Goal: Task Accomplishment & Management: Use online tool/utility

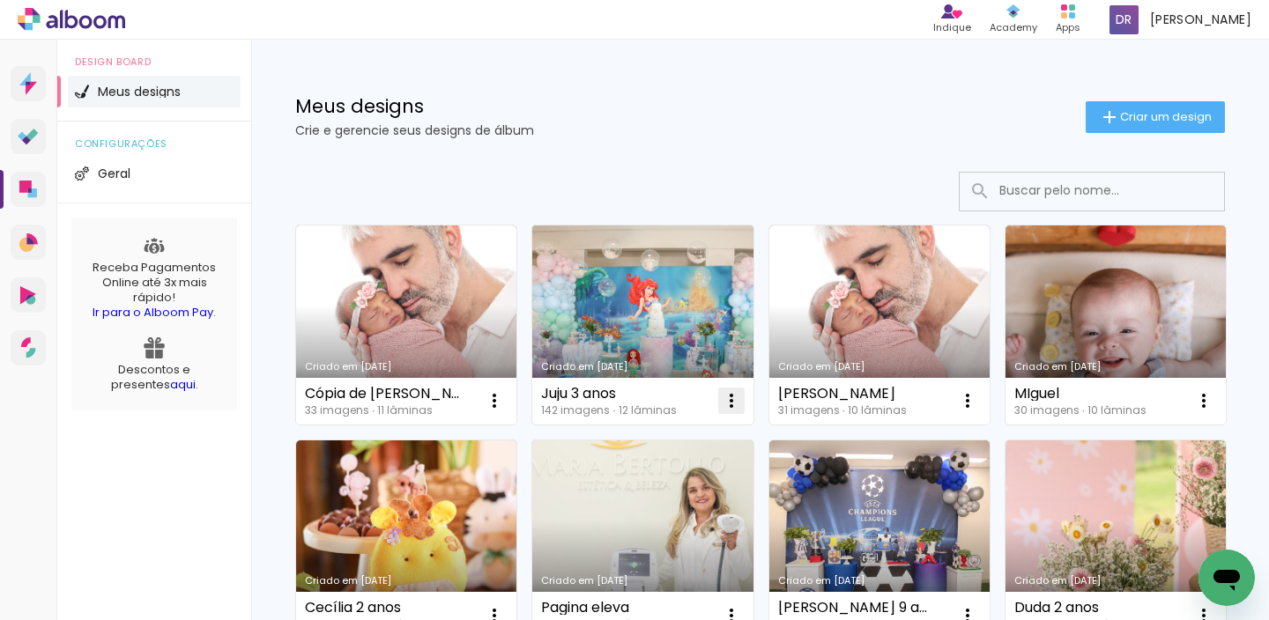
click at [737, 405] on iron-icon at bounding box center [731, 400] width 21 height 21
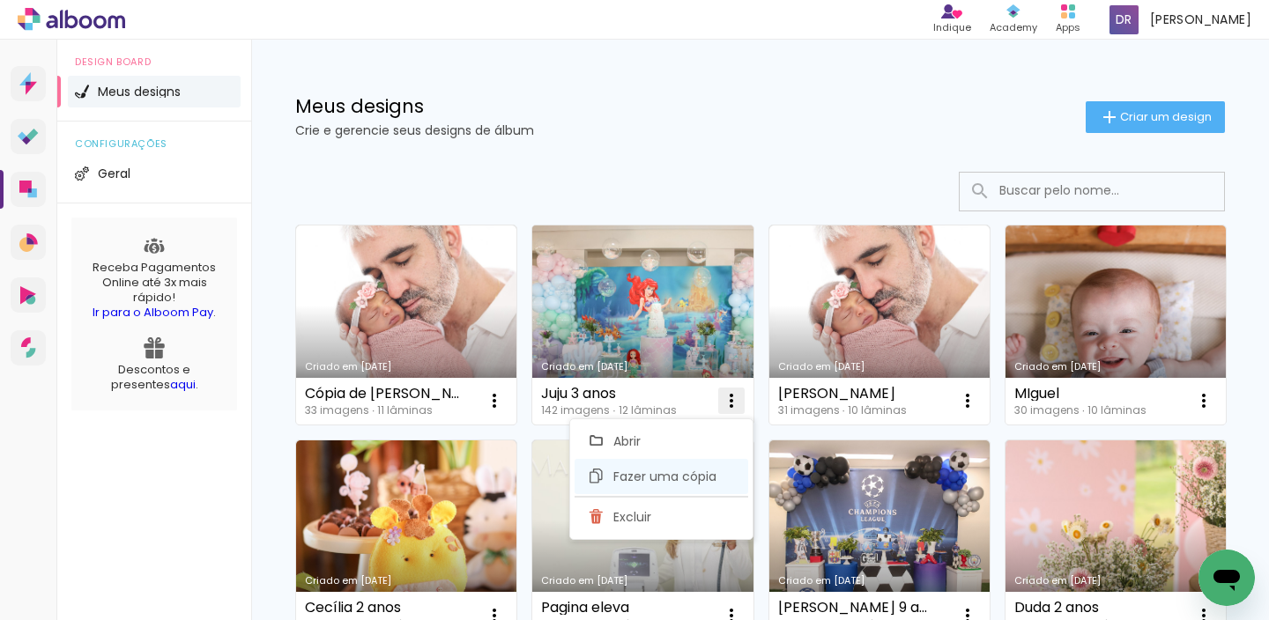
click at [675, 479] on span "Fazer uma cópia" at bounding box center [664, 477] width 103 height 12
type input "Cópia de Juju 3 anos"
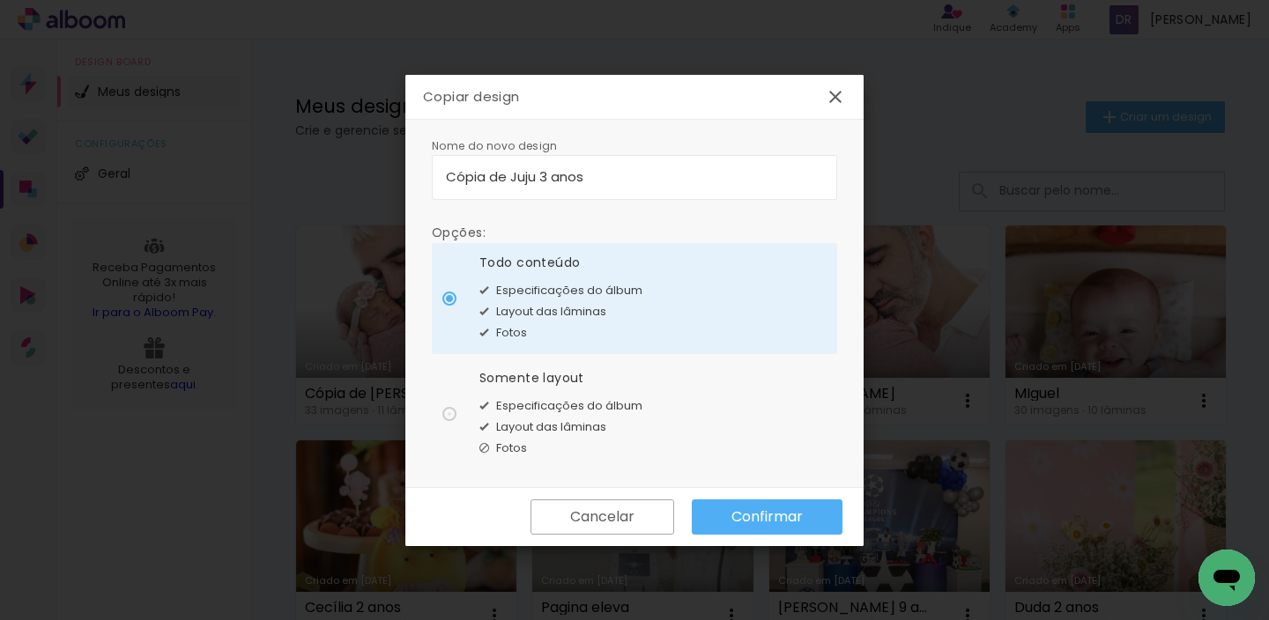
click at [451, 416] on div at bounding box center [449, 414] width 14 height 14
type paper-radio-button "on"
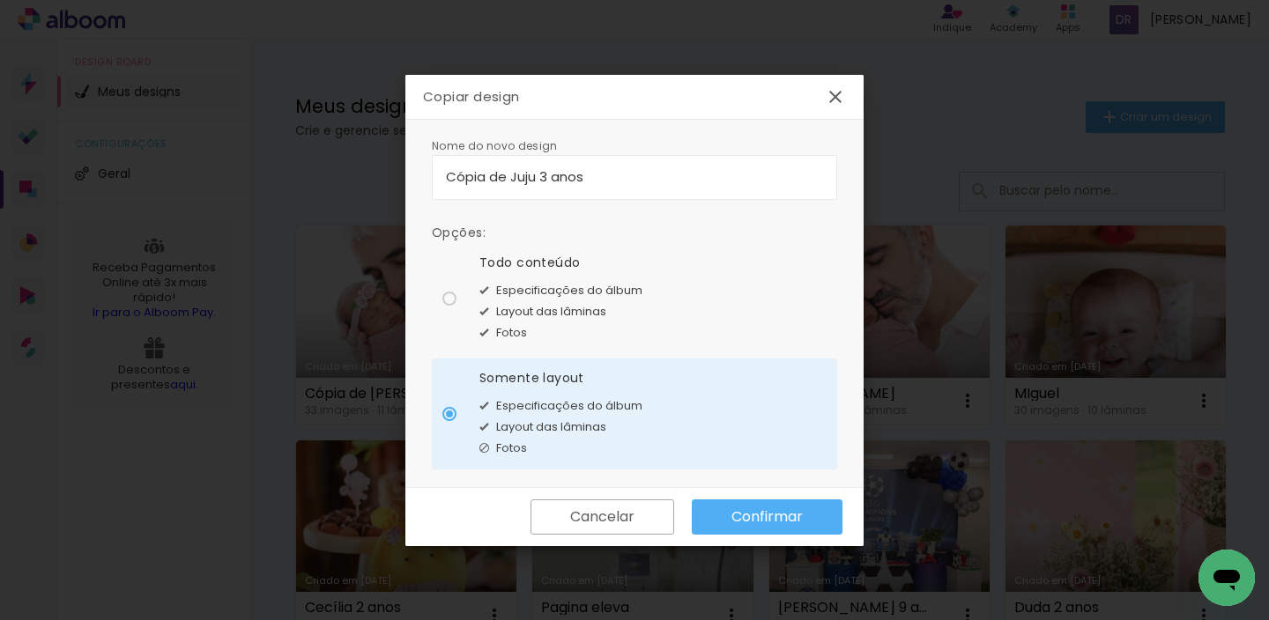
drag, startPoint x: 604, startPoint y: 182, endPoint x: 401, endPoint y: 174, distance: 203.7
click at [401, 174] on body "link( href="../../bower_components/polymer/polymer.html" rel="import" ) picture…" at bounding box center [634, 310] width 1269 height 620
type input "[PERSON_NAME] 3 anos"
type paper-input "[PERSON_NAME] 3 anos"
click at [0, 0] on slot "Confirmar" at bounding box center [0, 0] width 0 height 0
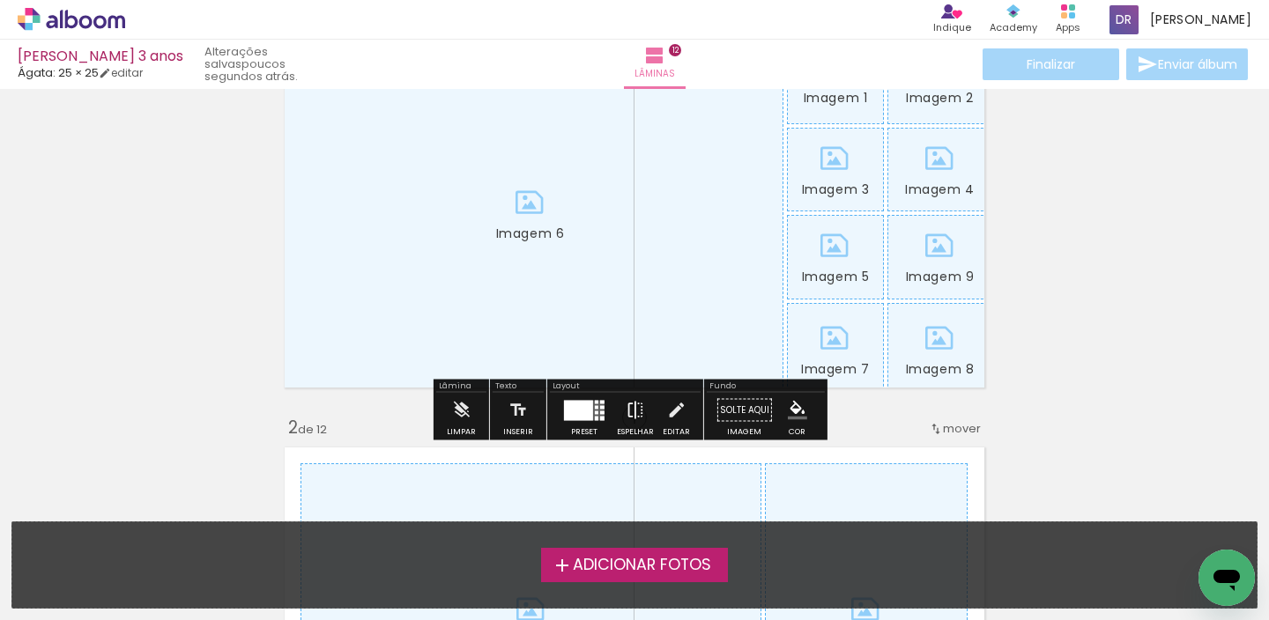
scroll to position [130, 0]
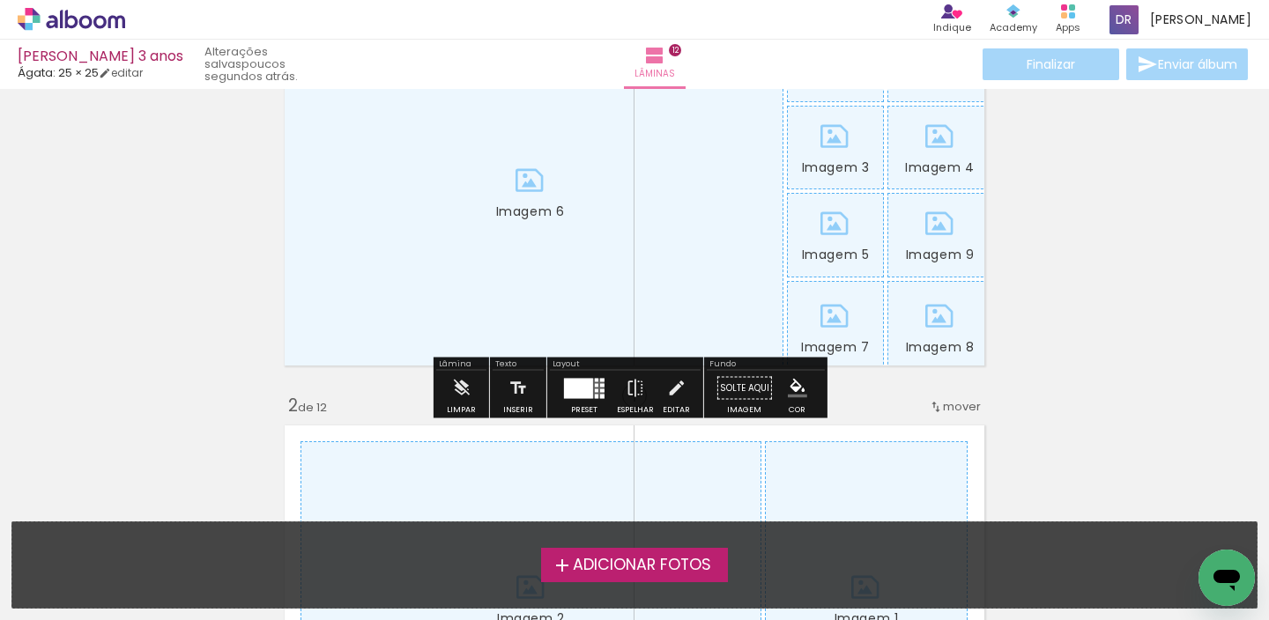
click at [440, 382] on div "Limpar" at bounding box center [461, 393] width 50 height 45
click at [453, 385] on iron-icon at bounding box center [460, 388] width 19 height 35
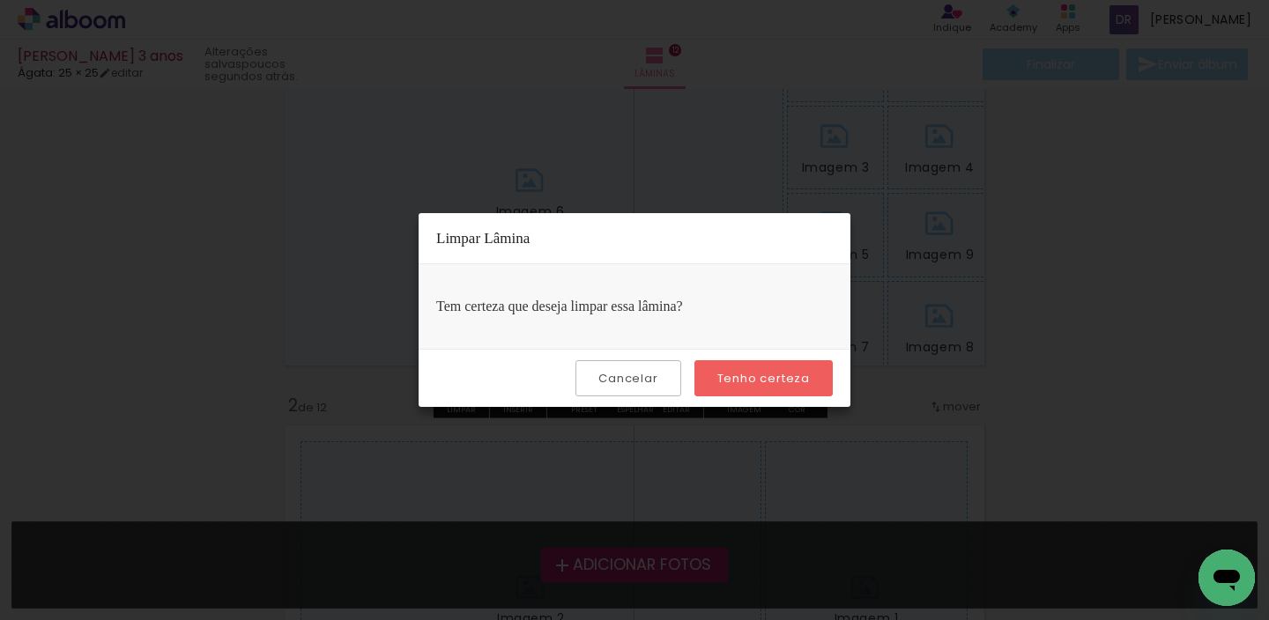
click at [745, 368] on paper-button "Tenho certeza" at bounding box center [763, 378] width 138 height 36
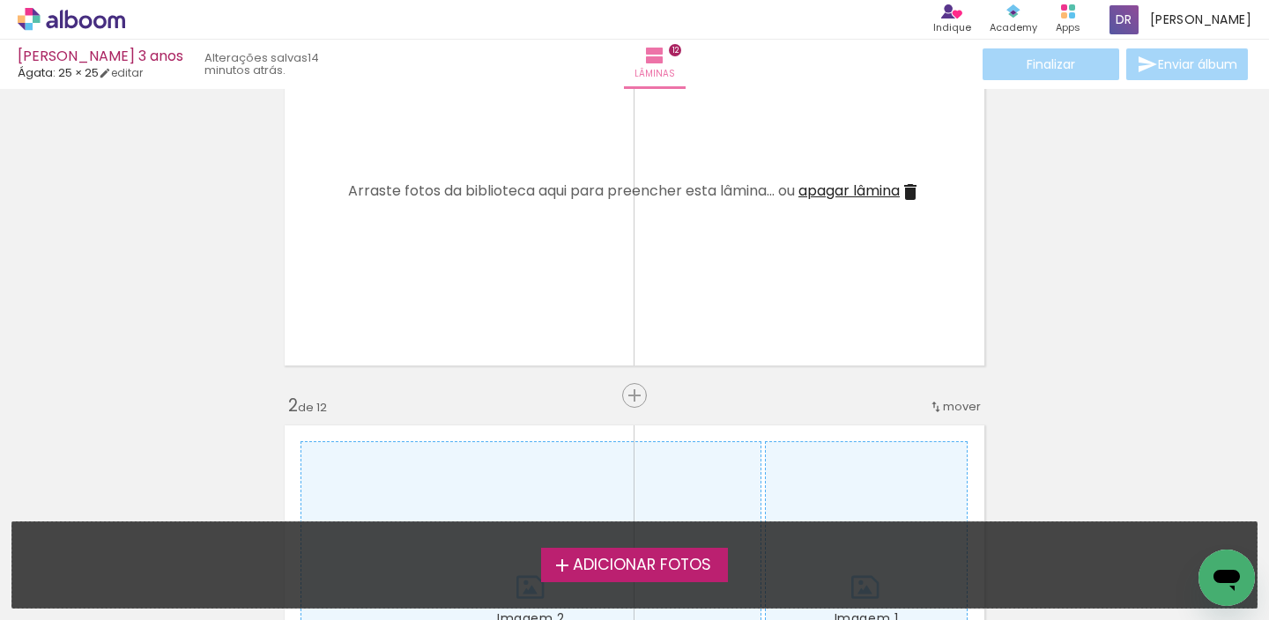
click at [69, 22] on icon at bounding box center [72, 19] width 108 height 23
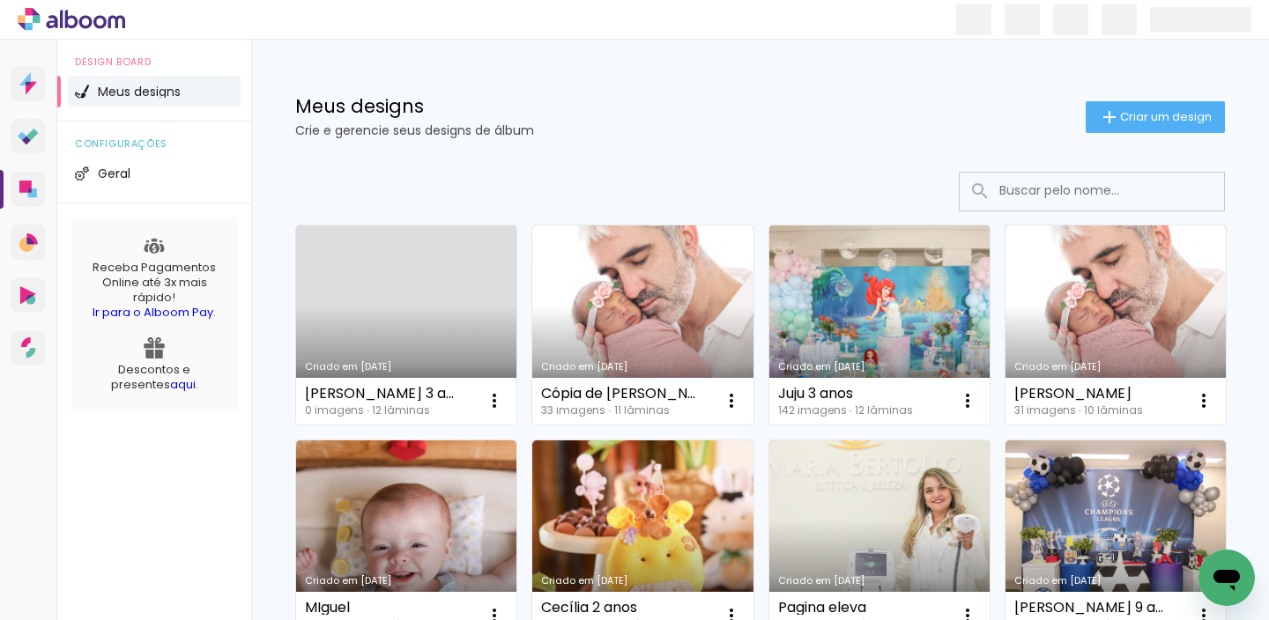
click at [833, 315] on link "Criado em [DATE]" at bounding box center [879, 325] width 220 height 199
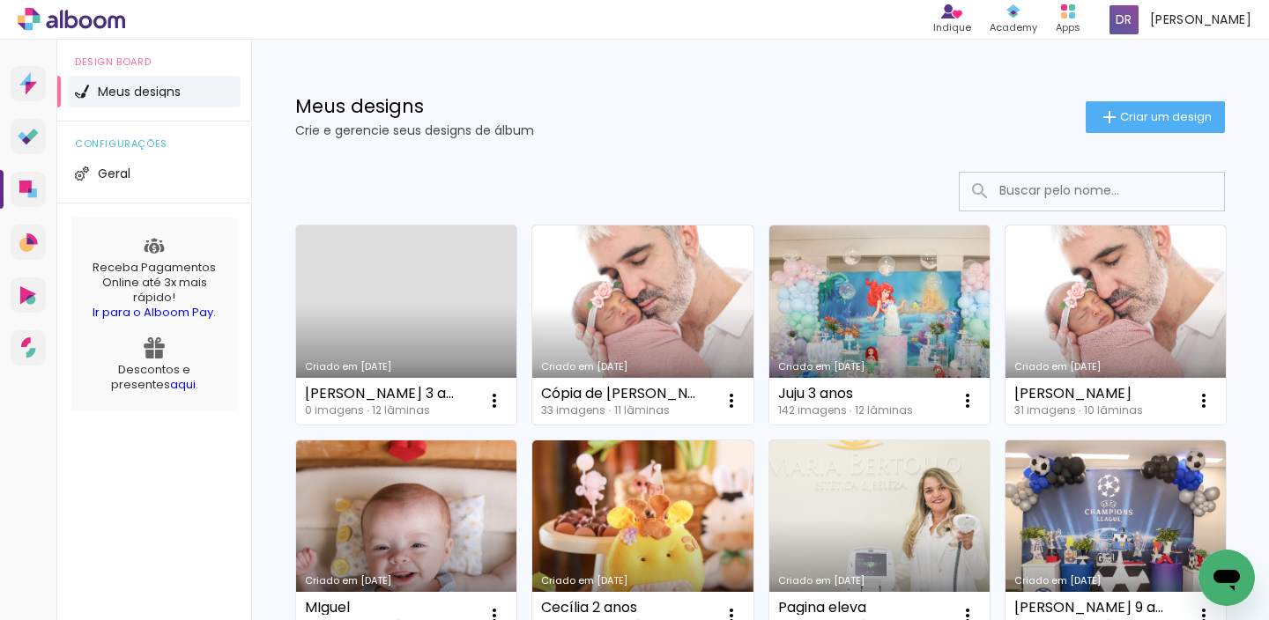
click at [448, 314] on link "Criado em [DATE]" at bounding box center [406, 325] width 220 height 199
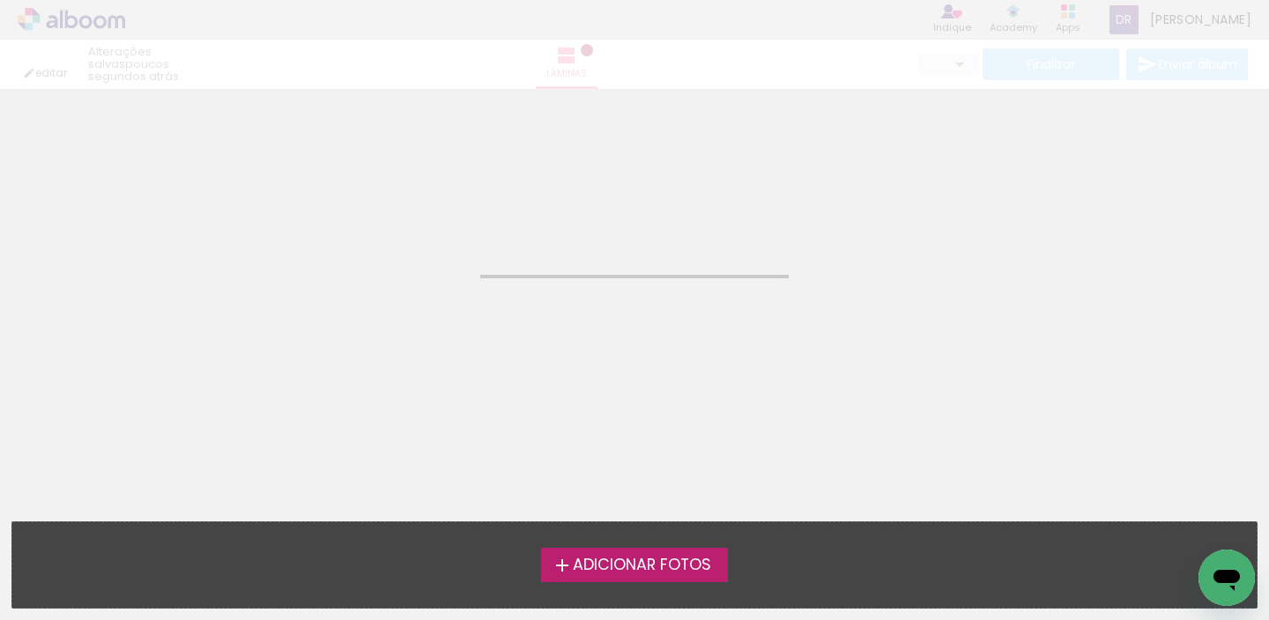
click at [35, 565] on iron-horizontal-list at bounding box center [17, 565] width 35 height 110
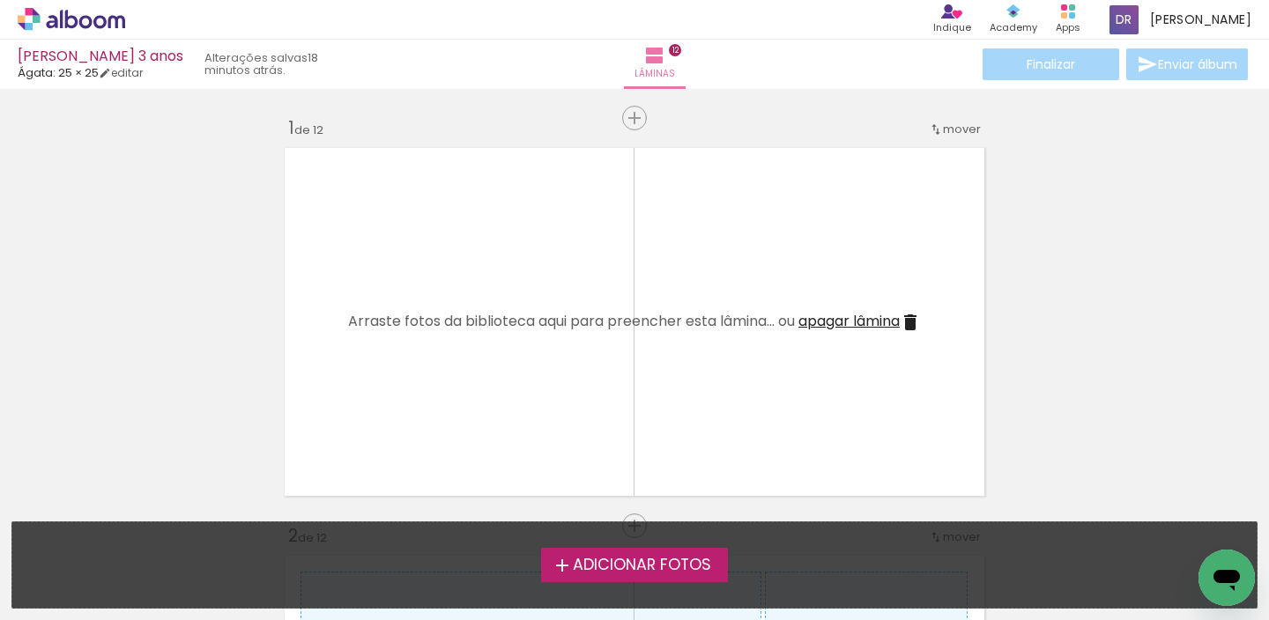
click at [624, 565] on span "Adicionar Fotos" at bounding box center [642, 566] width 138 height 16
click at [0, 0] on input "file" at bounding box center [0, 0] width 0 height 0
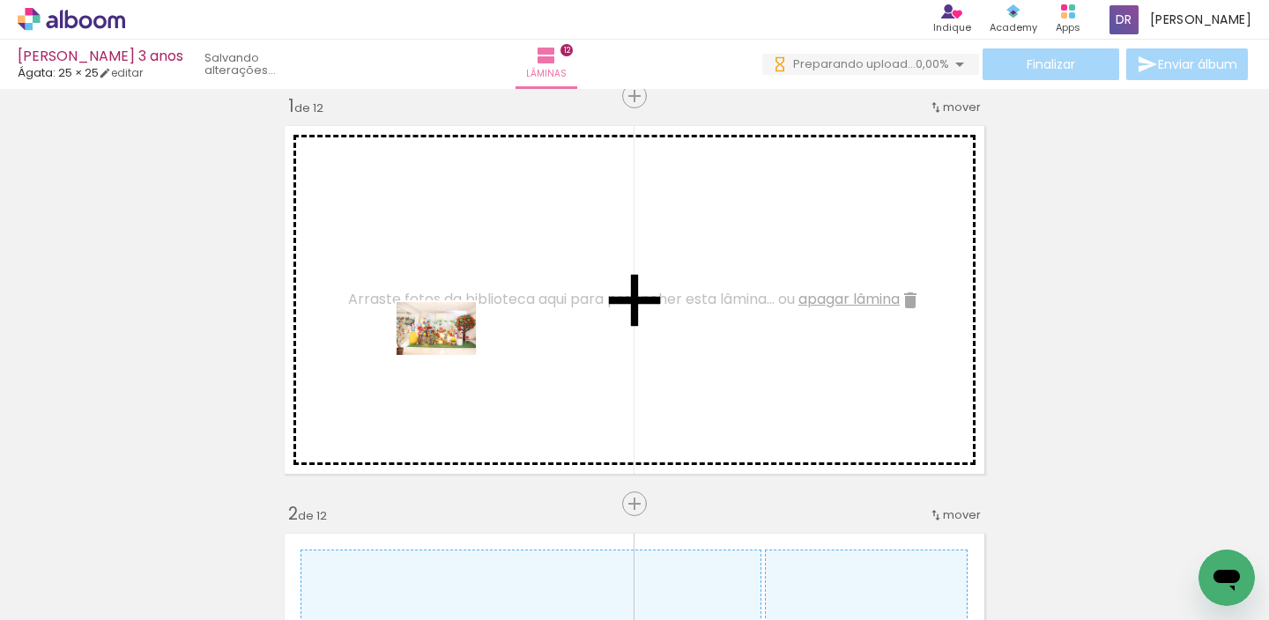
drag, startPoint x: 207, startPoint y: 567, endPoint x: 450, endPoint y: 354, distance: 322.9
click at [450, 354] on quentale-workspace at bounding box center [634, 310] width 1269 height 620
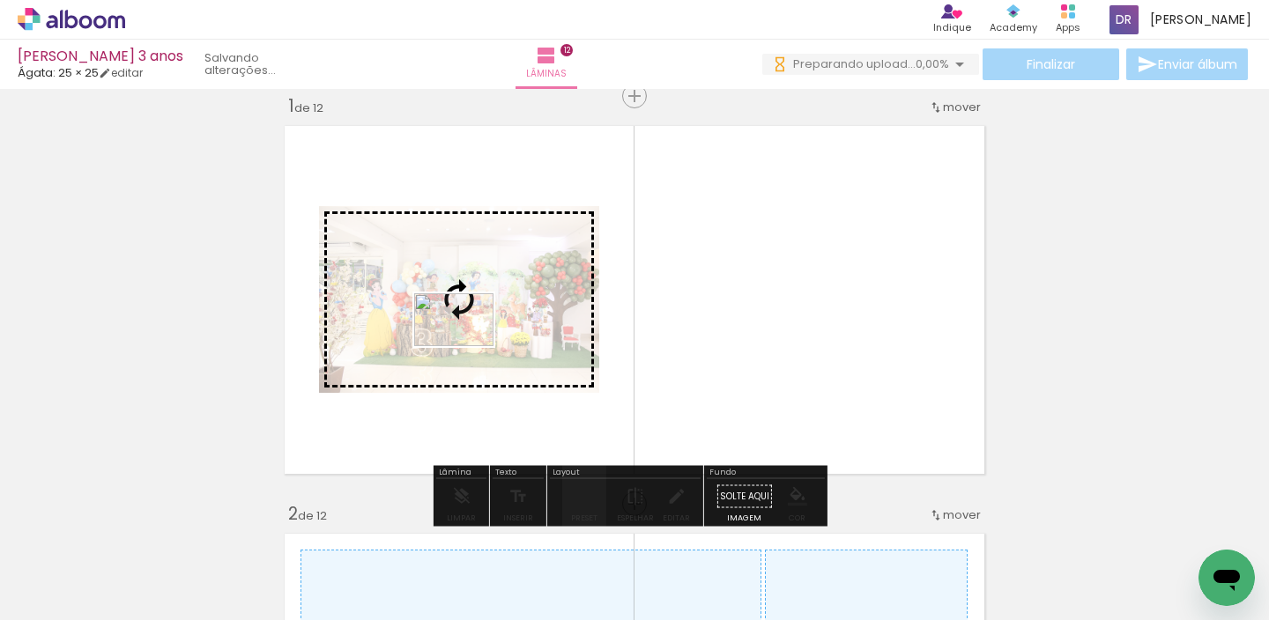
drag, startPoint x: 293, startPoint y: 574, endPoint x: 467, endPoint y: 346, distance: 286.6
click at [467, 346] on quentale-workspace at bounding box center [634, 310] width 1269 height 620
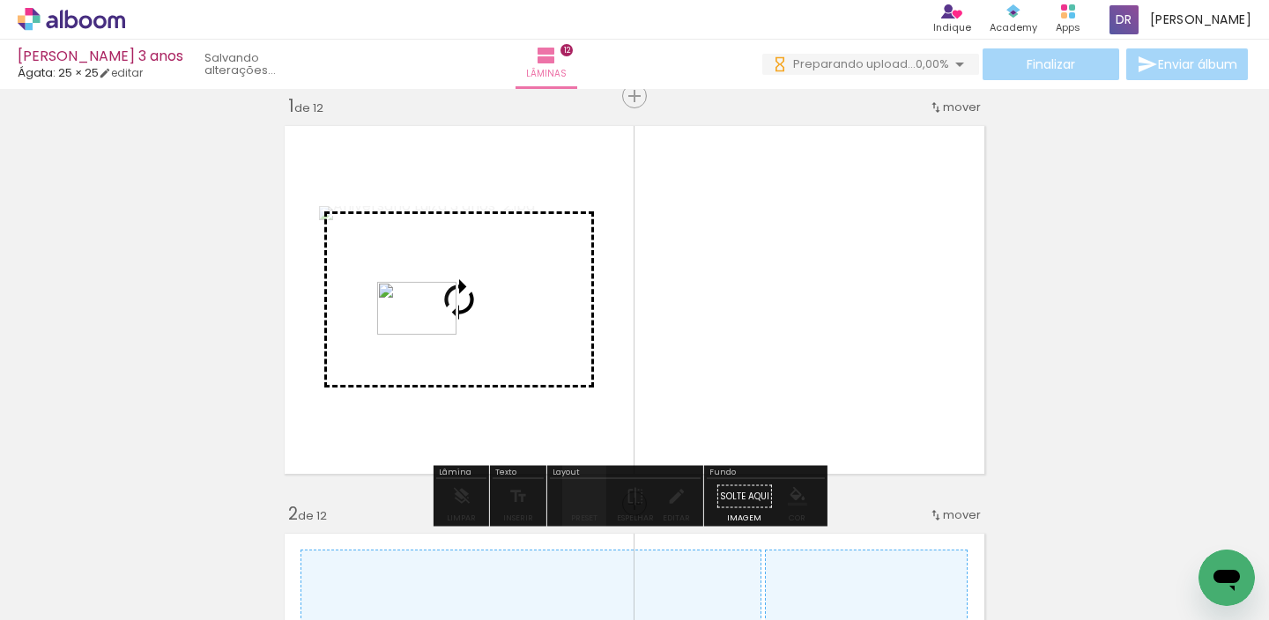
drag, startPoint x: 374, startPoint y: 583, endPoint x: 430, endPoint y: 335, distance: 254.6
click at [430, 335] on quentale-workspace at bounding box center [634, 310] width 1269 height 620
drag, startPoint x: 205, startPoint y: 562, endPoint x: 449, endPoint y: 348, distance: 324.7
click at [449, 348] on quentale-workspace at bounding box center [634, 310] width 1269 height 620
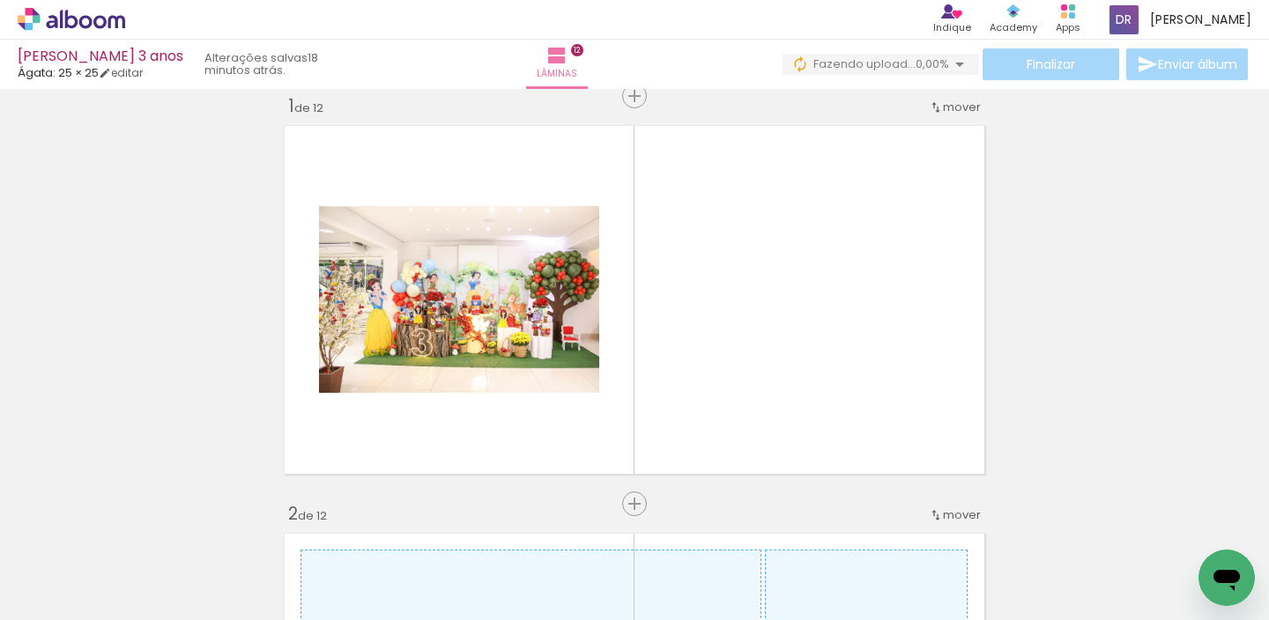
scroll to position [0, 419]
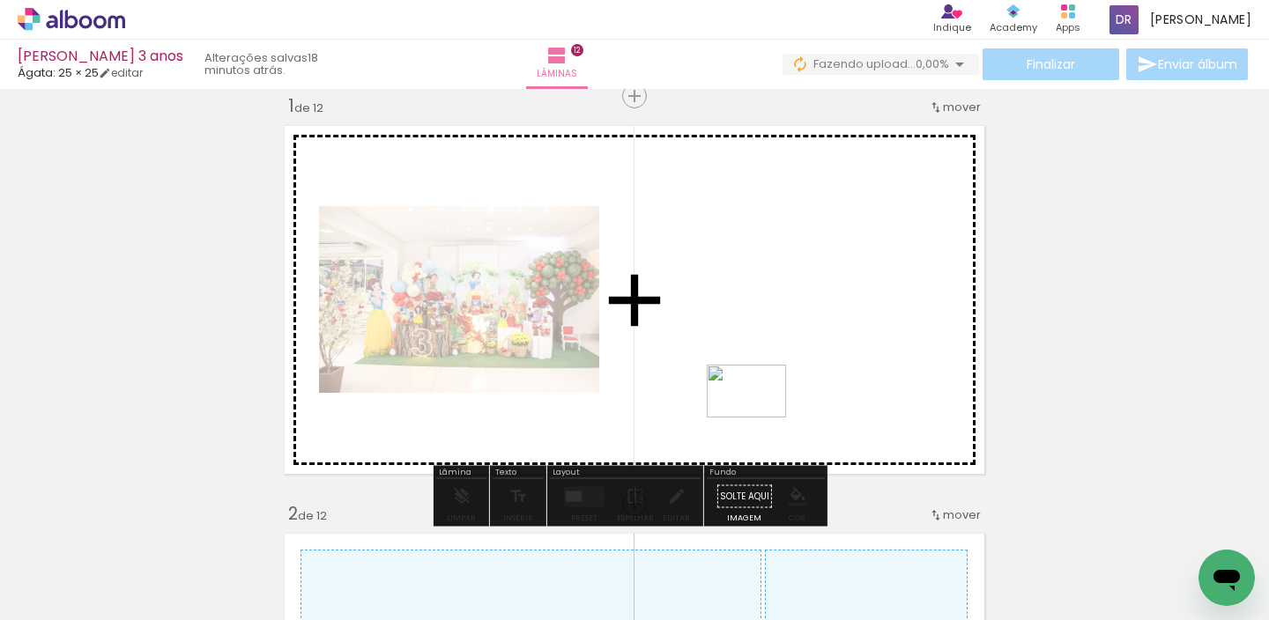
drag, startPoint x: 567, startPoint y: 574, endPoint x: 760, endPoint y: 417, distance: 248.7
click at [760, 417] on quentale-workspace at bounding box center [634, 310] width 1269 height 620
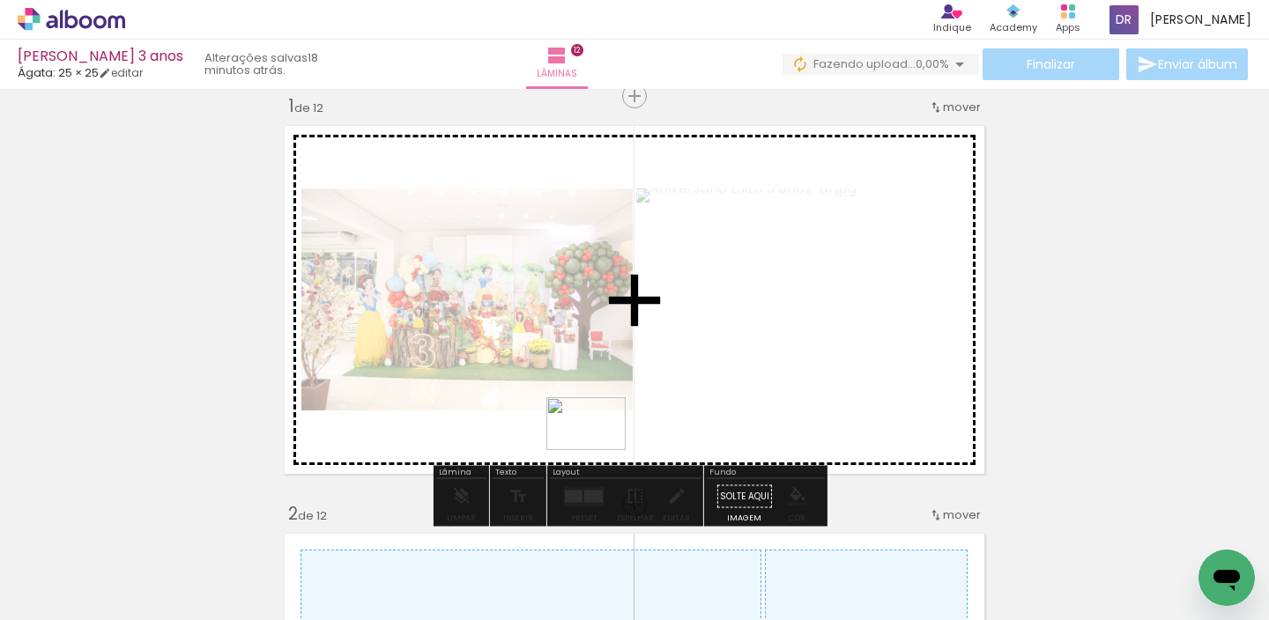
drag, startPoint x: 445, startPoint y: 567, endPoint x: 599, endPoint y: 450, distance: 193.1
click at [599, 450] on quentale-workspace at bounding box center [634, 310] width 1269 height 620
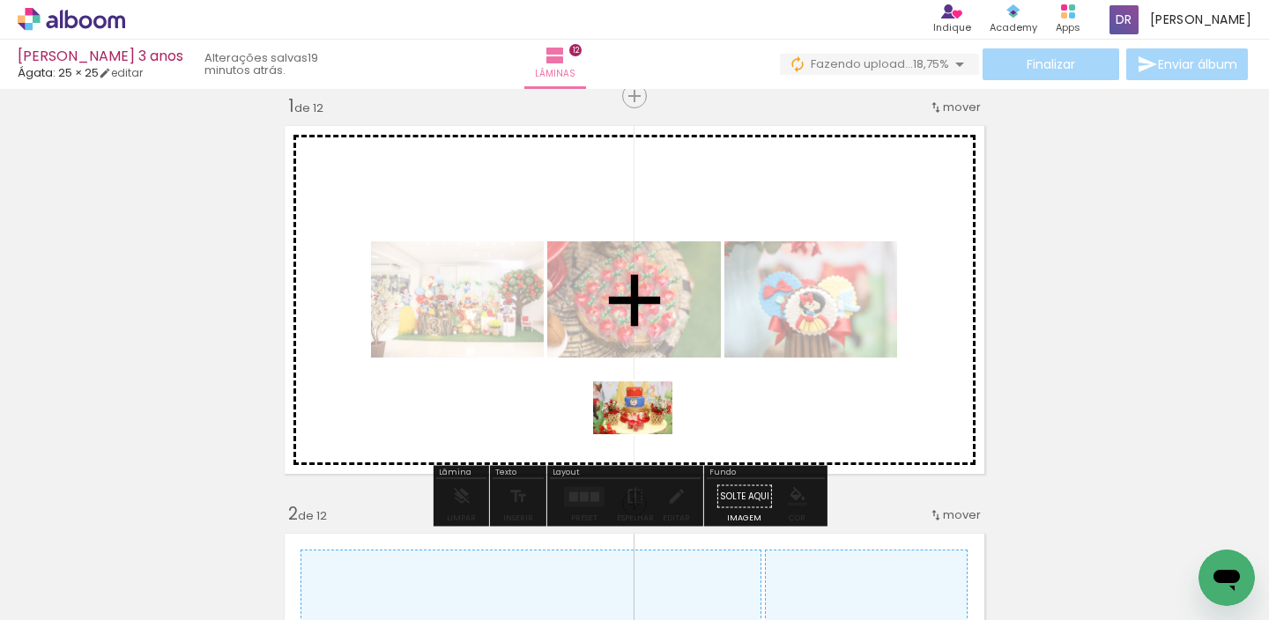
drag, startPoint x: 738, startPoint y: 532, endPoint x: 646, endPoint y: 434, distance: 134.6
click at [646, 434] on quentale-workspace at bounding box center [634, 310] width 1269 height 620
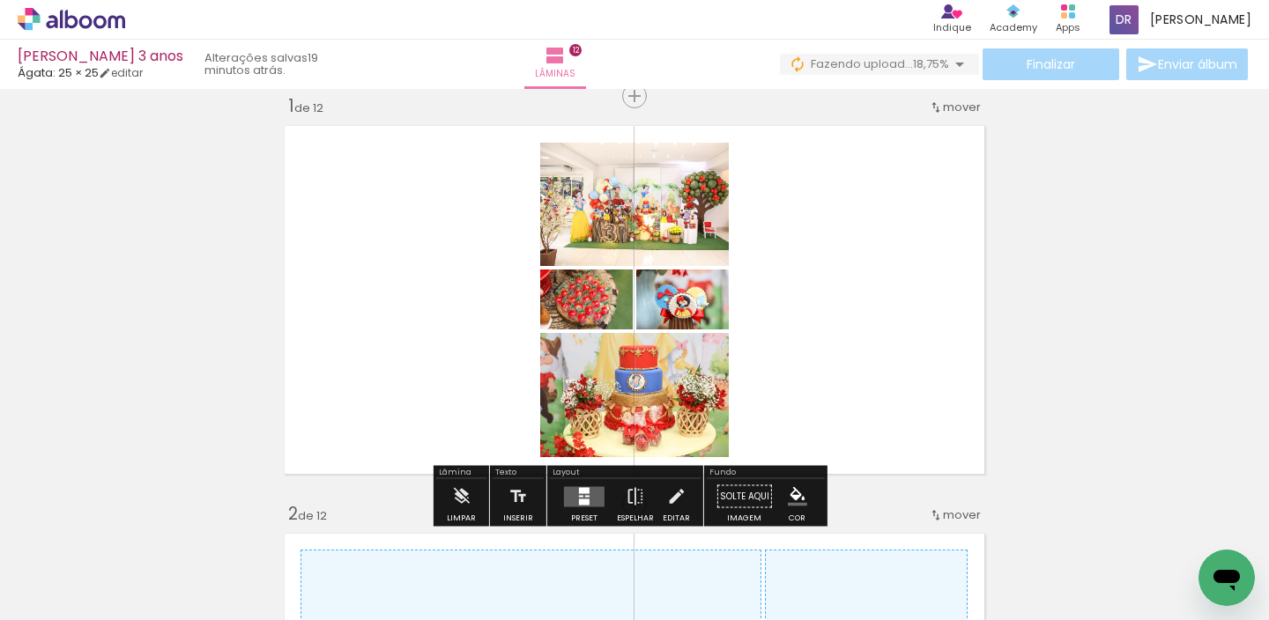
scroll to position [0, 442]
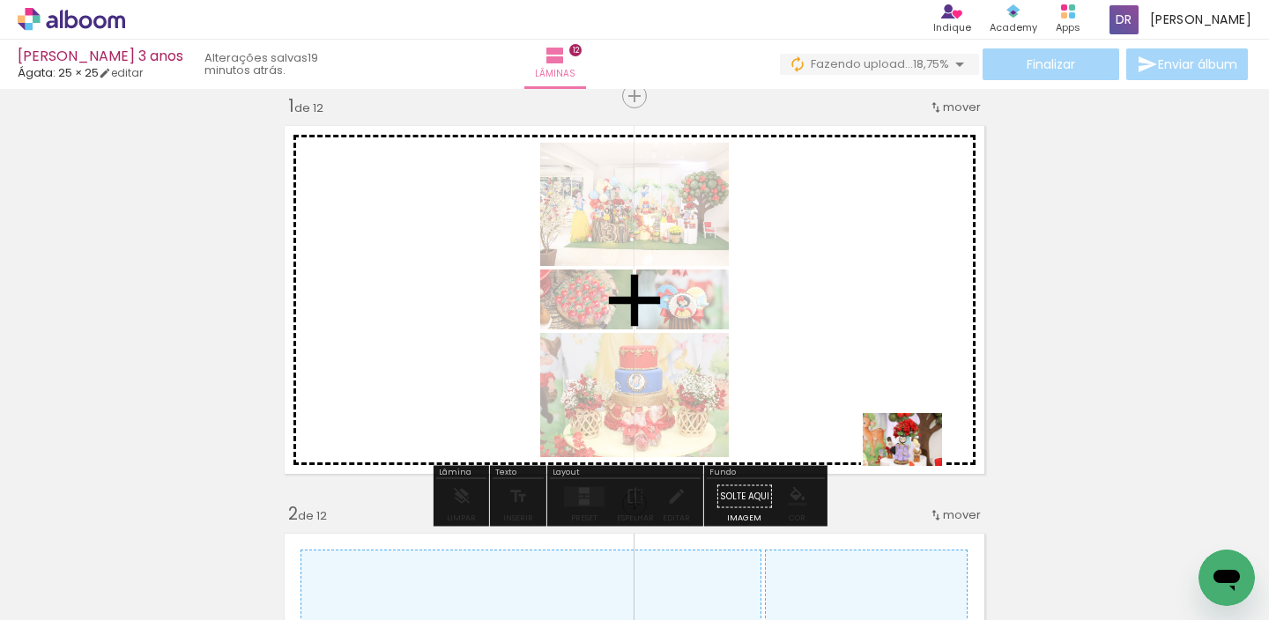
drag, startPoint x: 1202, startPoint y: 546, endPoint x: 909, endPoint y: 464, distance: 303.8
click at [909, 464] on quentale-workspace at bounding box center [634, 310] width 1269 height 620
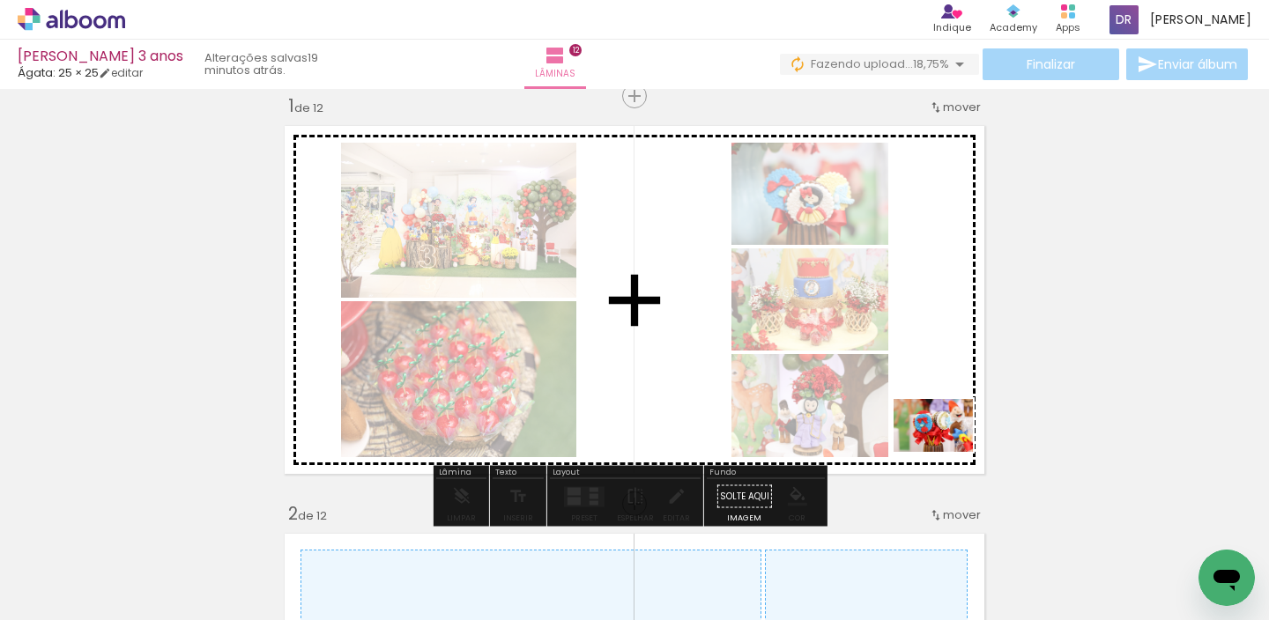
drag, startPoint x: 1131, startPoint y: 574, endPoint x: 945, endPoint y: 447, distance: 225.1
click at [945, 447] on quentale-workspace at bounding box center [634, 310] width 1269 height 620
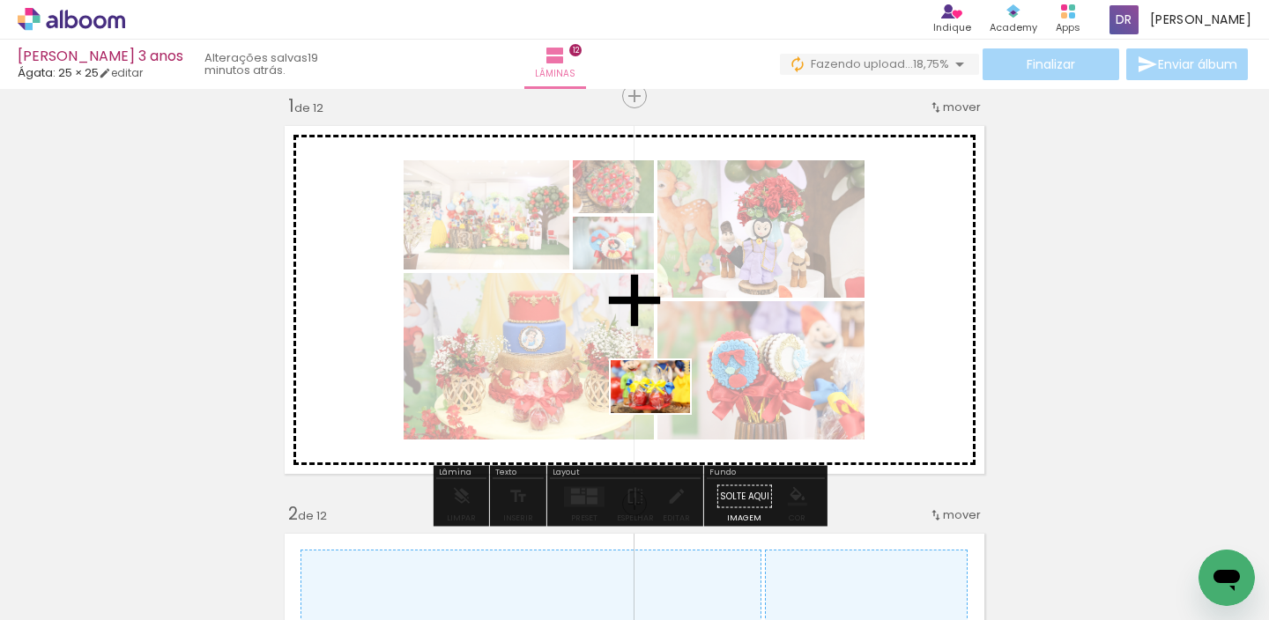
drag, startPoint x: 260, startPoint y: 567, endPoint x: 664, endPoint y: 413, distance: 432.0
click at [664, 413] on quentale-workspace at bounding box center [634, 310] width 1269 height 620
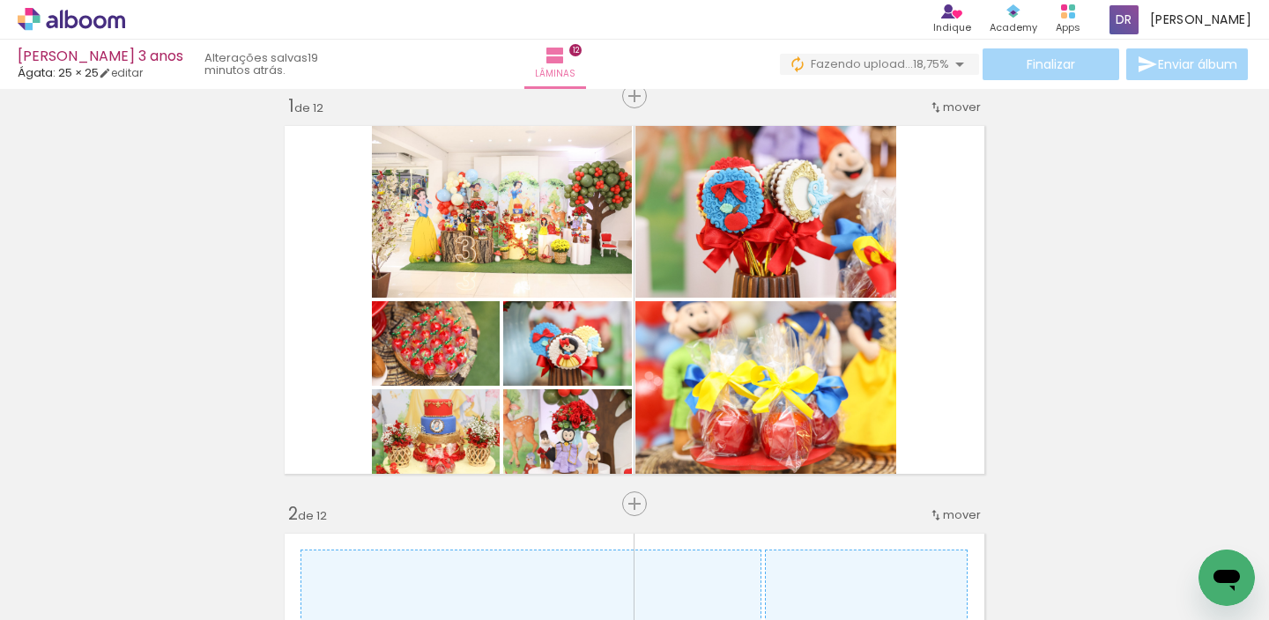
scroll to position [0, 0]
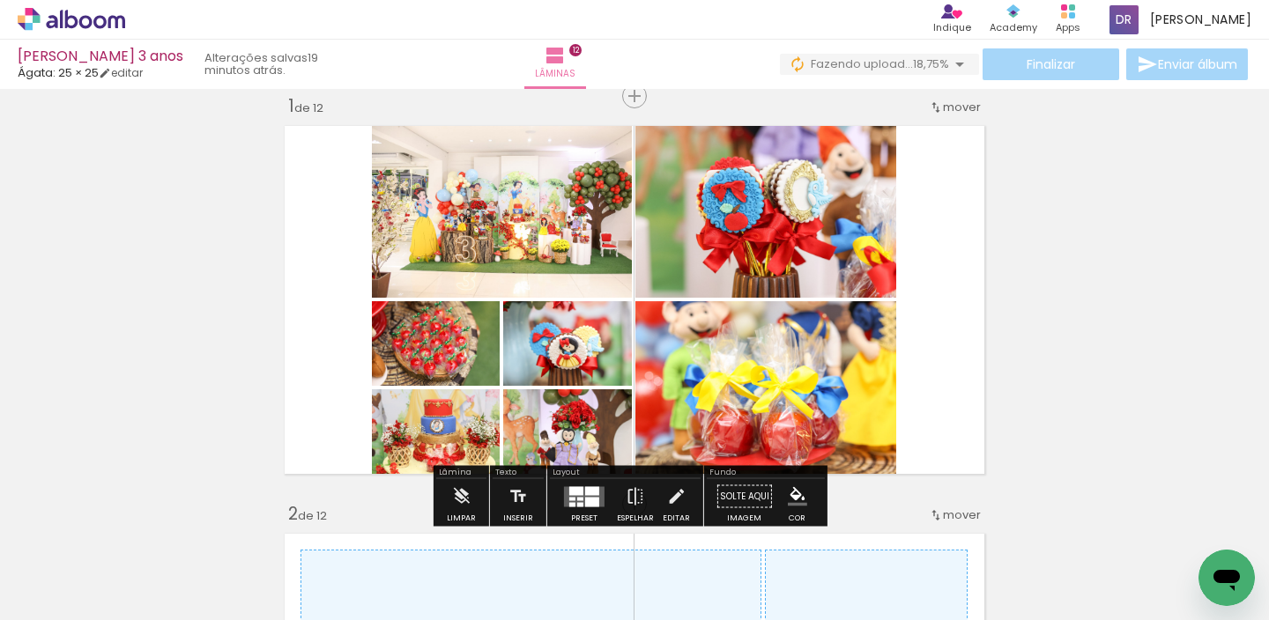
click at [590, 491] on div at bounding box center [592, 490] width 14 height 9
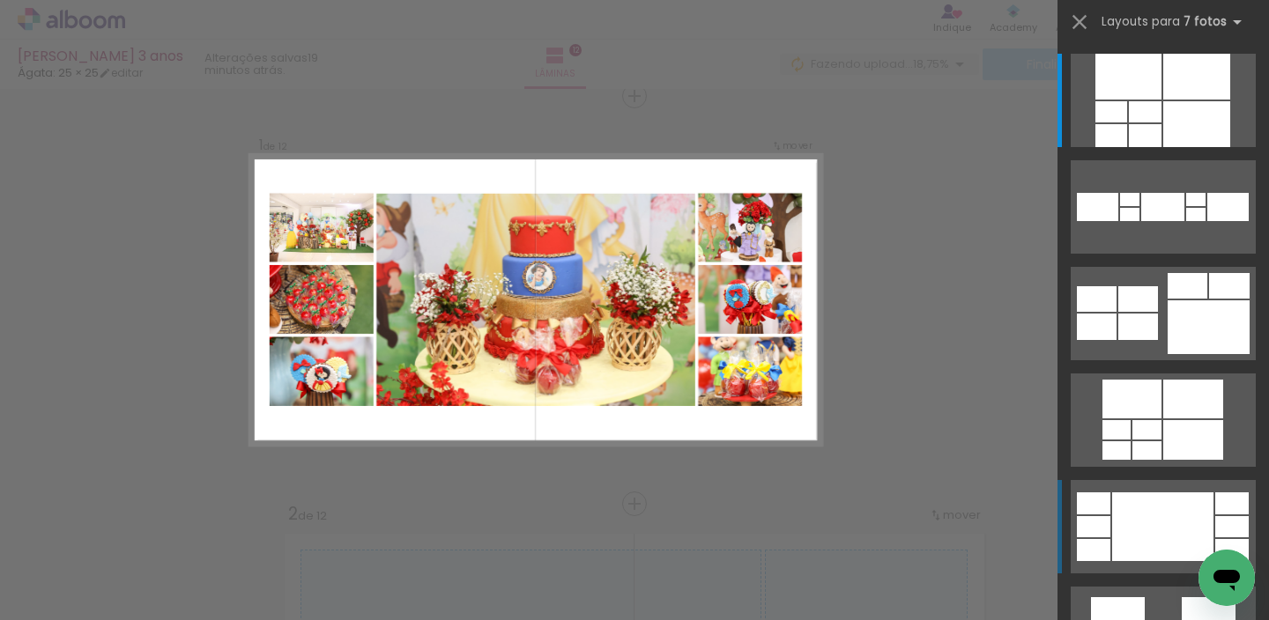
click at [1164, 530] on div at bounding box center [1162, 527] width 101 height 69
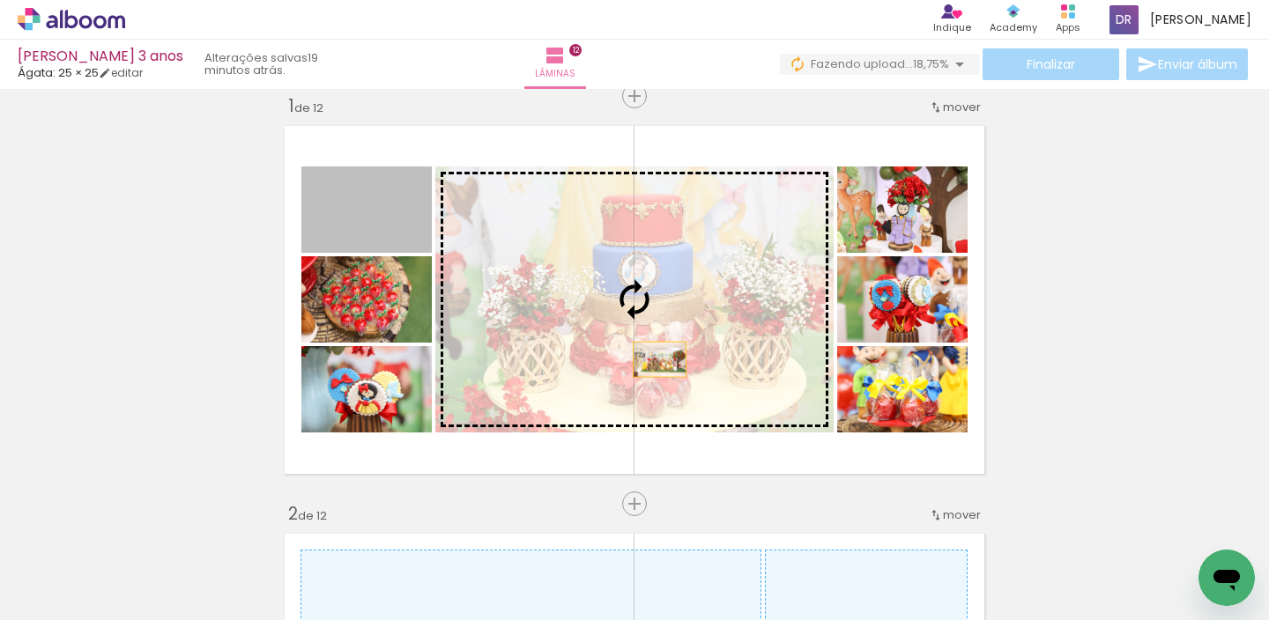
drag, startPoint x: 384, startPoint y: 216, endPoint x: 653, endPoint y: 360, distance: 304.7
click at [0, 0] on slot at bounding box center [0, 0] width 0 height 0
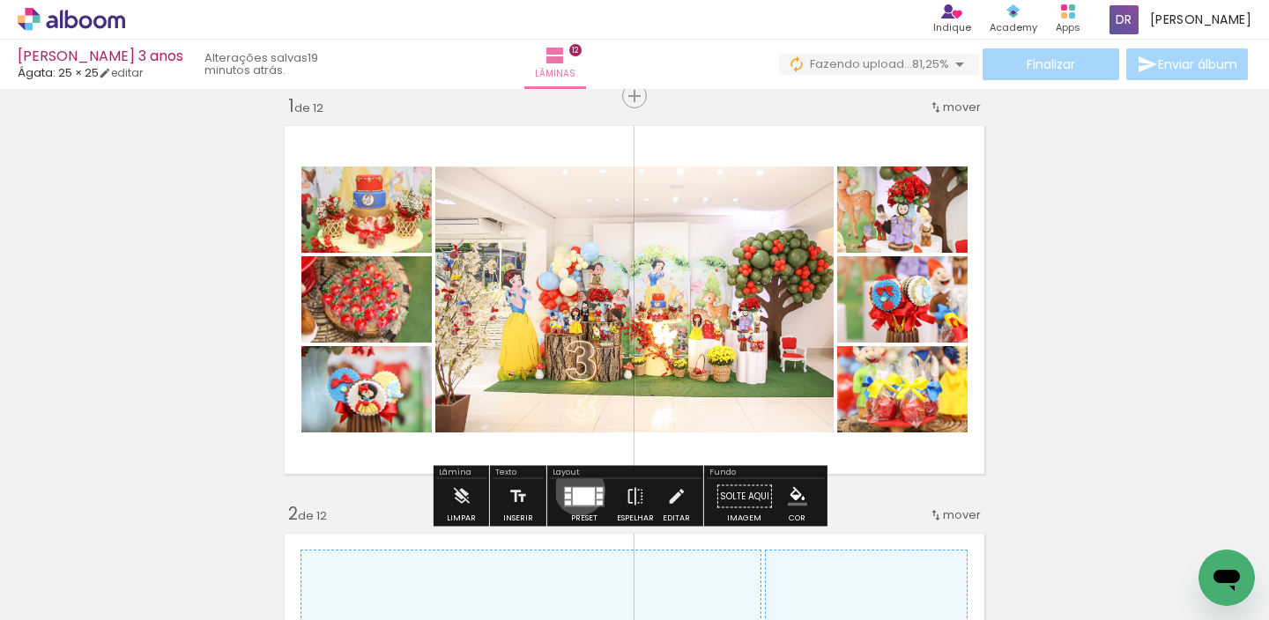
click at [575, 490] on div at bounding box center [584, 496] width 22 height 18
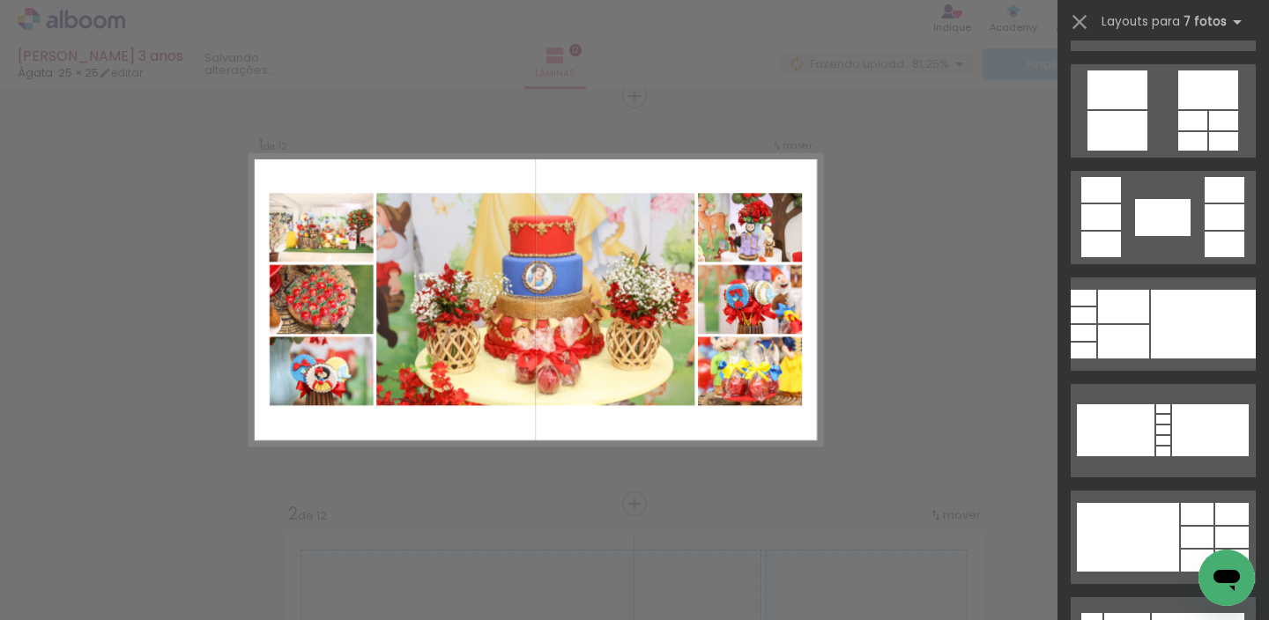
scroll to position [876, 0]
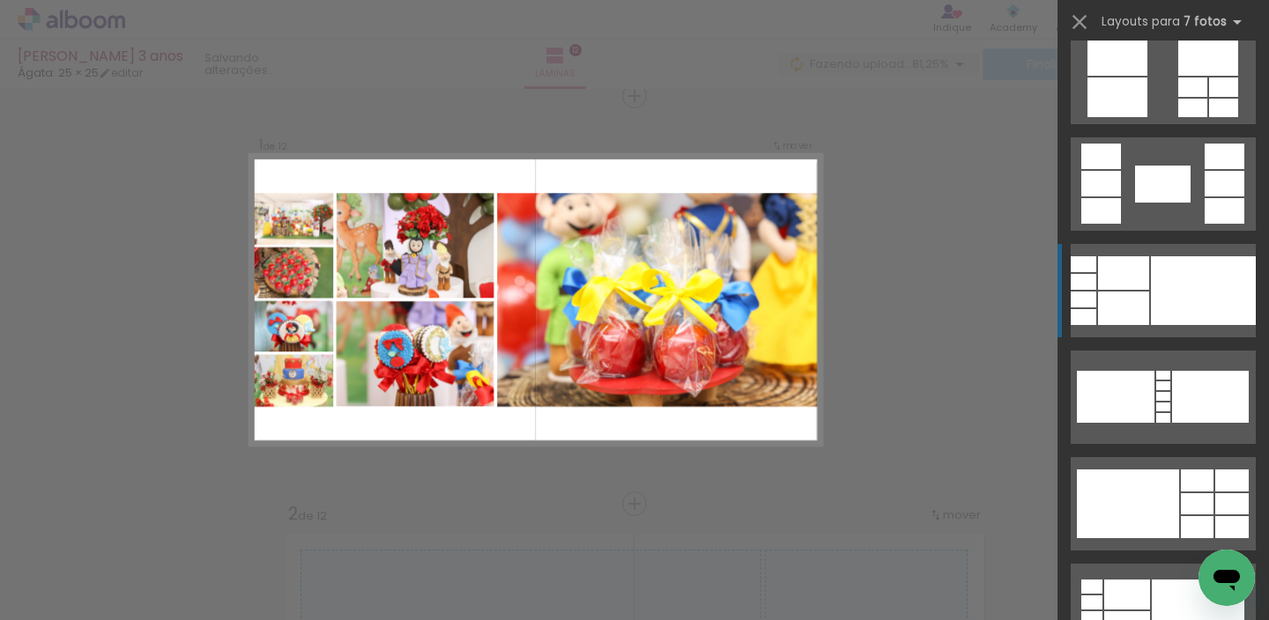
click at [1188, 308] on div at bounding box center [1203, 290] width 105 height 69
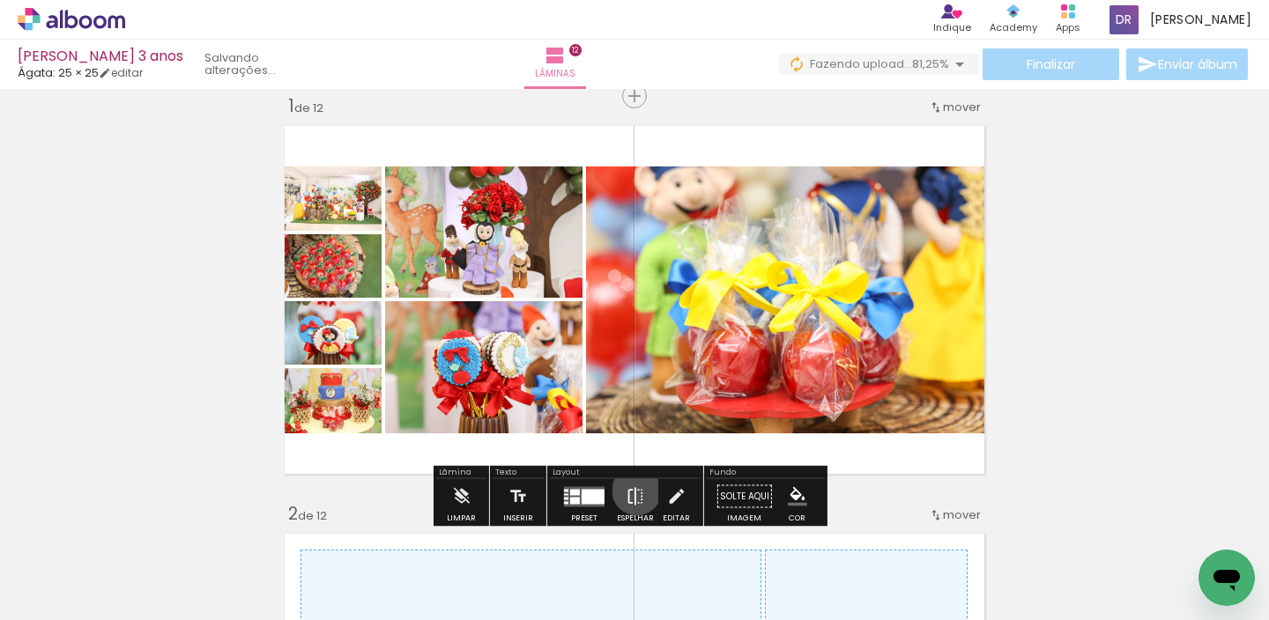
click at [633, 491] on iron-icon at bounding box center [635, 496] width 19 height 35
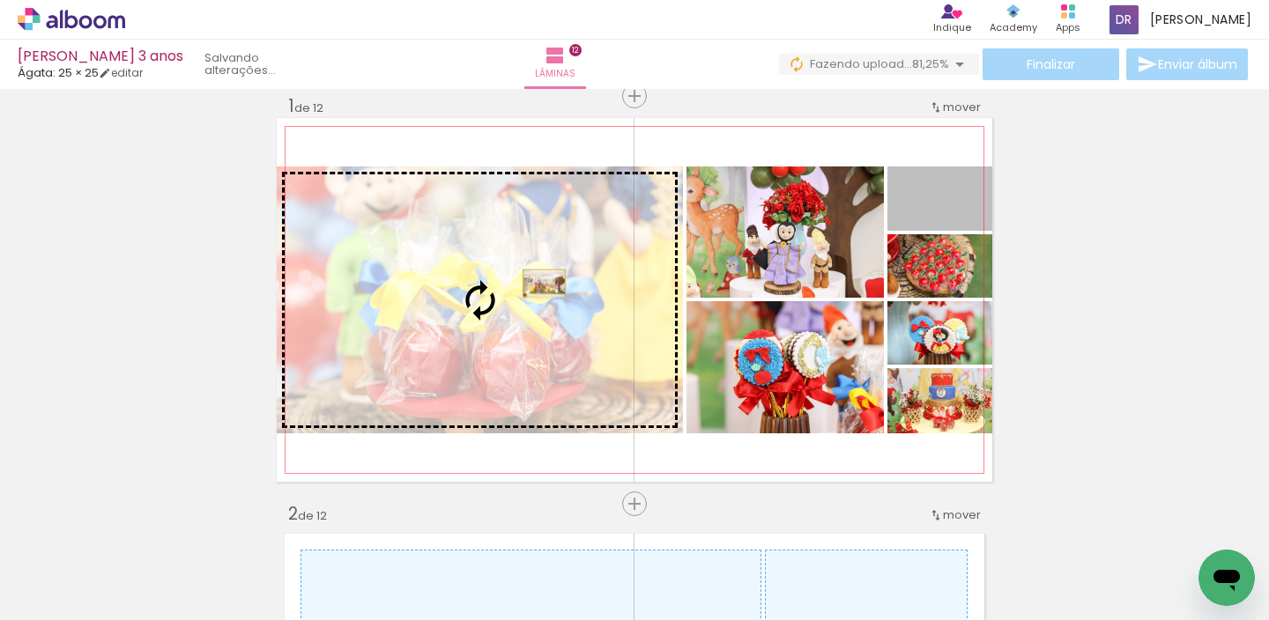
drag, startPoint x: 954, startPoint y: 214, endPoint x: 523, endPoint y: 290, distance: 437.5
click at [0, 0] on slot at bounding box center [0, 0] width 0 height 0
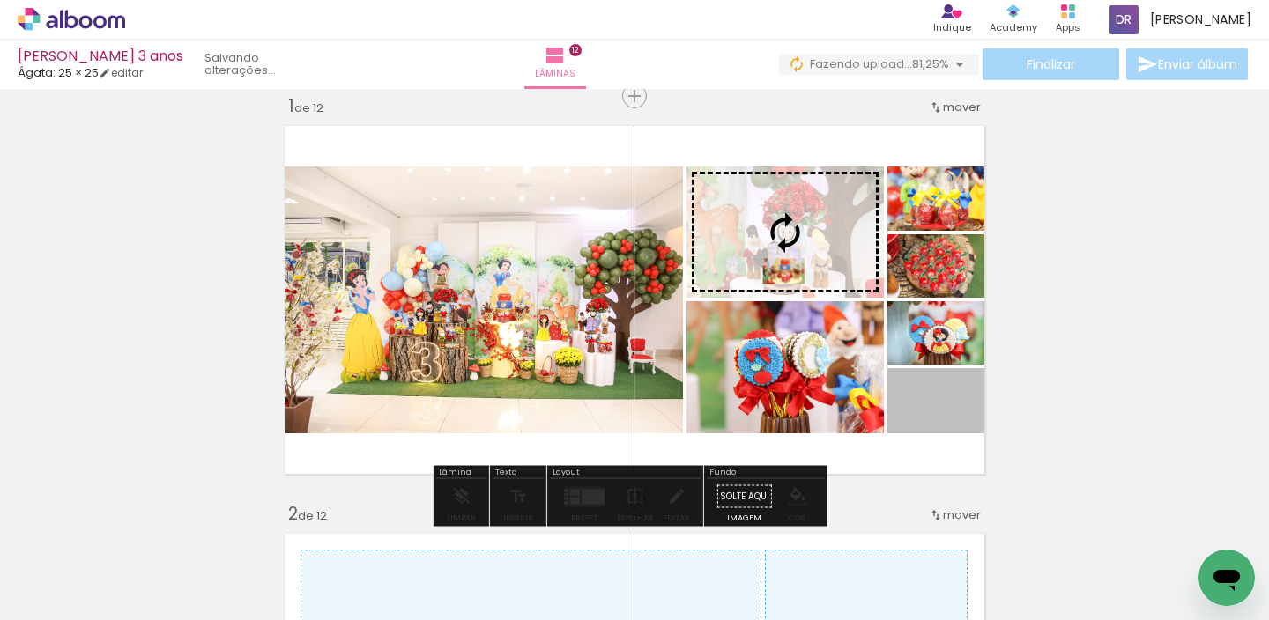
drag, startPoint x: 946, startPoint y: 411, endPoint x: 777, endPoint y: 268, distance: 221.9
click at [0, 0] on slot at bounding box center [0, 0] width 0 height 0
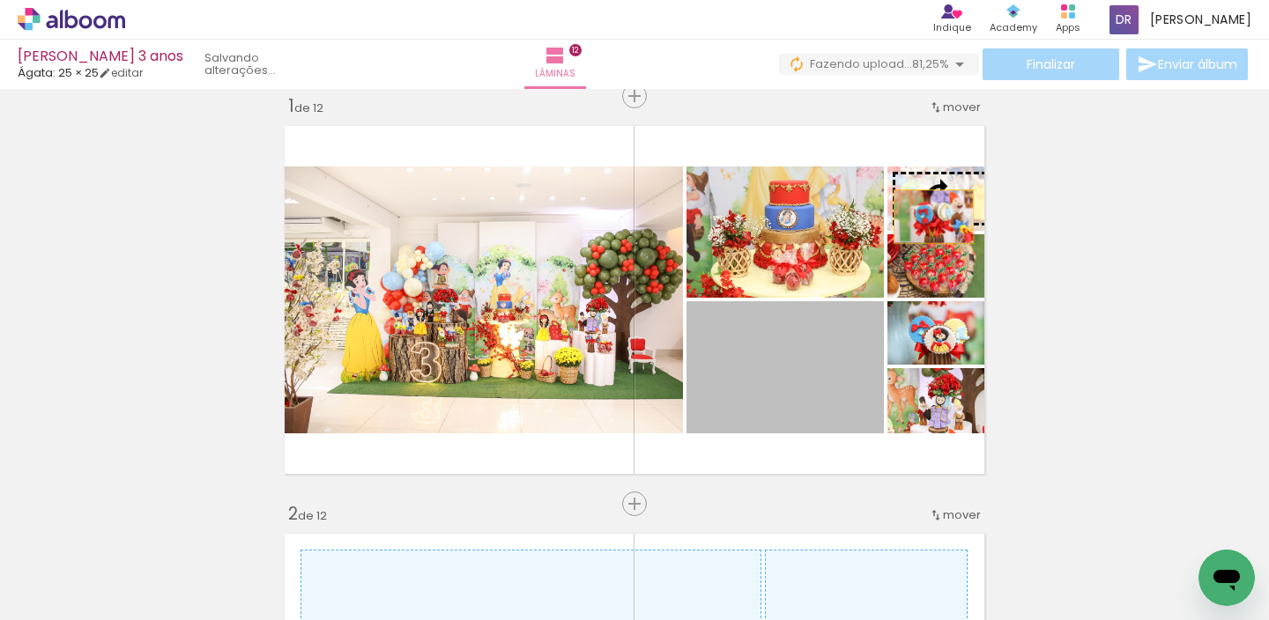
drag, startPoint x: 819, startPoint y: 393, endPoint x: 930, endPoint y: 209, distance: 215.0
click at [0, 0] on slot at bounding box center [0, 0] width 0 height 0
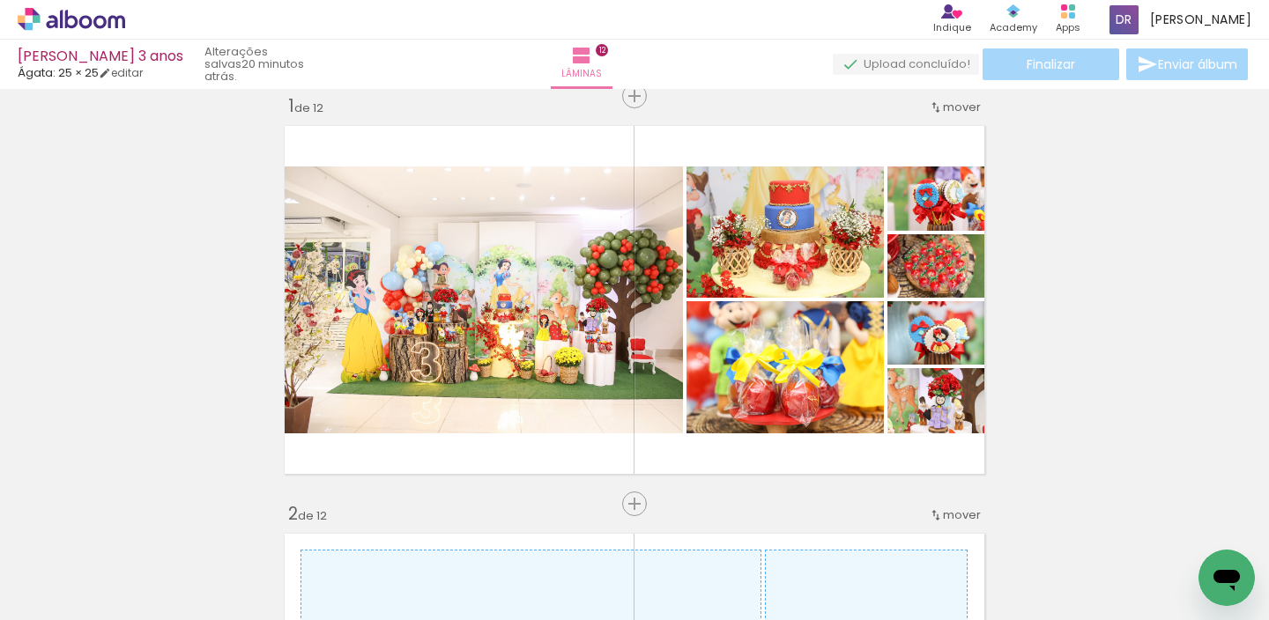
scroll to position [0, 442]
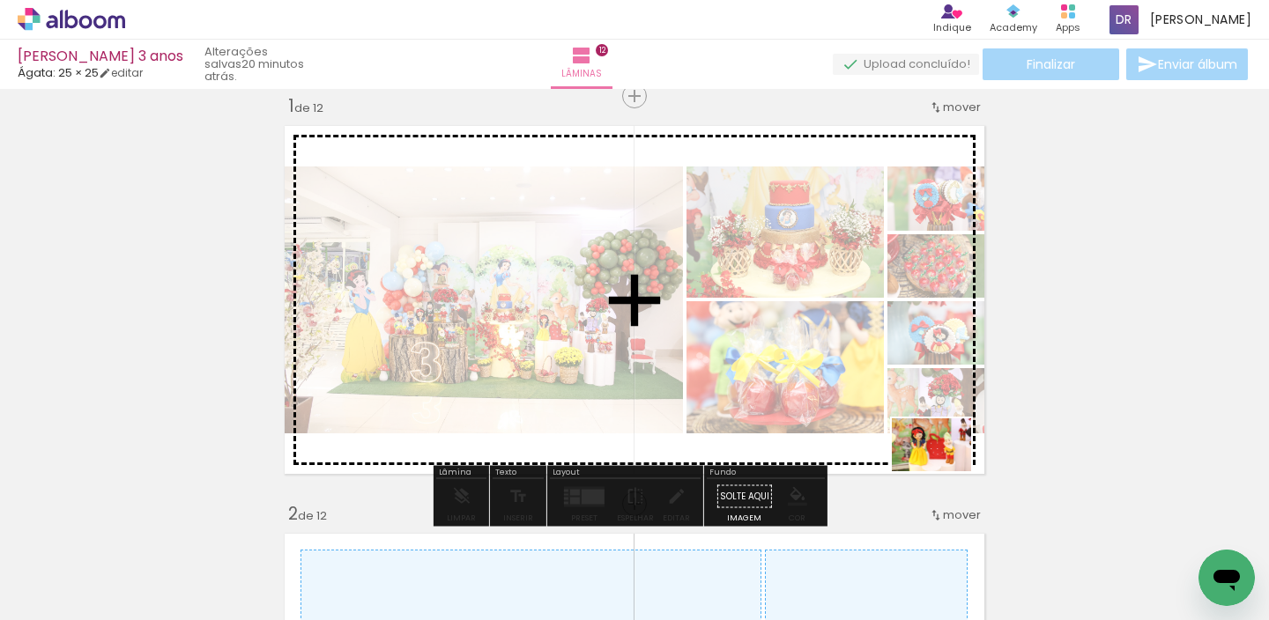
drag, startPoint x: 923, startPoint y: 568, endPoint x: 945, endPoint y: 471, distance: 99.2
click at [945, 471] on quentale-workspace at bounding box center [634, 310] width 1269 height 620
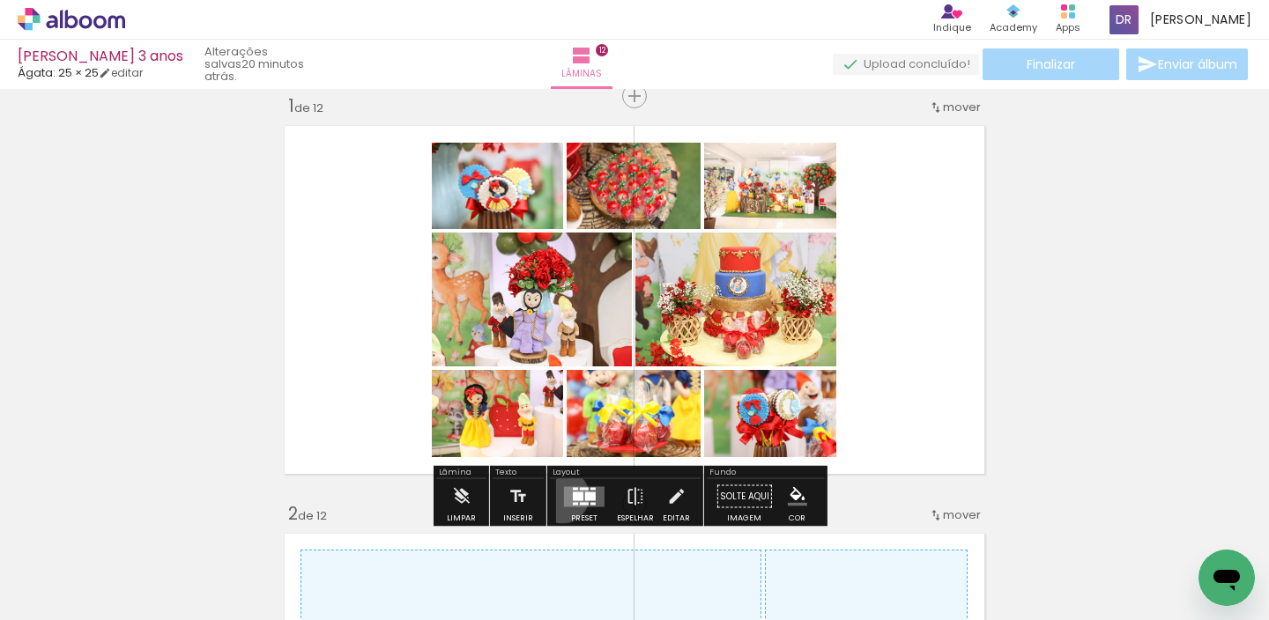
click at [560, 497] on div at bounding box center [584, 496] width 48 height 35
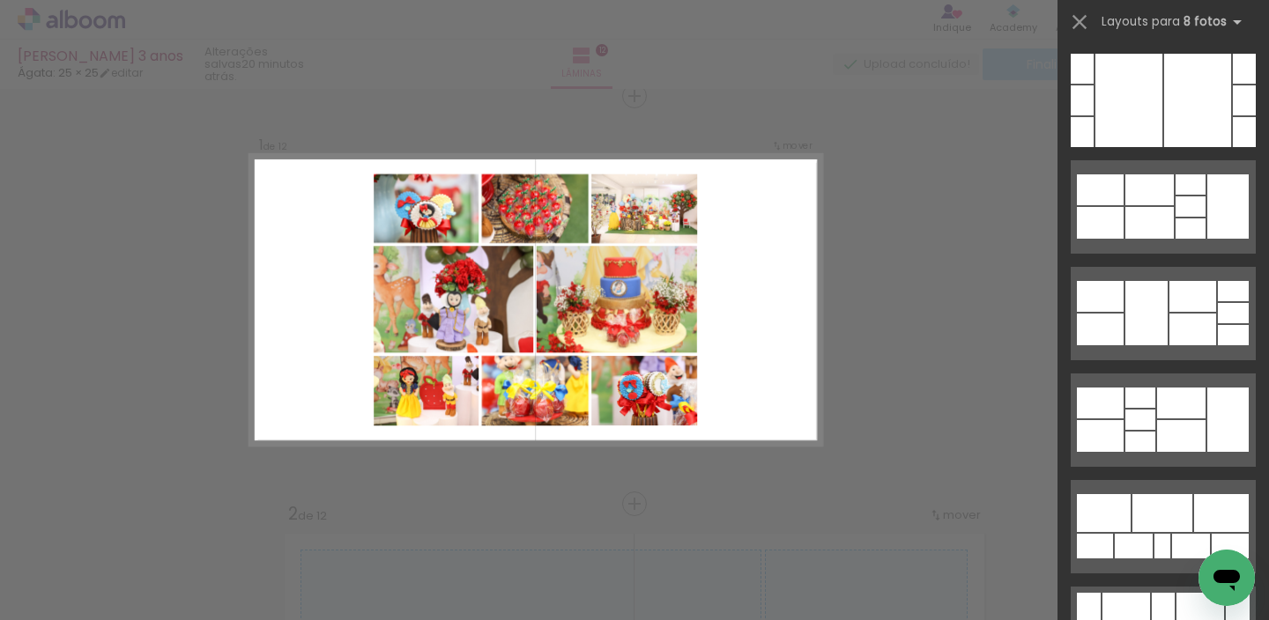
scroll to position [2665, 0]
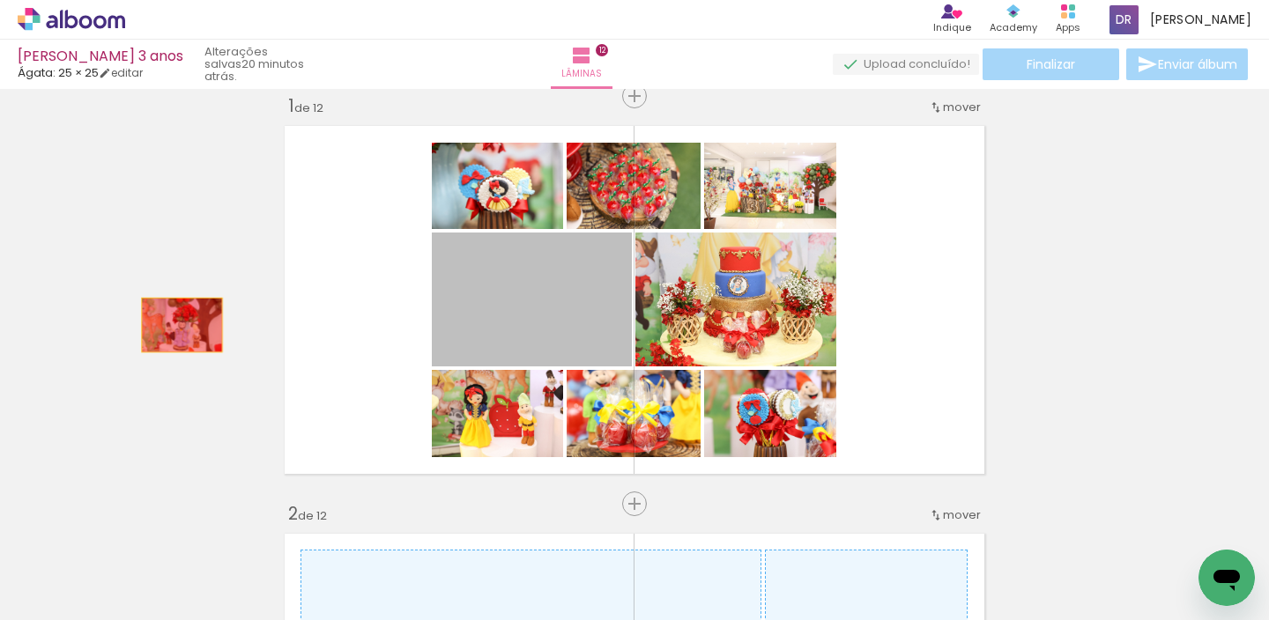
drag, startPoint x: 578, startPoint y: 324, endPoint x: 173, endPoint y: 325, distance: 405.3
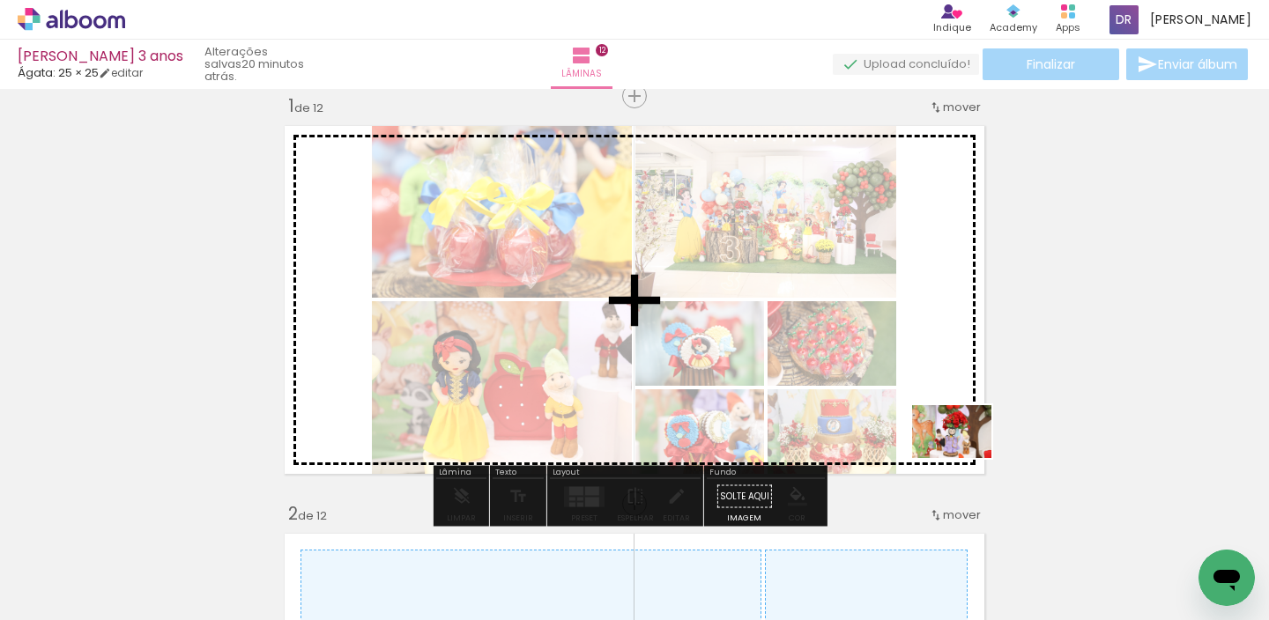
drag, startPoint x: 1184, startPoint y: 544, endPoint x: 965, endPoint y: 458, distance: 235.5
click at [965, 458] on quentale-workspace at bounding box center [634, 310] width 1269 height 620
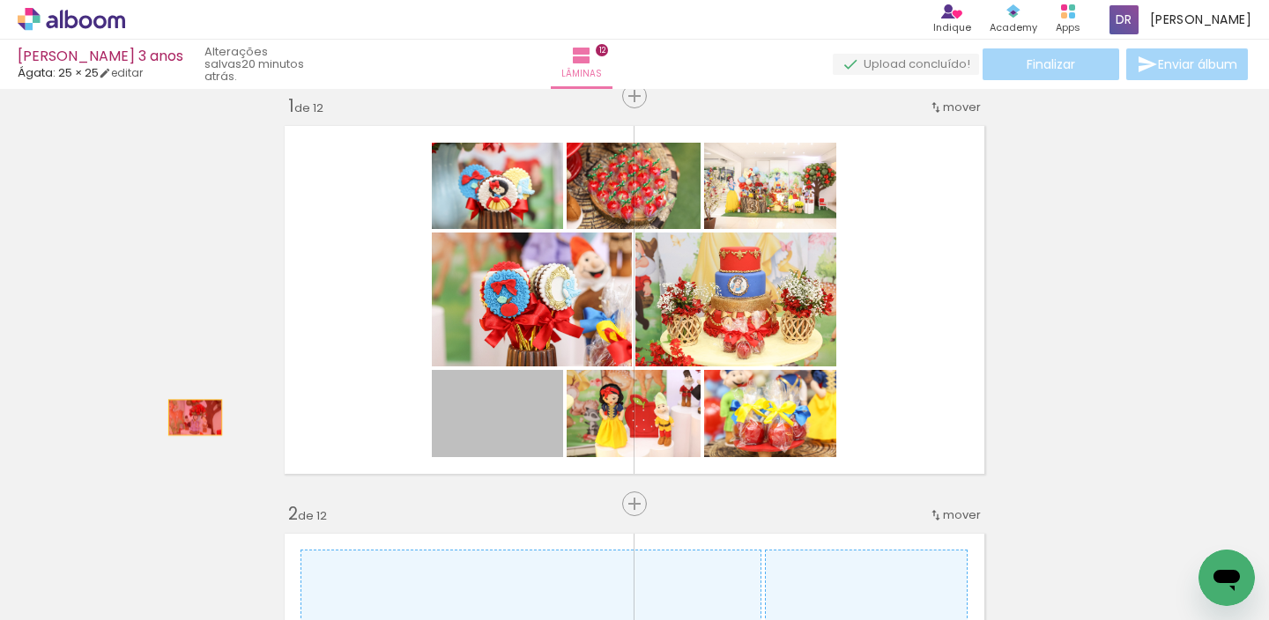
drag, startPoint x: 509, startPoint y: 424, endPoint x: 521, endPoint y: 419, distance: 12.6
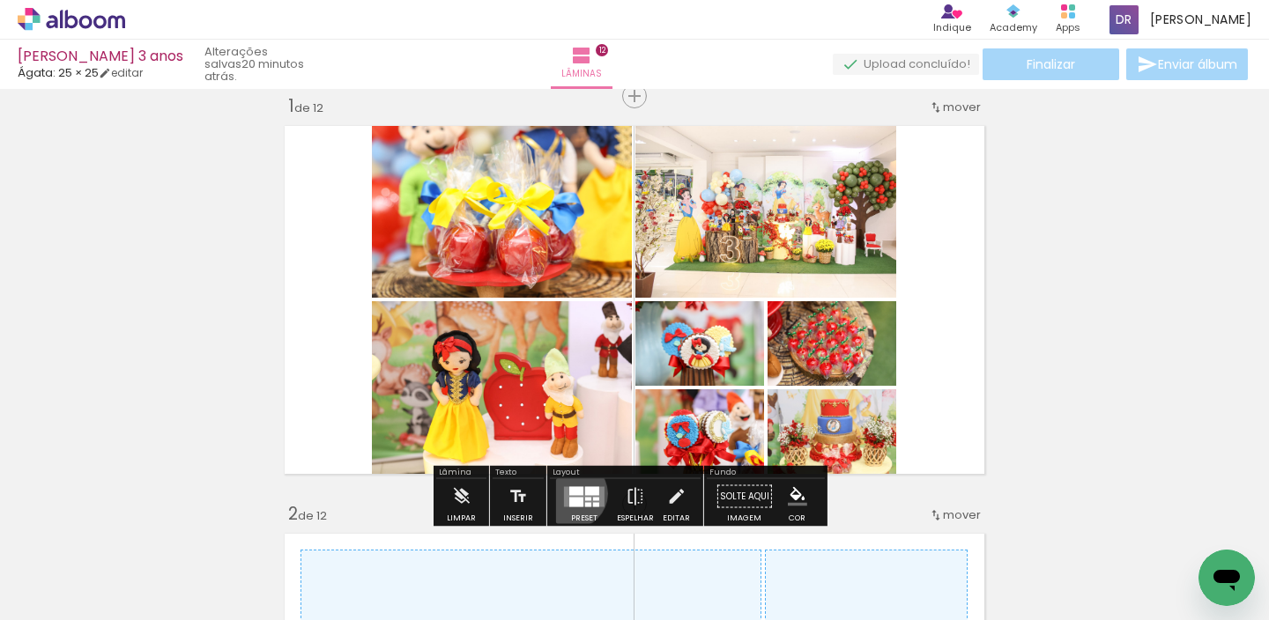
click at [569, 493] on div at bounding box center [576, 490] width 14 height 9
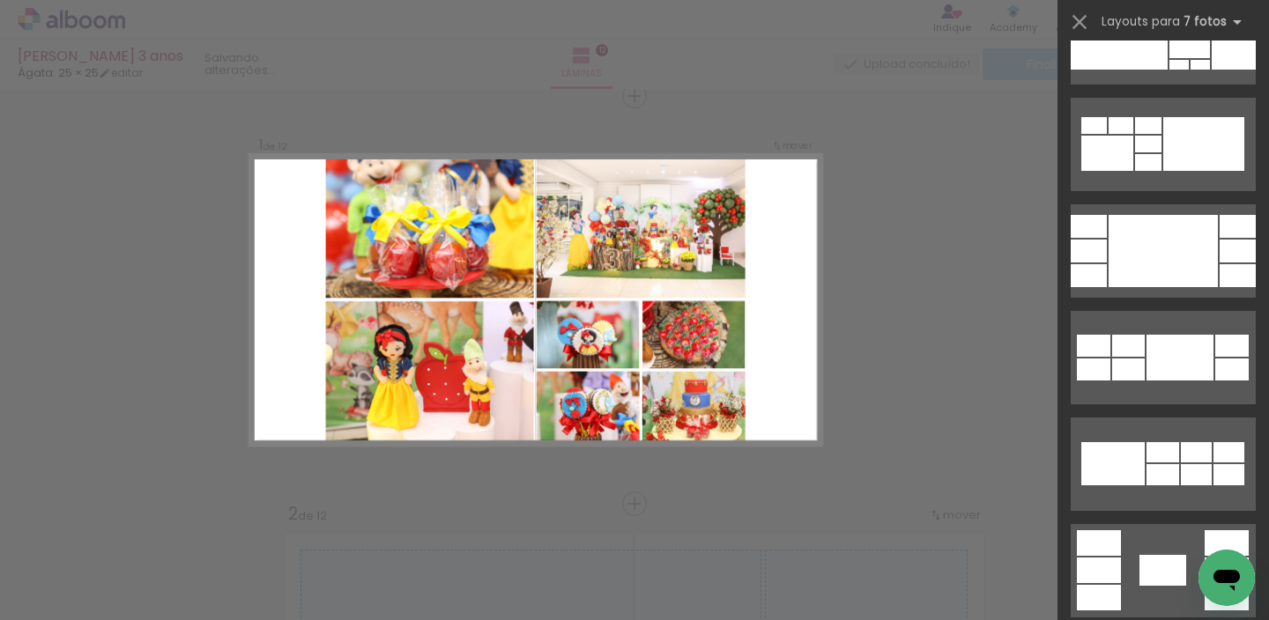
scroll to position [2829, 0]
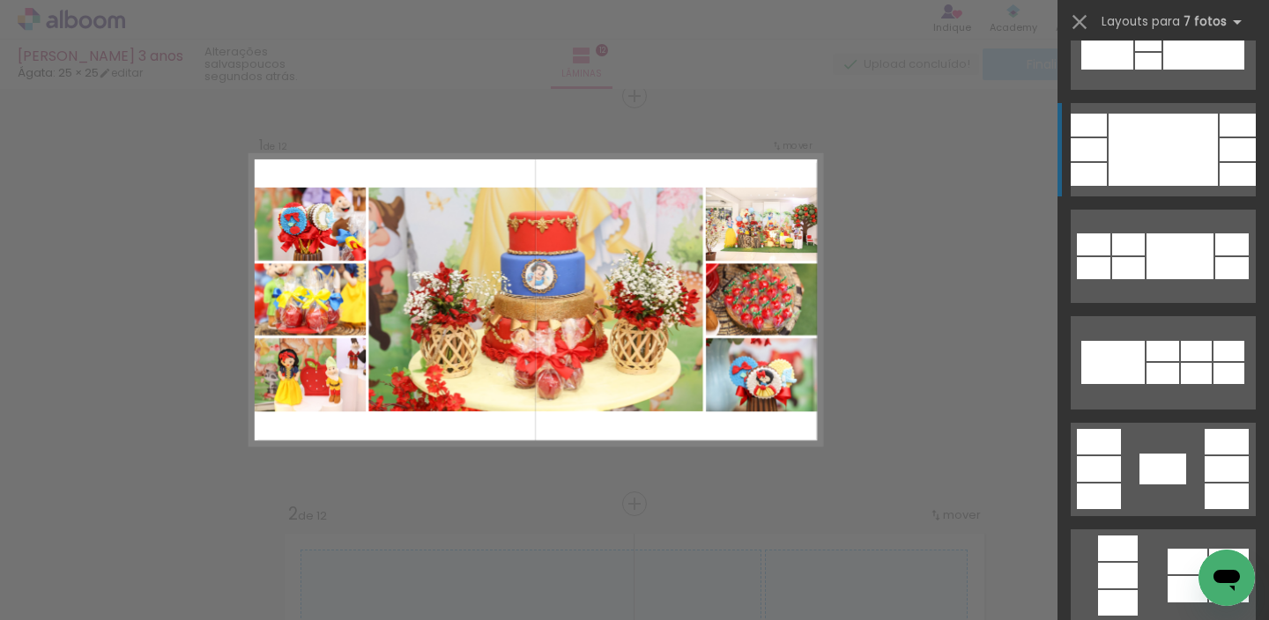
click at [1185, 161] on div at bounding box center [1162, 150] width 109 height 72
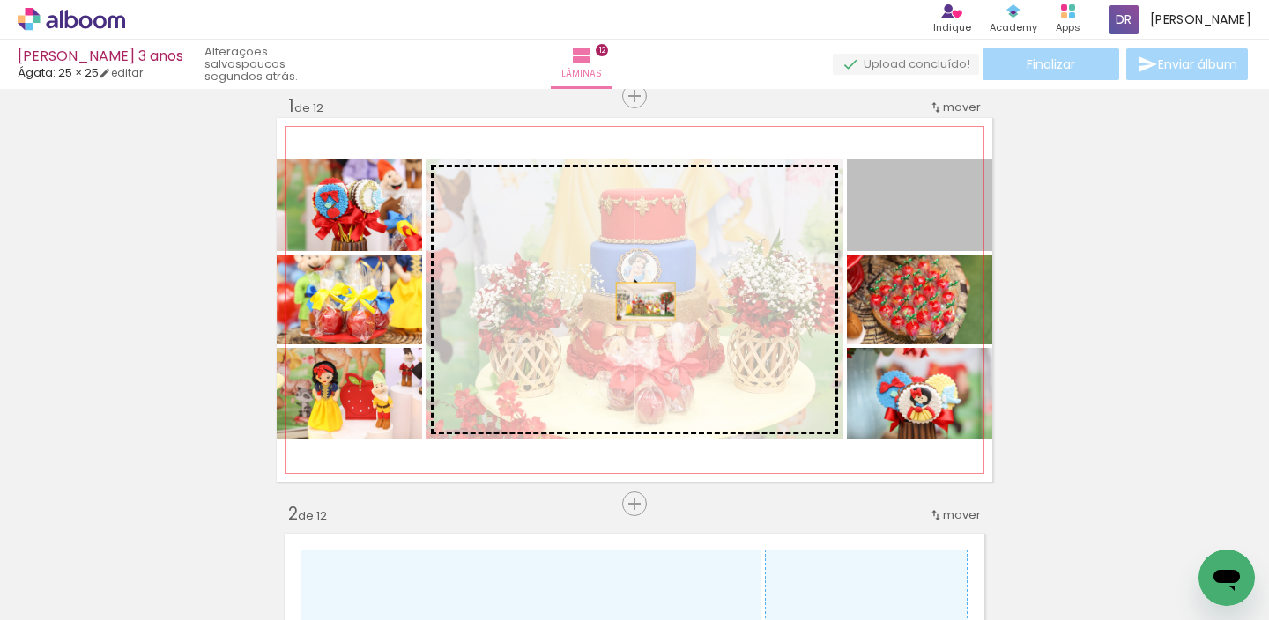
drag, startPoint x: 929, startPoint y: 214, endPoint x: 628, endPoint y: 306, distance: 314.1
click at [0, 0] on slot at bounding box center [0, 0] width 0 height 0
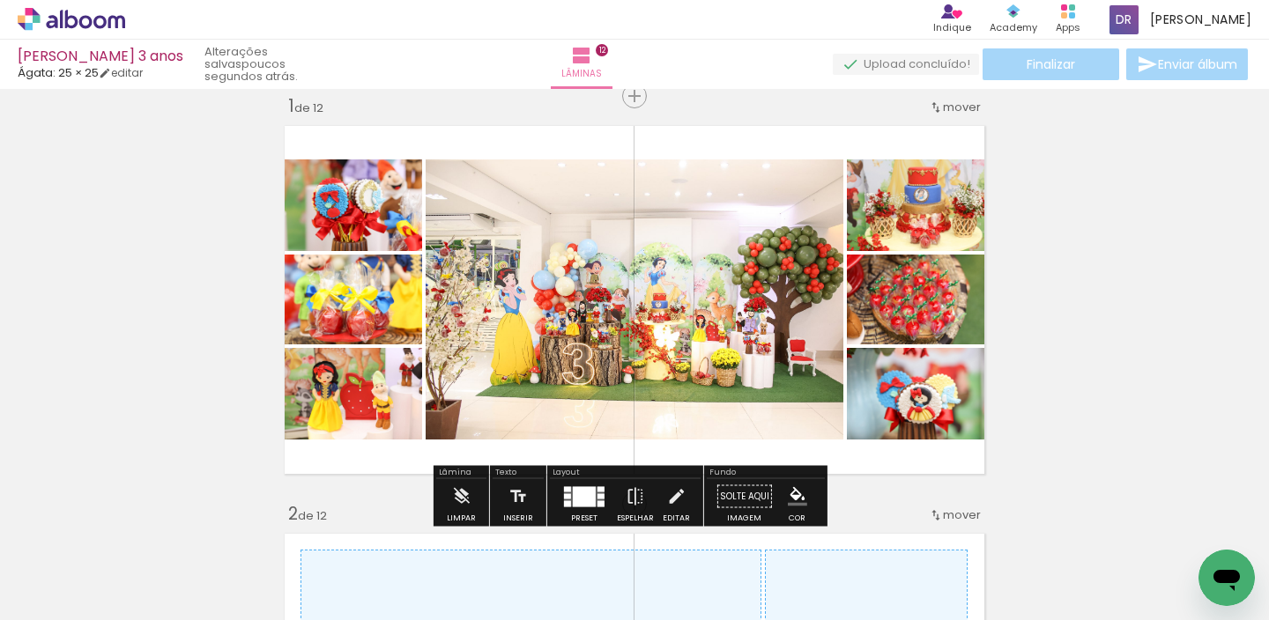
click at [591, 493] on div at bounding box center [584, 496] width 23 height 20
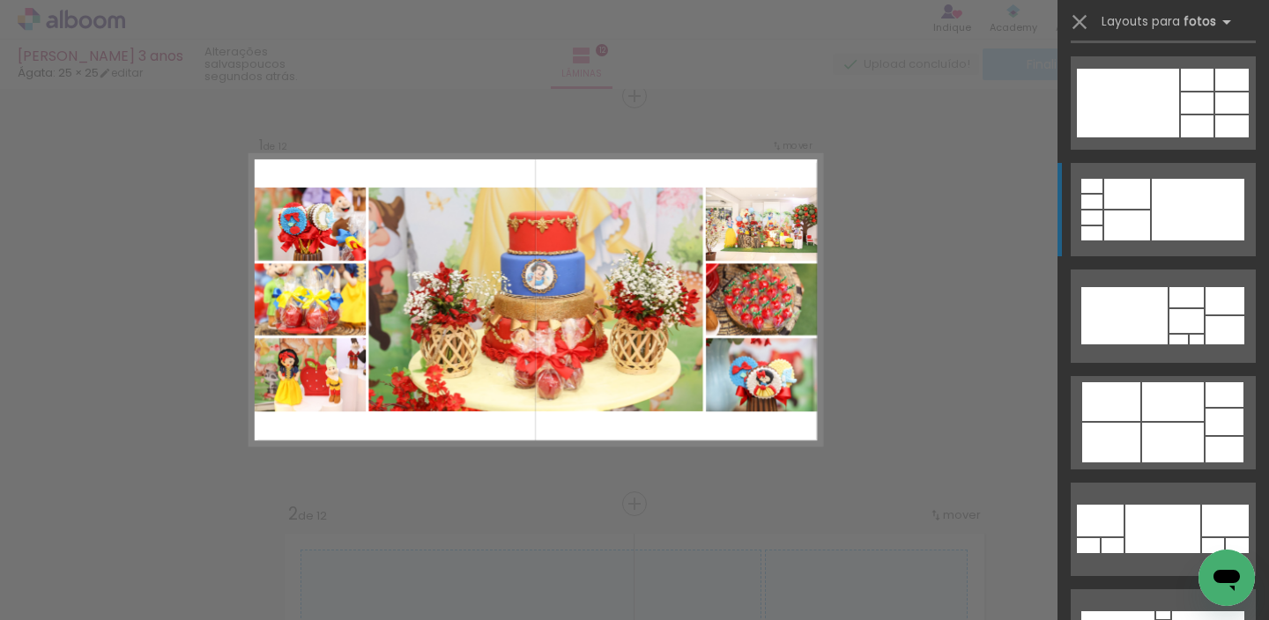
scroll to position [1120, 0]
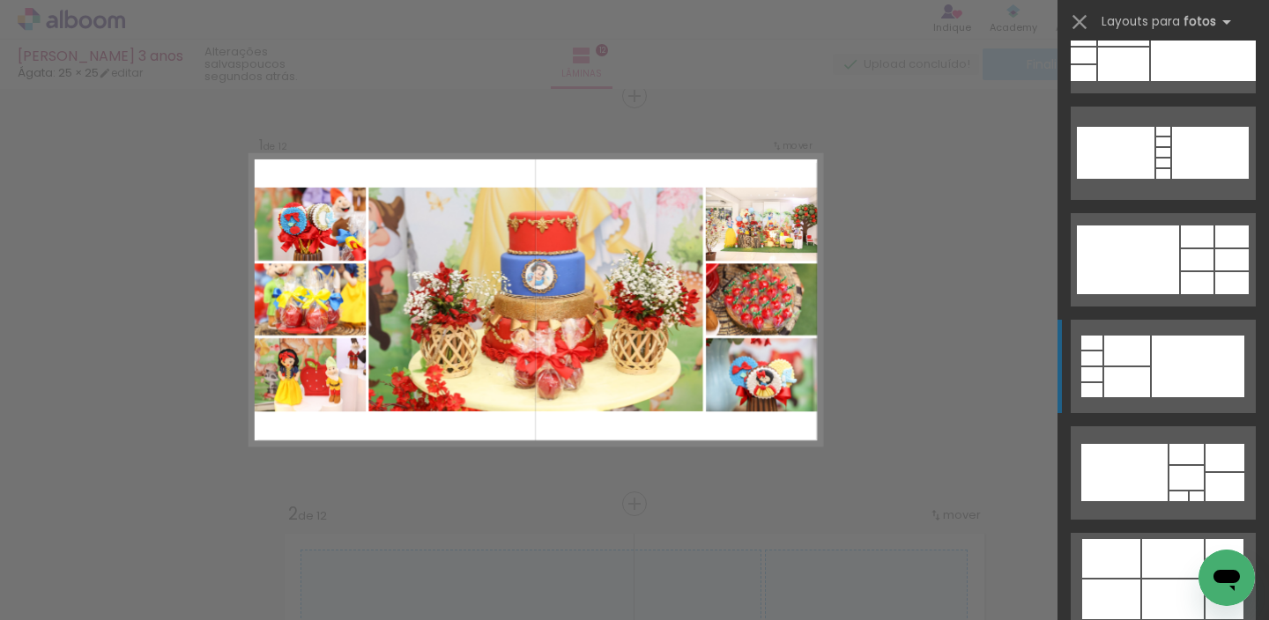
click at [1152, 369] on div at bounding box center [1198, 367] width 93 height 62
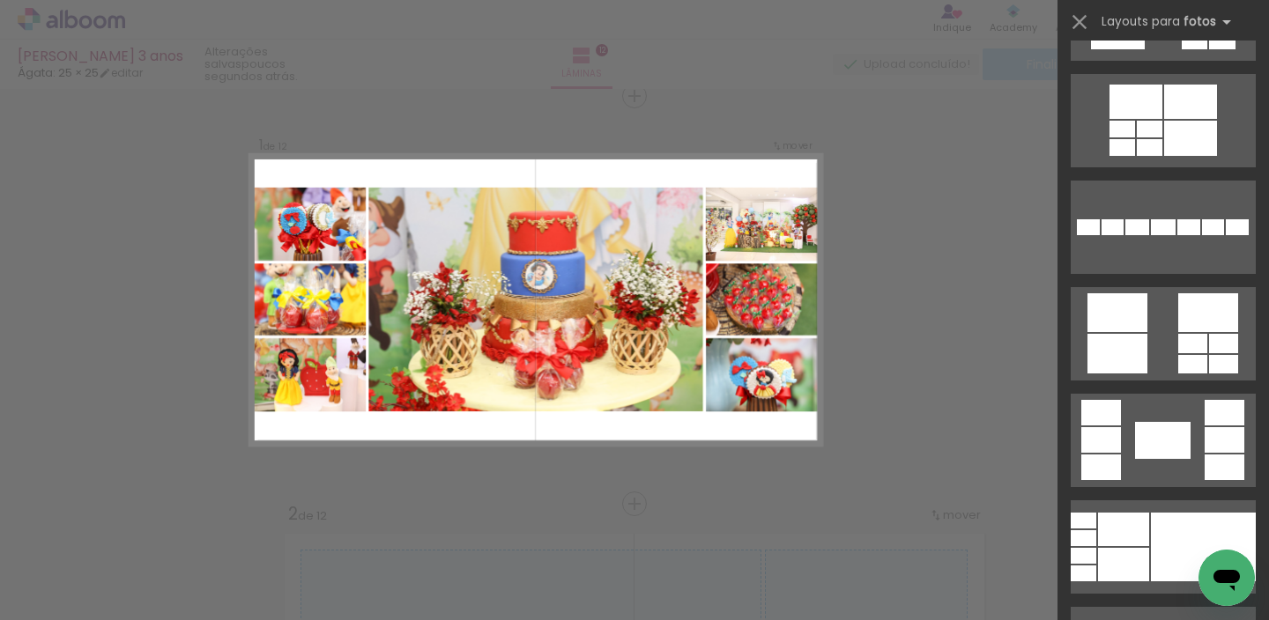
scroll to position [575, 0]
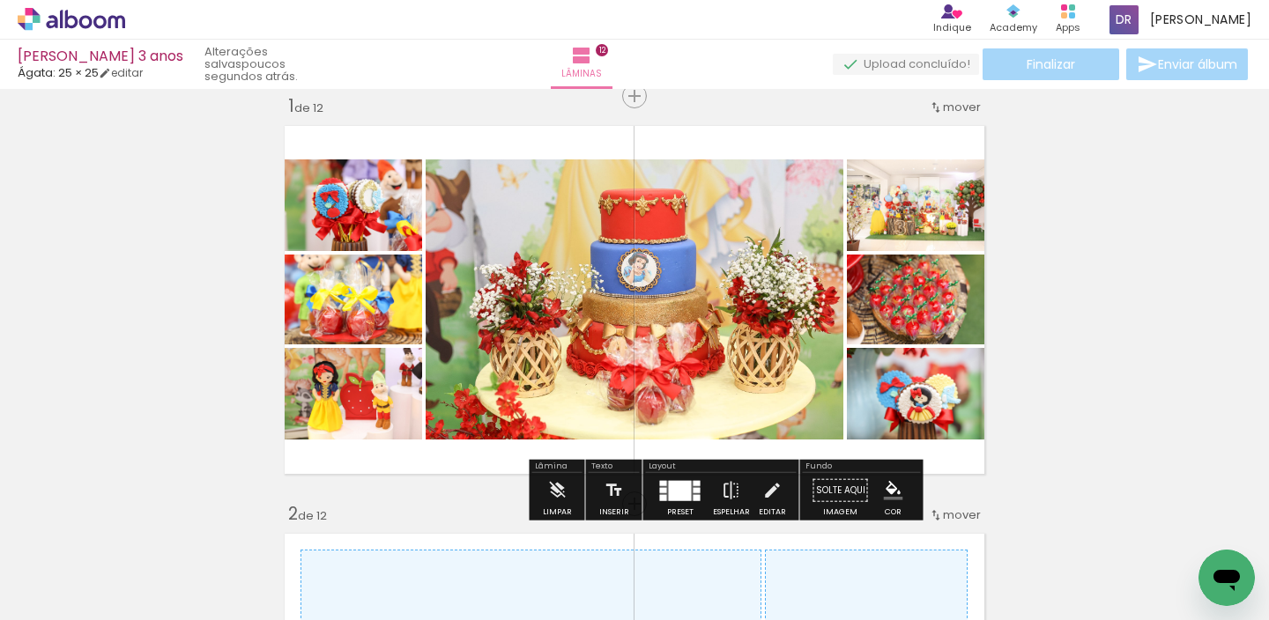
click at [696, 488] on div at bounding box center [696, 489] width 7 height 5
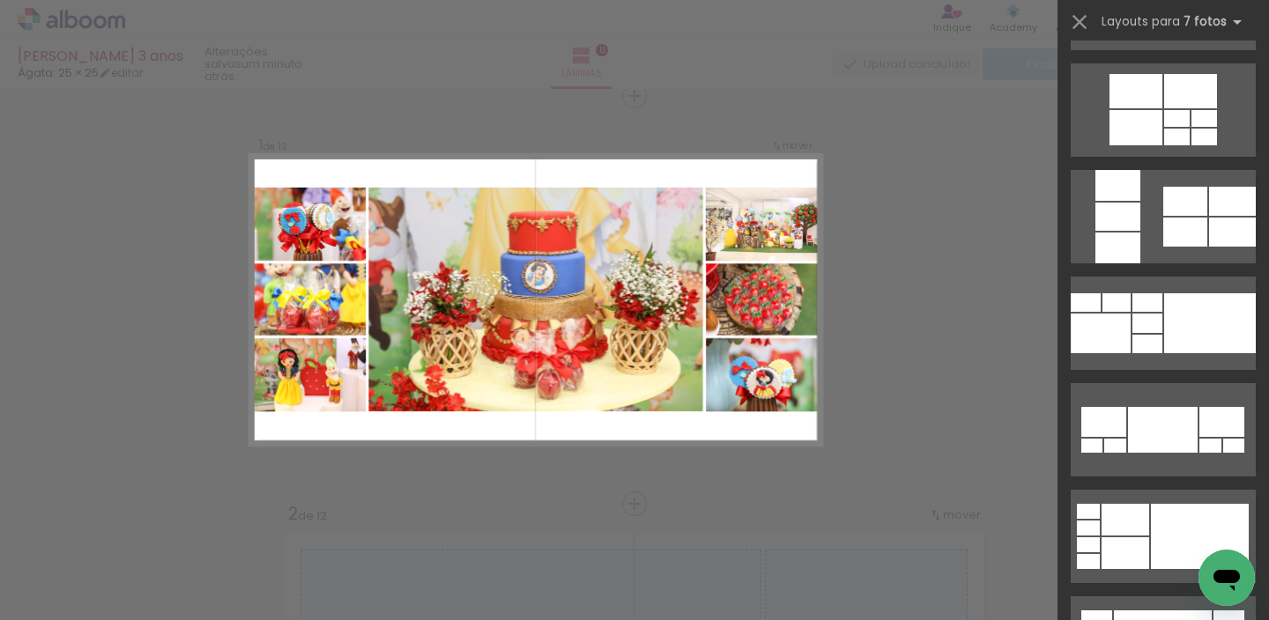
scroll to position [4177, 0]
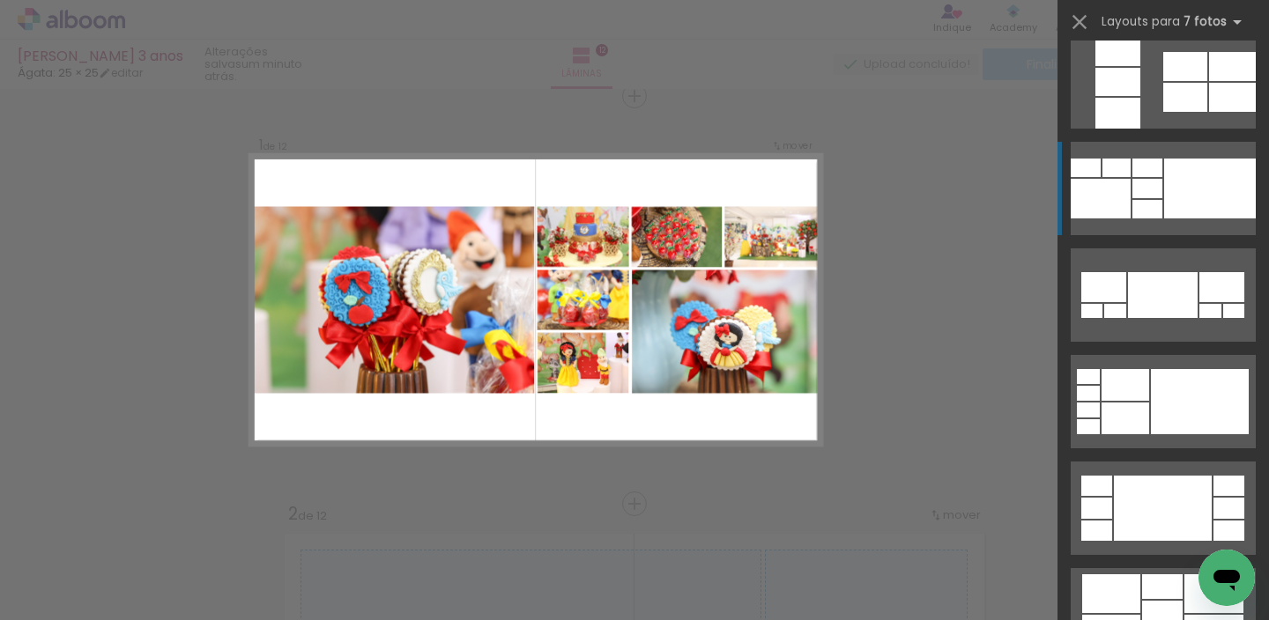
click at [1170, 184] on div at bounding box center [1210, 189] width 92 height 60
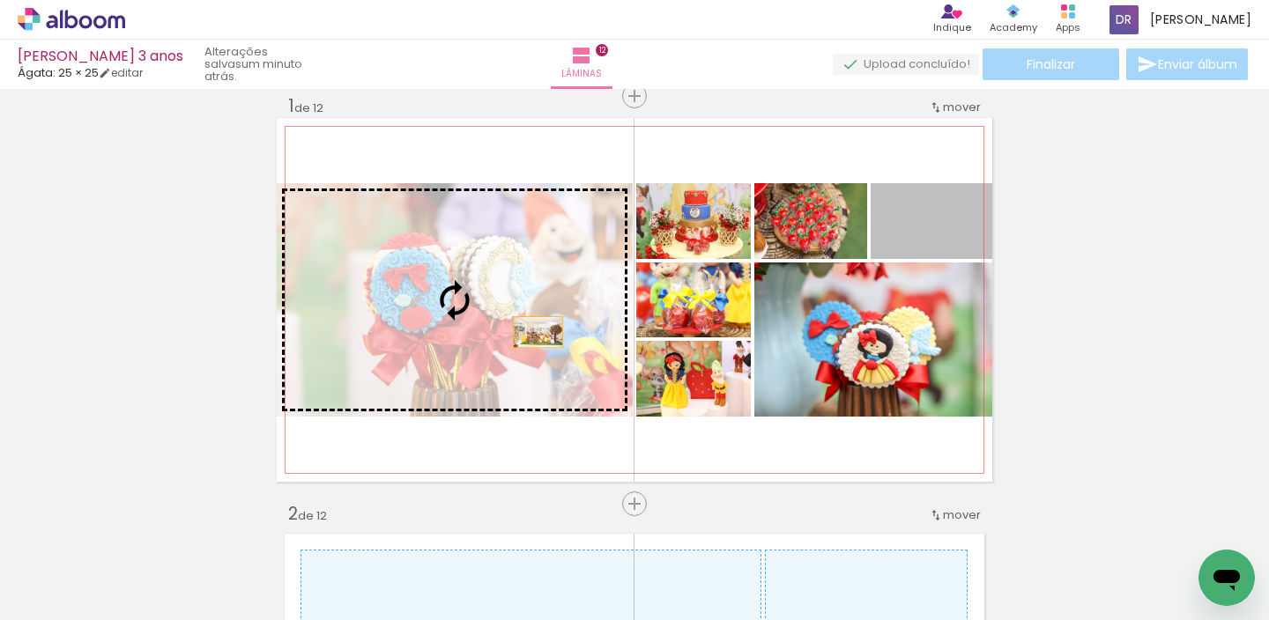
drag, startPoint x: 943, startPoint y: 243, endPoint x: 516, endPoint y: 332, distance: 435.7
click at [0, 0] on slot at bounding box center [0, 0] width 0 height 0
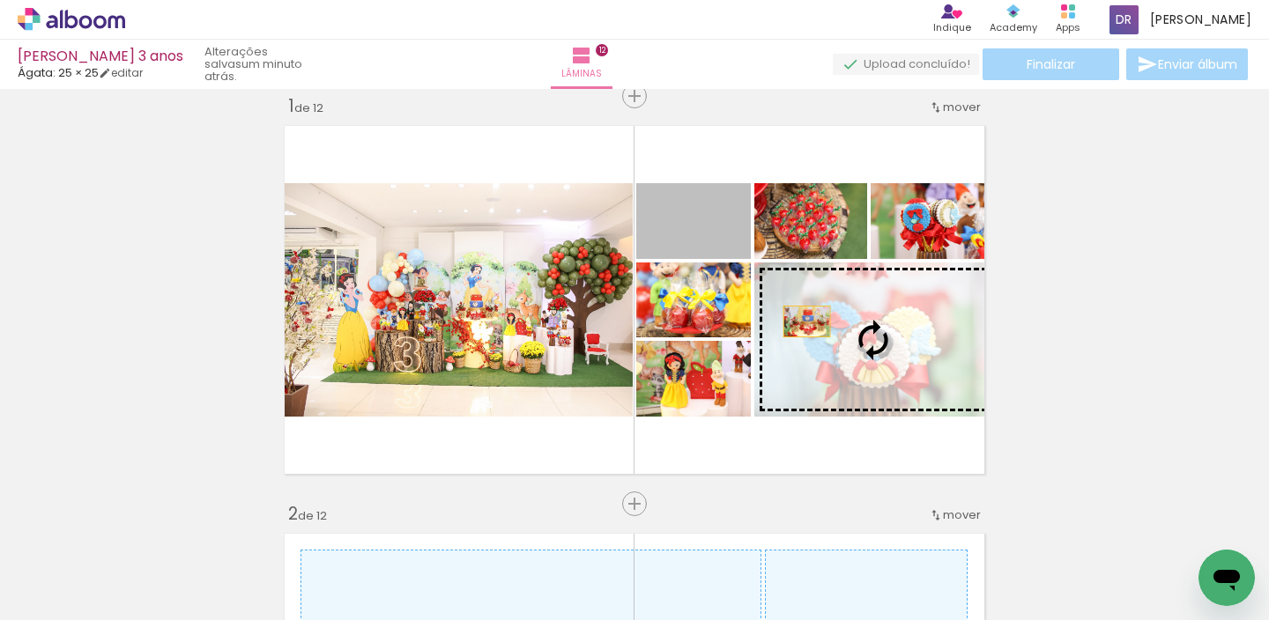
drag, startPoint x: 708, startPoint y: 241, endPoint x: 818, endPoint y: 341, distance: 149.1
click at [0, 0] on slot at bounding box center [0, 0] width 0 height 0
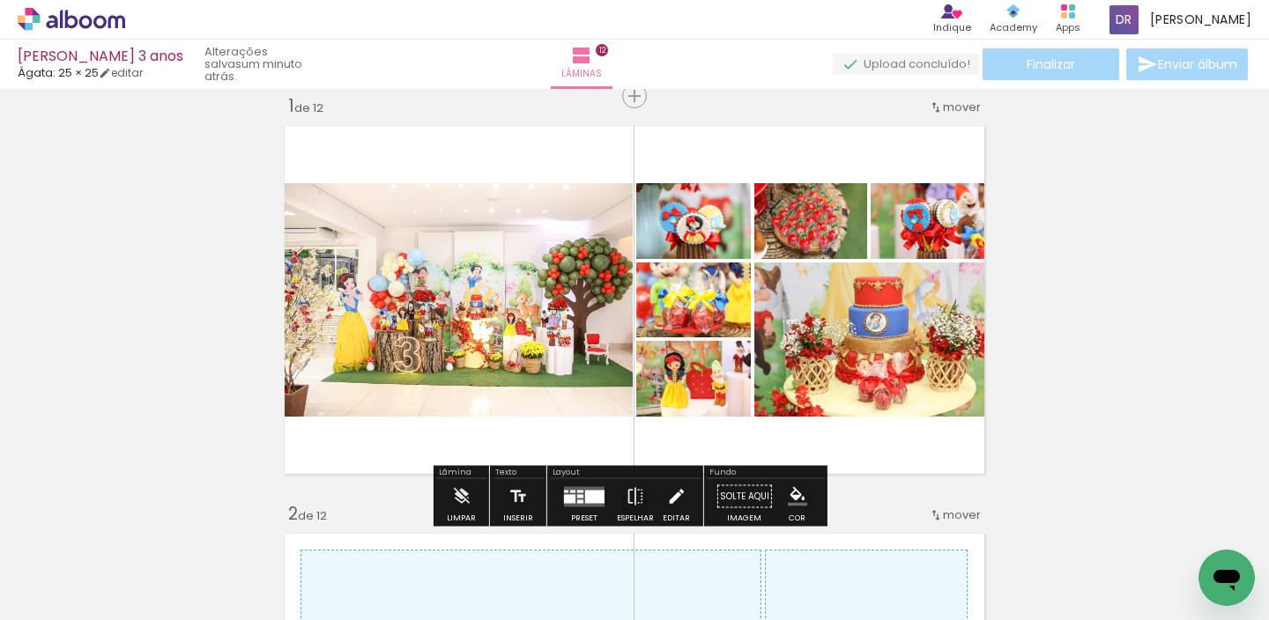
click at [670, 493] on iron-icon at bounding box center [675, 496] width 19 height 35
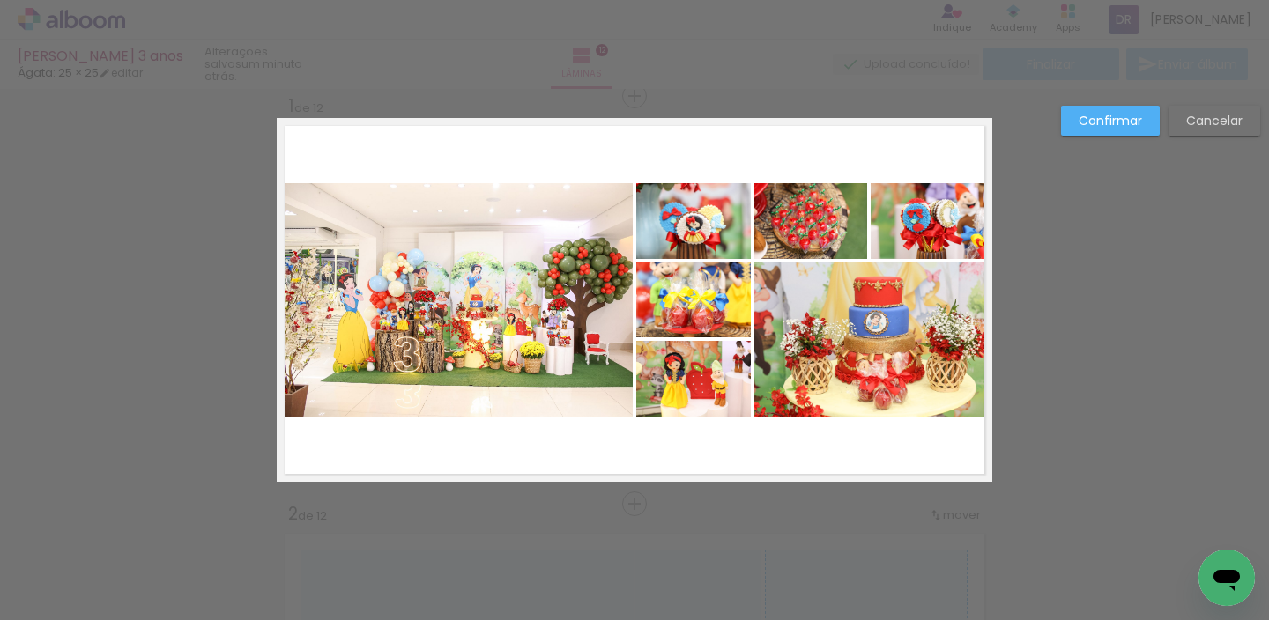
click at [591, 381] on quentale-photo at bounding box center [455, 300] width 356 height 234
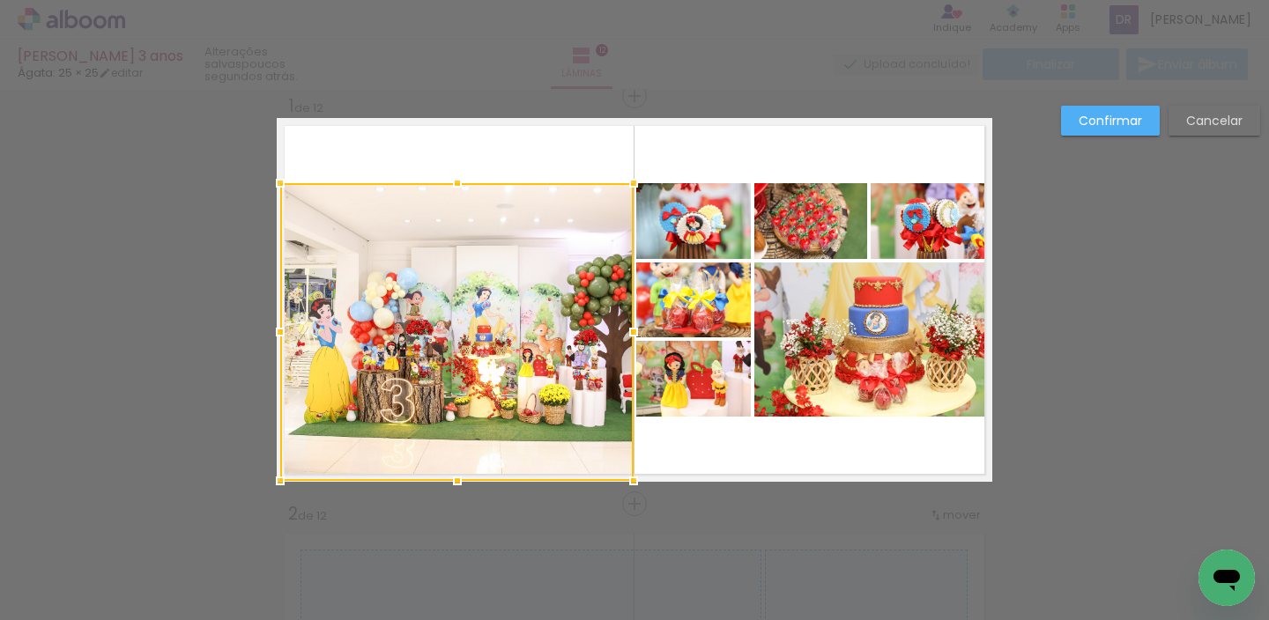
drag, startPoint x: 267, startPoint y: 418, endPoint x: 234, endPoint y: 480, distance: 71.0
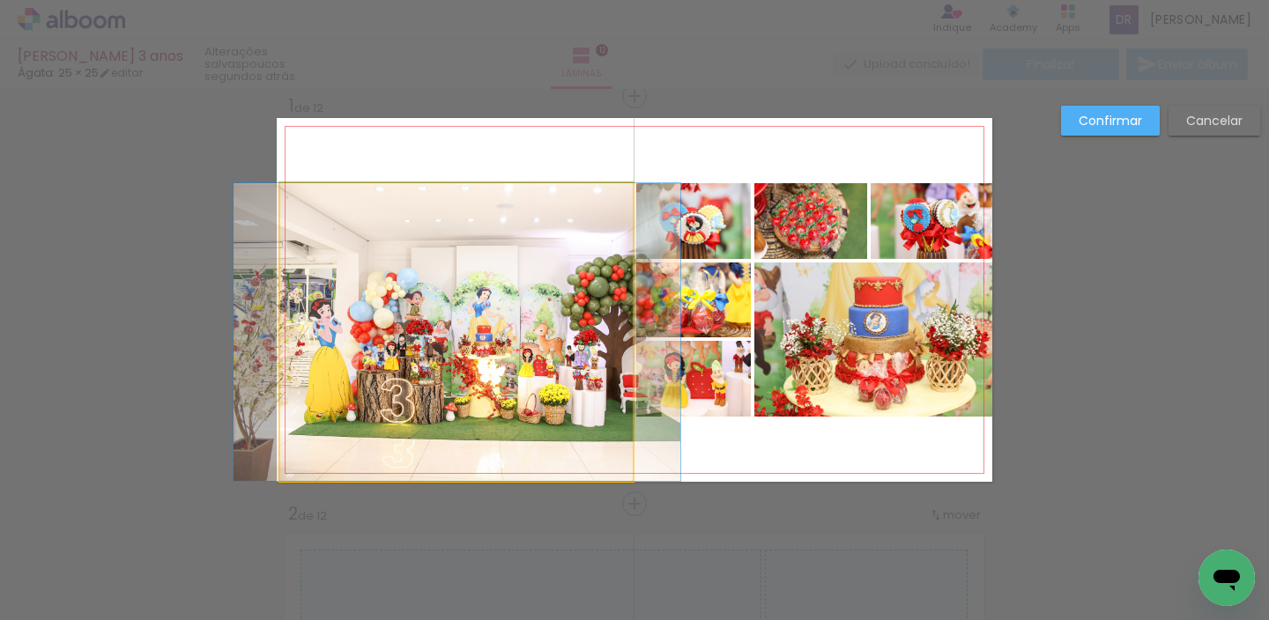
click at [289, 213] on quentale-photo at bounding box center [456, 332] width 353 height 298
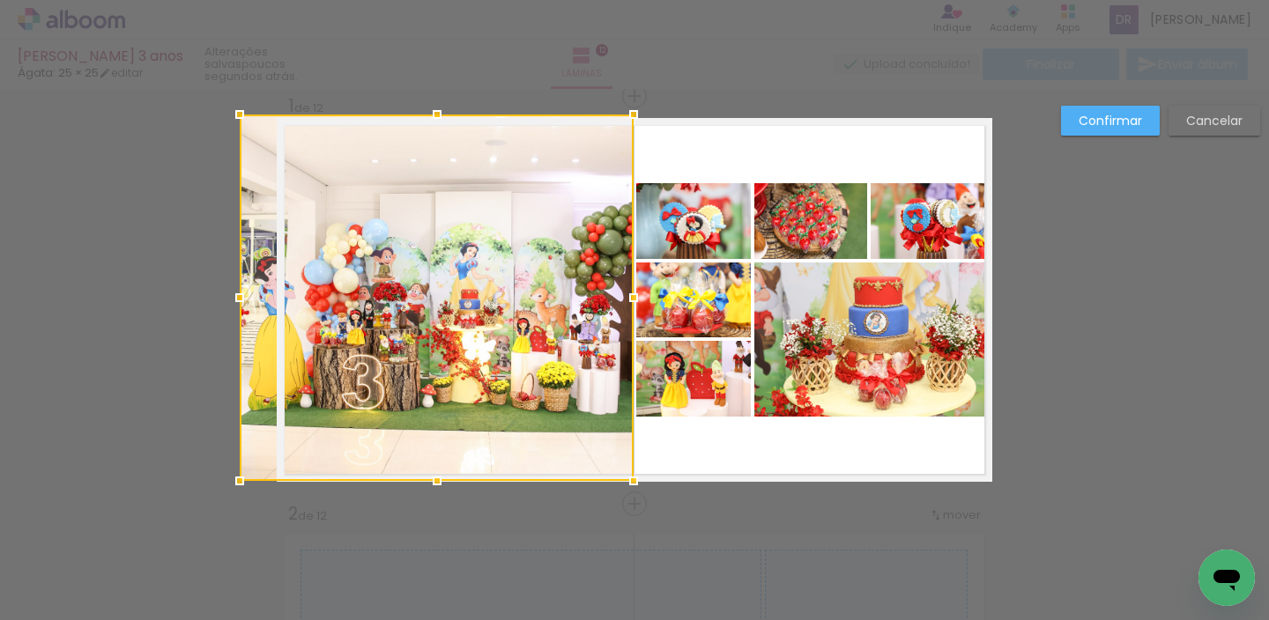
drag, startPoint x: 271, startPoint y: 167, endPoint x: 263, endPoint y: 124, distance: 43.0
click at [263, 124] on div at bounding box center [437, 298] width 394 height 367
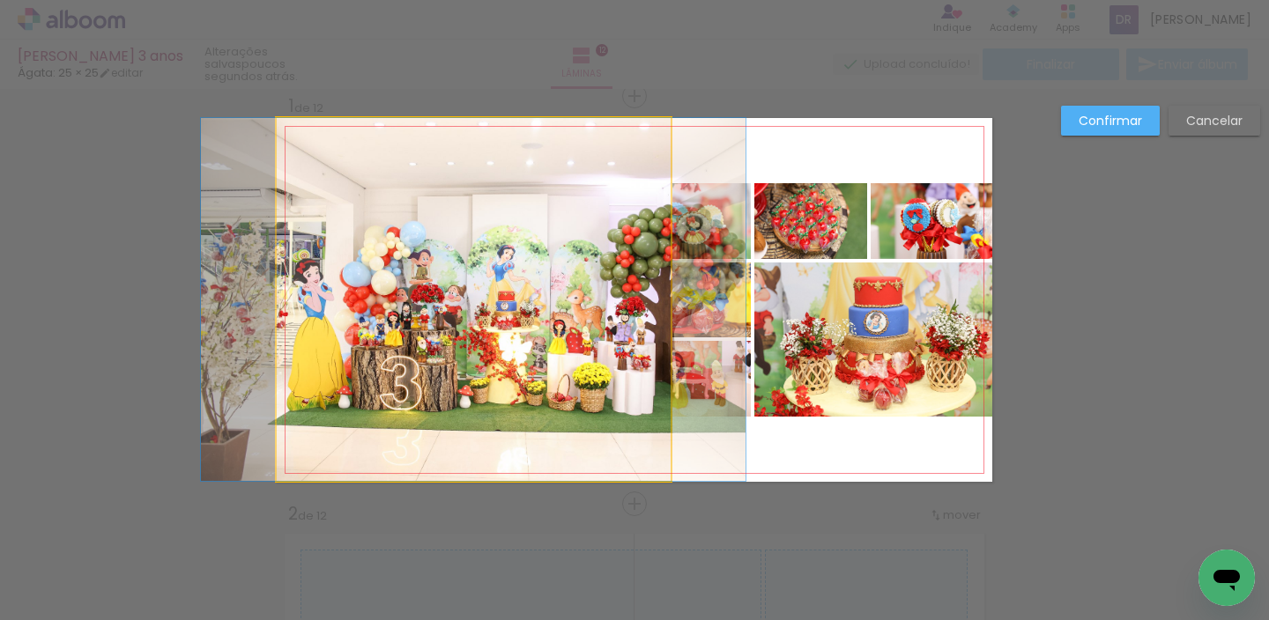
click at [454, 205] on quentale-photo at bounding box center [474, 299] width 394 height 363
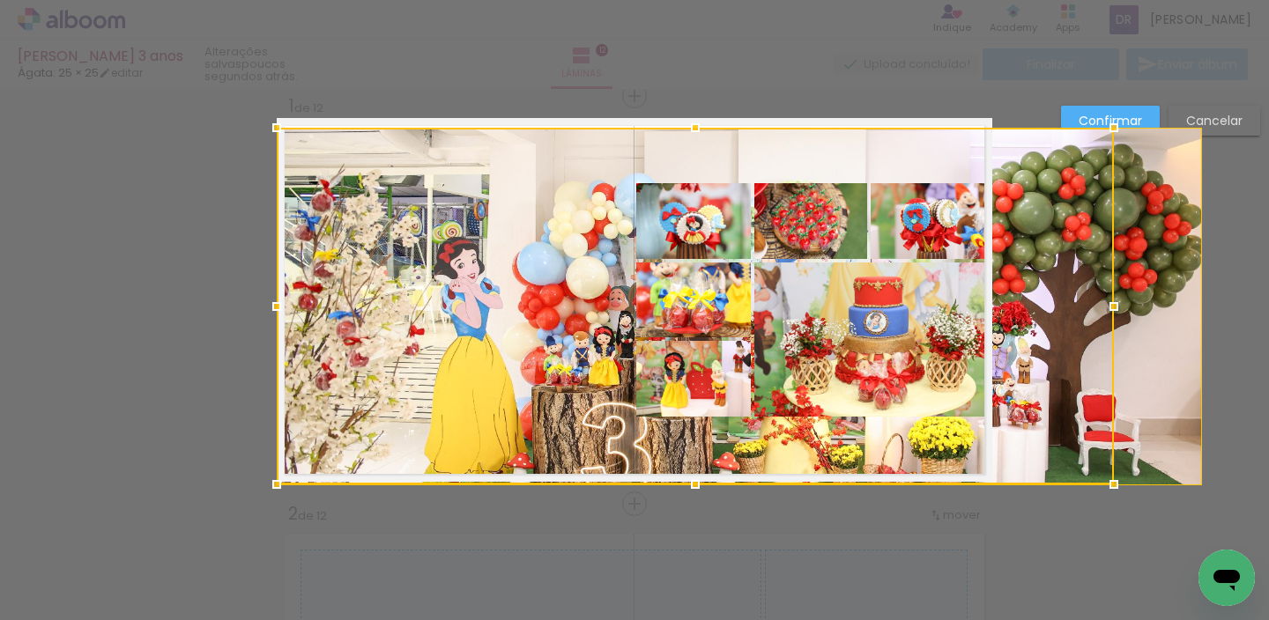
drag, startPoint x: 626, startPoint y: 115, endPoint x: 615, endPoint y: 119, distance: 12.3
click at [615, 119] on album-spread "1 de 12" at bounding box center [634, 300] width 715 height 364
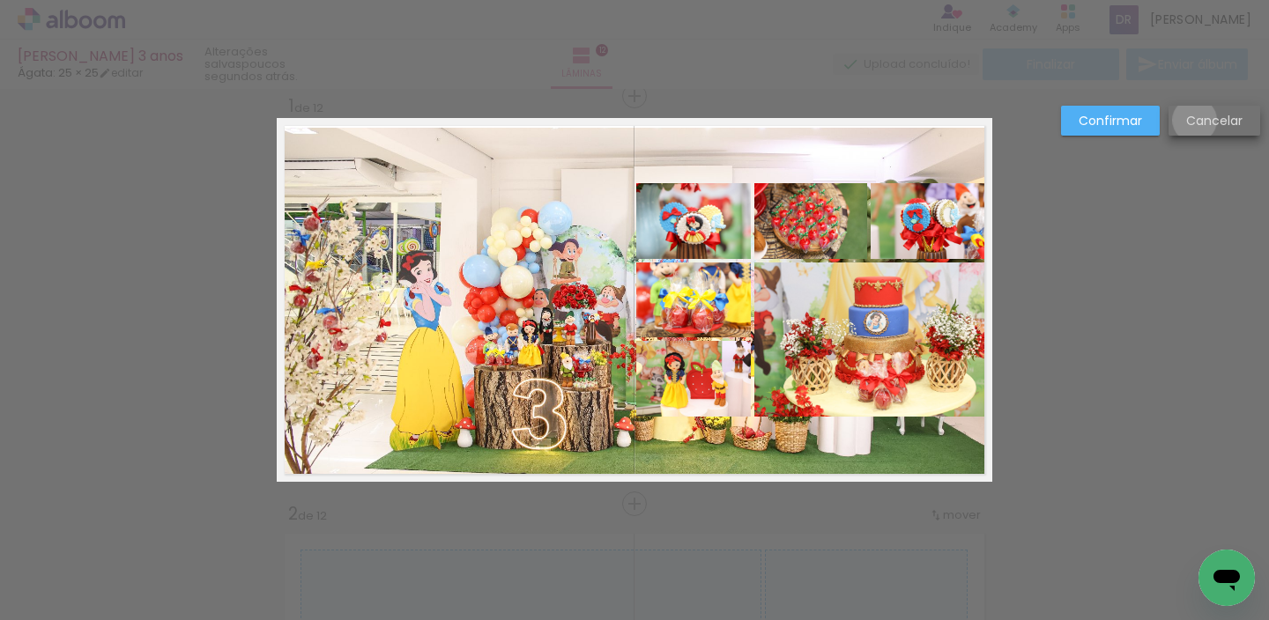
click at [0, 0] on slot "Cancelar" at bounding box center [0, 0] width 0 height 0
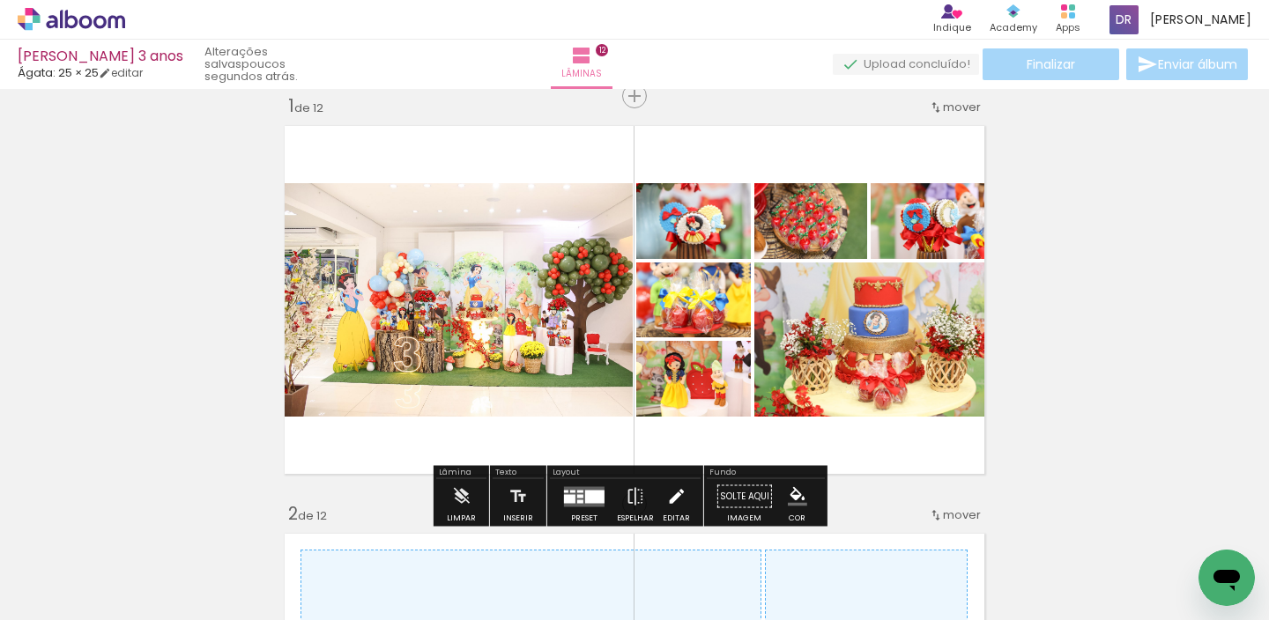
click at [666, 497] on iron-icon at bounding box center [675, 496] width 19 height 35
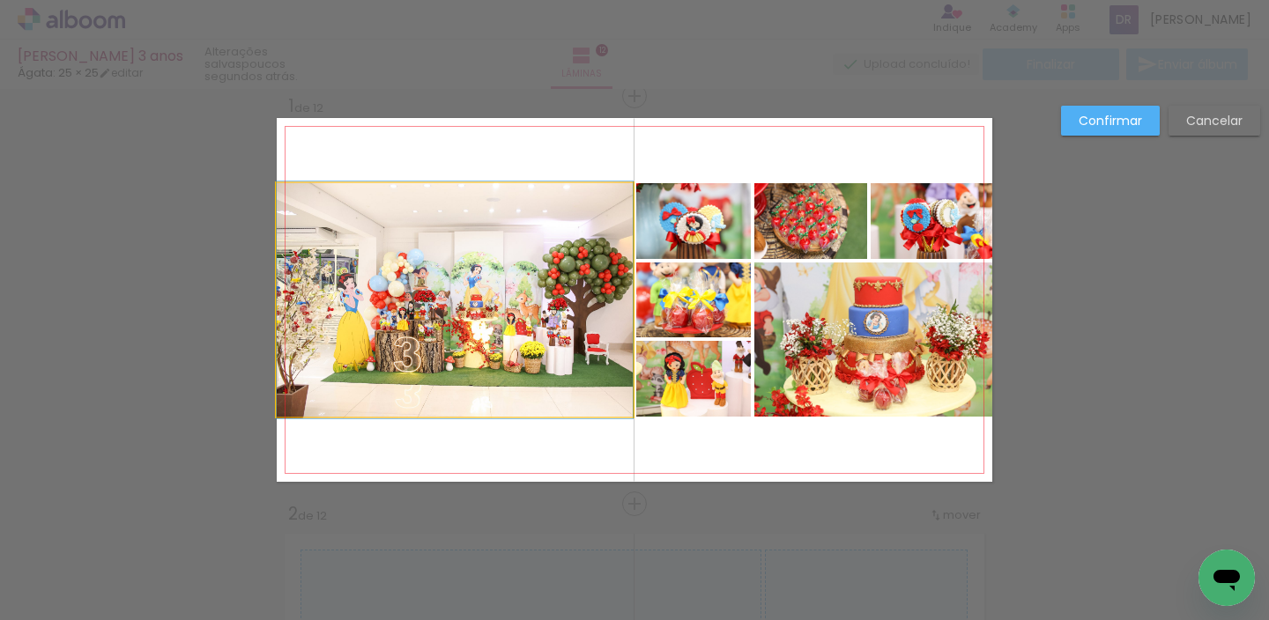
click at [595, 238] on quentale-photo at bounding box center [455, 300] width 356 height 234
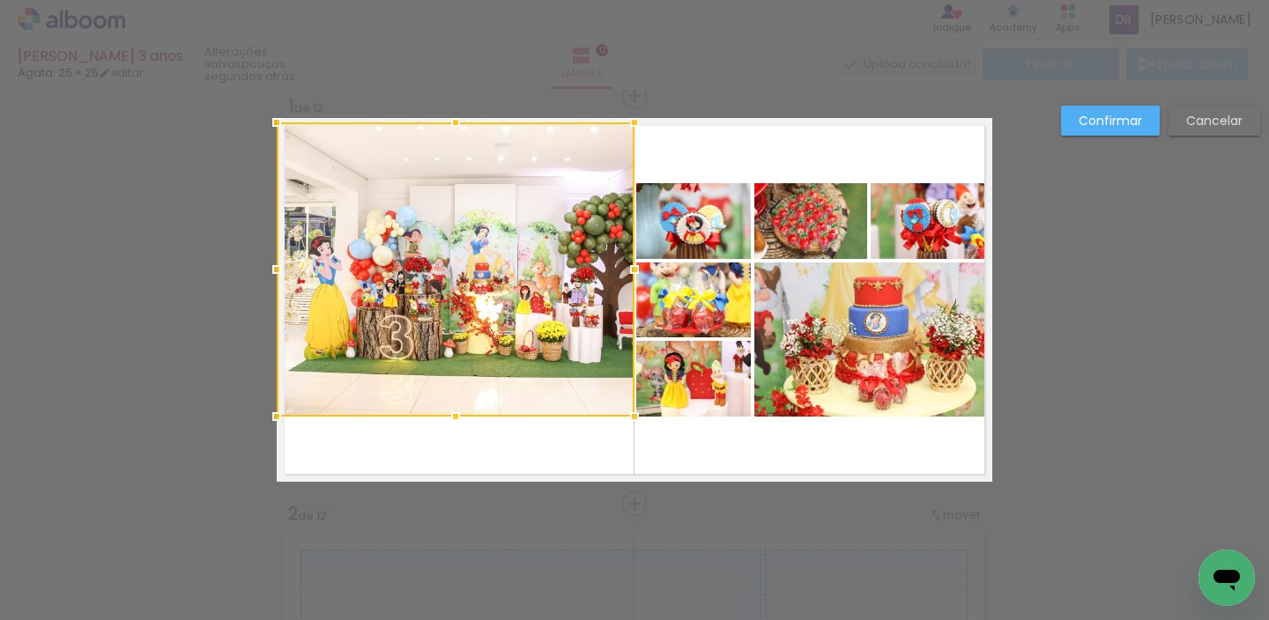
drag, startPoint x: 626, startPoint y: 180, endPoint x: 628, endPoint y: 119, distance: 60.8
click at [628, 119] on div at bounding box center [634, 122] width 35 height 35
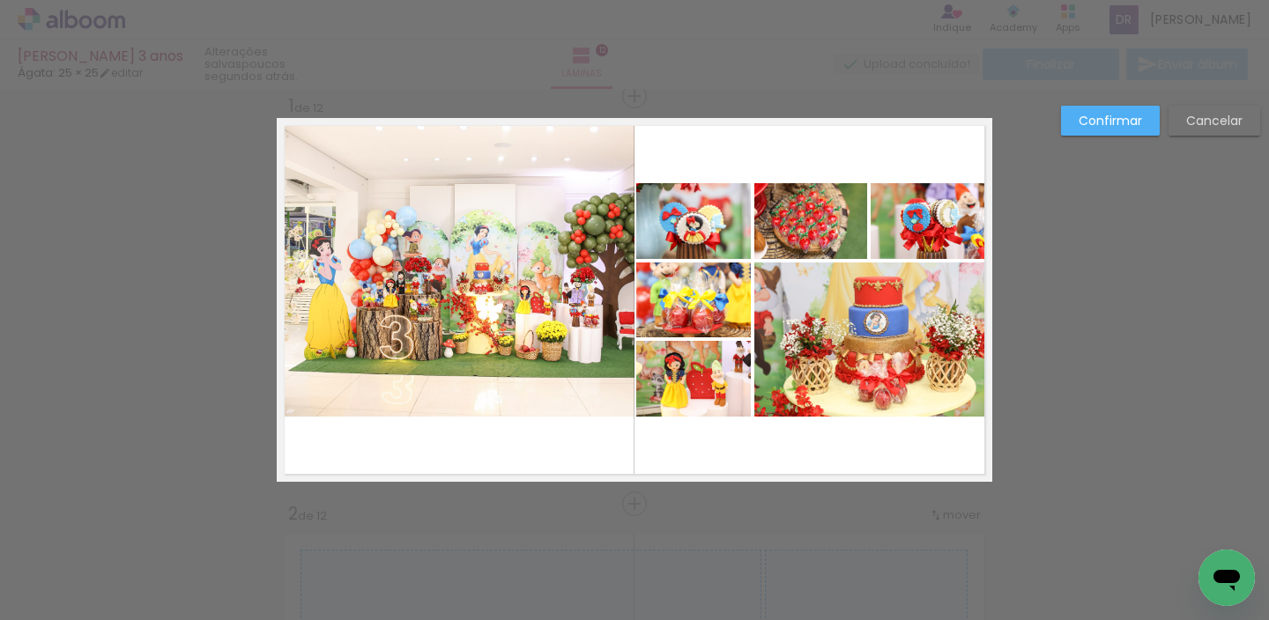
click at [592, 392] on quentale-photo at bounding box center [456, 269] width 358 height 294
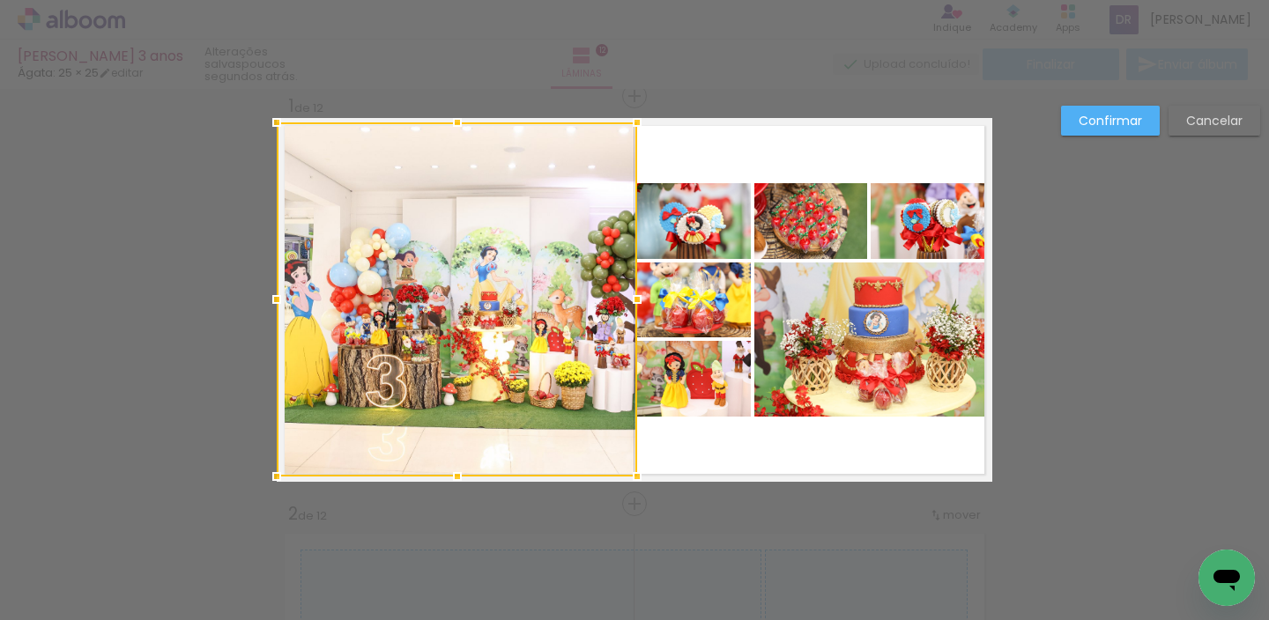
drag, startPoint x: 628, startPoint y: 414, endPoint x: 631, endPoint y: 473, distance: 59.1
click at [631, 473] on div at bounding box center [636, 476] width 35 height 35
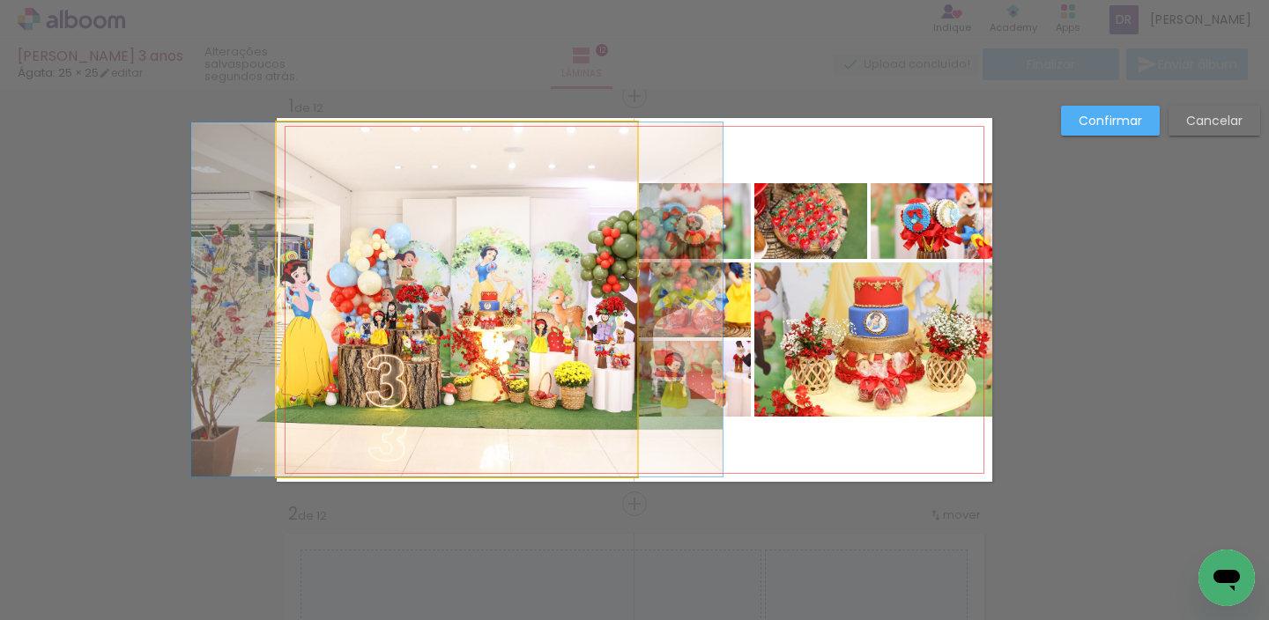
click at [609, 145] on quentale-photo at bounding box center [457, 299] width 360 height 354
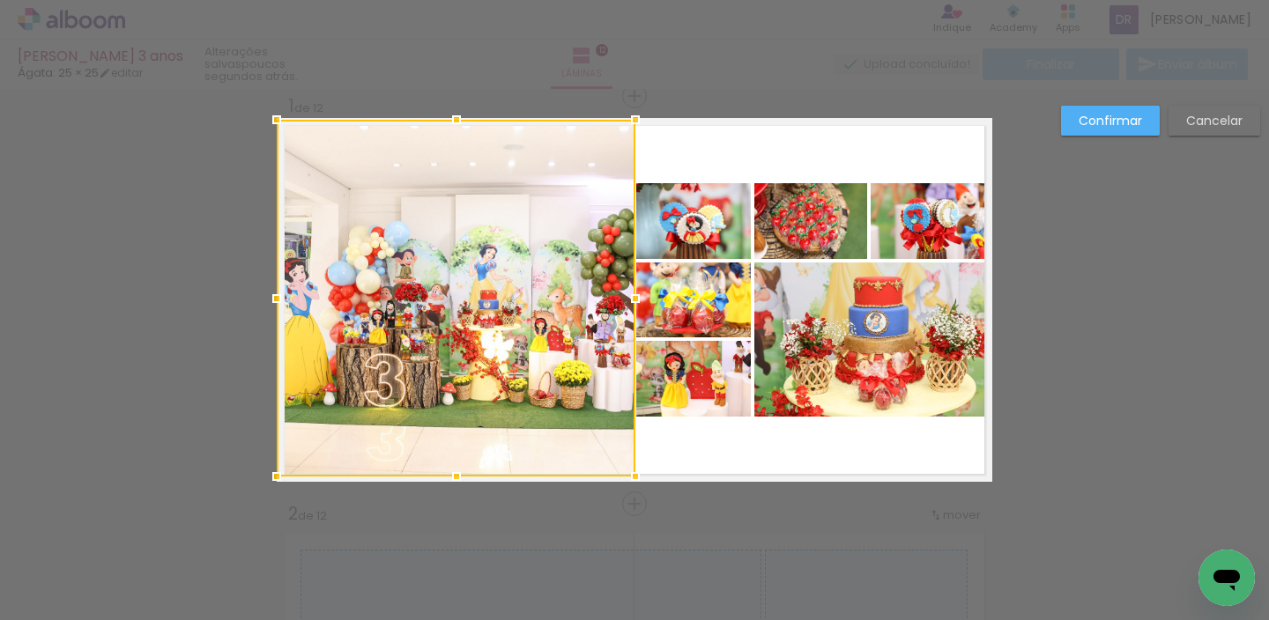
click at [626, 122] on div at bounding box center [635, 119] width 35 height 35
click at [0, 0] on slot "Confirmar" at bounding box center [0, 0] width 0 height 0
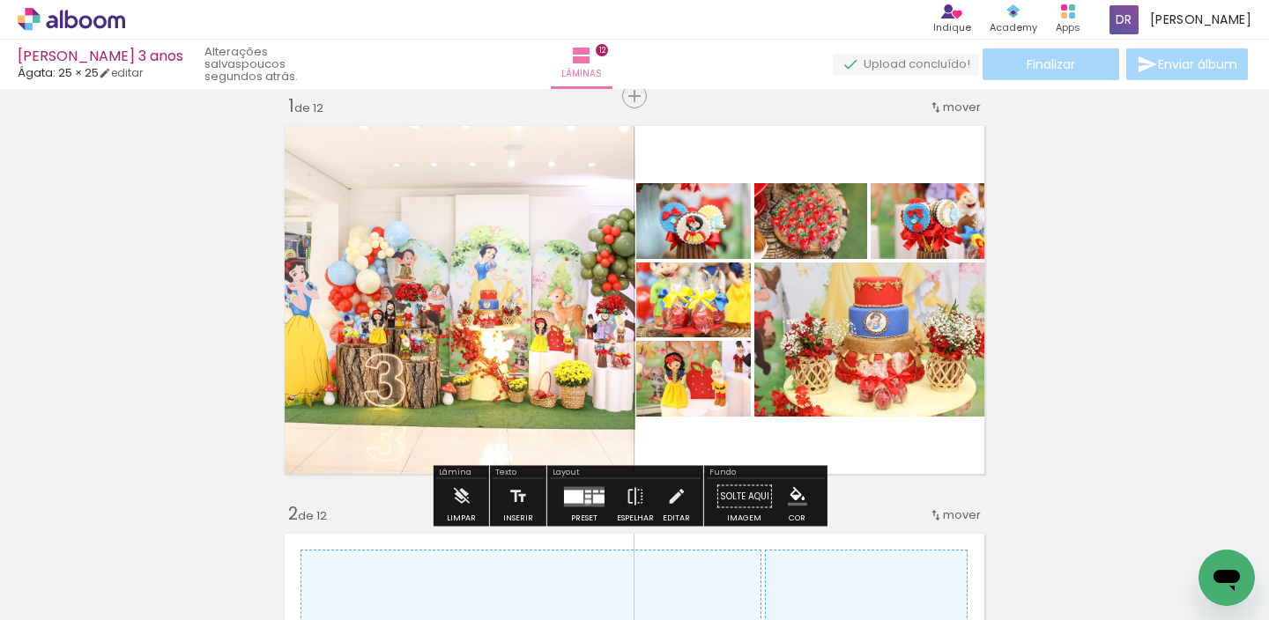
click at [585, 501] on div at bounding box center [588, 502] width 6 height 4
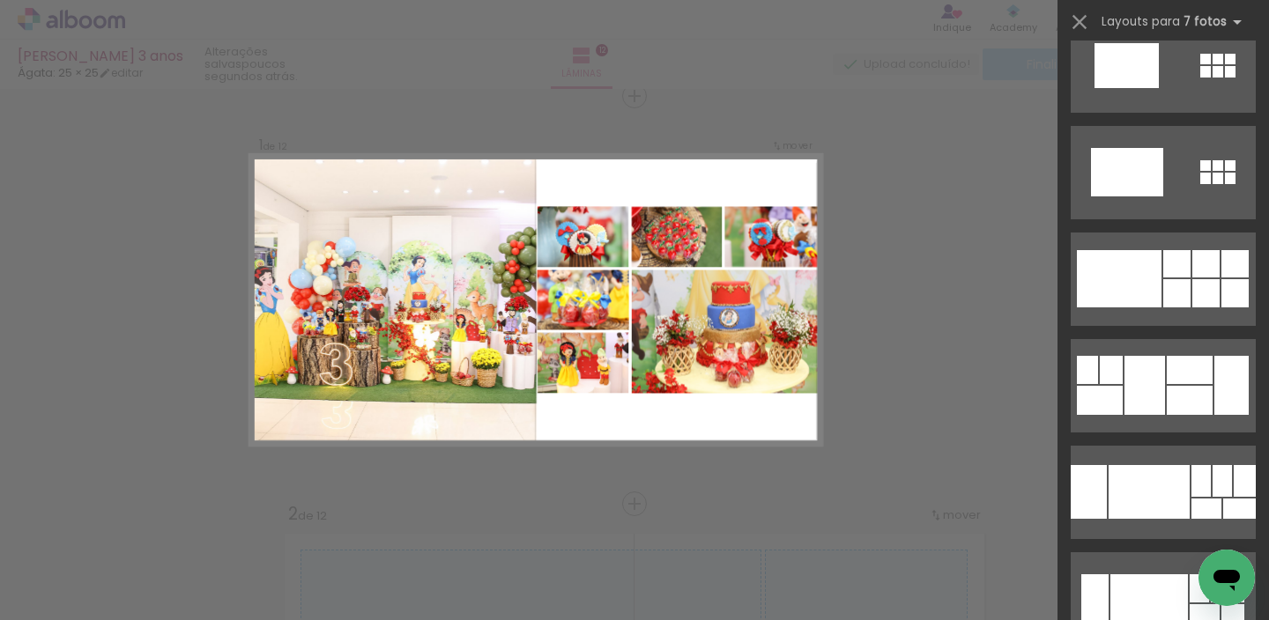
scroll to position [14248, 0]
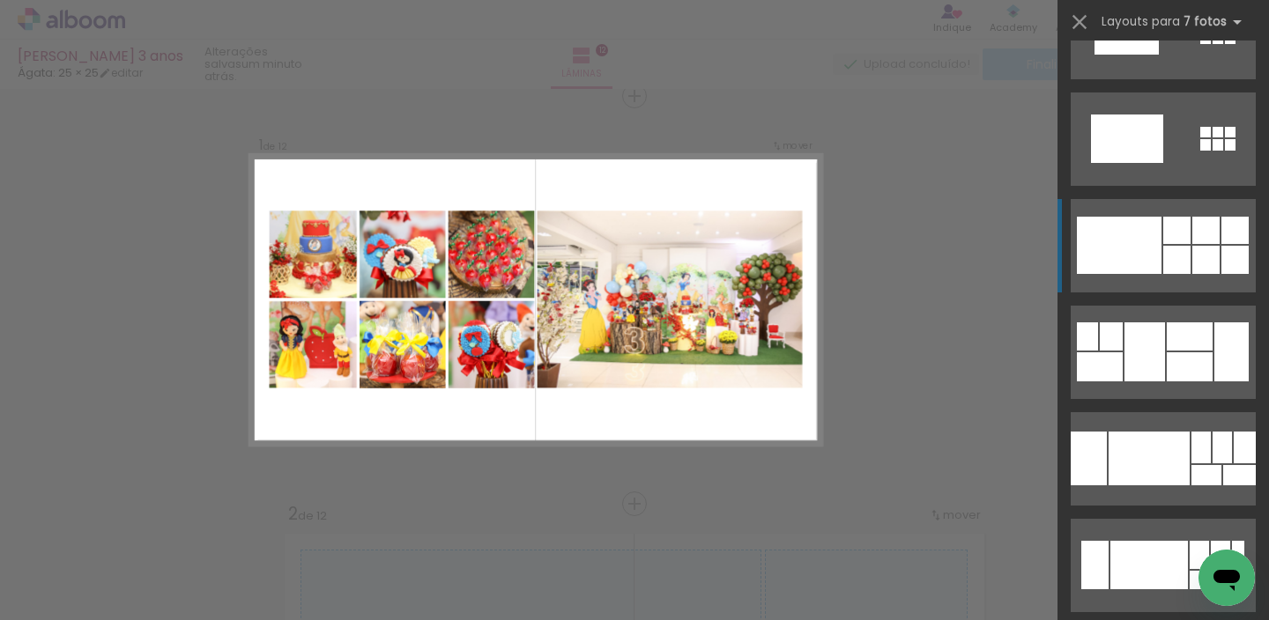
click at [1213, 276] on quentale-layouter at bounding box center [1163, 245] width 185 height 93
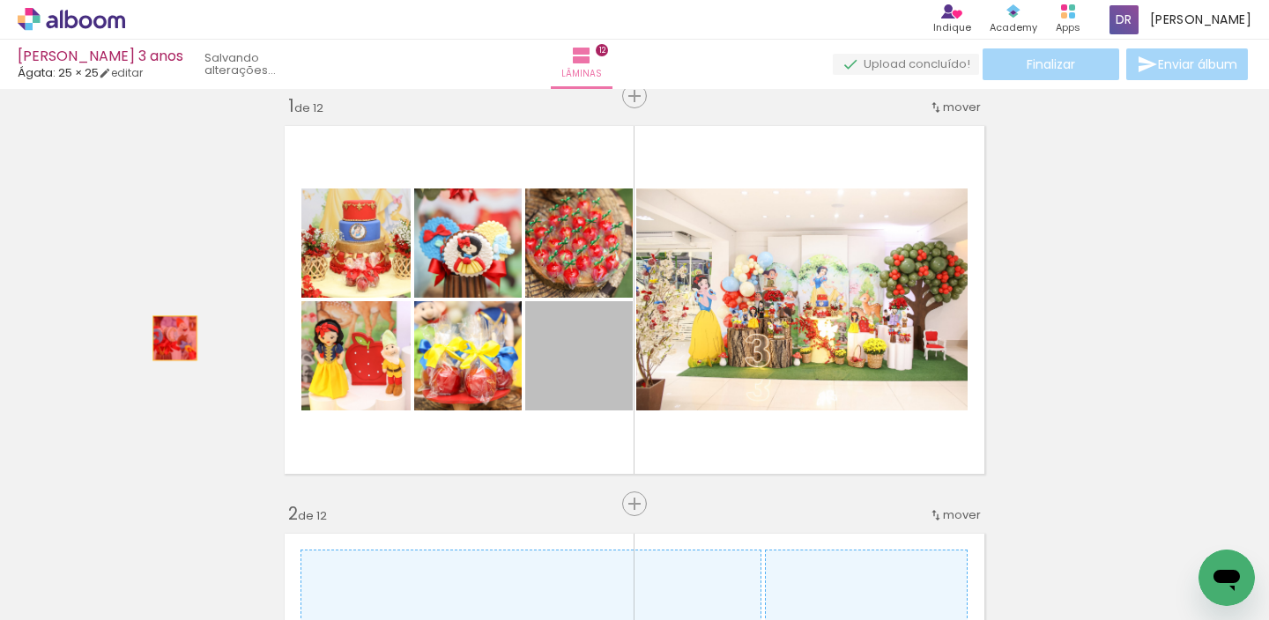
drag, startPoint x: 565, startPoint y: 374, endPoint x: 168, endPoint y: 338, distance: 398.1
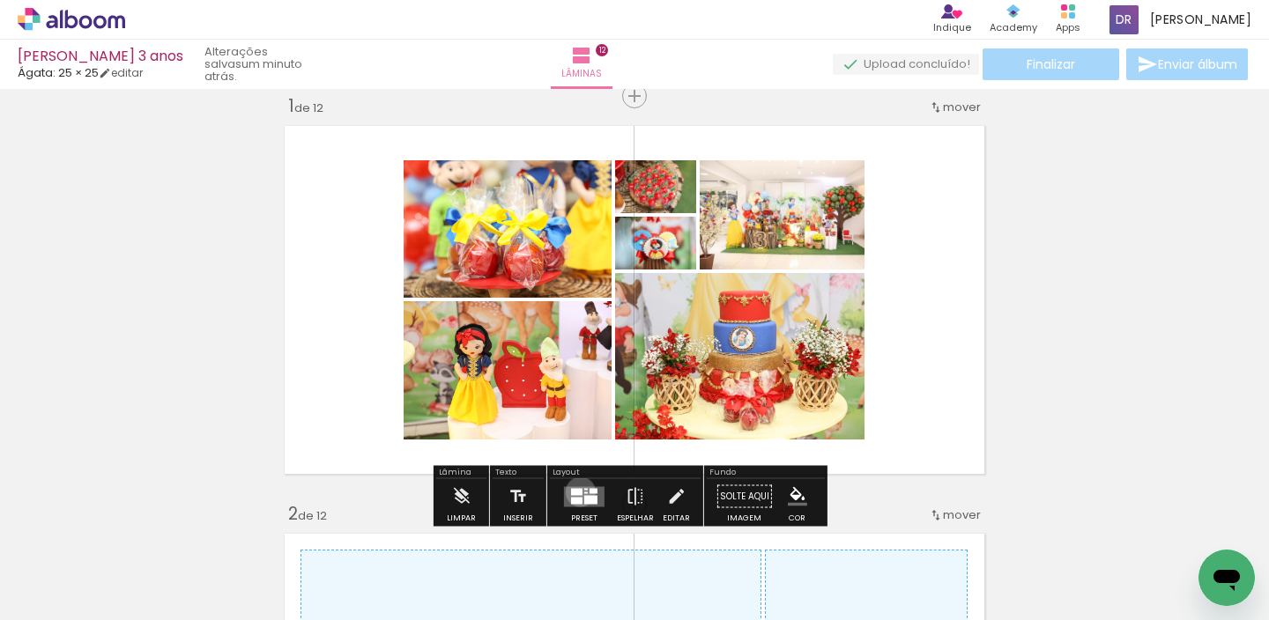
click at [577, 492] on div at bounding box center [576, 491] width 11 height 7
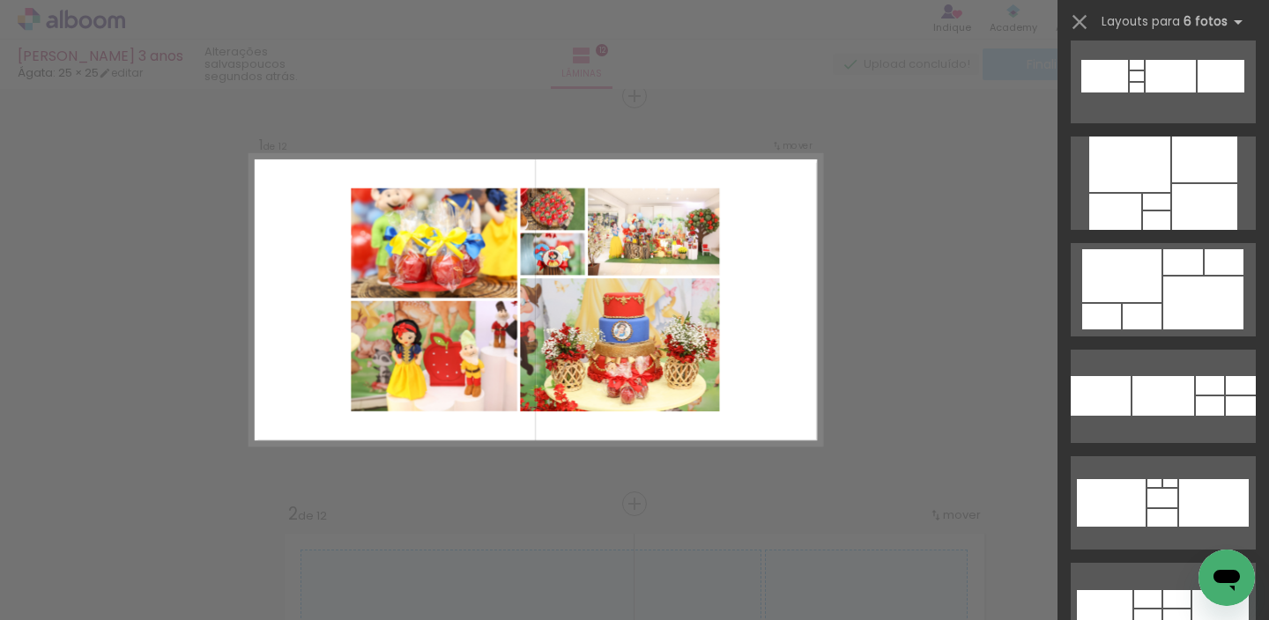
scroll to position [8942, 0]
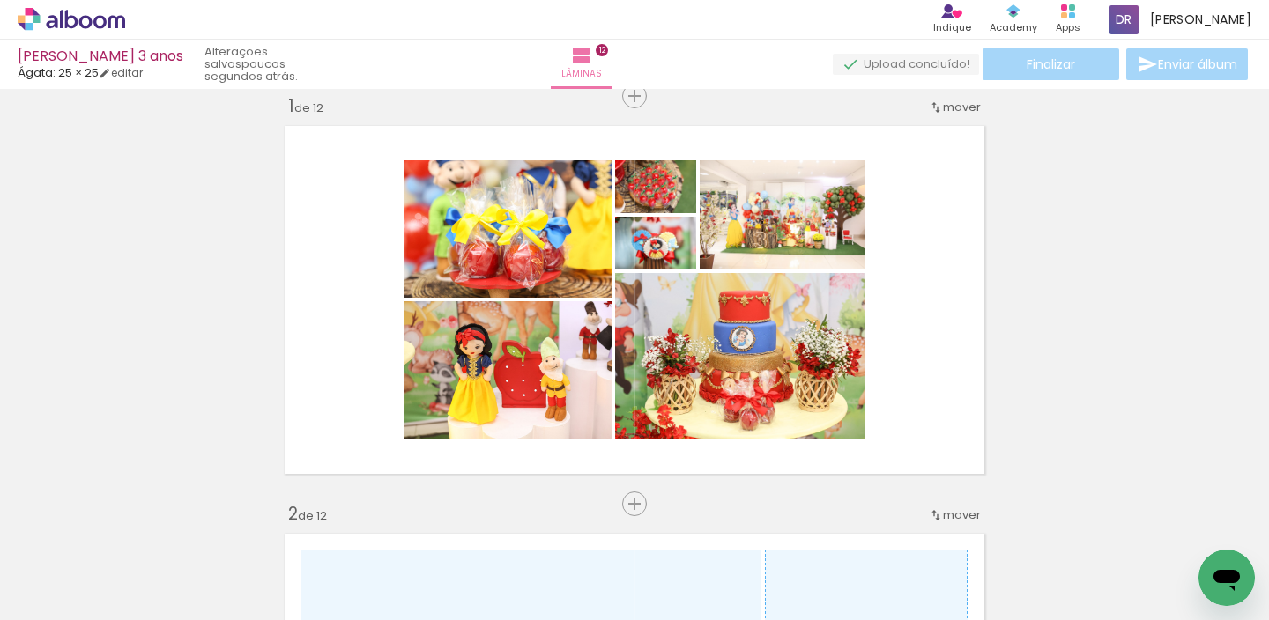
scroll to position [0, 245]
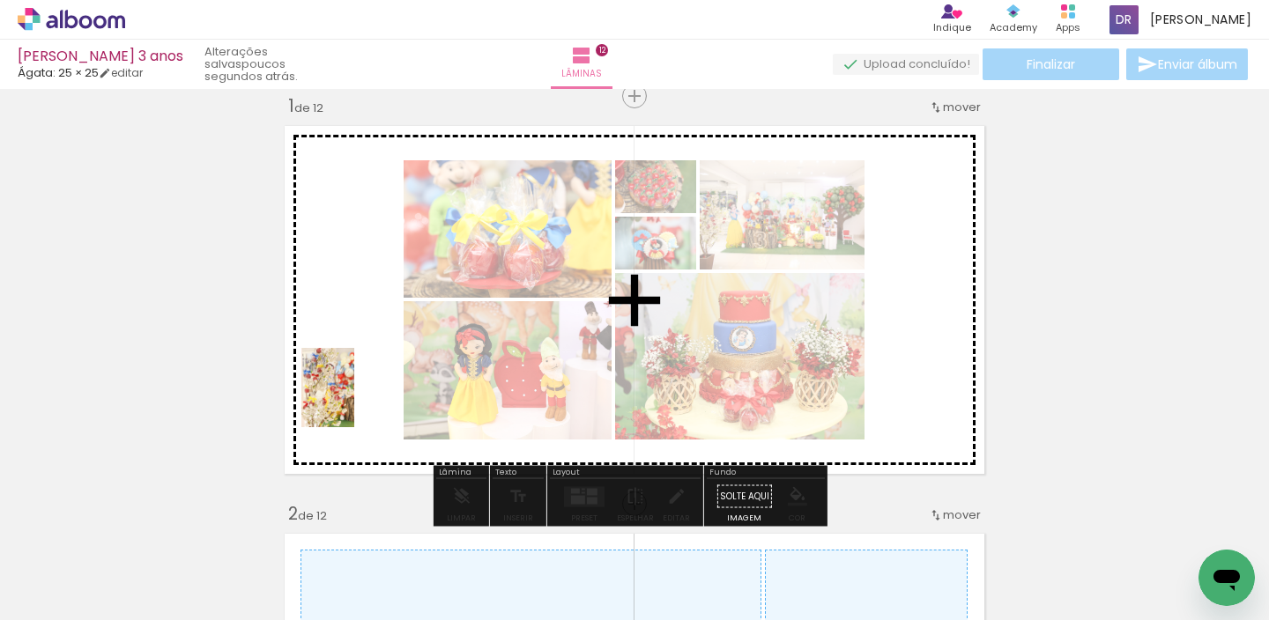
drag, startPoint x: 234, startPoint y: 585, endPoint x: 354, endPoint y: 401, distance: 219.7
click at [354, 401] on quentale-workspace at bounding box center [634, 310] width 1269 height 620
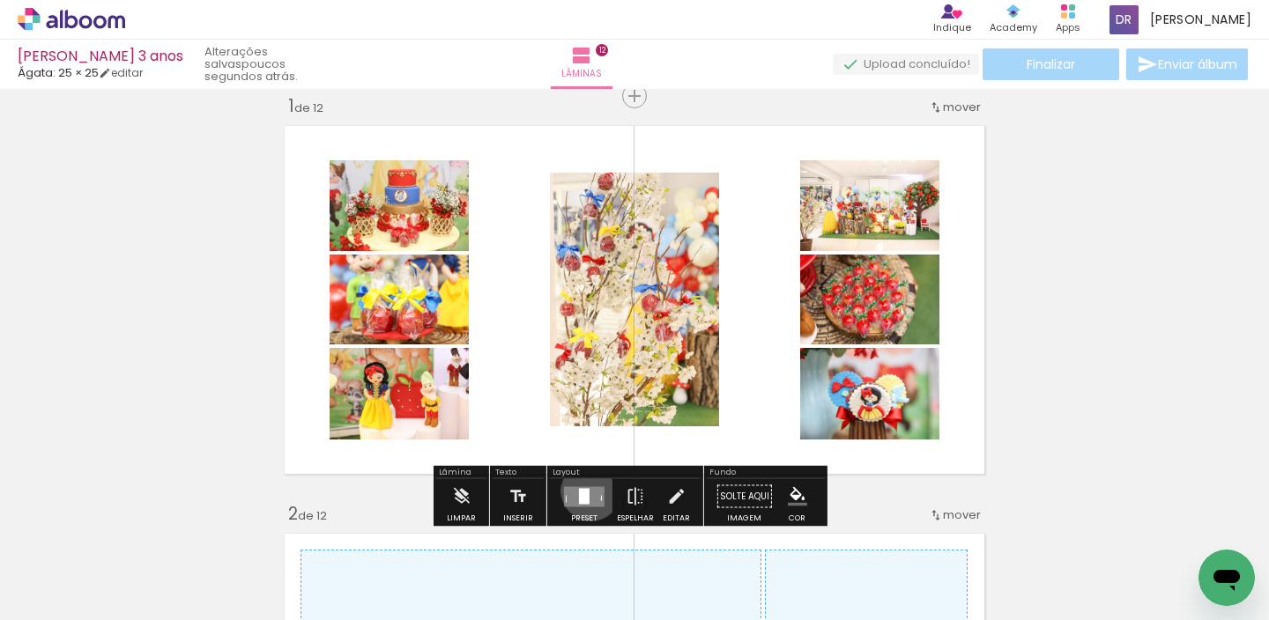
click at [586, 491] on quentale-layouter at bounding box center [584, 496] width 41 height 20
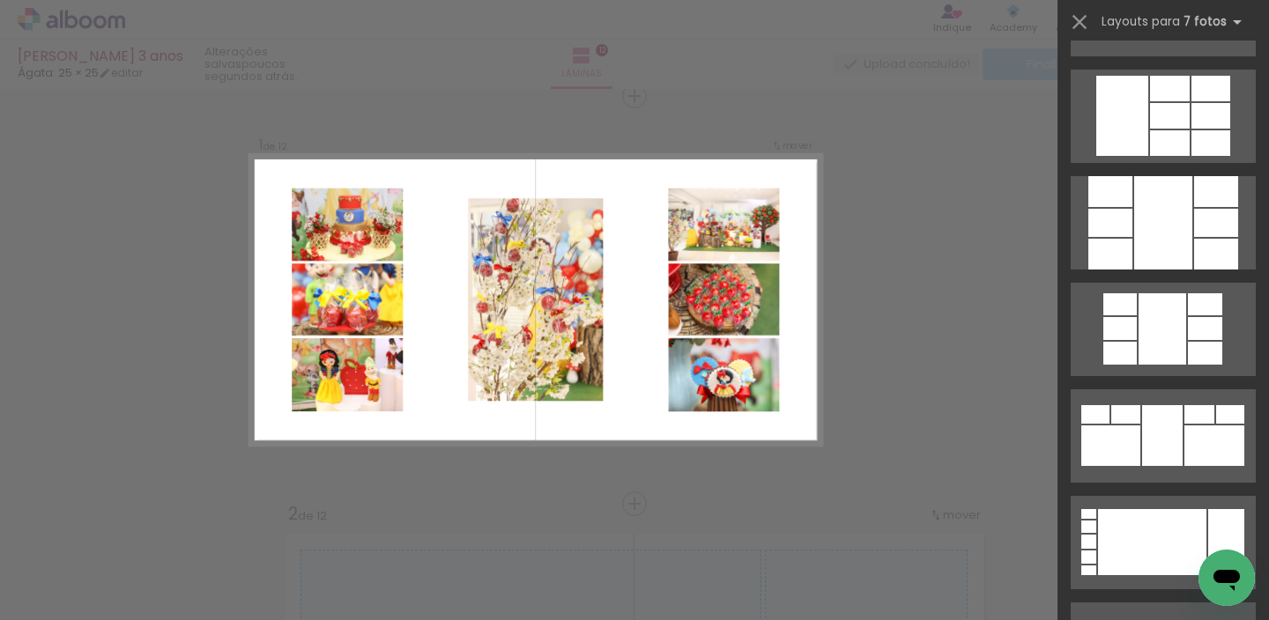
scroll to position [1617, 0]
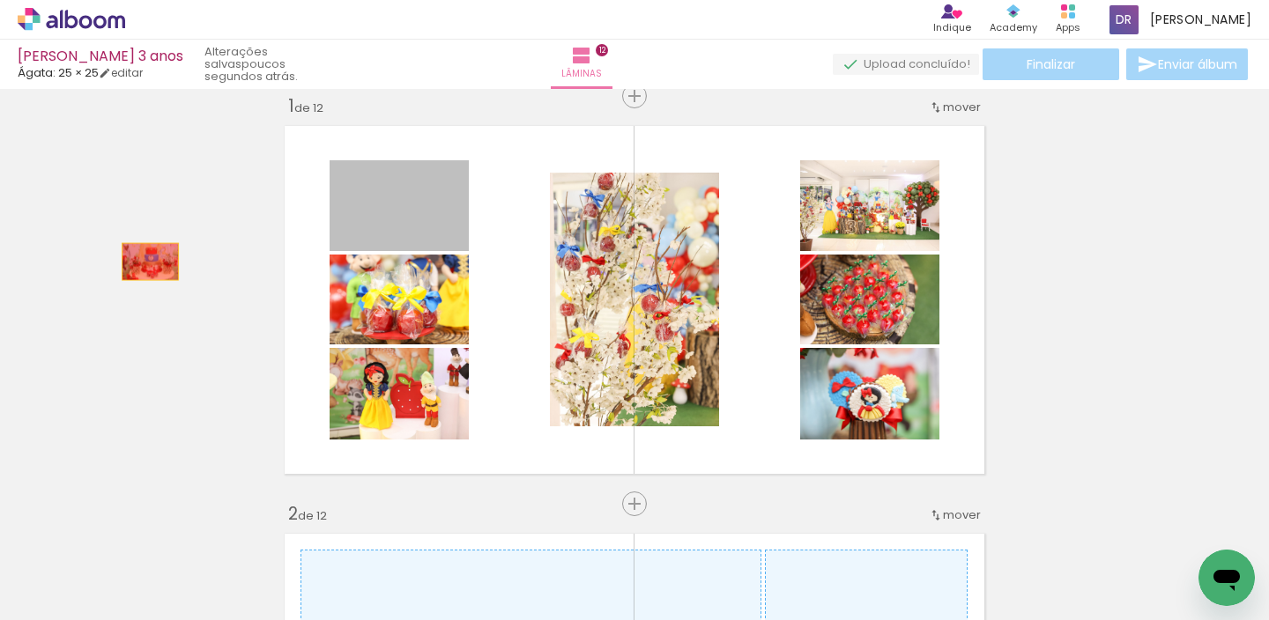
drag, startPoint x: 427, startPoint y: 227, endPoint x: 137, endPoint y: 264, distance: 293.1
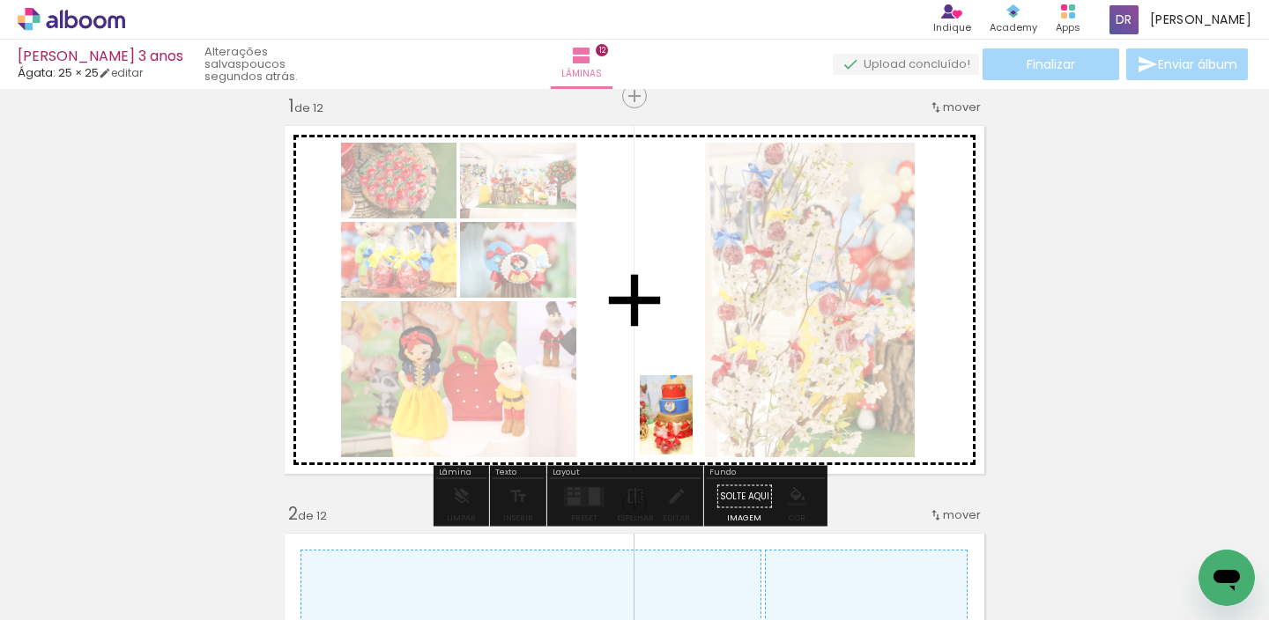
drag, startPoint x: 1021, startPoint y: 571, endPoint x: 693, endPoint y: 428, distance: 358.3
click at [693, 428] on quentale-workspace at bounding box center [634, 310] width 1269 height 620
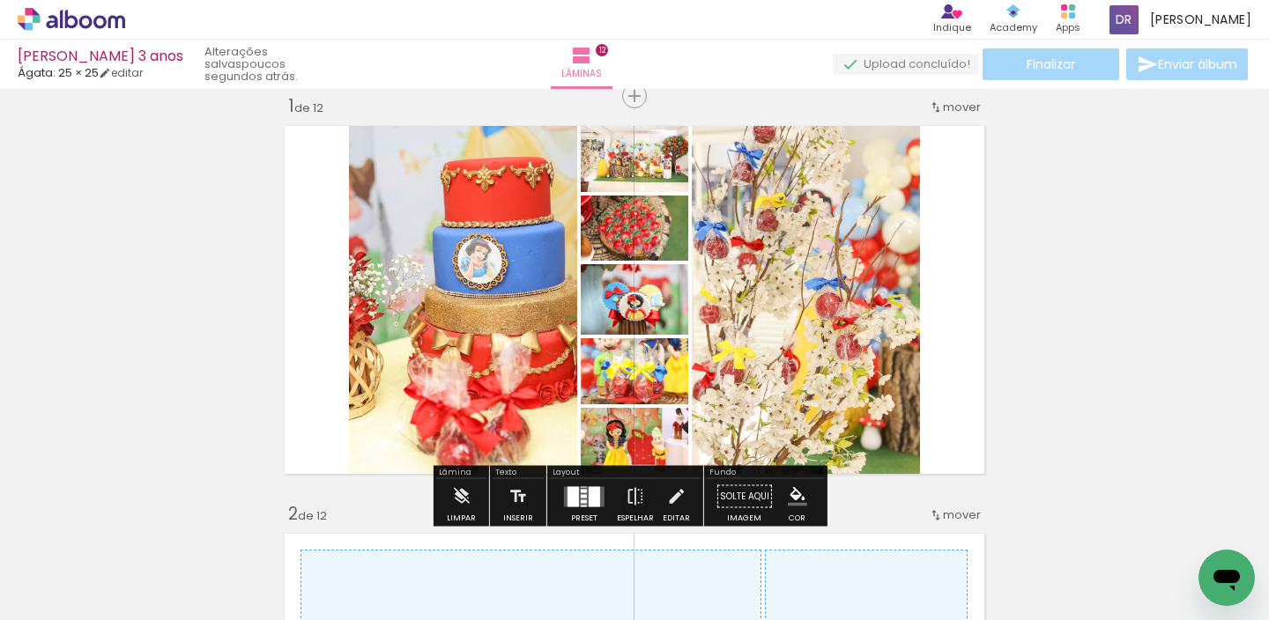
click at [572, 500] on div at bounding box center [572, 496] width 11 height 20
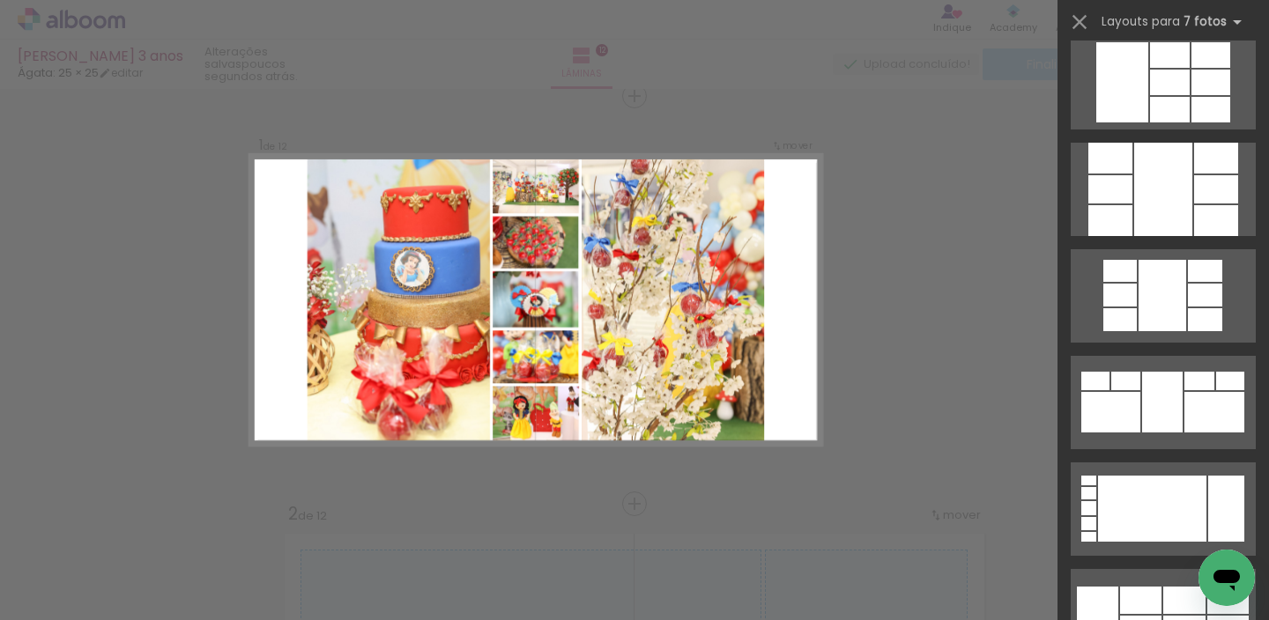
scroll to position [0, 0]
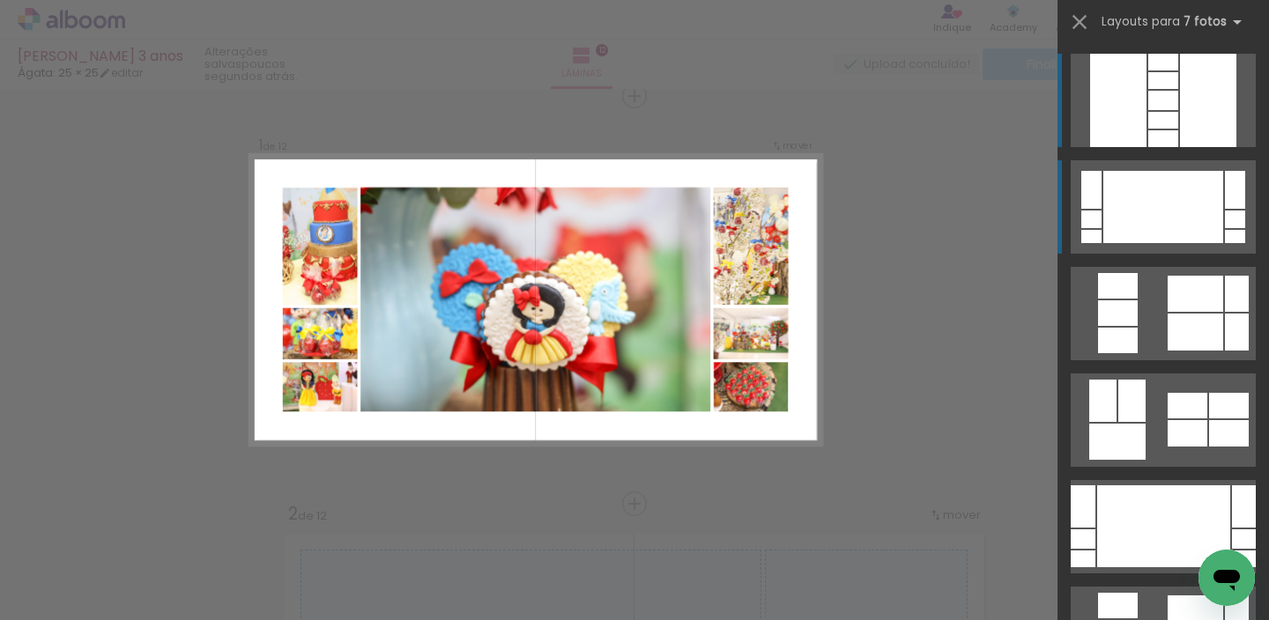
click at [1227, 196] on div at bounding box center [1235, 190] width 20 height 38
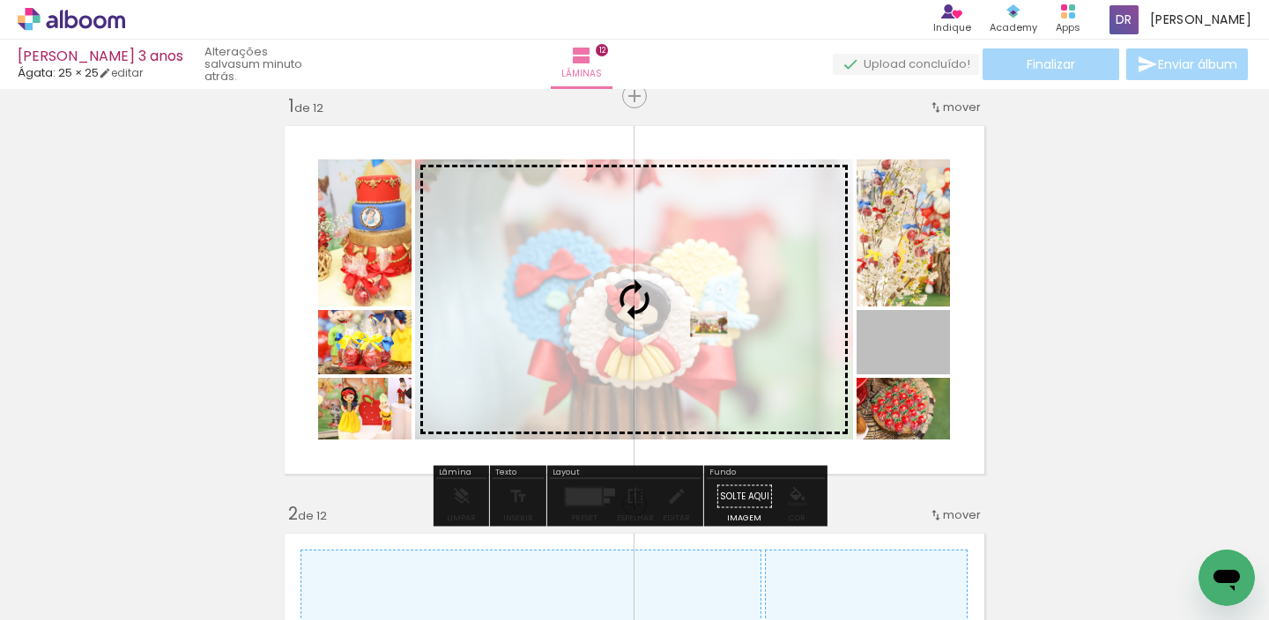
drag, startPoint x: 920, startPoint y: 345, endPoint x: 686, endPoint y: 322, distance: 234.7
click at [0, 0] on slot at bounding box center [0, 0] width 0 height 0
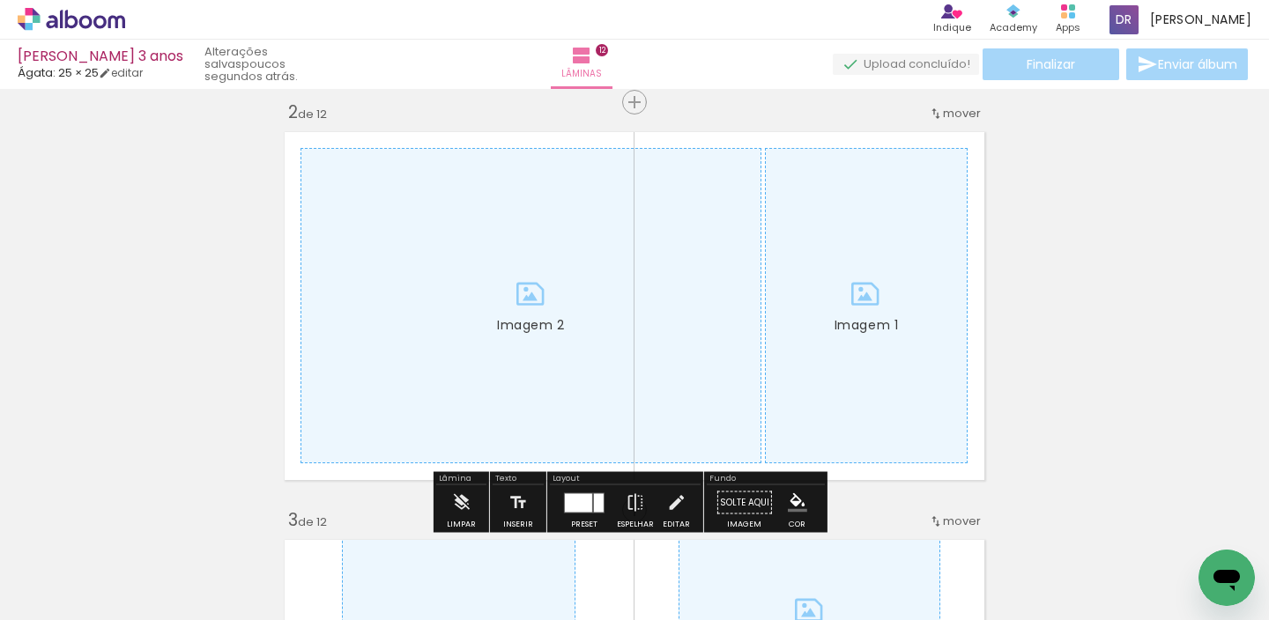
scroll to position [449, 0]
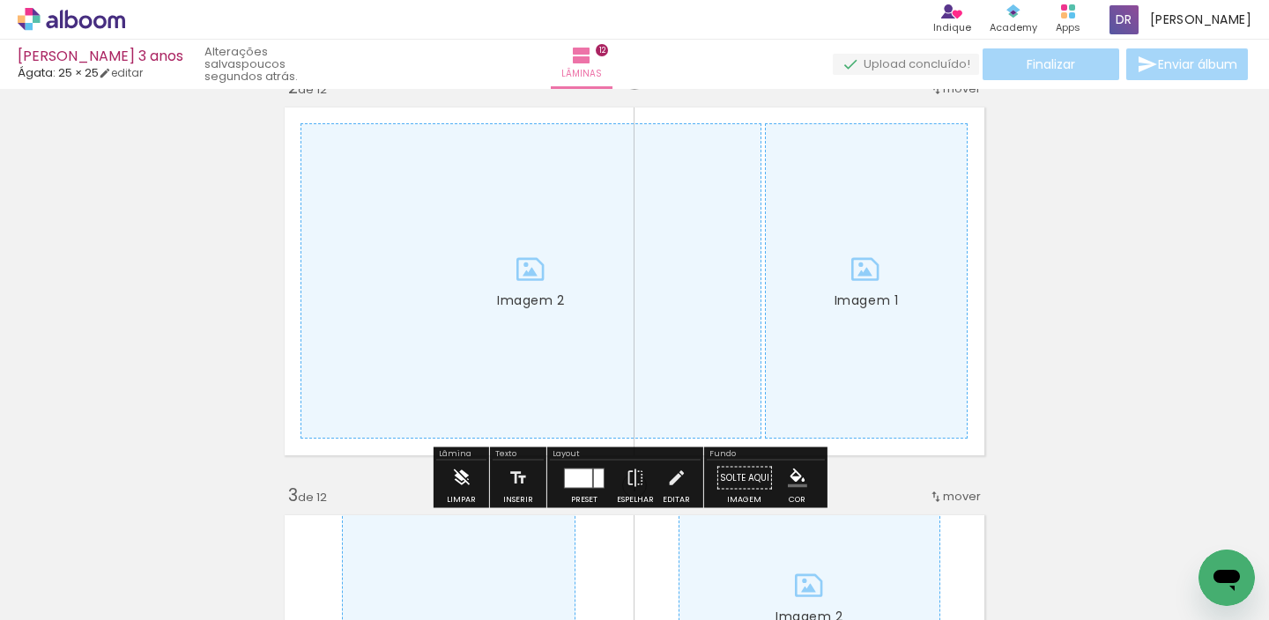
click at [457, 478] on iron-icon at bounding box center [460, 478] width 19 height 35
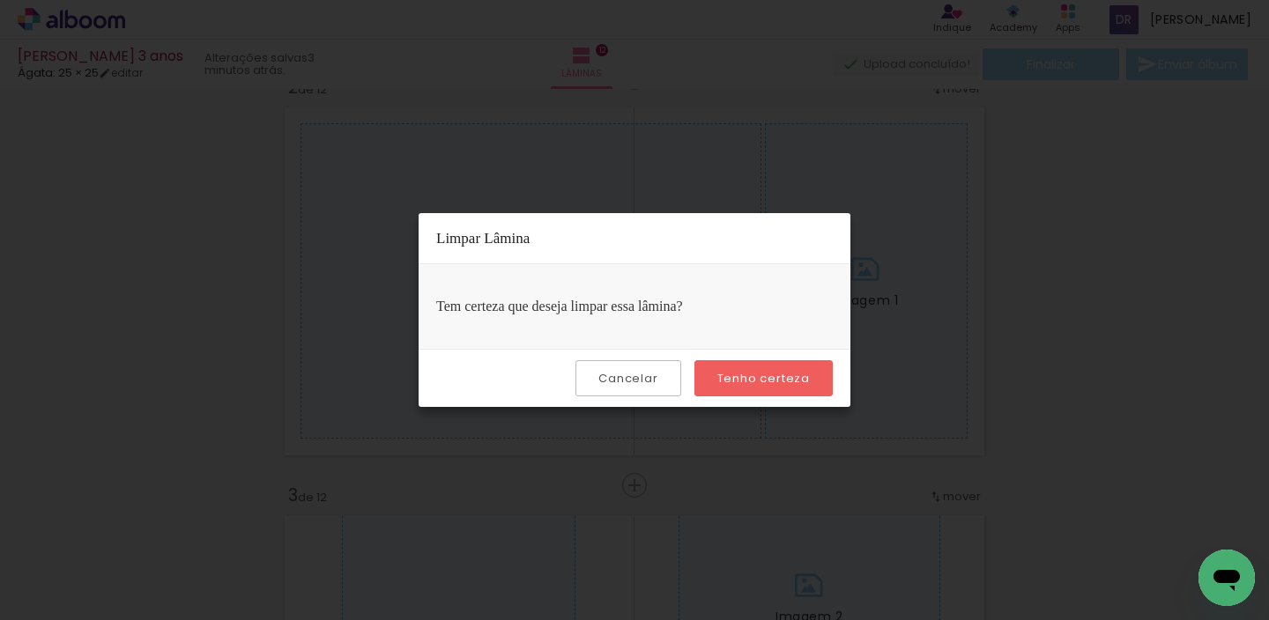
click at [0, 0] on slot "Tenho certeza" at bounding box center [0, 0] width 0 height 0
click at [766, 369] on paper-button "Tenho certeza" at bounding box center [763, 378] width 138 height 36
click at [0, 0] on slot "Tenho certeza" at bounding box center [0, 0] width 0 height 0
click at [0, 0] on slot "Cancelar" at bounding box center [0, 0] width 0 height 0
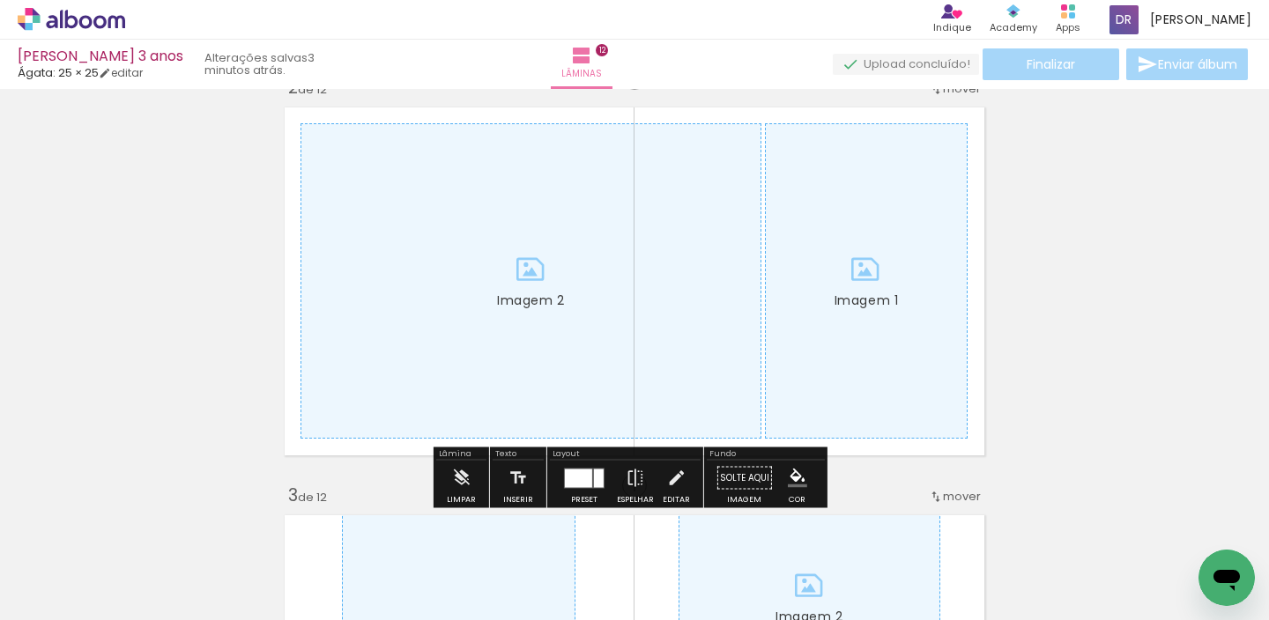
click at [441, 477] on div "Limpar" at bounding box center [461, 483] width 50 height 45
click at [456, 478] on iron-icon at bounding box center [460, 478] width 19 height 35
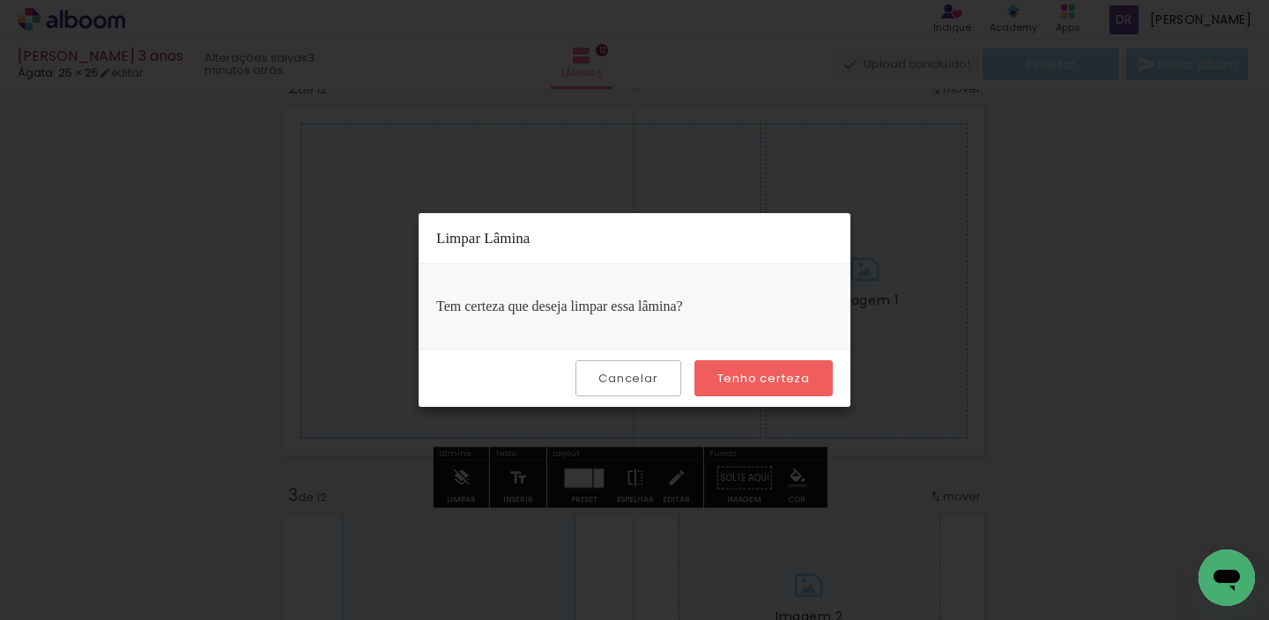
click at [759, 368] on paper-button "Tenho certeza" at bounding box center [763, 378] width 138 height 36
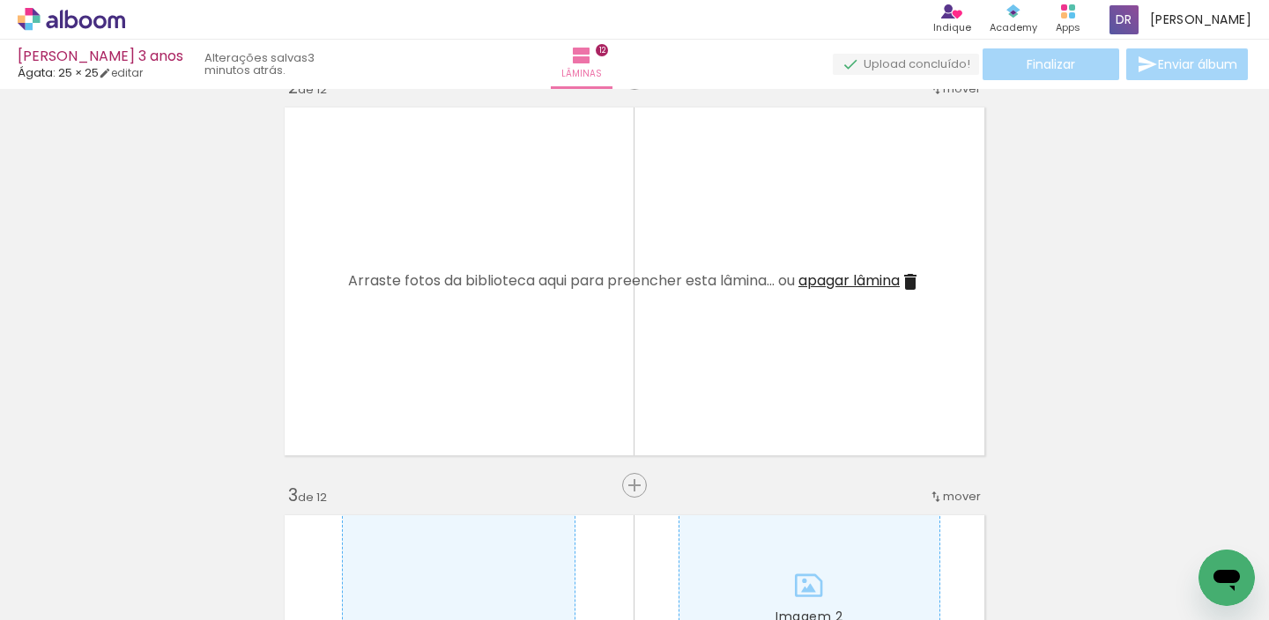
click at [45, 595] on span "Adicionar Fotos" at bounding box center [62, 596] width 53 height 19
click at [0, 0] on input "file" at bounding box center [0, 0] width 0 height 0
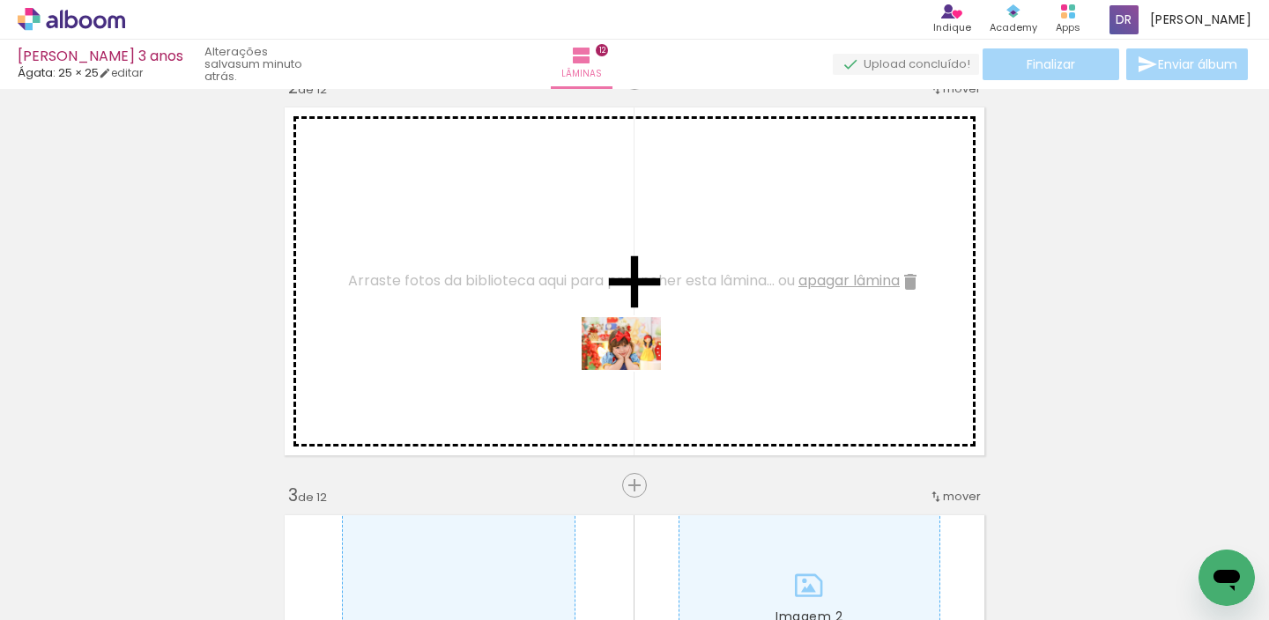
drag, startPoint x: 1032, startPoint y: 560, endPoint x: 583, endPoint y: 369, distance: 487.6
click at [583, 369] on quentale-workspace at bounding box center [634, 310] width 1269 height 620
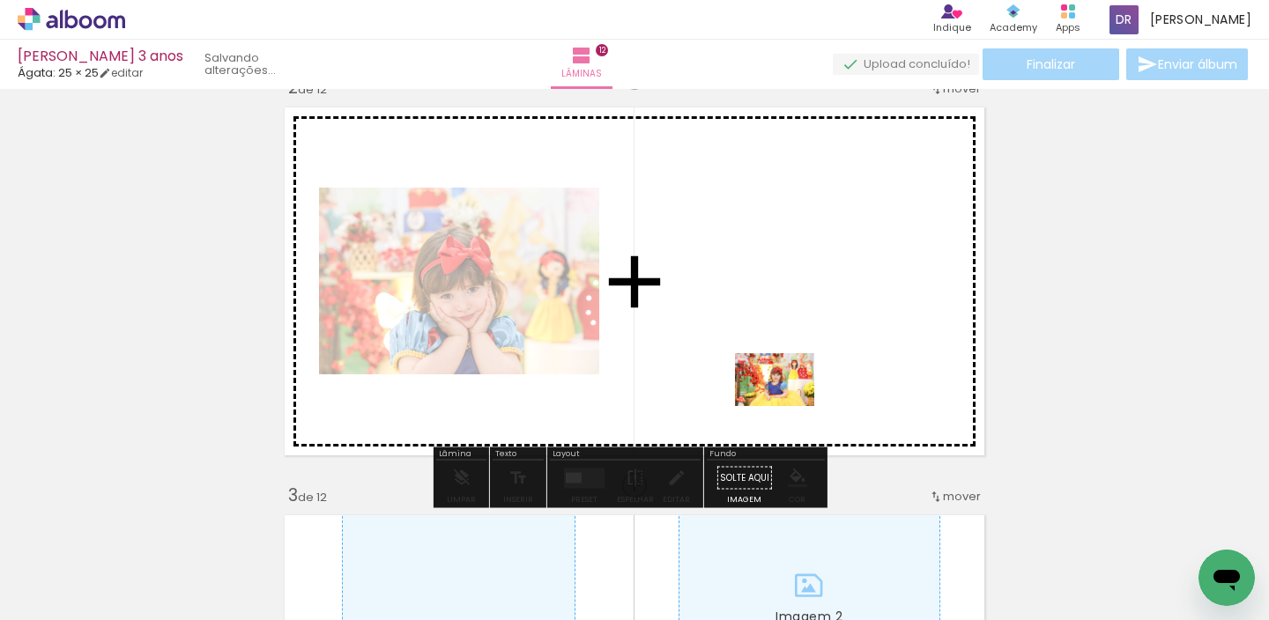
drag, startPoint x: 1143, startPoint y: 578, endPoint x: 757, endPoint y: 389, distance: 429.5
click at [757, 389] on quentale-workspace at bounding box center [634, 310] width 1269 height 620
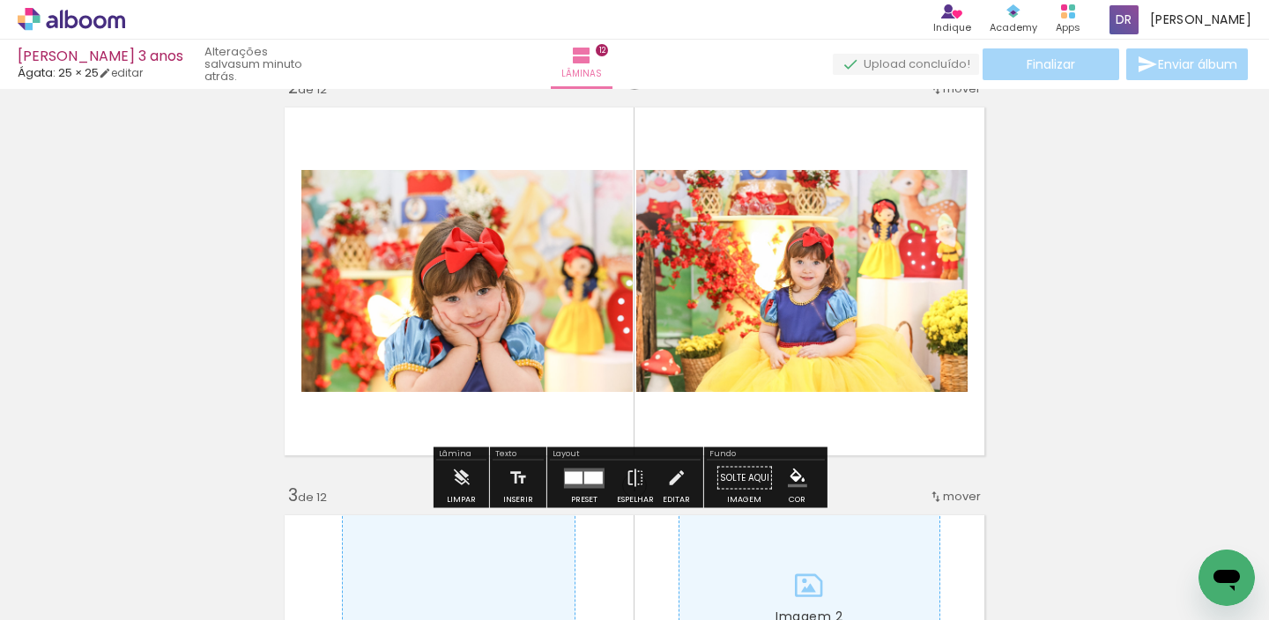
drag, startPoint x: 2413, startPoint y: 1101, endPoint x: 2377, endPoint y: 1064, distance: 51.7
click at [1198, 550] on html at bounding box center [1226, 578] width 56 height 56
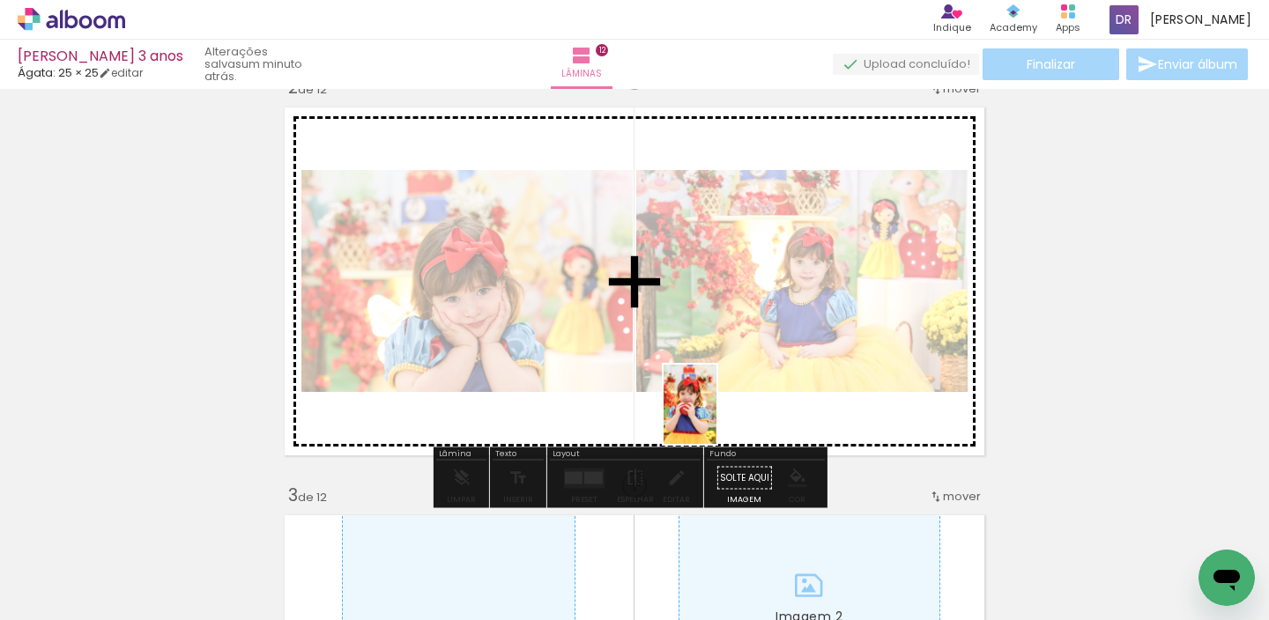
drag, startPoint x: 1204, startPoint y: 536, endPoint x: 715, endPoint y: 419, distance: 502.0
click at [715, 419] on quentale-workspace at bounding box center [634, 310] width 1269 height 620
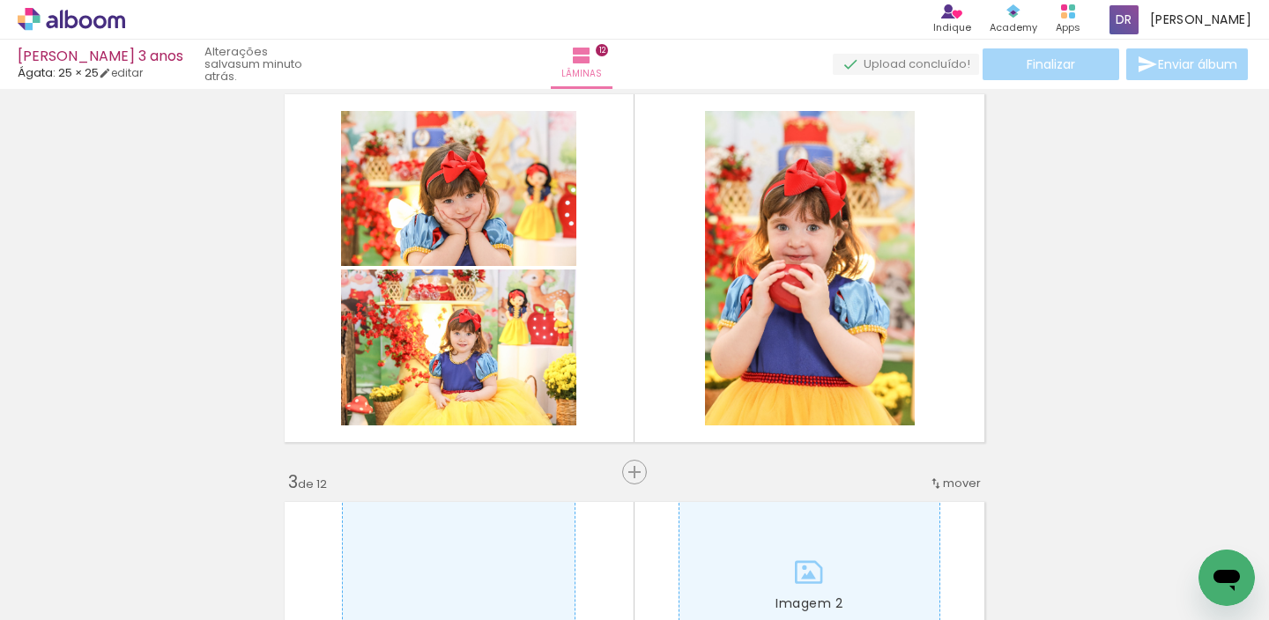
scroll to position [497, 0]
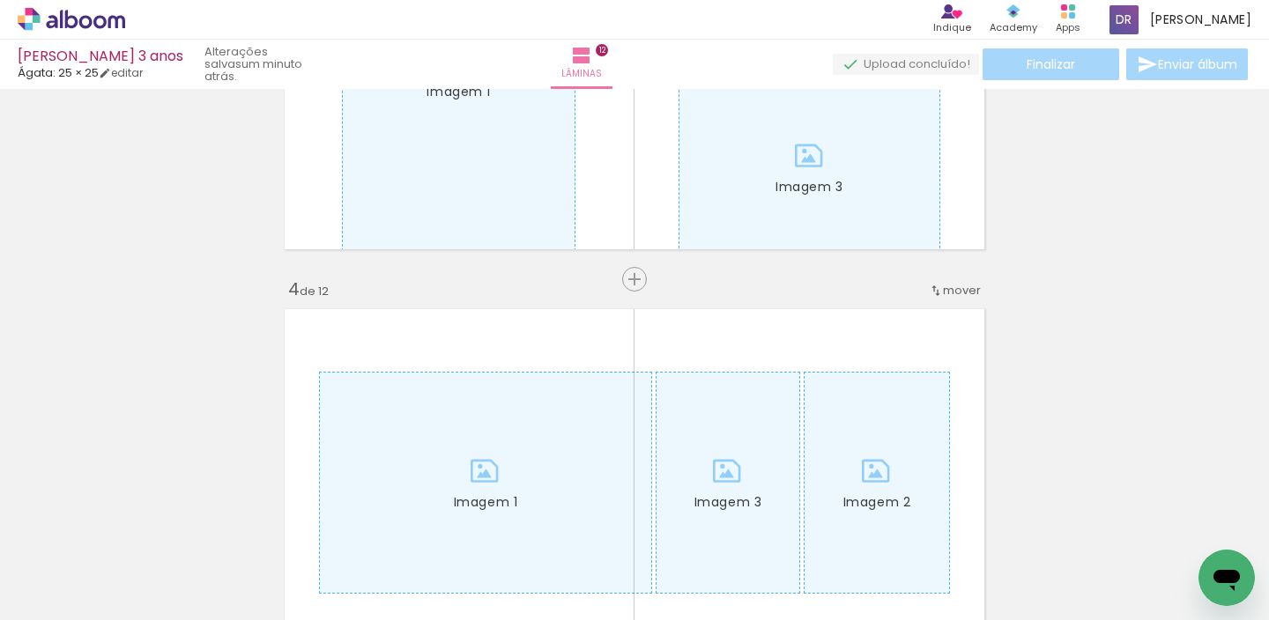
scroll to position [914, 0]
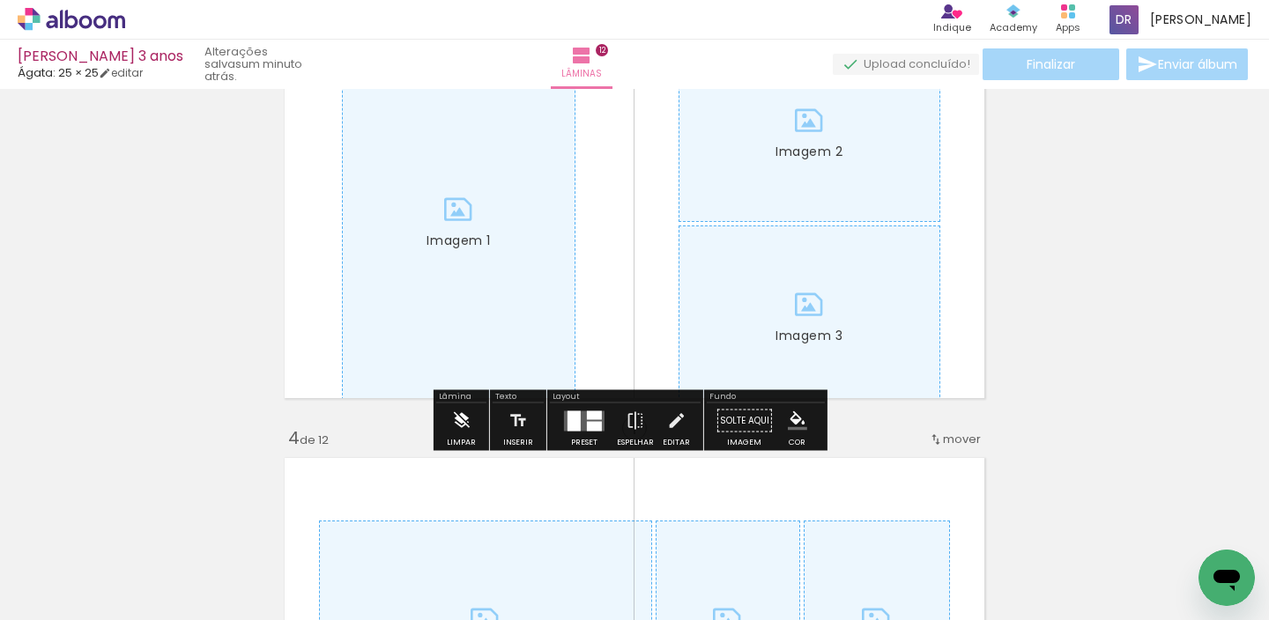
click at [462, 419] on iron-icon at bounding box center [460, 421] width 19 height 35
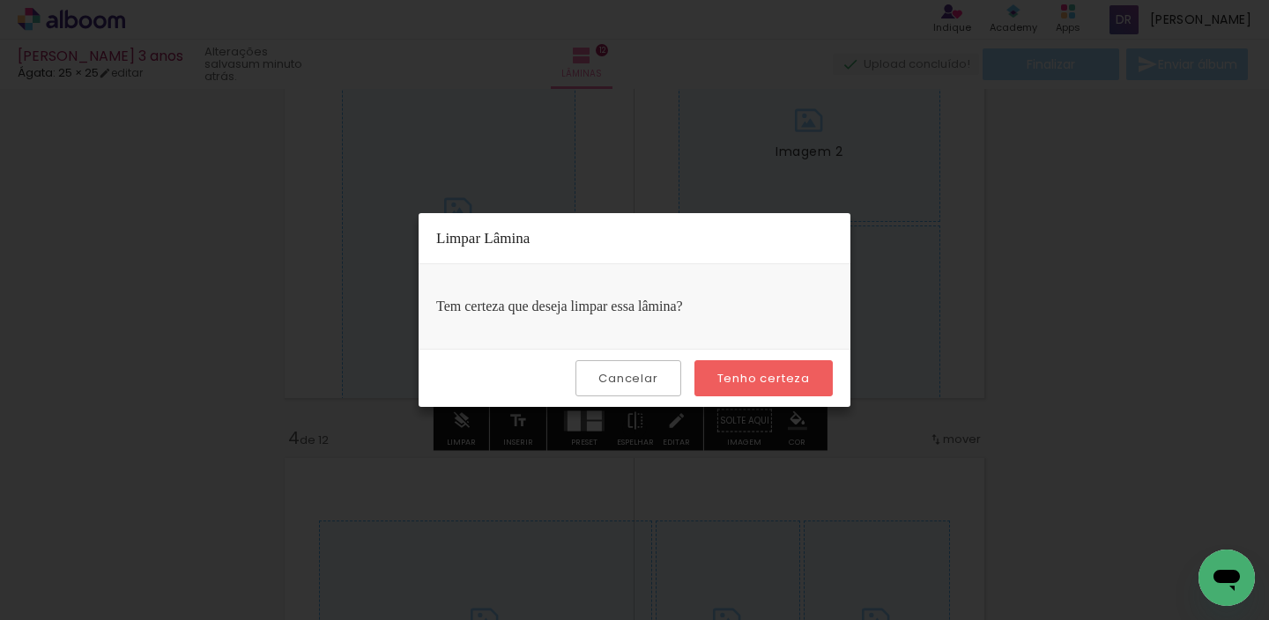
click at [0, 0] on slot "Tenho certeza" at bounding box center [0, 0] width 0 height 0
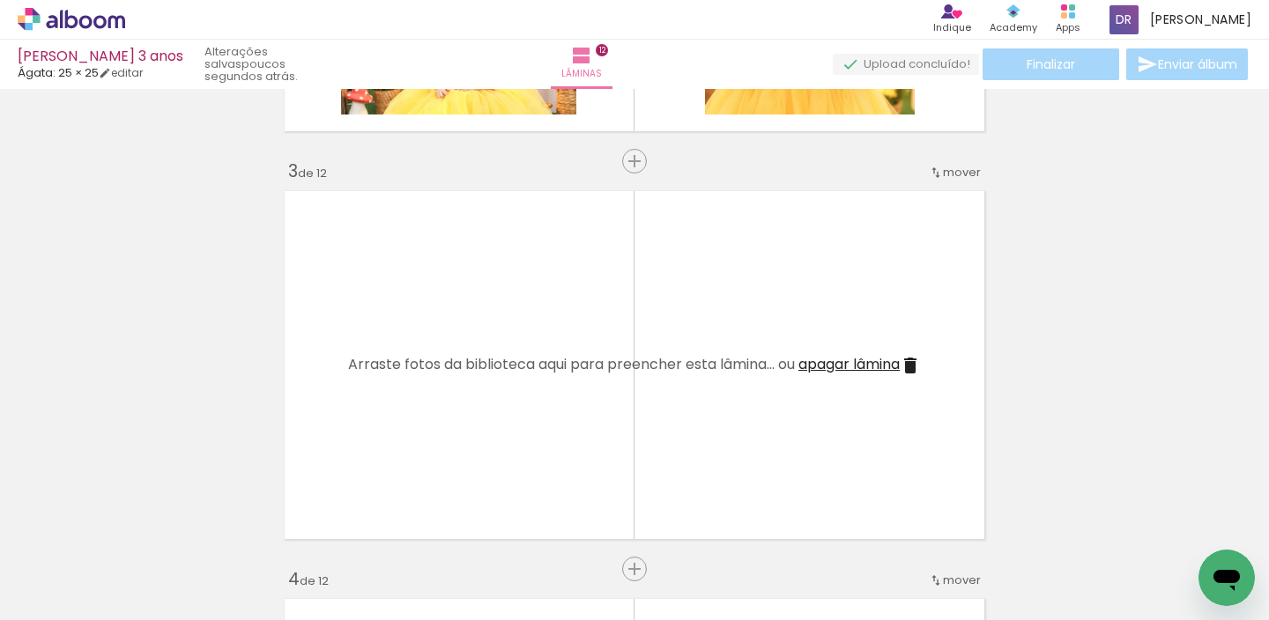
scroll to position [889, 0]
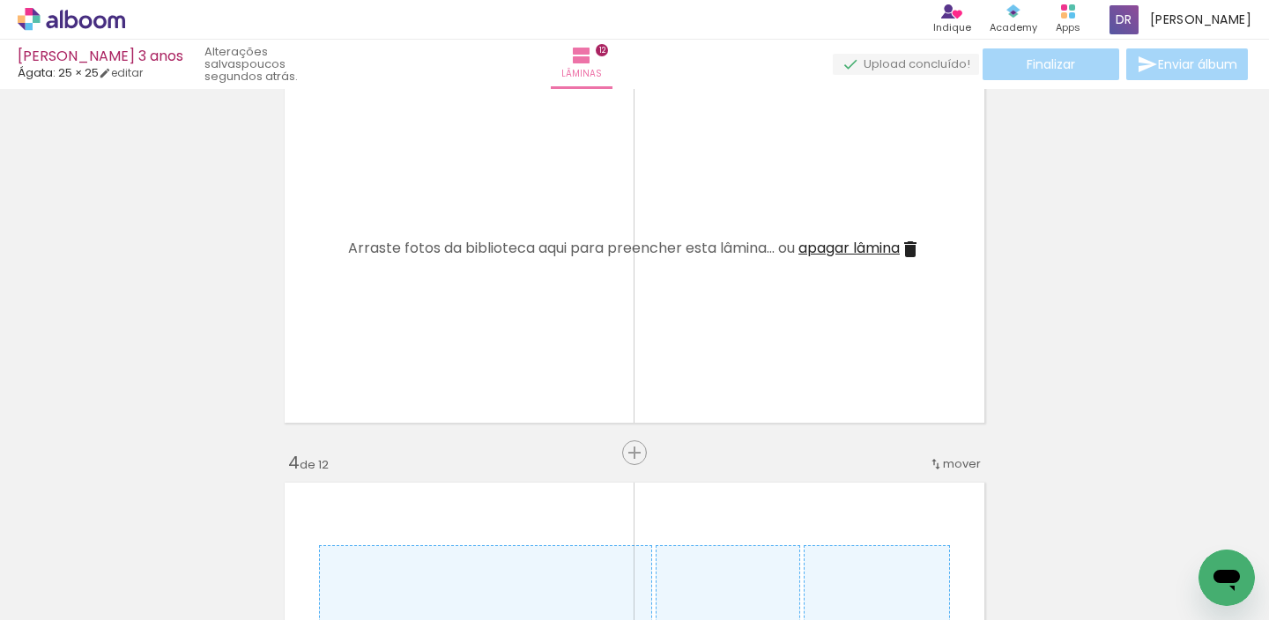
click at [37, 608] on paper-button "Adicionar Fotos" at bounding box center [53, 596] width 85 height 28
click at [0, 0] on input "file" at bounding box center [0, 0] width 0 height 0
click at [752, 564] on div at bounding box center [721, 561] width 87 height 58
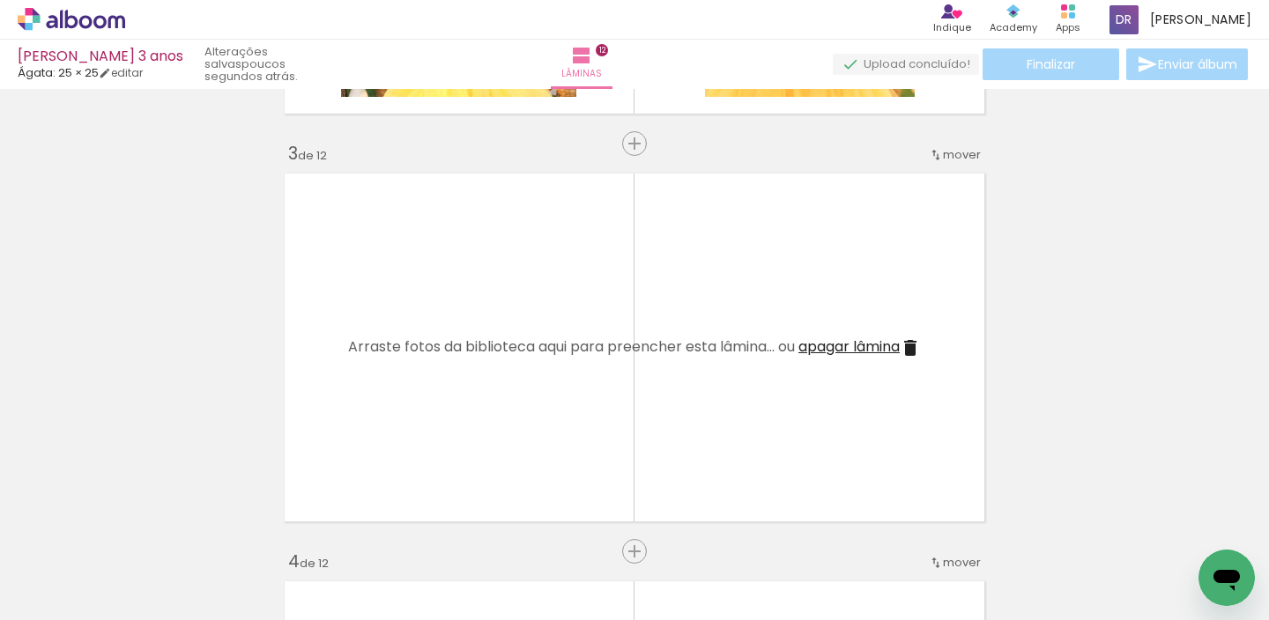
scroll to position [870, 0]
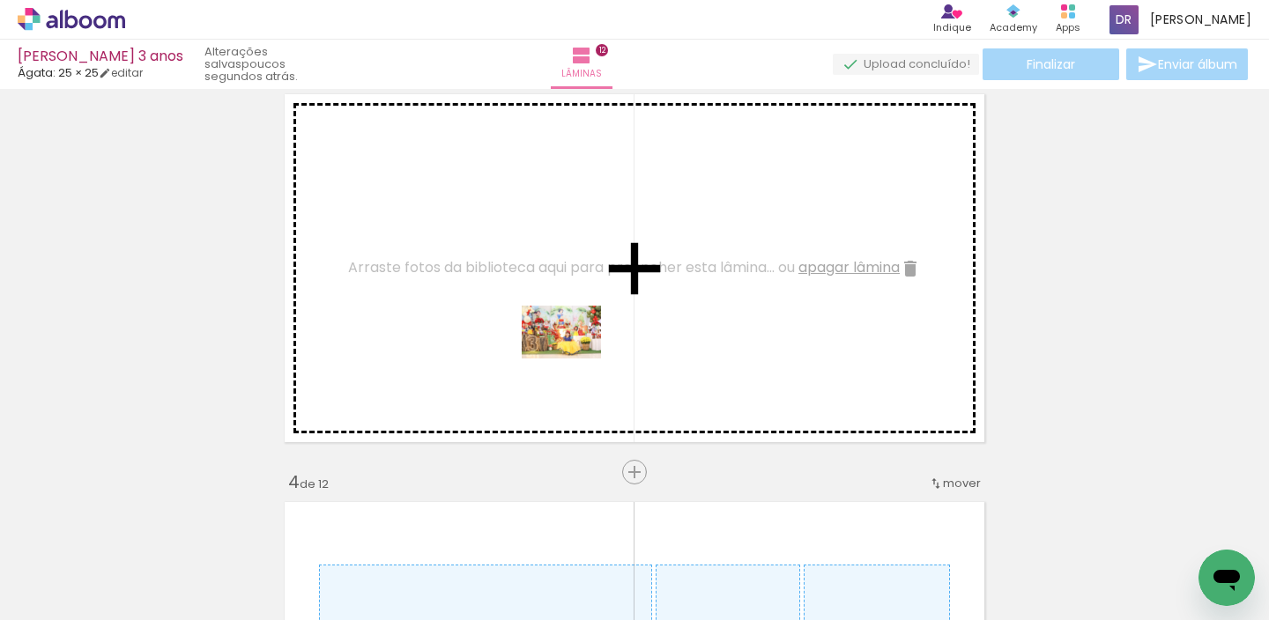
drag, startPoint x: 730, startPoint y: 563, endPoint x: 563, endPoint y: 346, distance: 273.4
click at [563, 346] on quentale-workspace at bounding box center [634, 310] width 1269 height 620
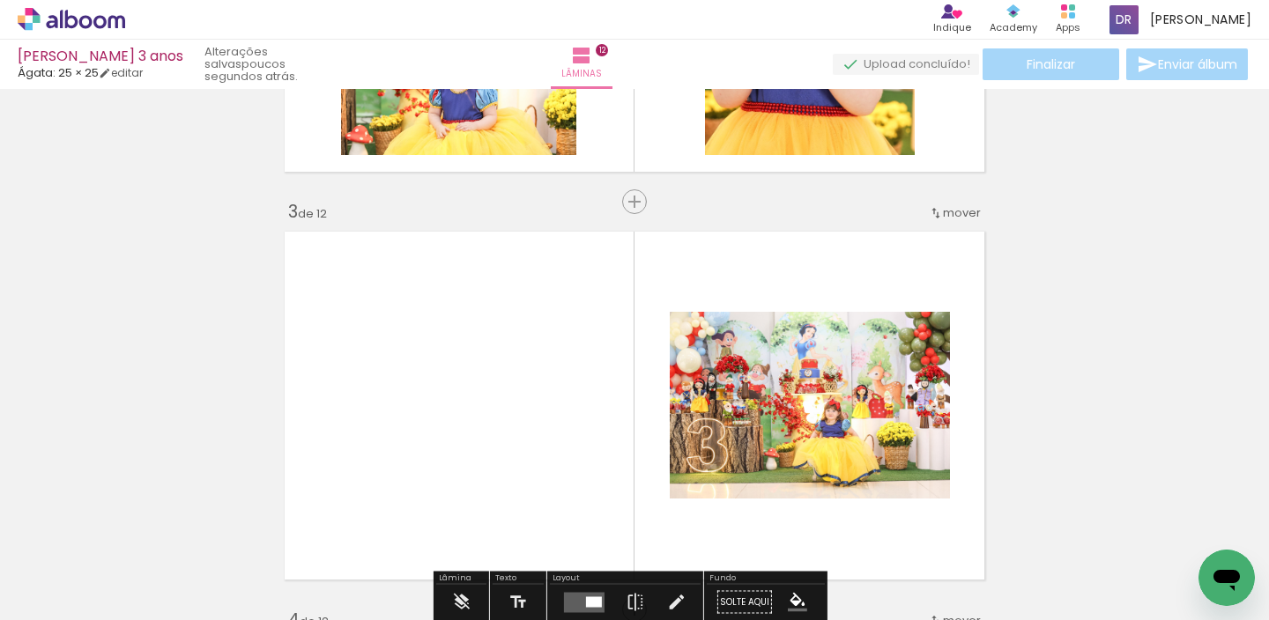
scroll to position [788, 0]
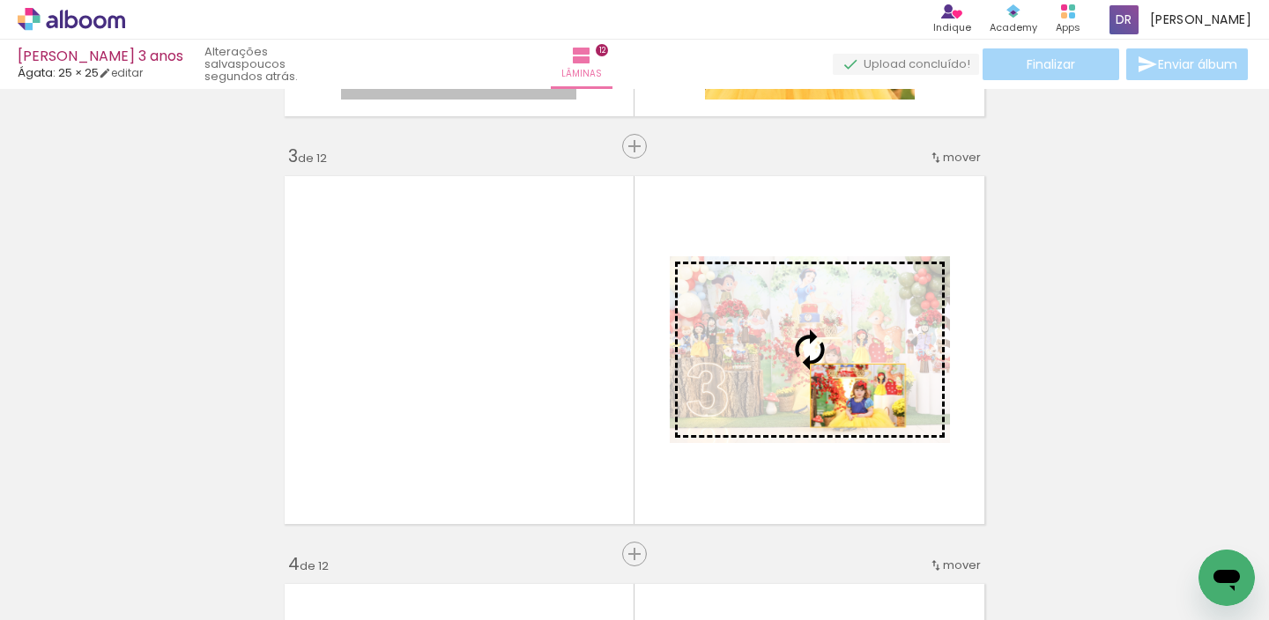
drag, startPoint x: 518, startPoint y: 93, endPoint x: 851, endPoint y: 396, distance: 449.8
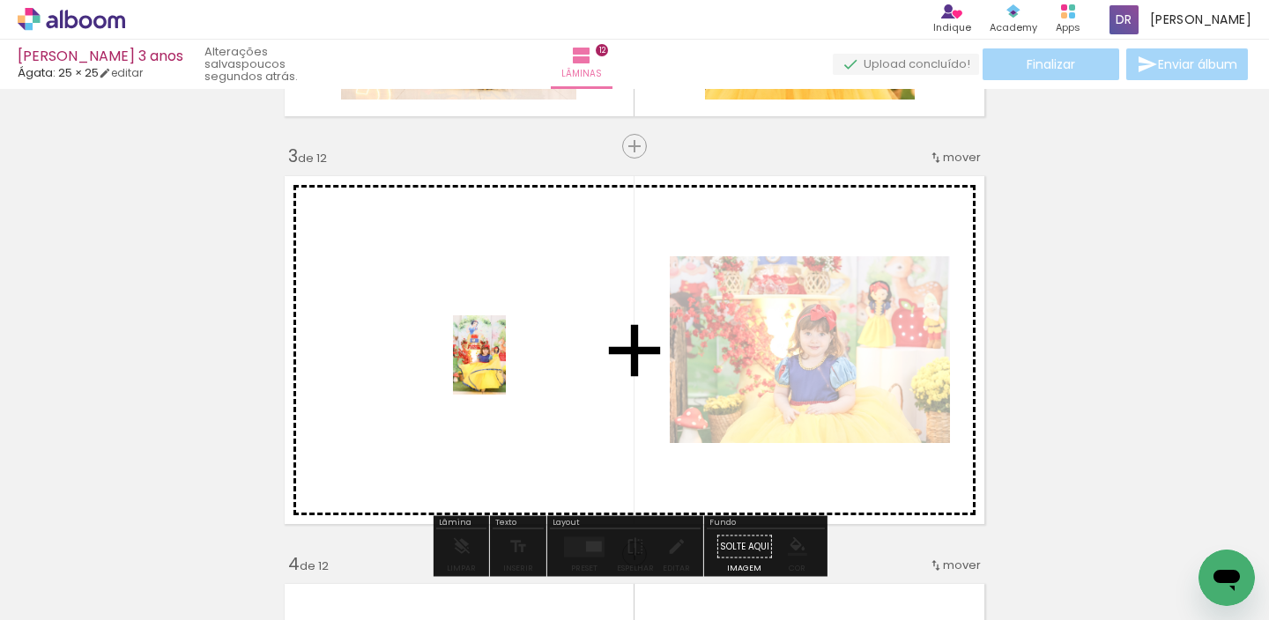
drag, startPoint x: 1116, startPoint y: 558, endPoint x: 491, endPoint y: 367, distance: 653.3
click at [491, 367] on quentale-workspace at bounding box center [634, 310] width 1269 height 620
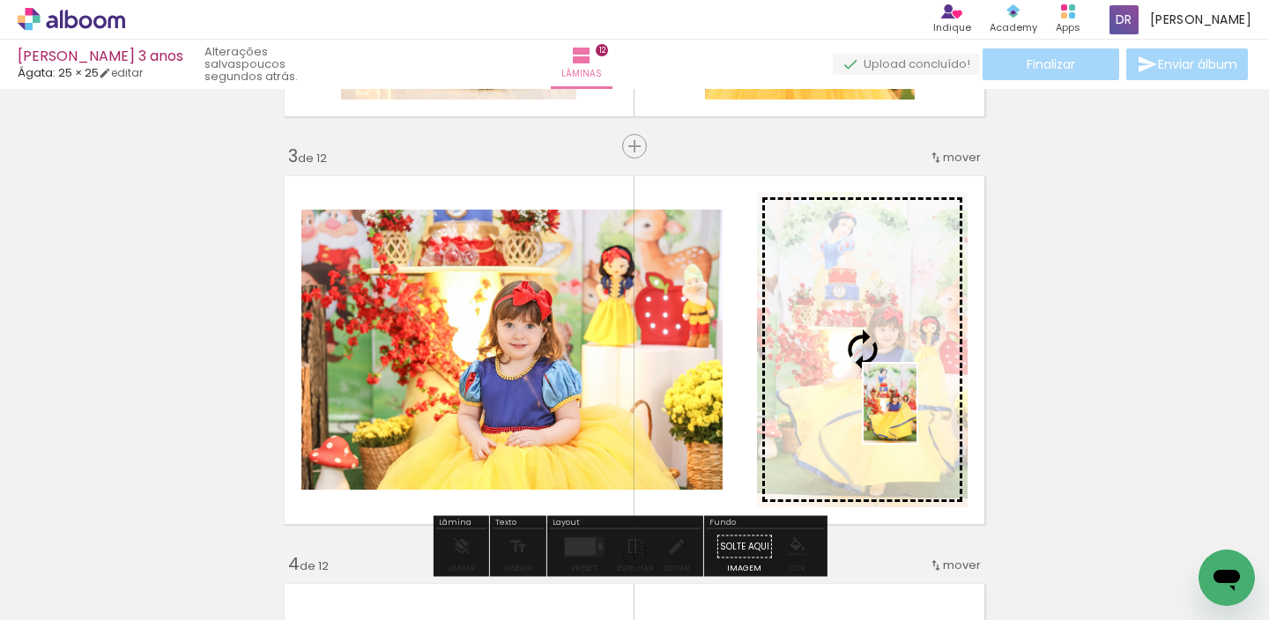
drag, startPoint x: 1168, startPoint y: 515, endPoint x: 916, endPoint y: 417, distance: 270.3
click at [916, 417] on quentale-workspace at bounding box center [634, 310] width 1269 height 620
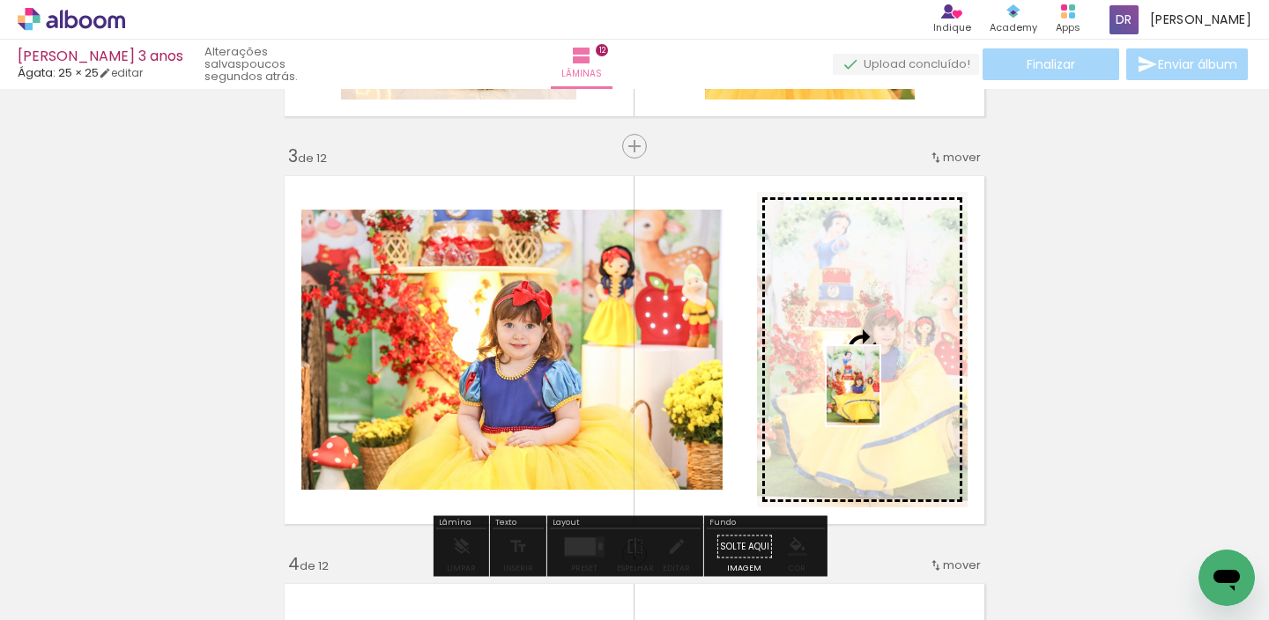
drag, startPoint x: 1116, startPoint y: 552, endPoint x: 879, endPoint y: 399, distance: 281.8
click at [879, 399] on quentale-workspace at bounding box center [634, 310] width 1269 height 620
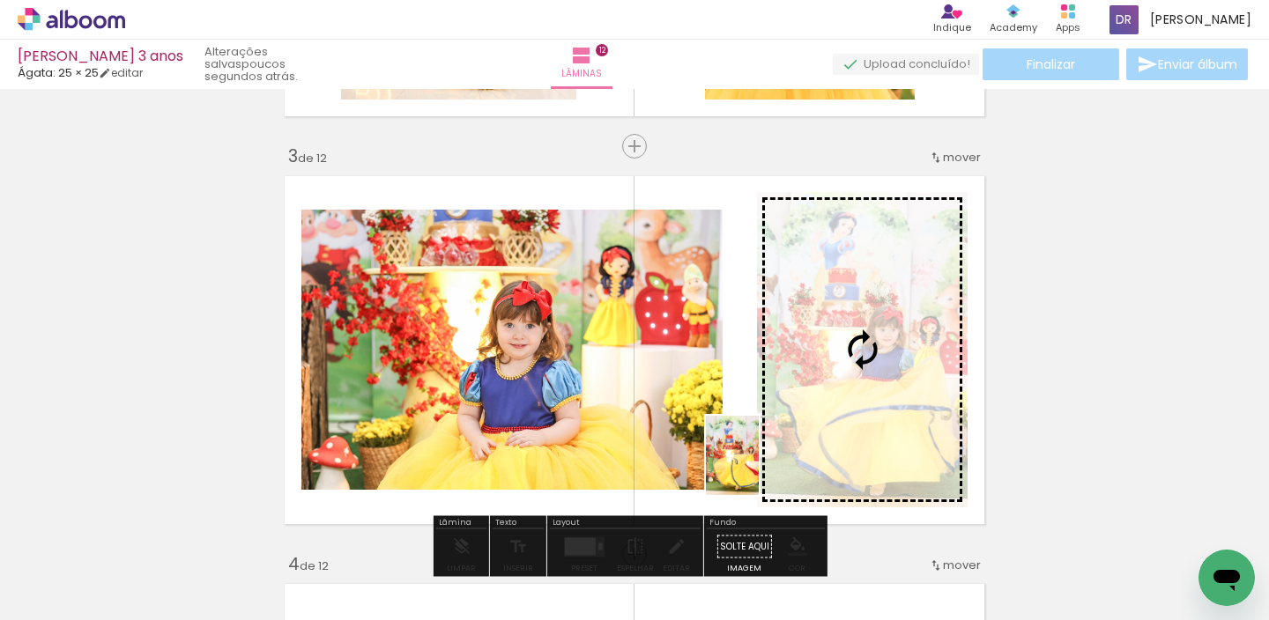
drag, startPoint x: 1031, startPoint y: 577, endPoint x: 758, endPoint y: 468, distance: 294.2
click at [758, 468] on quentale-workspace at bounding box center [634, 310] width 1269 height 620
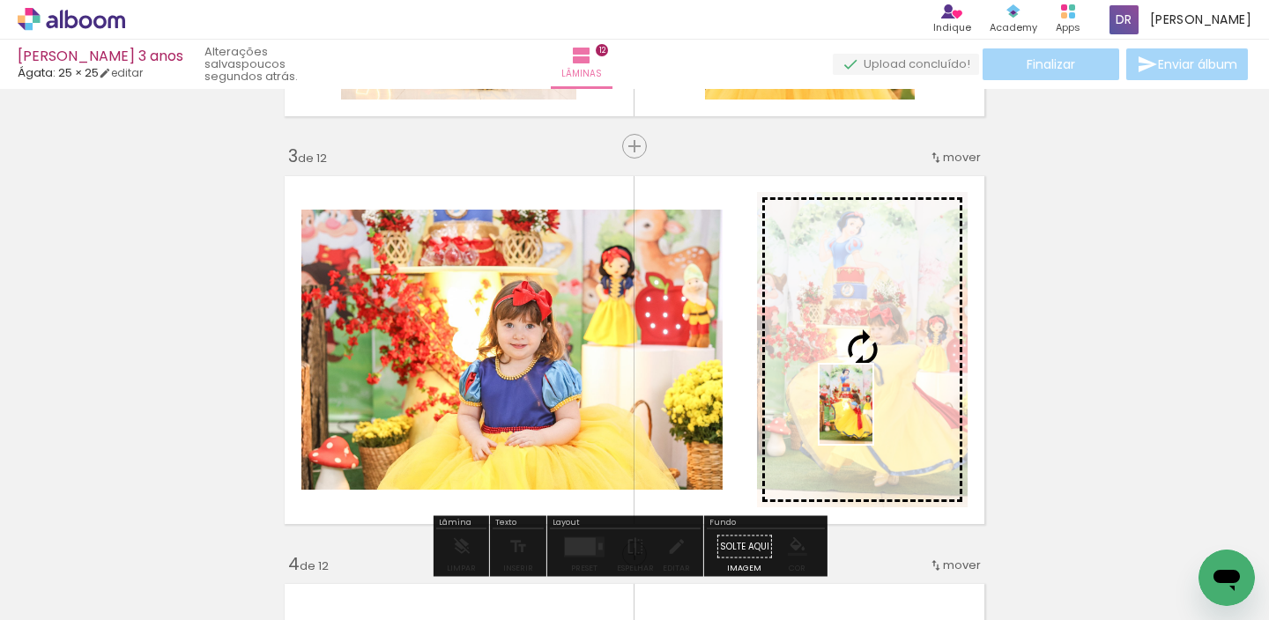
drag, startPoint x: 916, startPoint y: 534, endPoint x: 872, endPoint y: 418, distance: 124.4
click at [872, 418] on quentale-workspace at bounding box center [634, 310] width 1269 height 620
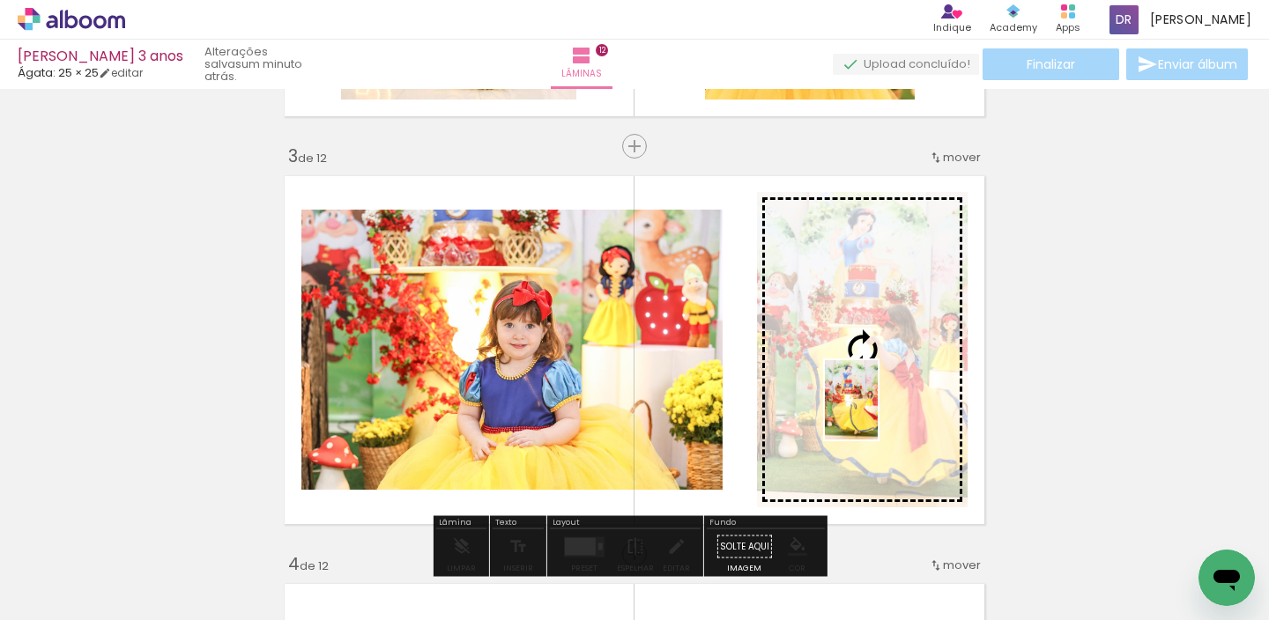
drag, startPoint x: 997, startPoint y: 509, endPoint x: 878, endPoint y: 413, distance: 153.6
click at [878, 413] on quentale-workspace at bounding box center [634, 310] width 1269 height 620
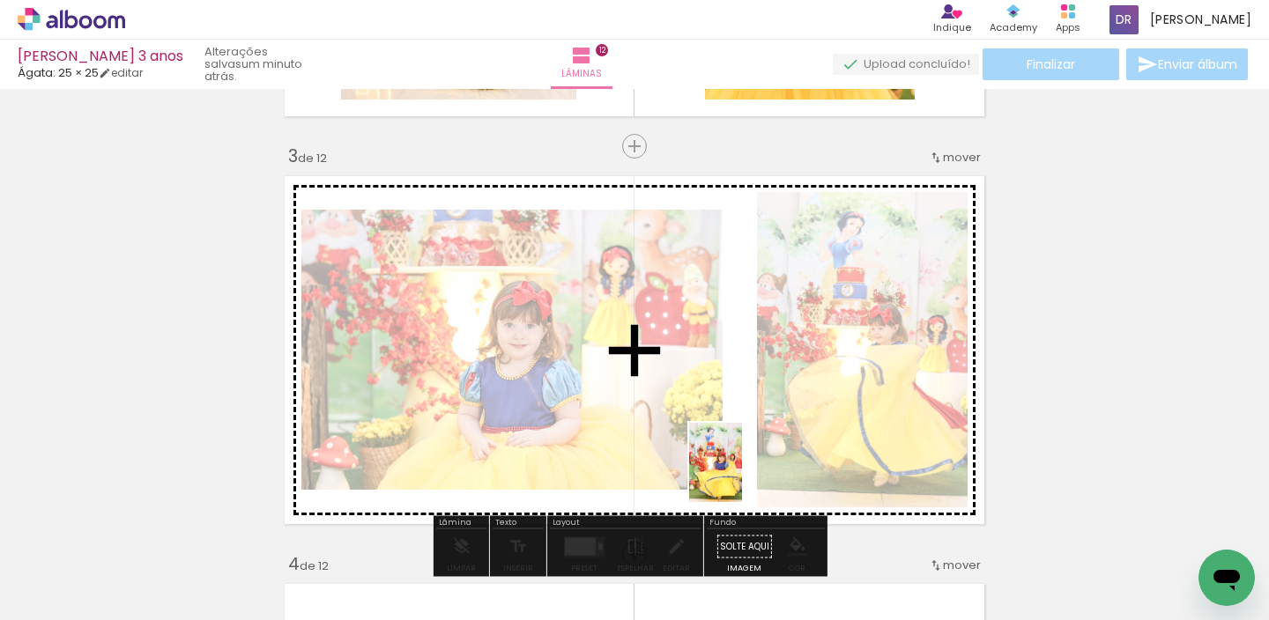
drag, startPoint x: 1116, startPoint y: 572, endPoint x: 742, endPoint y: 476, distance: 385.8
click at [742, 476] on quentale-workspace at bounding box center [634, 310] width 1269 height 620
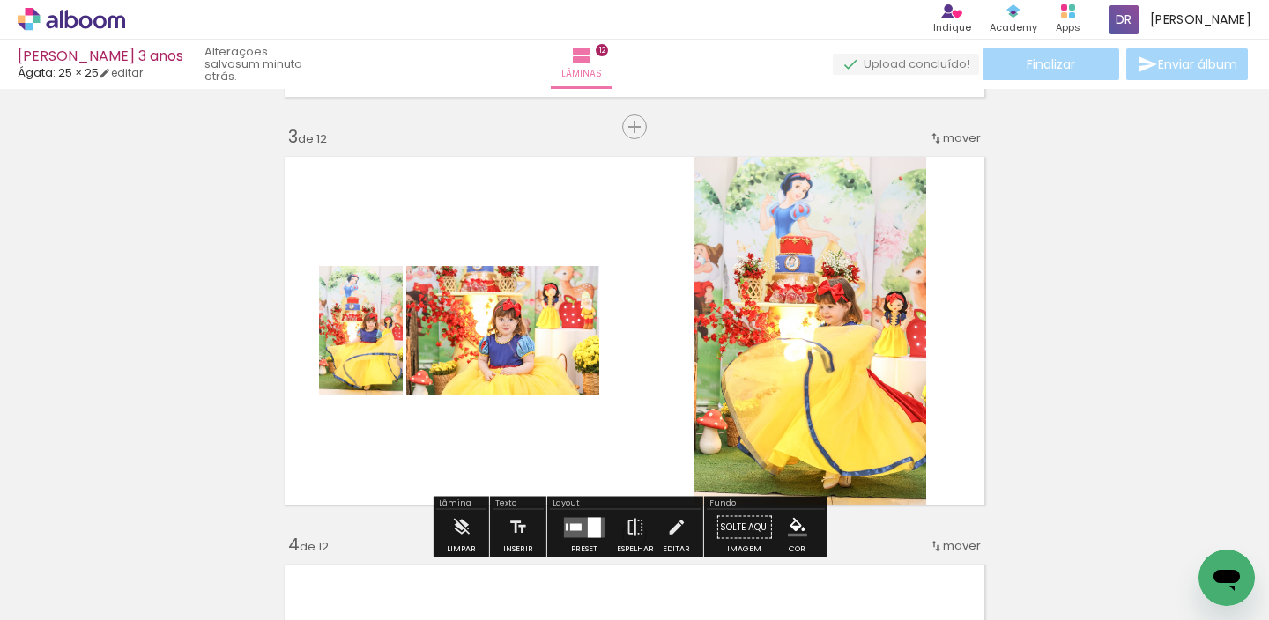
scroll to position [930, 0]
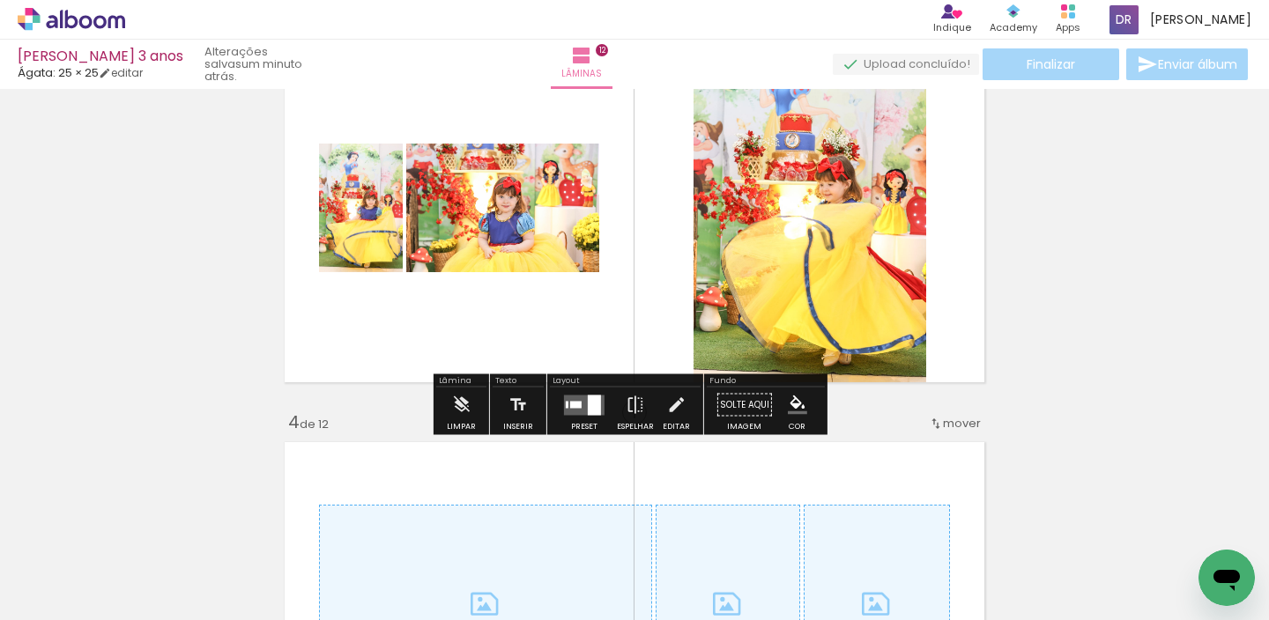
click at [568, 411] on quentale-layouter at bounding box center [584, 405] width 41 height 20
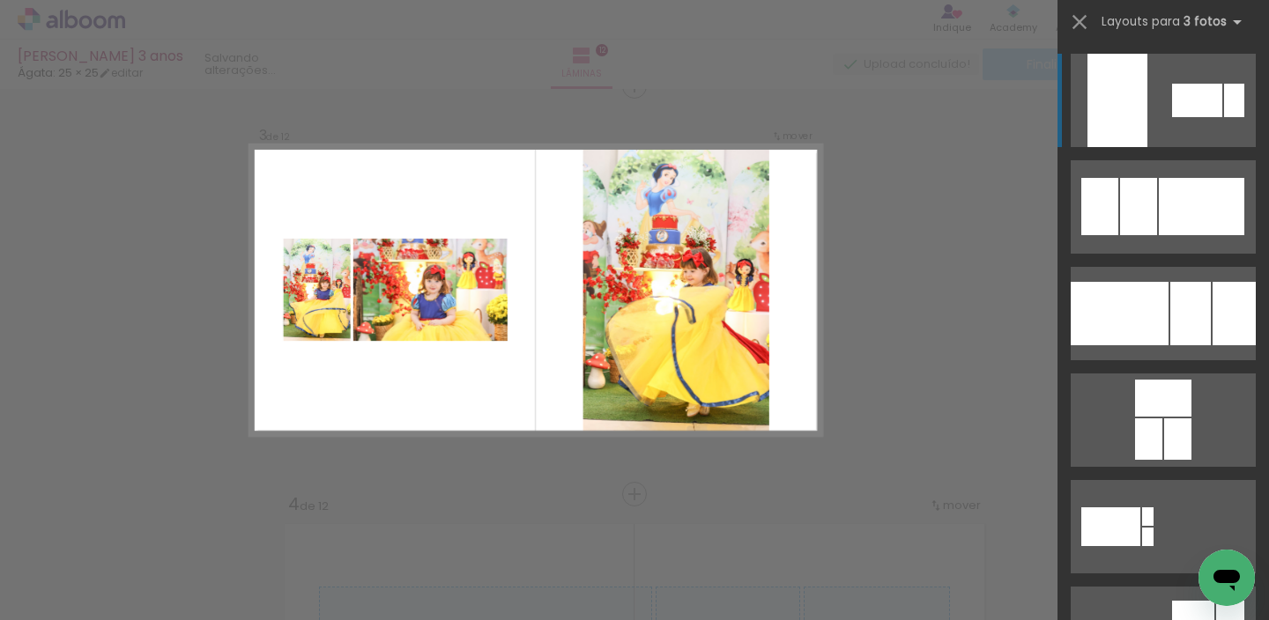
scroll to position [838, 0]
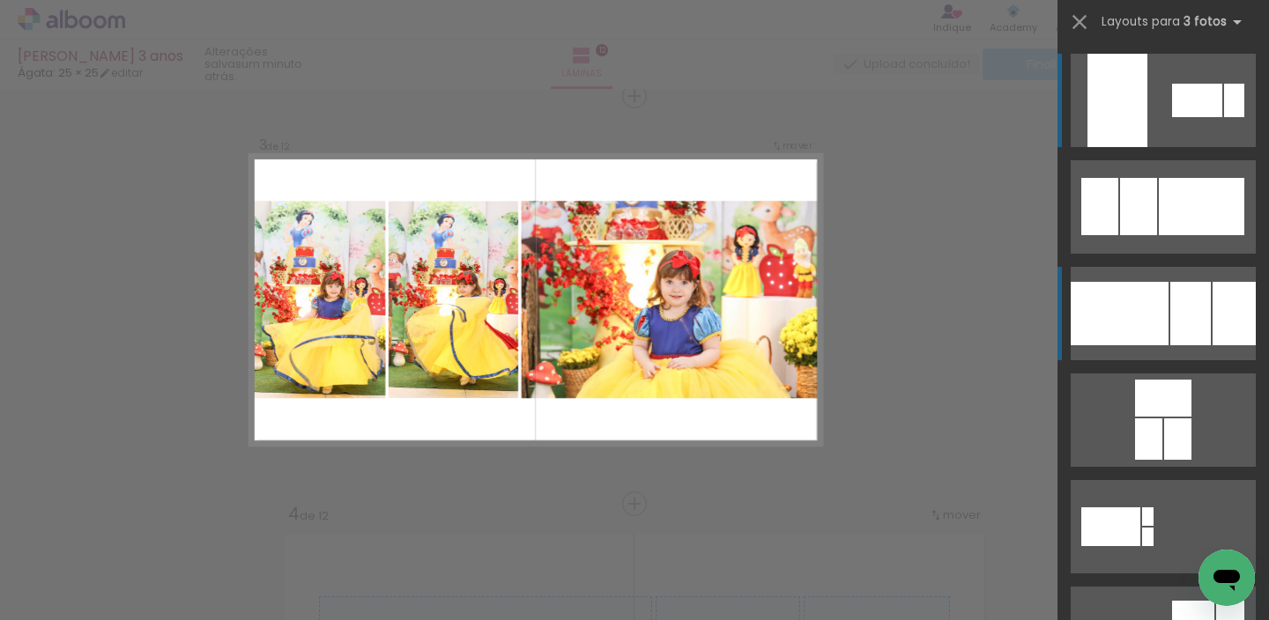
click at [1204, 313] on div at bounding box center [1190, 313] width 41 height 63
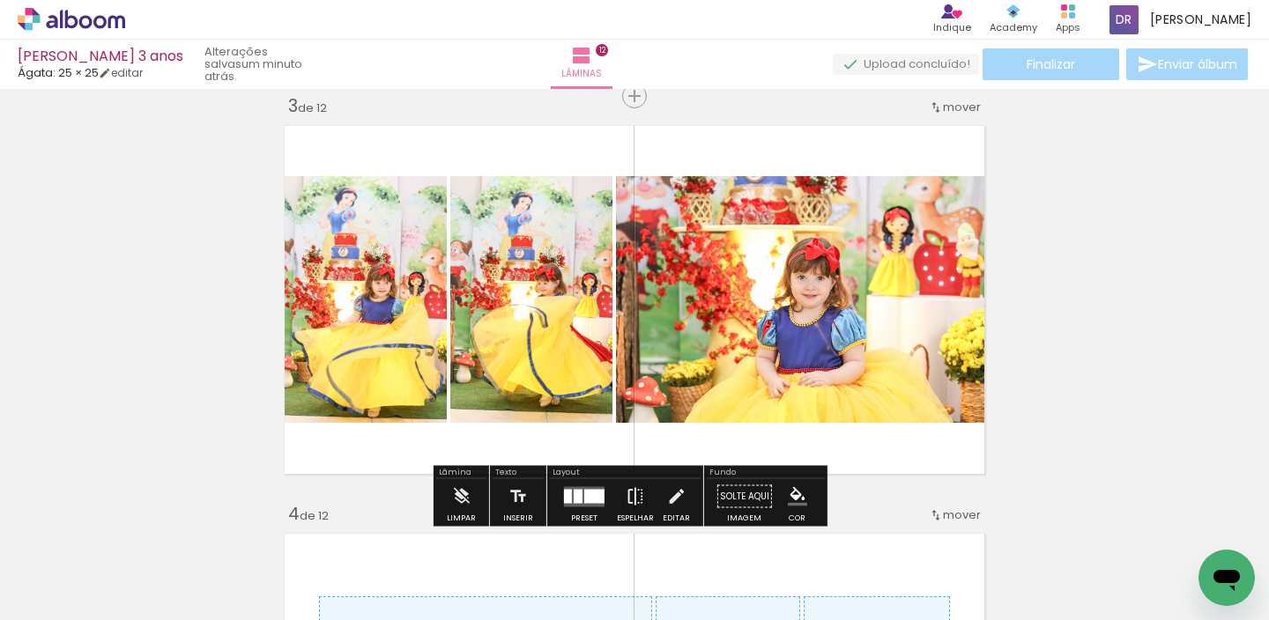
click at [636, 493] on iron-icon at bounding box center [635, 496] width 19 height 35
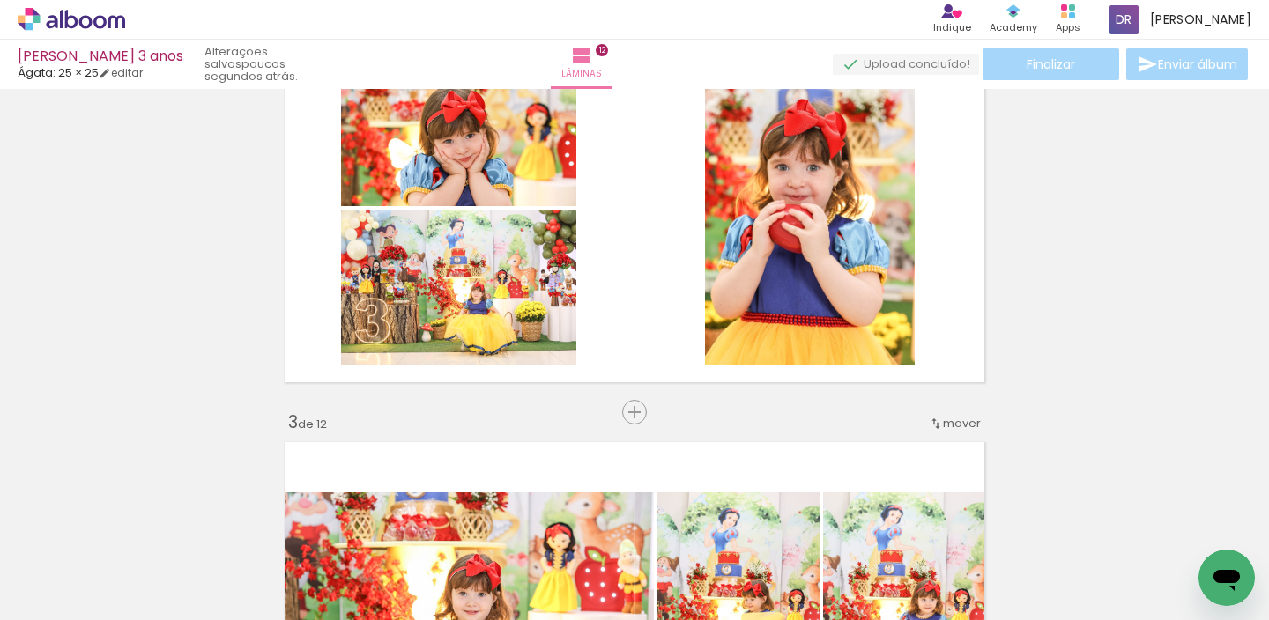
scroll to position [493, 0]
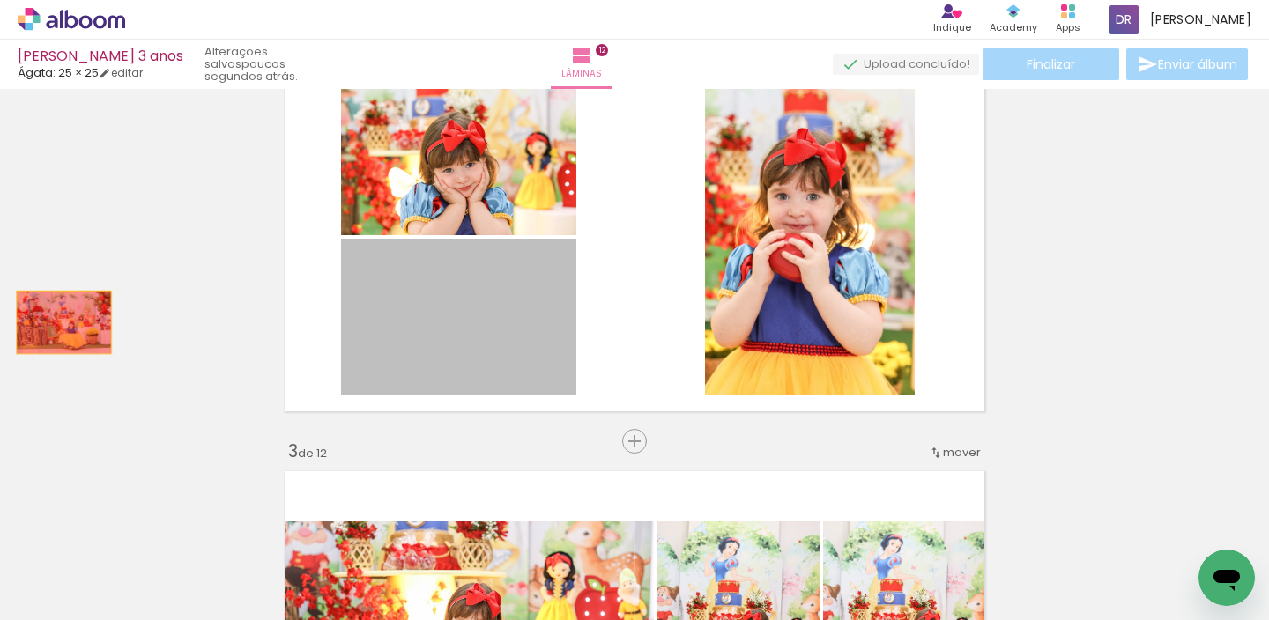
drag, startPoint x: 501, startPoint y: 332, endPoint x: 57, endPoint y: 323, distance: 444.2
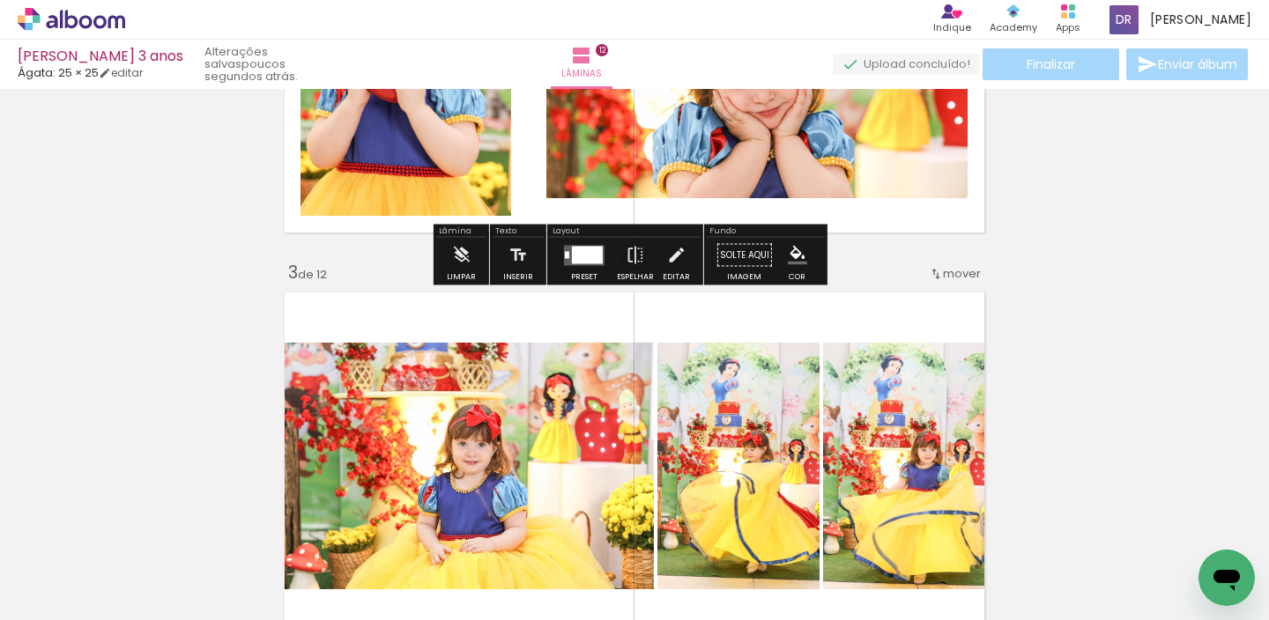
scroll to position [768, 0]
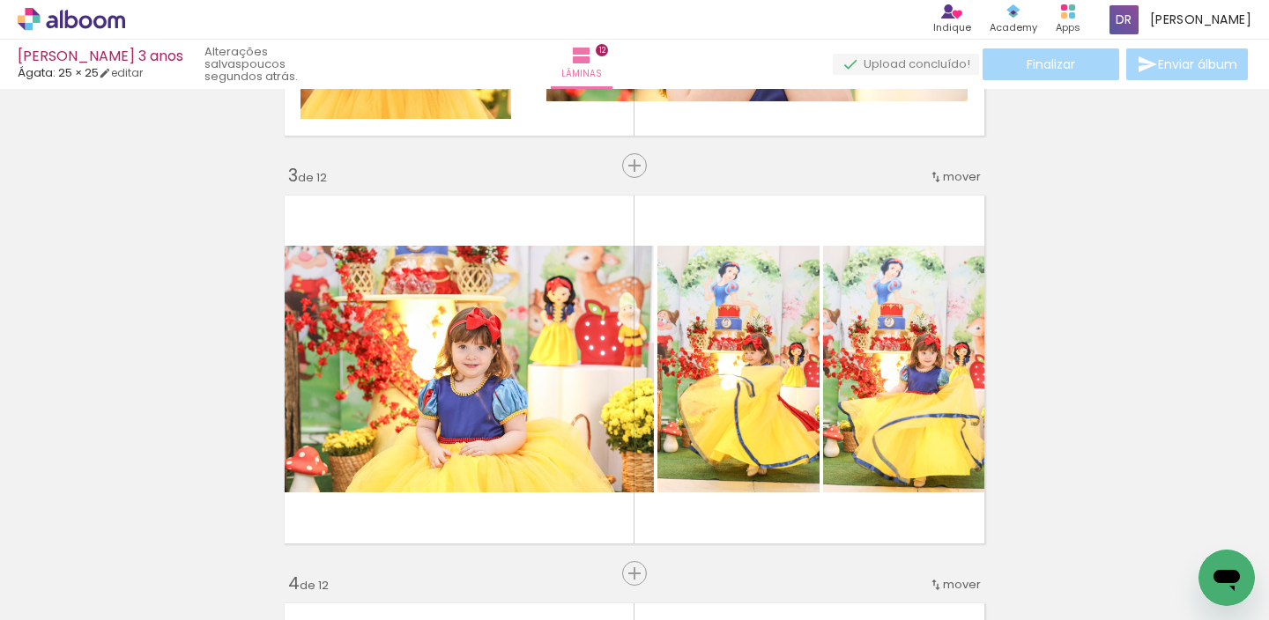
click at [68, 603] on span "Adicionar Fotos" at bounding box center [62, 596] width 53 height 19
click at [0, 0] on input "file" at bounding box center [0, 0] width 0 height 0
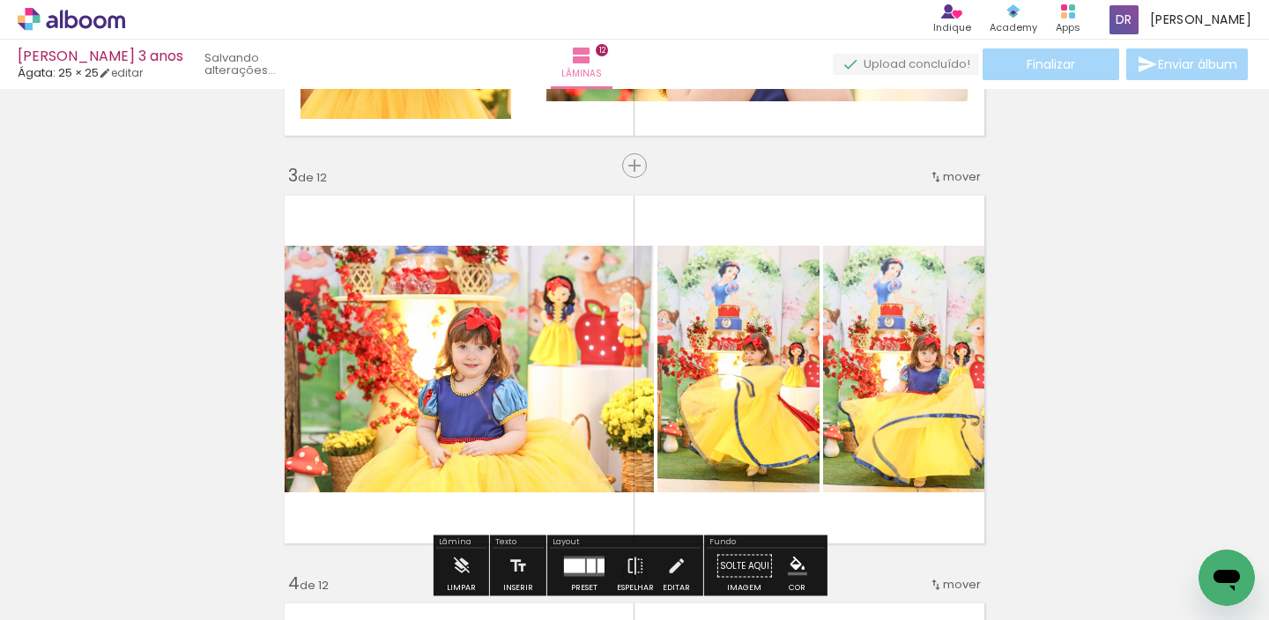
scroll to position [0, 1429]
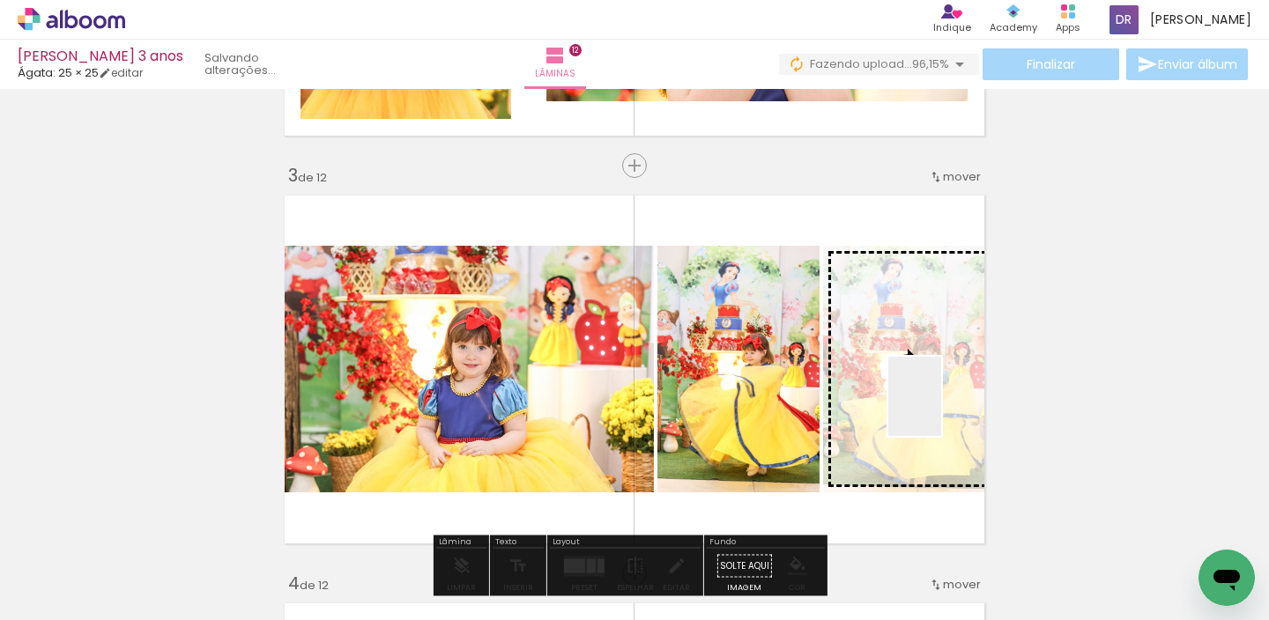
drag, startPoint x: 1210, startPoint y: 545, endPoint x: 941, endPoint y: 410, distance: 300.7
click at [941, 410] on quentale-workspace at bounding box center [634, 310] width 1269 height 620
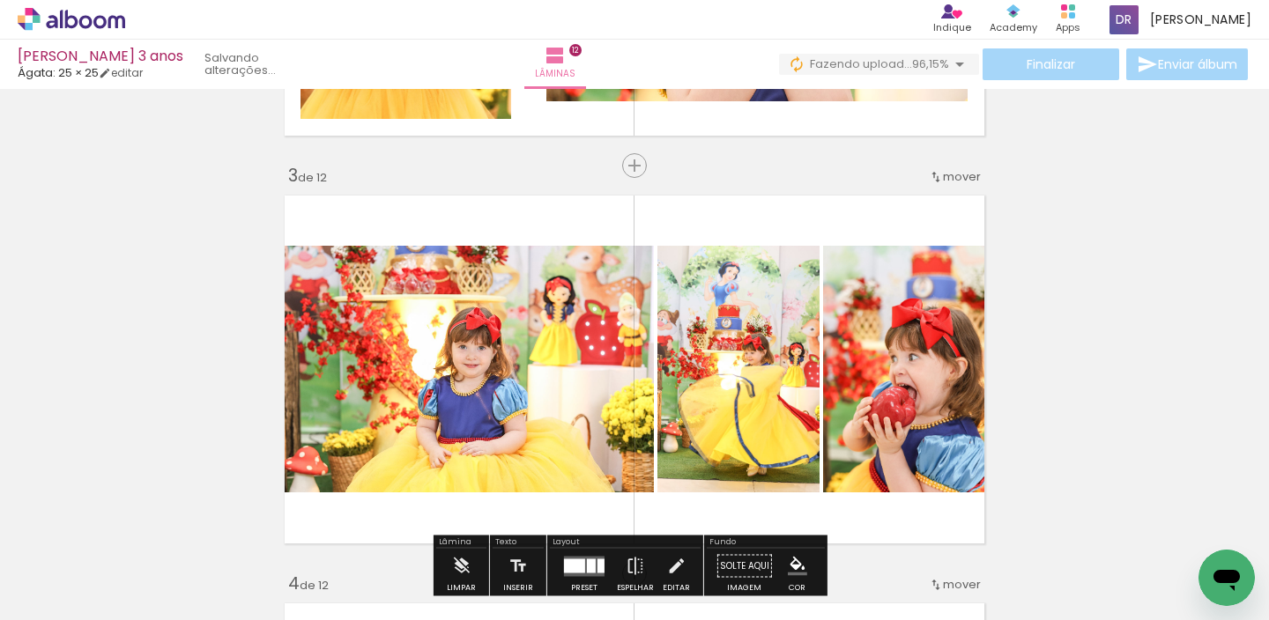
scroll to position [744, 0]
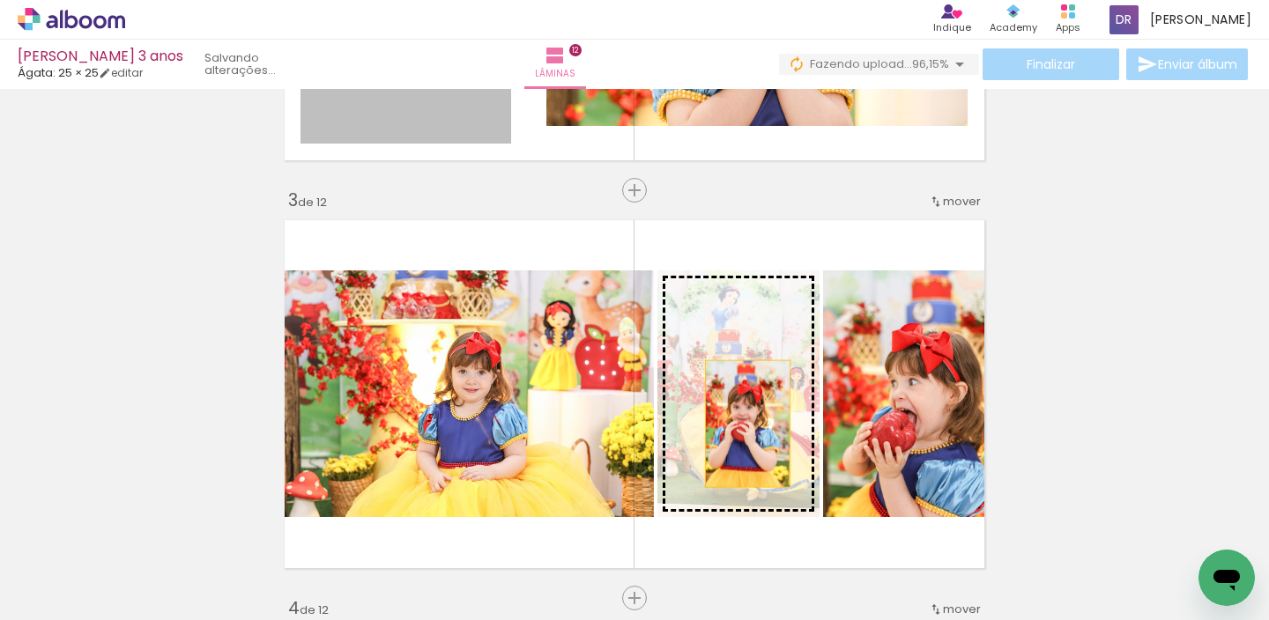
drag, startPoint x: 392, startPoint y: 123, endPoint x: 741, endPoint y: 424, distance: 460.5
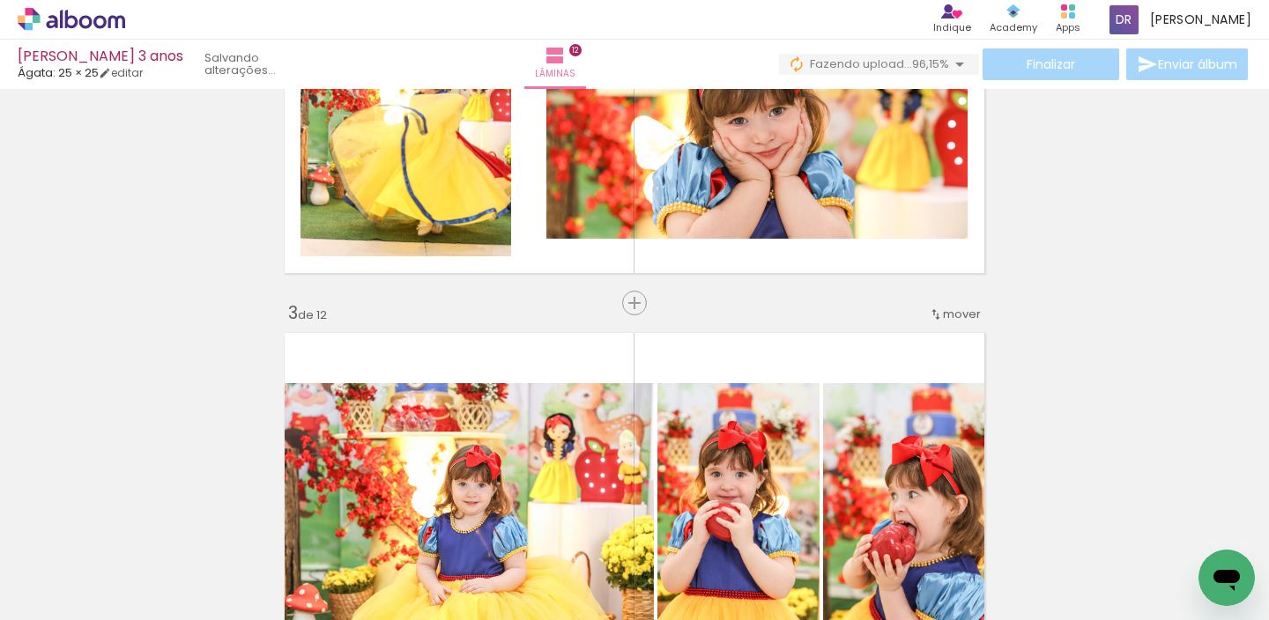
scroll to position [567, 0]
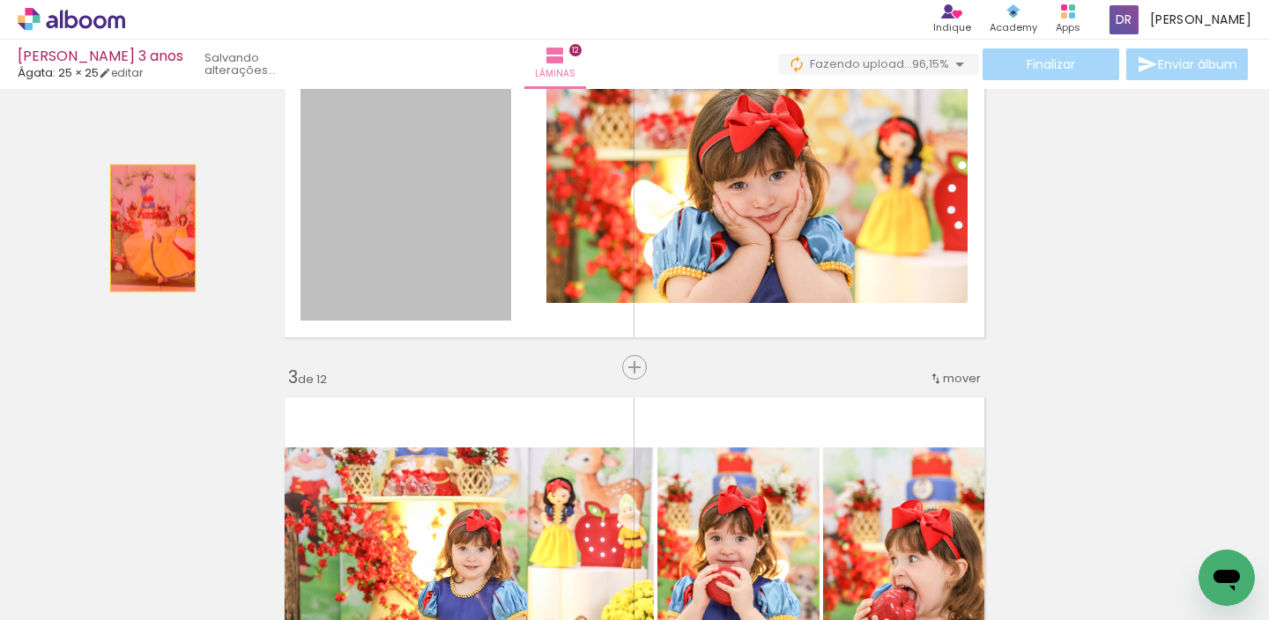
drag, startPoint x: 392, startPoint y: 179, endPoint x: 116, endPoint y: 237, distance: 281.9
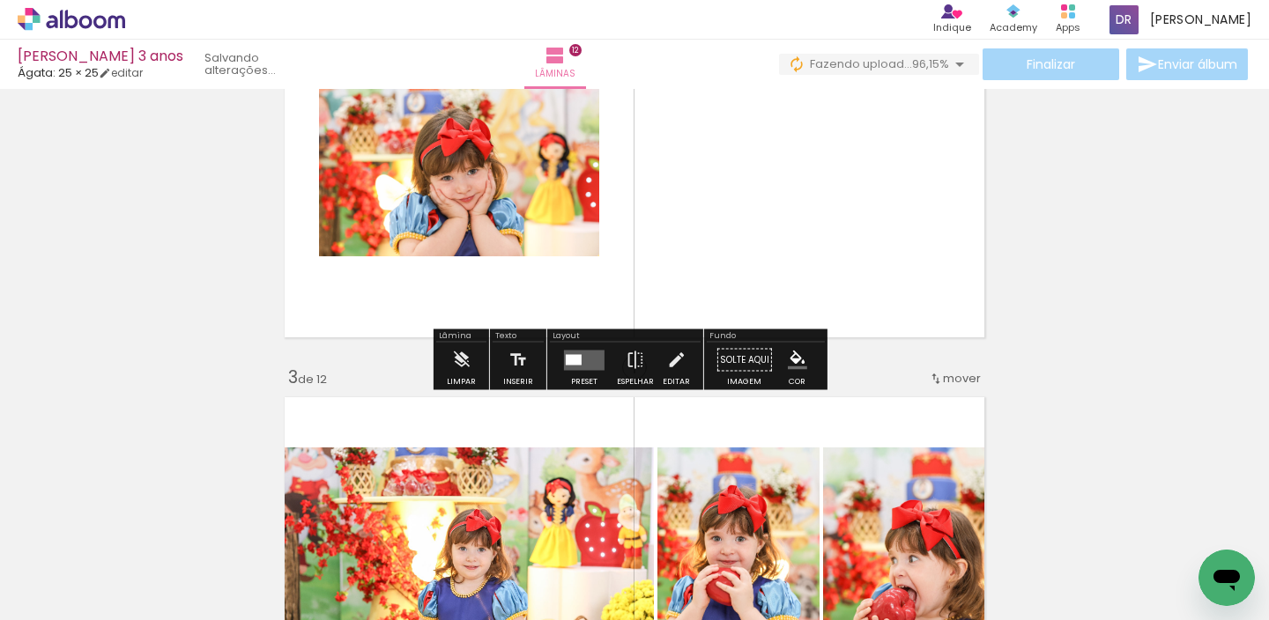
click at [578, 357] on quentale-layouter at bounding box center [584, 360] width 41 height 20
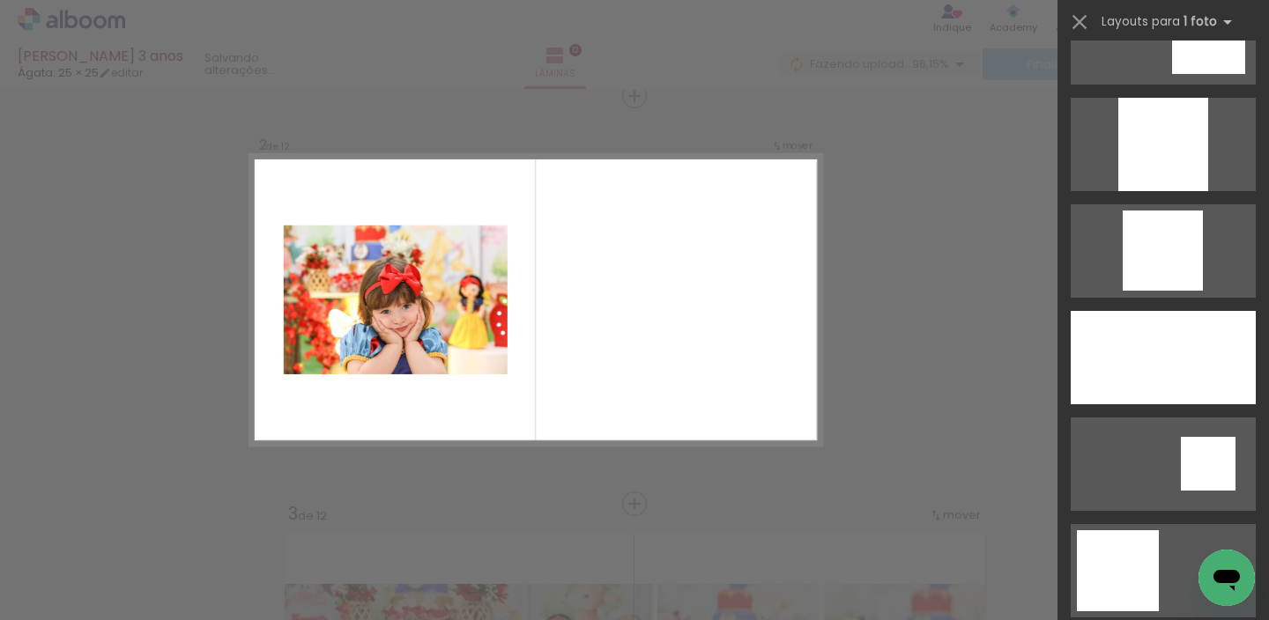
scroll to position [1913, 0]
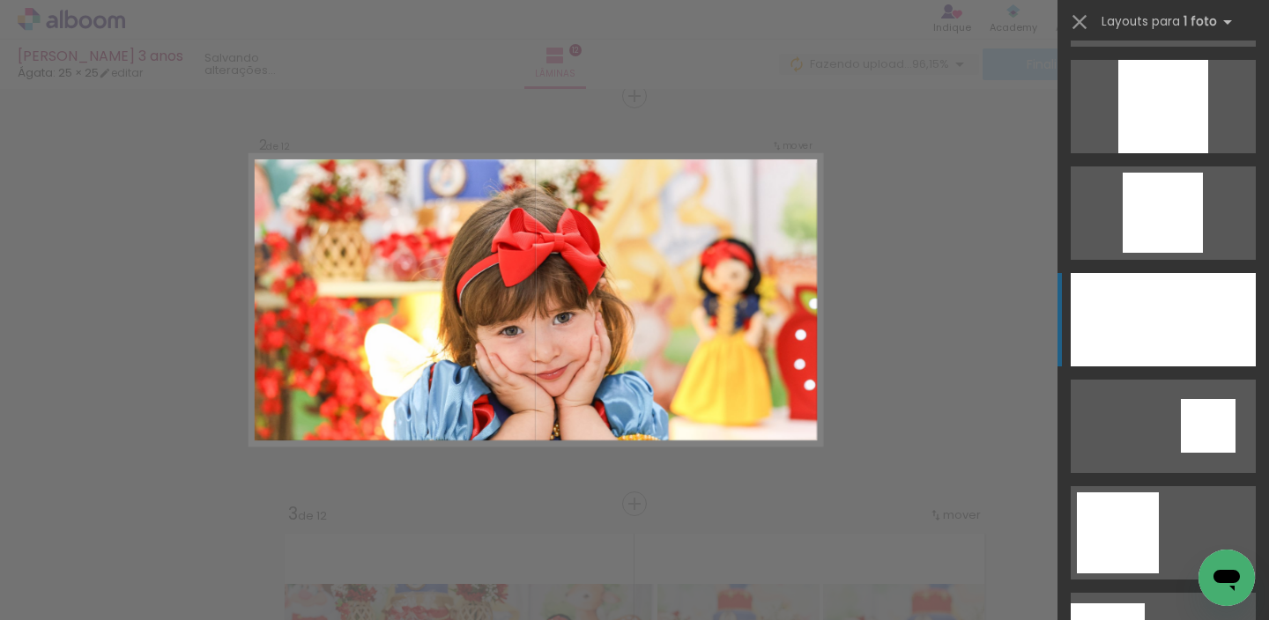
click at [1197, 298] on div at bounding box center [1163, 319] width 185 height 93
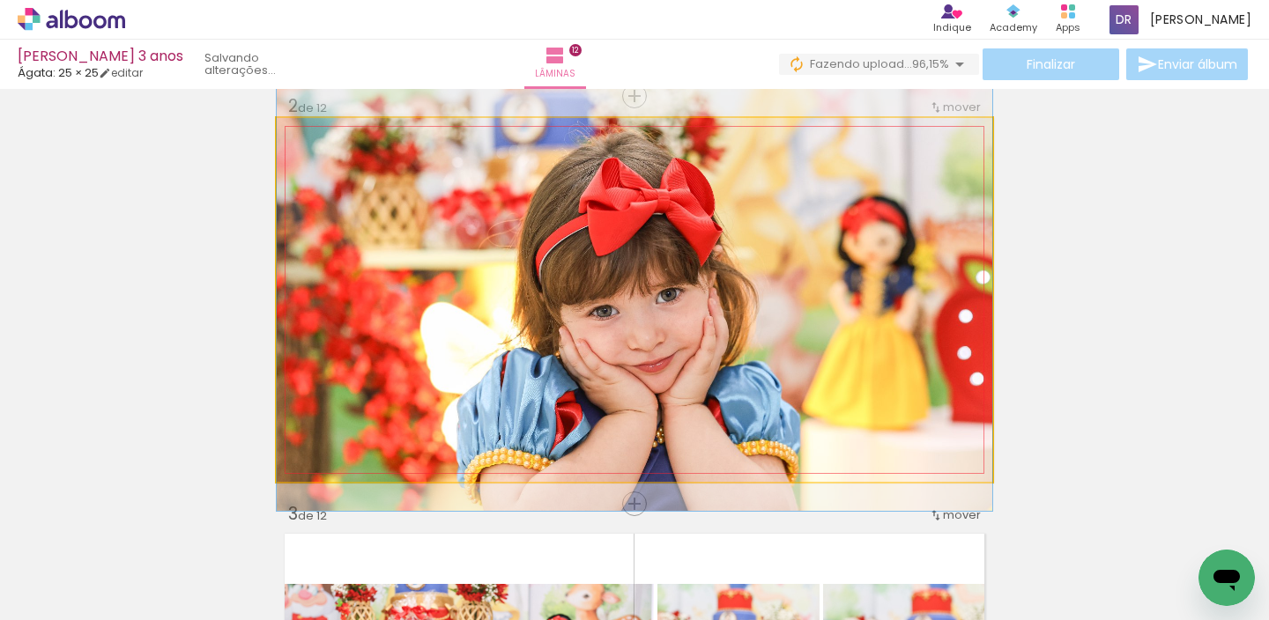
drag, startPoint x: 736, startPoint y: 339, endPoint x: 737, endPoint y: 312, distance: 27.3
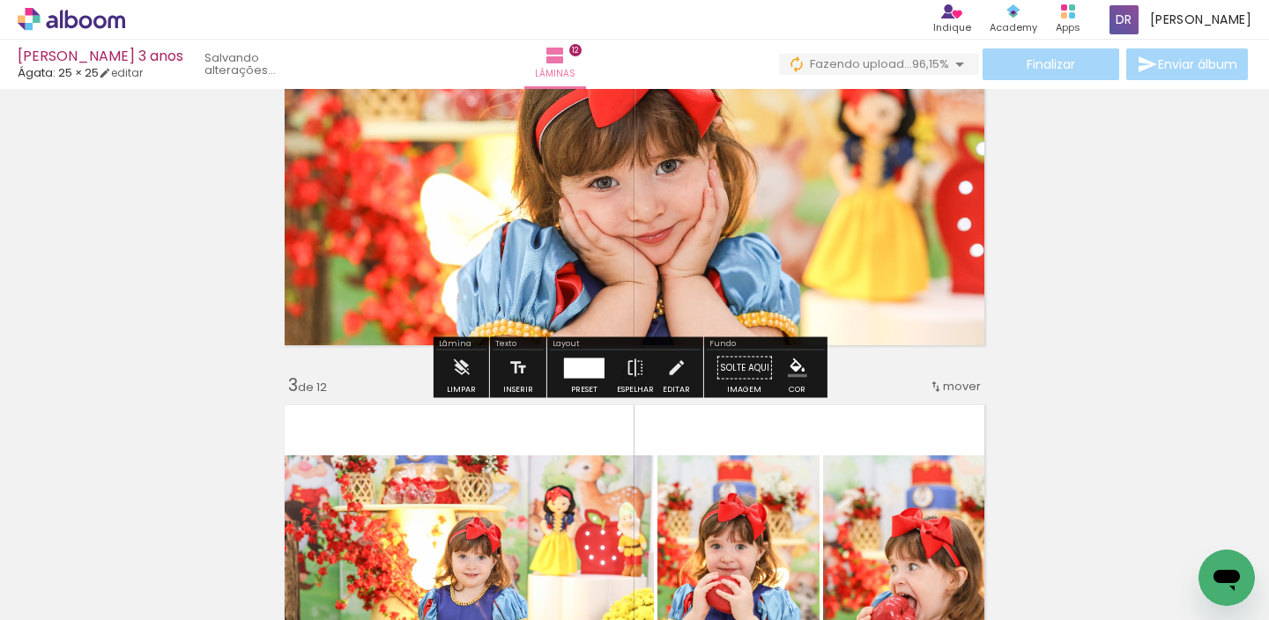
scroll to position [588, 0]
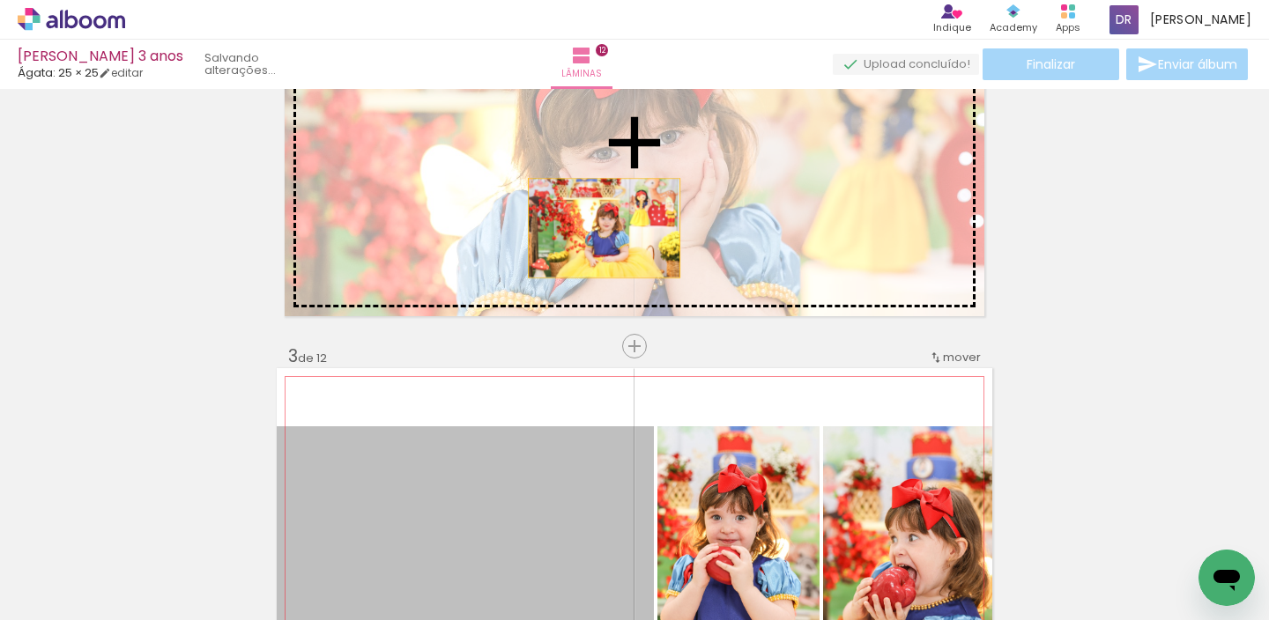
drag, startPoint x: 508, startPoint y: 462, endPoint x: 597, endPoint y: 228, distance: 249.9
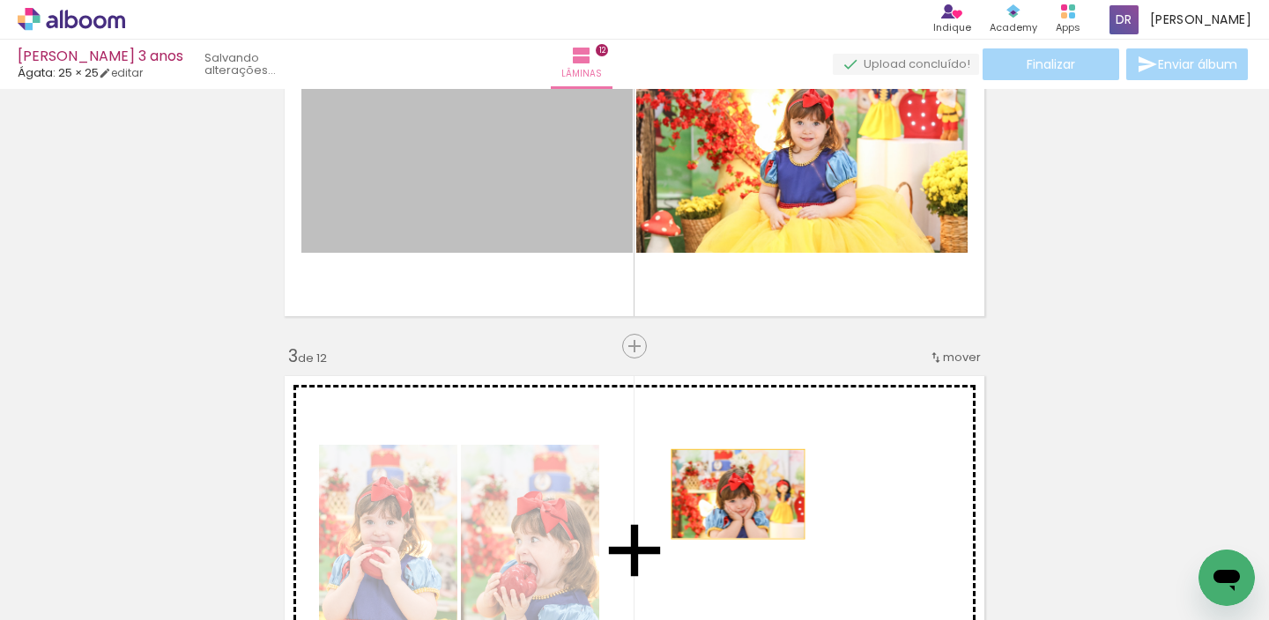
drag, startPoint x: 523, startPoint y: 202, endPoint x: 731, endPoint y: 494, distance: 359.4
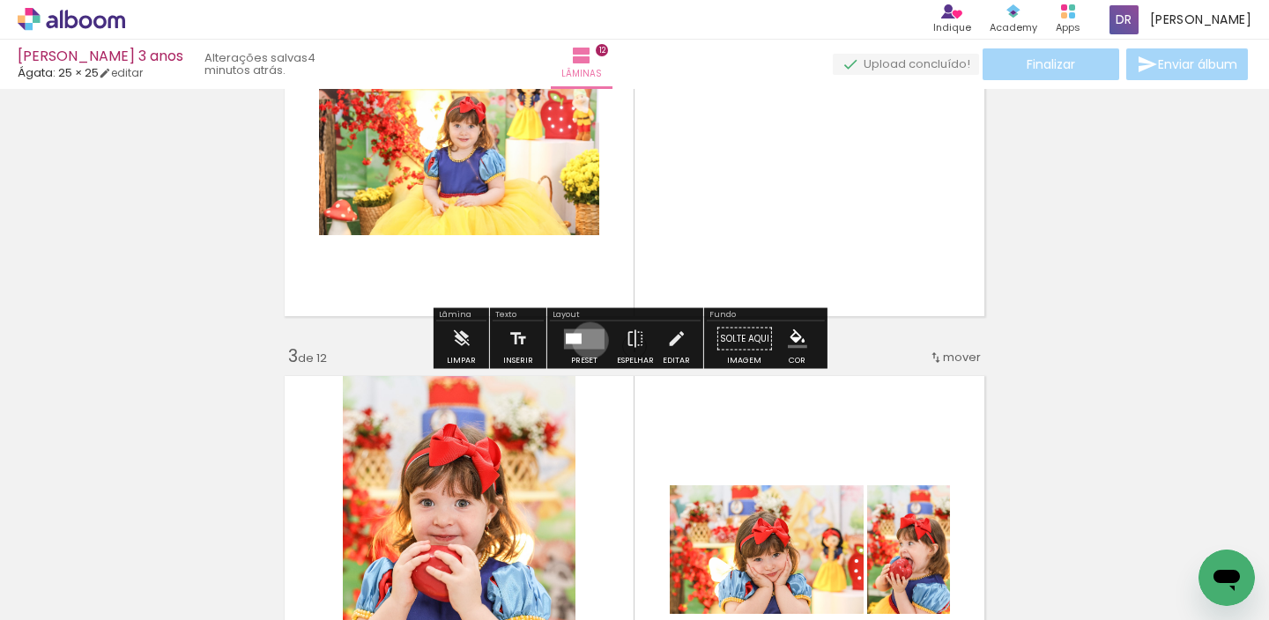
click at [586, 340] on quentale-layouter at bounding box center [584, 339] width 41 height 20
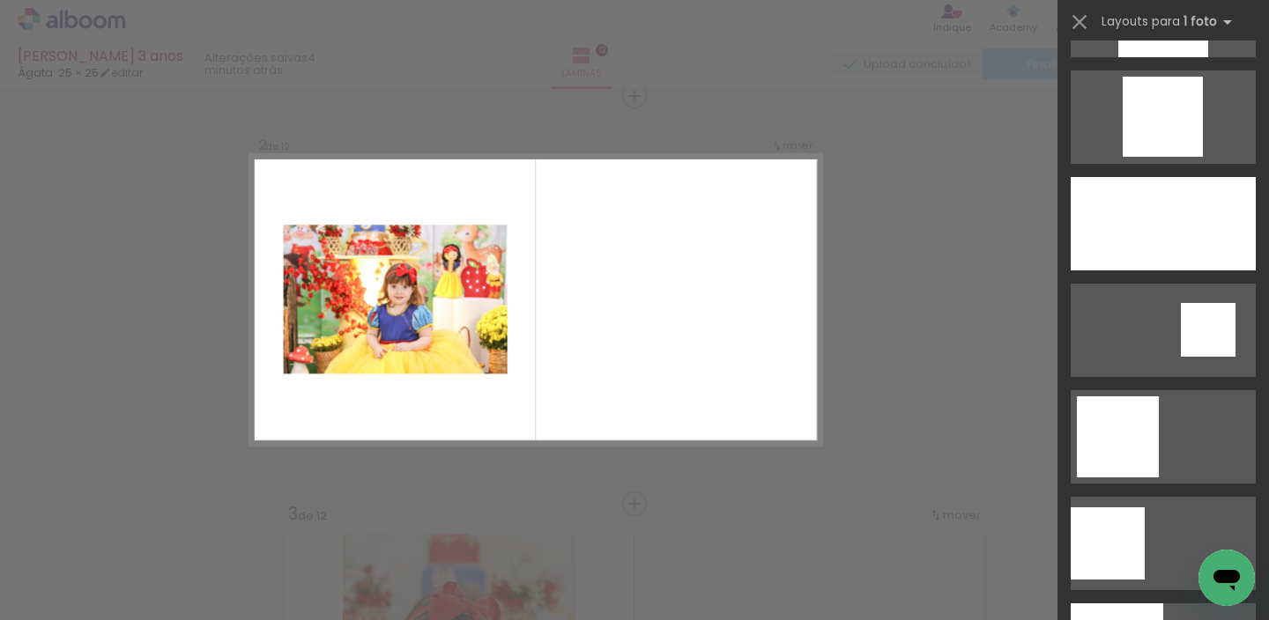
scroll to position [2028, 0]
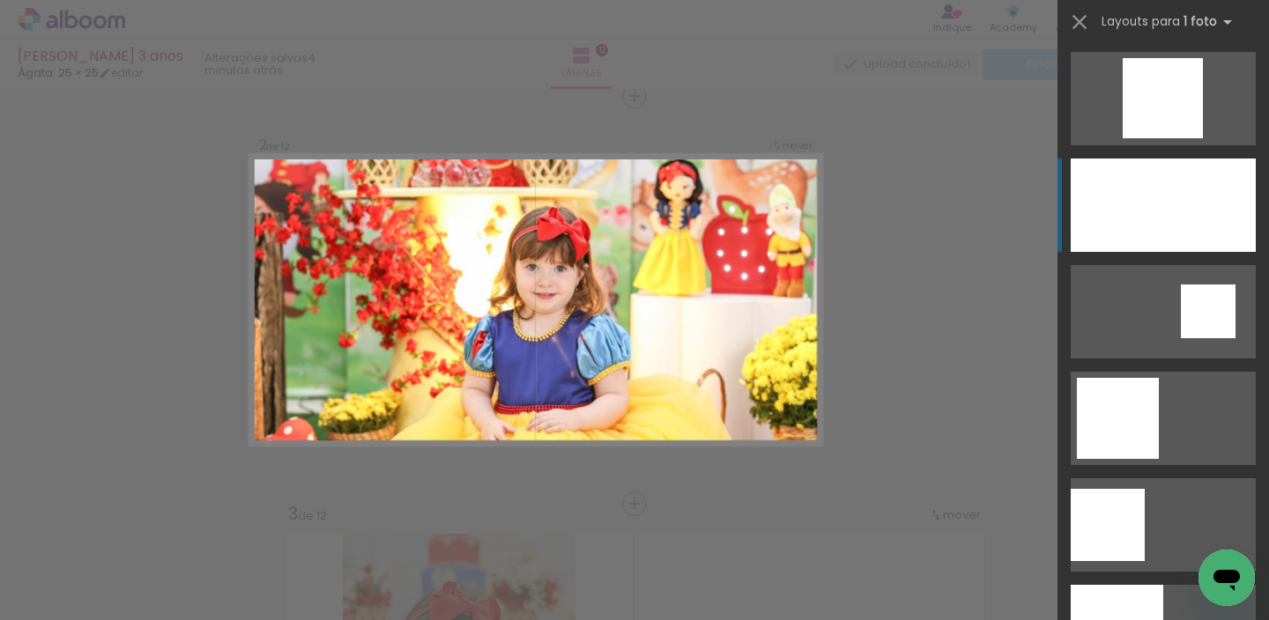
click at [1192, 185] on div at bounding box center [1163, 205] width 185 height 93
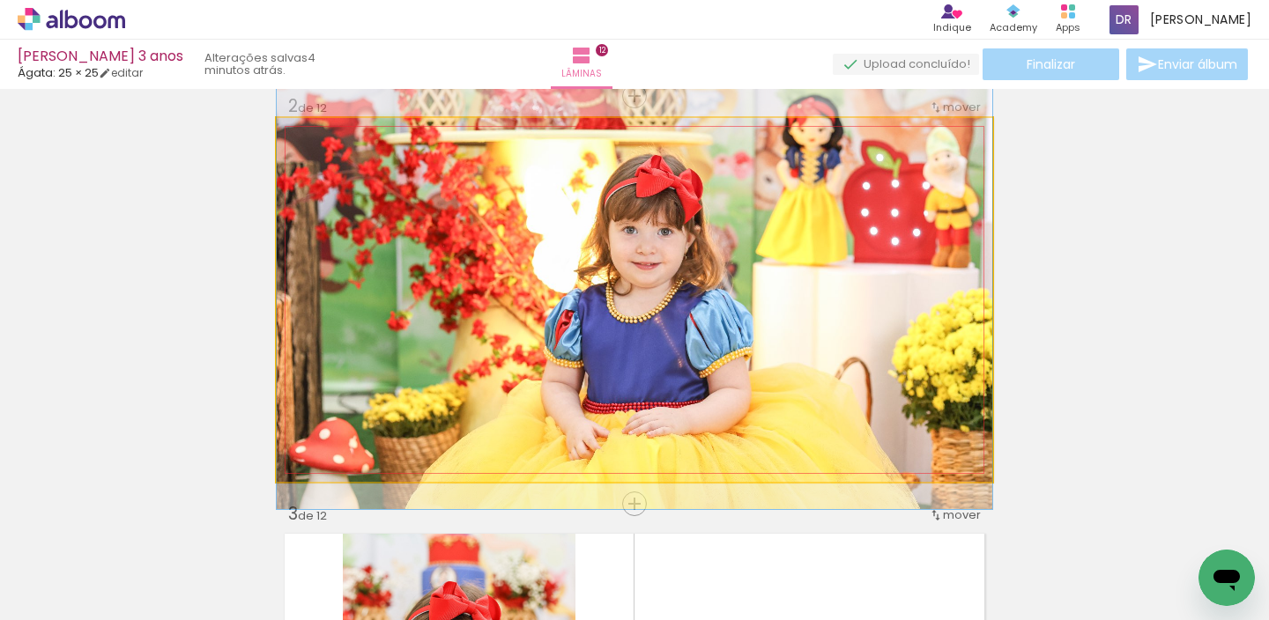
drag, startPoint x: 833, startPoint y: 299, endPoint x: 831, endPoint y: 271, distance: 28.3
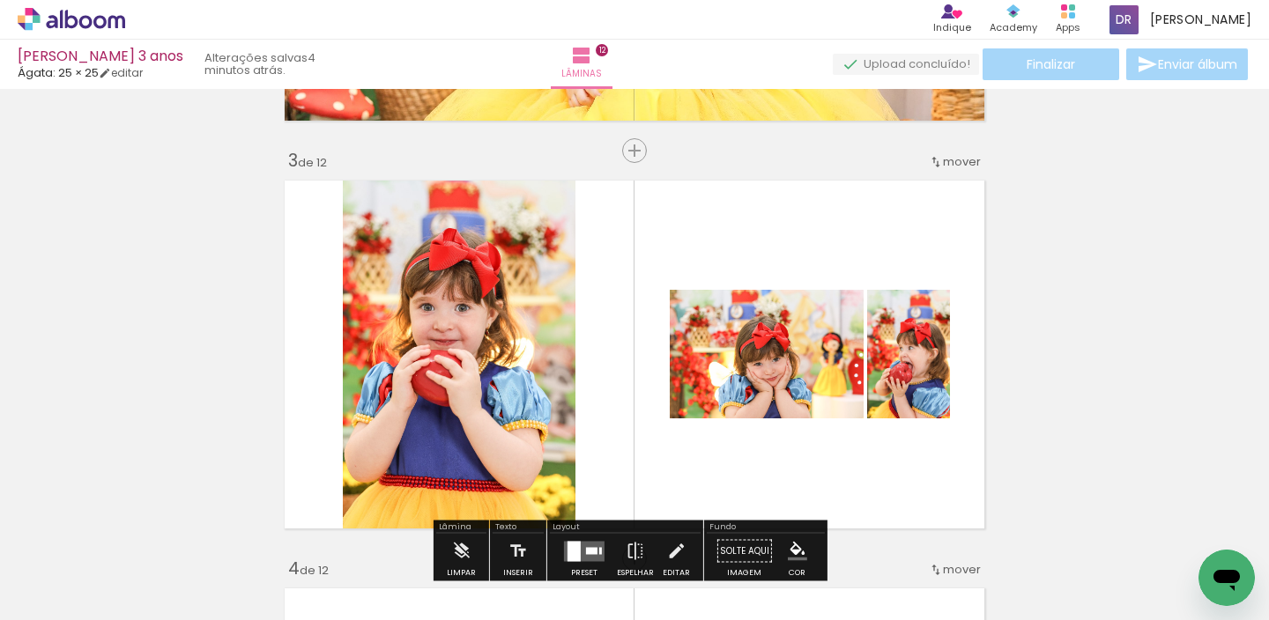
scroll to position [839, 0]
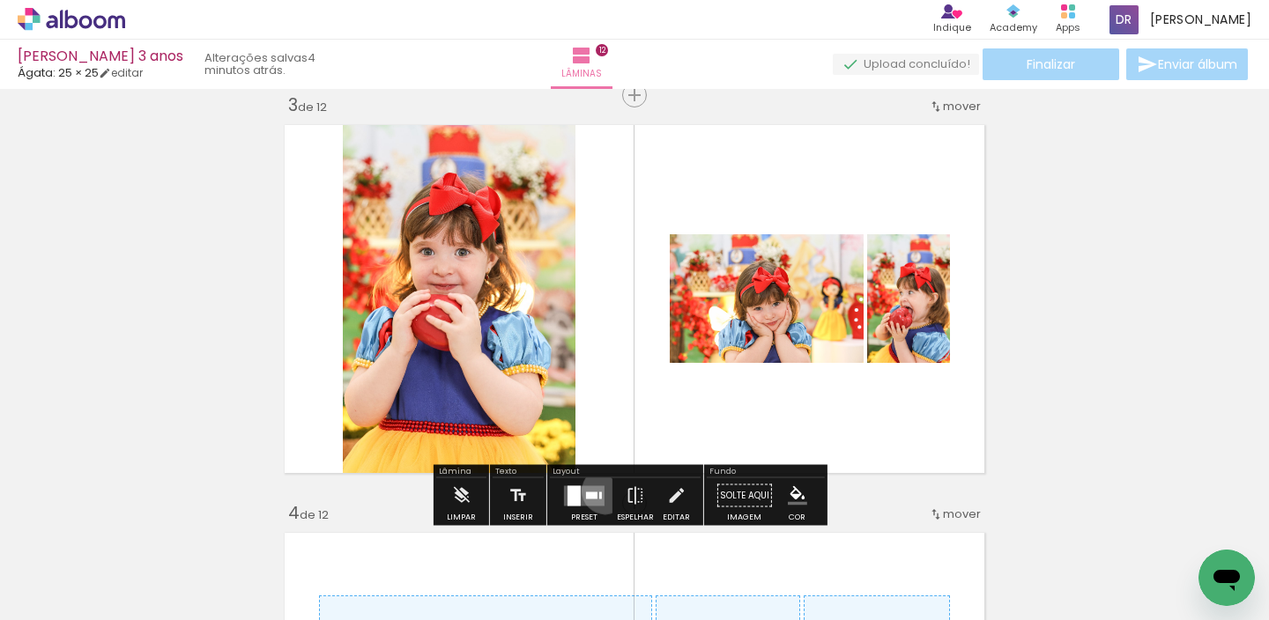
click at [601, 491] on div at bounding box center [584, 495] width 48 height 35
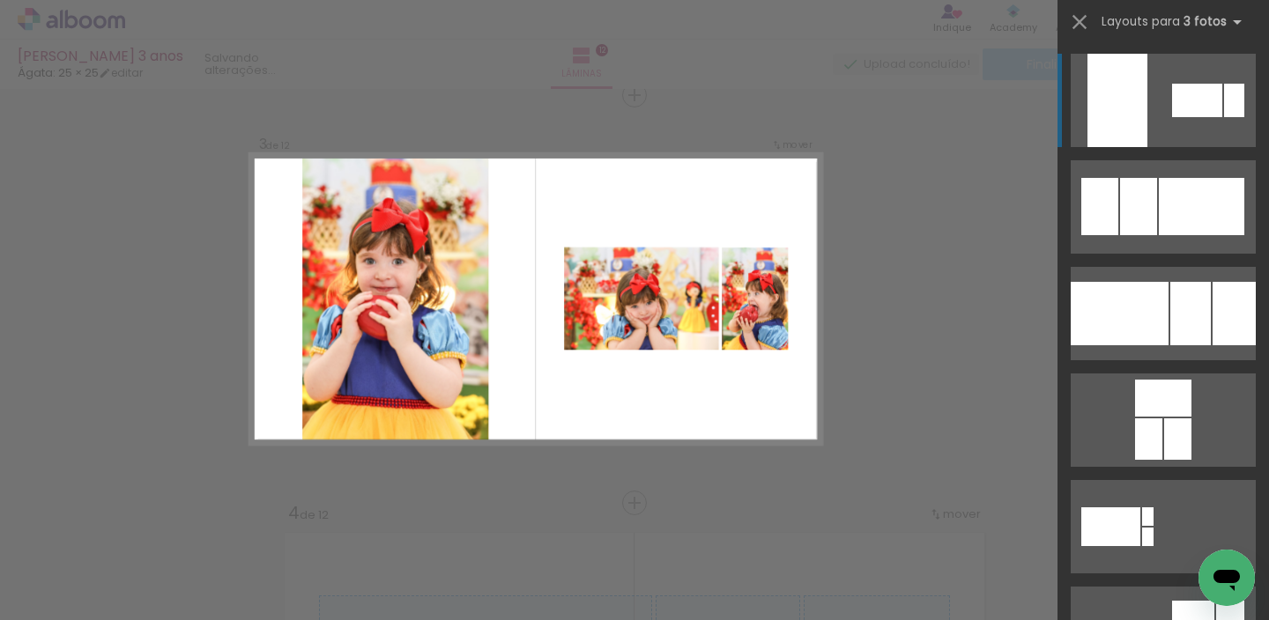
scroll to position [838, 0]
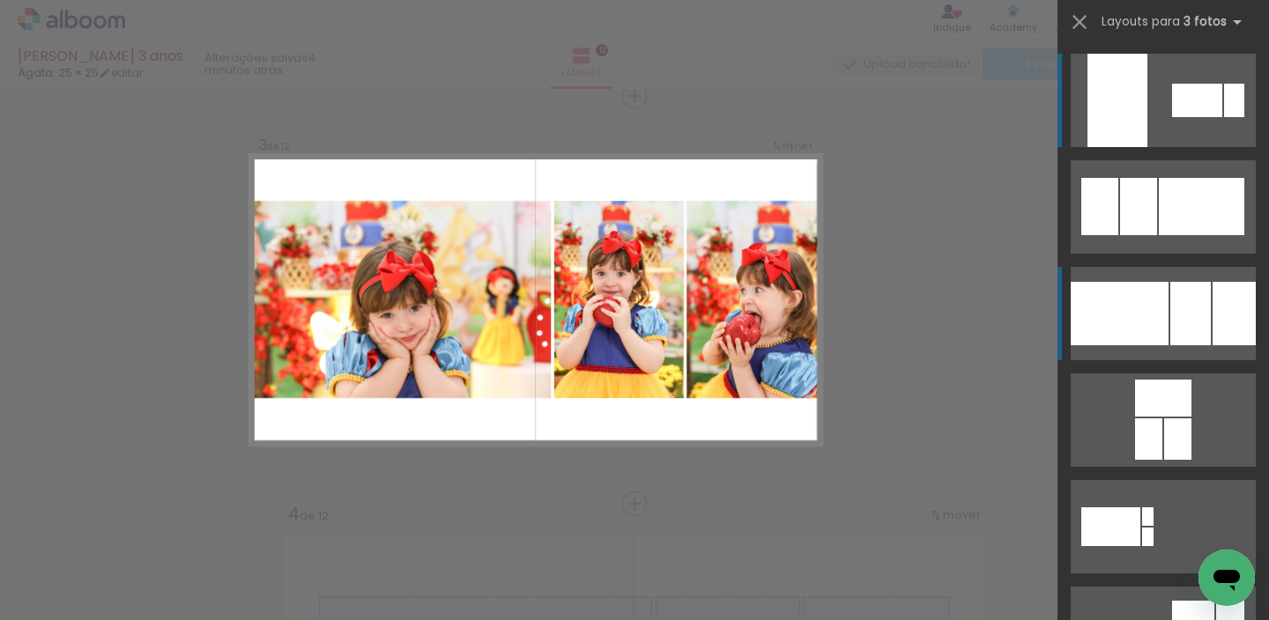
click at [1186, 304] on div at bounding box center [1190, 313] width 41 height 63
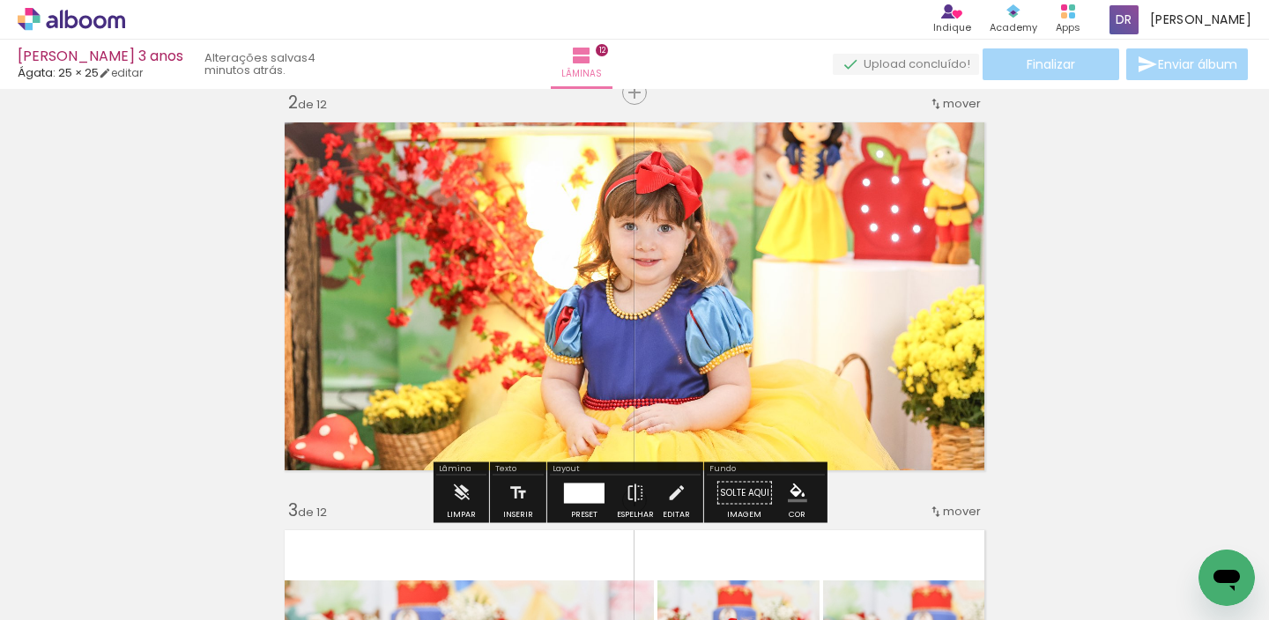
scroll to position [460, 0]
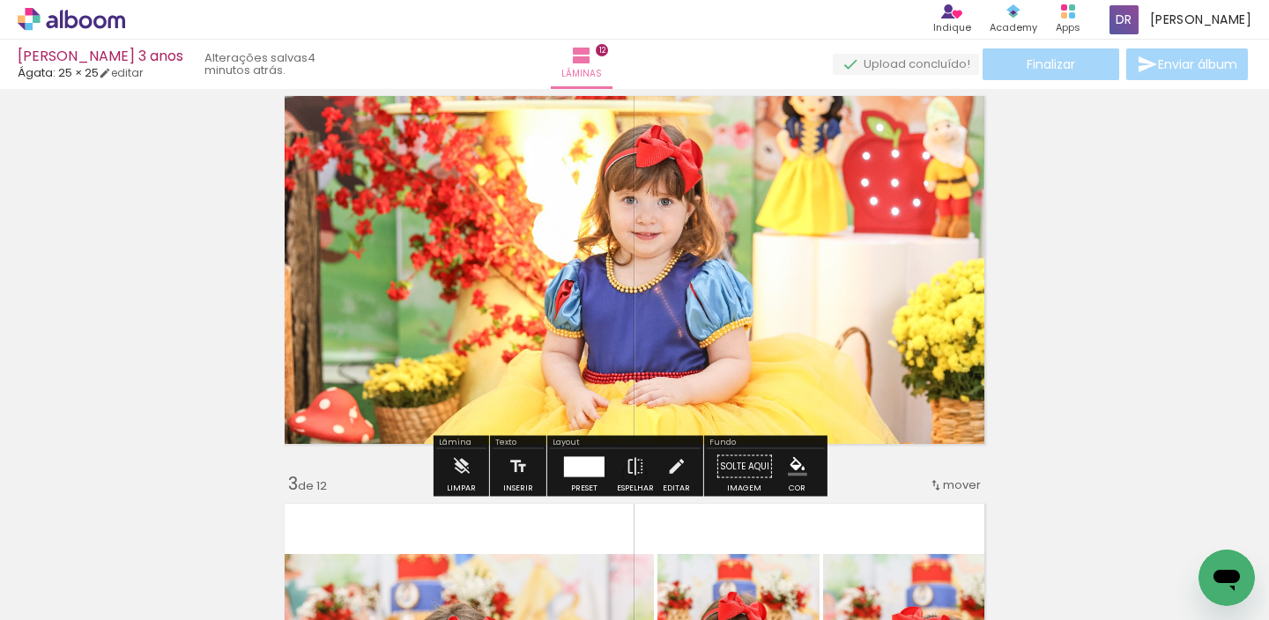
click at [576, 461] on div at bounding box center [584, 466] width 41 height 20
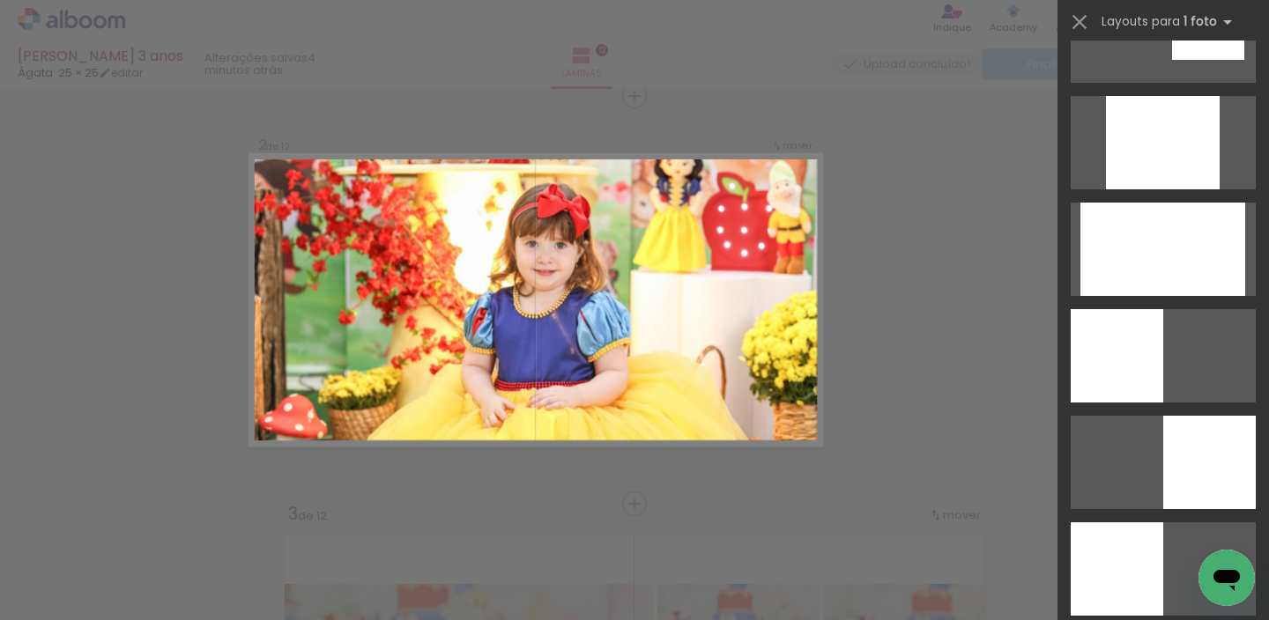
scroll to position [1014, 0]
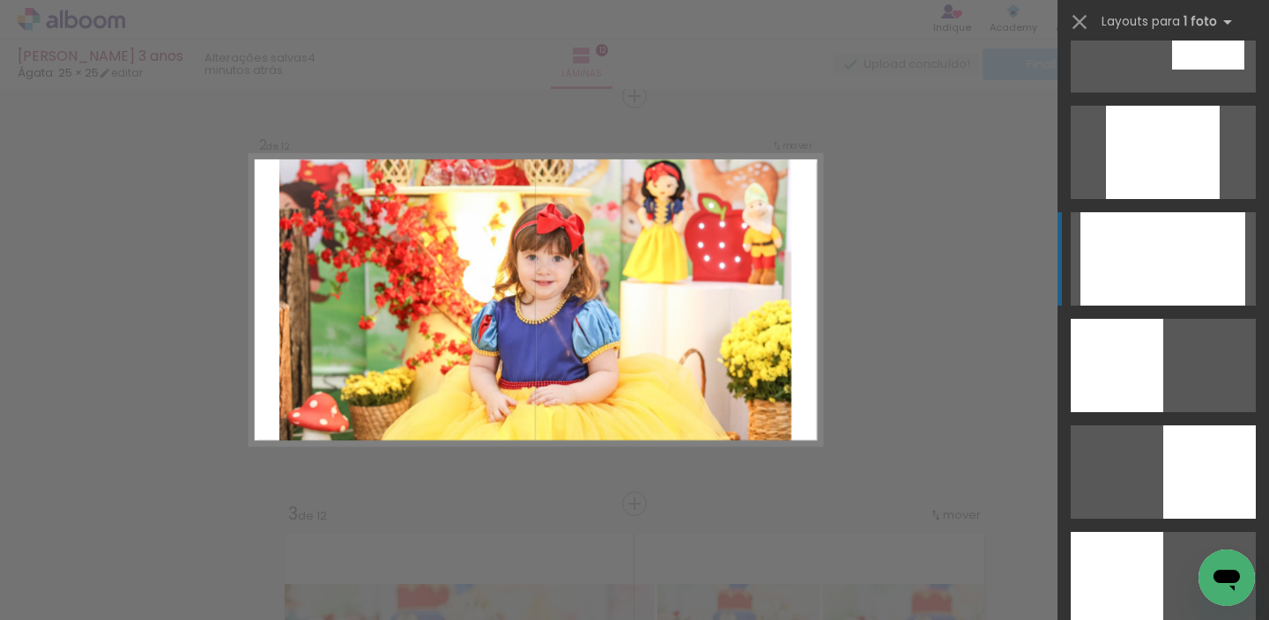
click at [1168, 257] on div at bounding box center [1162, 258] width 165 height 93
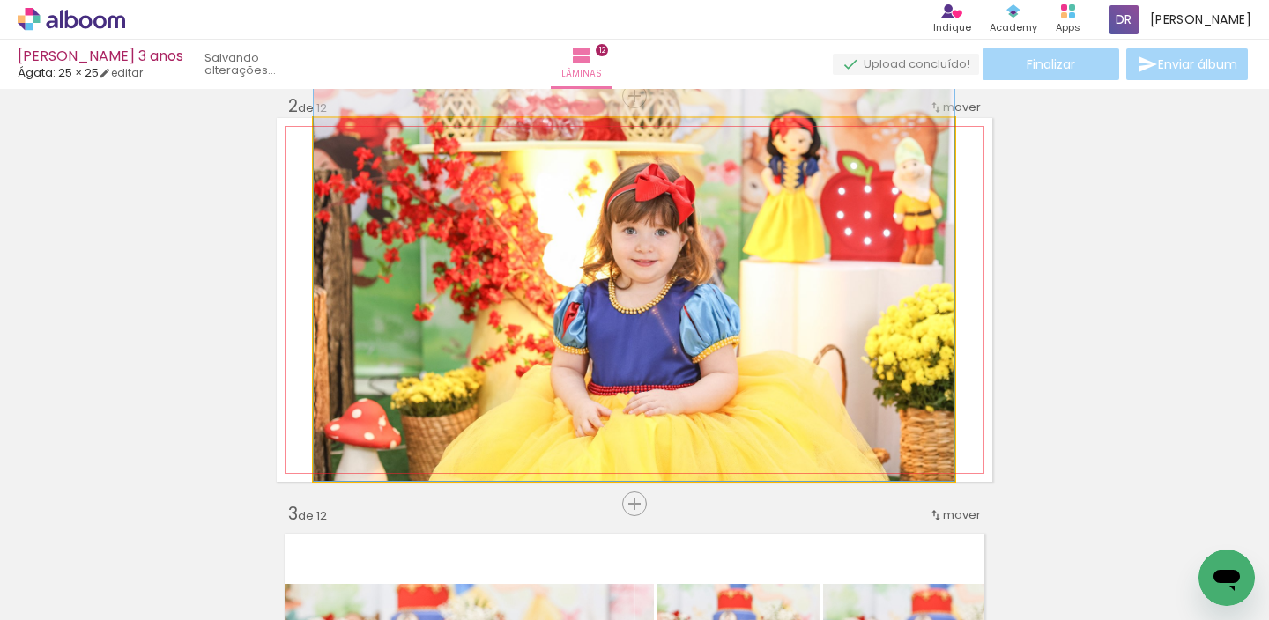
drag, startPoint x: 706, startPoint y: 349, endPoint x: 716, endPoint y: 311, distance: 39.3
drag, startPoint x: 716, startPoint y: 311, endPoint x: 693, endPoint y: 305, distance: 23.7
drag, startPoint x: 704, startPoint y: 297, endPoint x: 696, endPoint y: 288, distance: 11.9
drag, startPoint x: 658, startPoint y: 289, endPoint x: 623, endPoint y: 286, distance: 35.3
drag, startPoint x: 610, startPoint y: 398, endPoint x: 567, endPoint y: 389, distance: 44.3
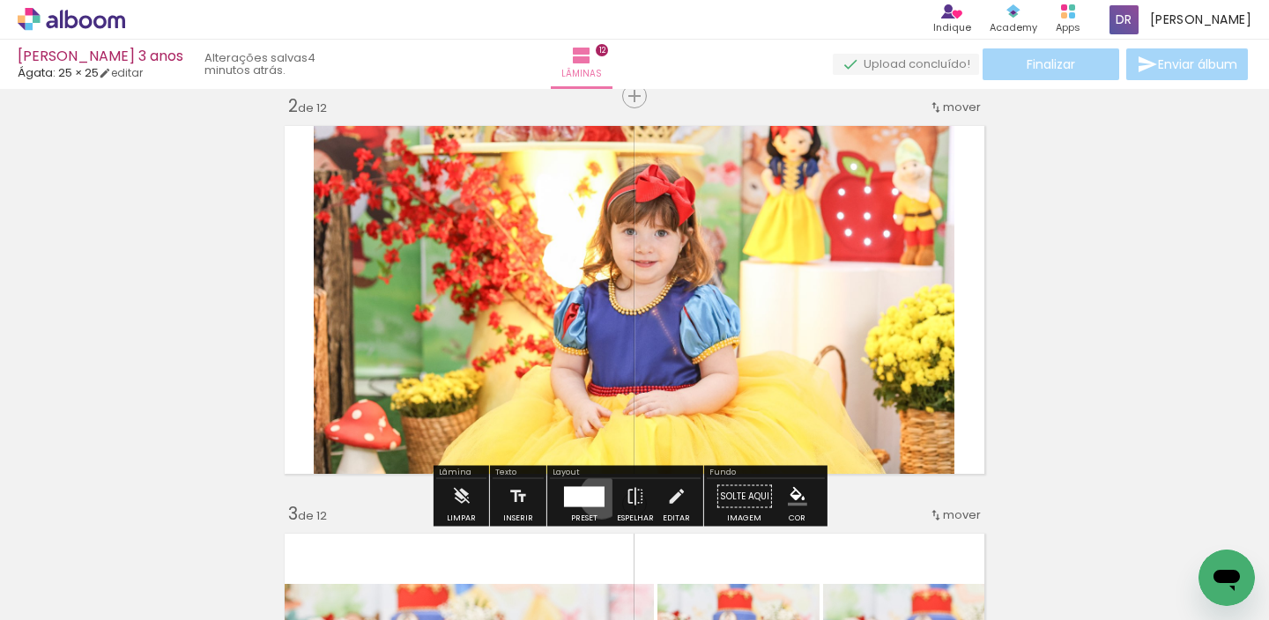
click at [597, 496] on div at bounding box center [584, 496] width 41 height 20
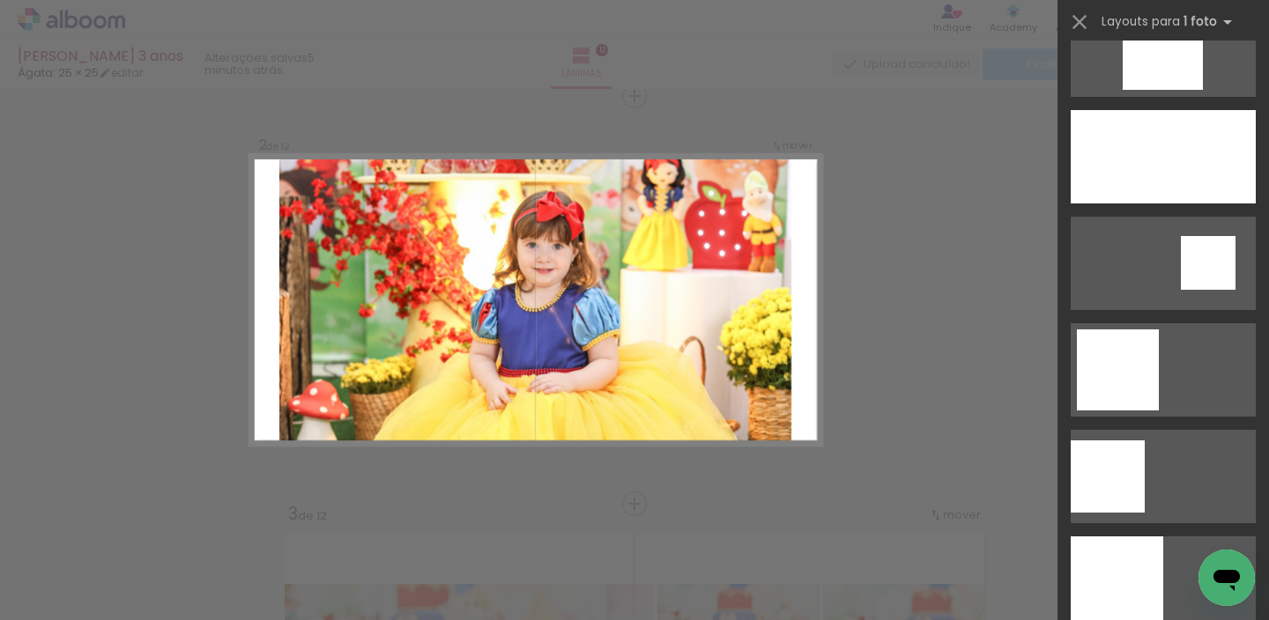
scroll to position [2037, 0]
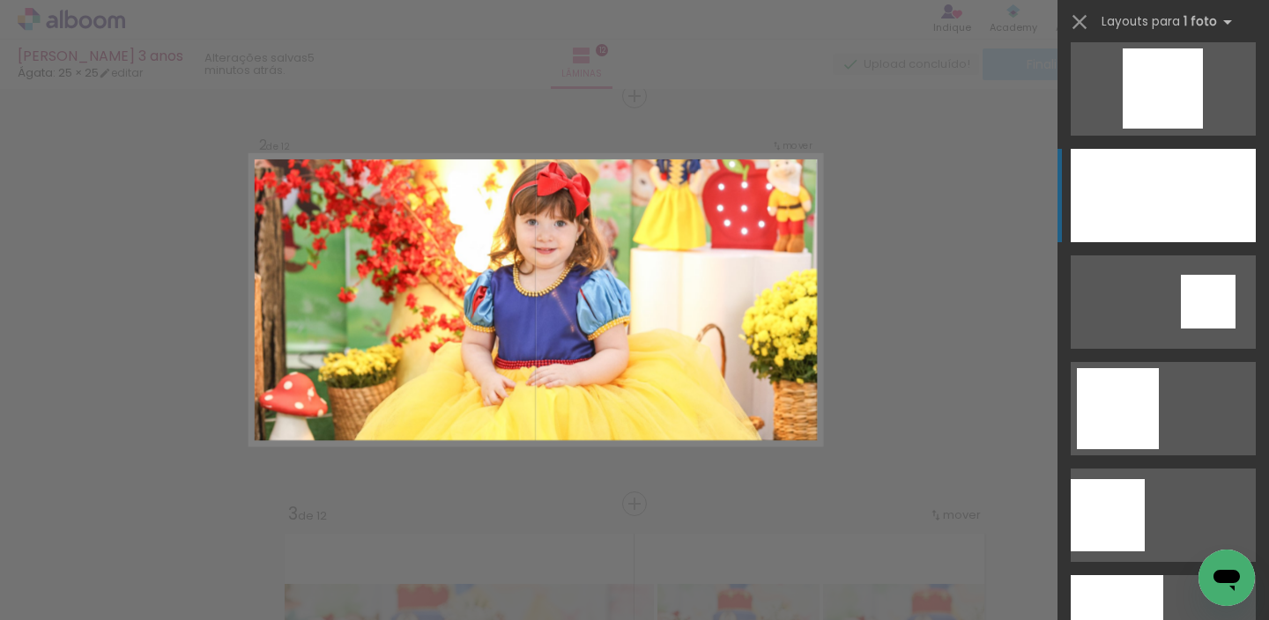
click at [1209, 227] on div at bounding box center [1163, 195] width 185 height 93
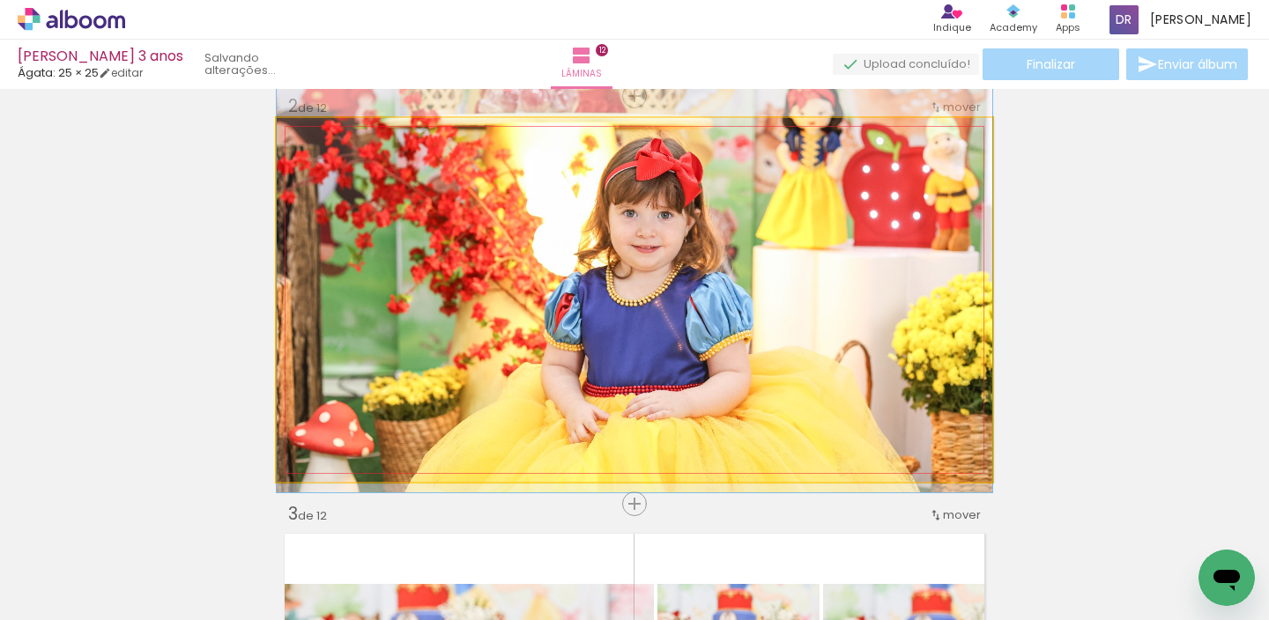
drag, startPoint x: 732, startPoint y: 300, endPoint x: 701, endPoint y: 311, distance: 32.6
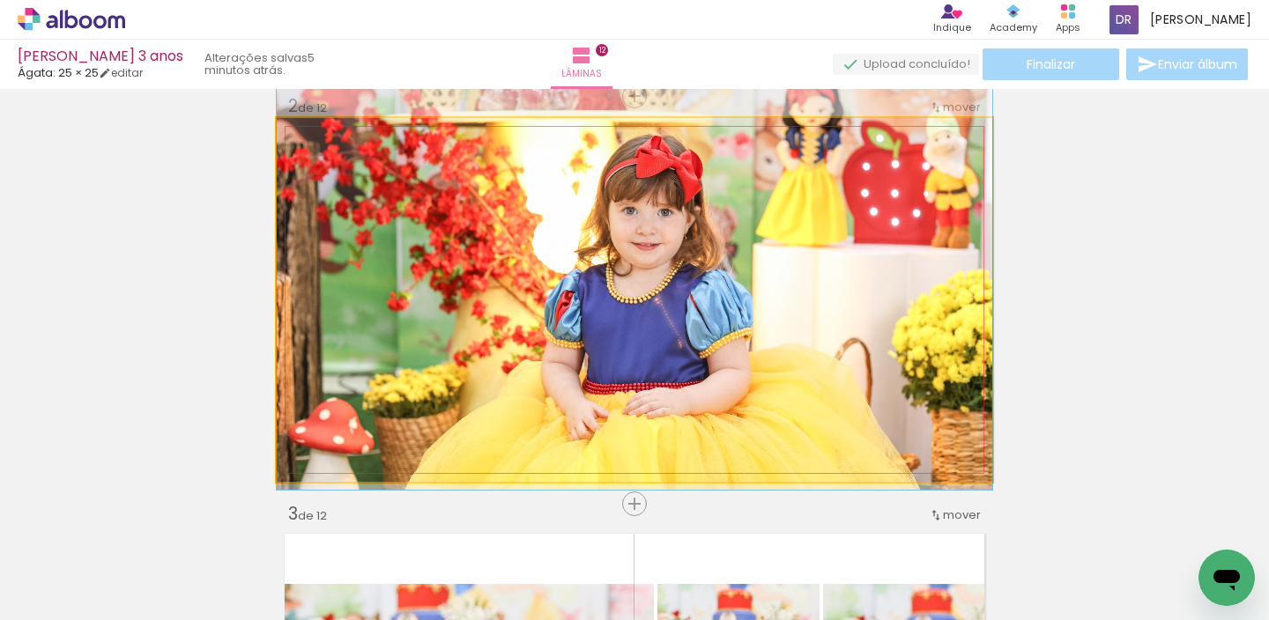
drag, startPoint x: 706, startPoint y: 308, endPoint x: 662, endPoint y: 307, distance: 44.1
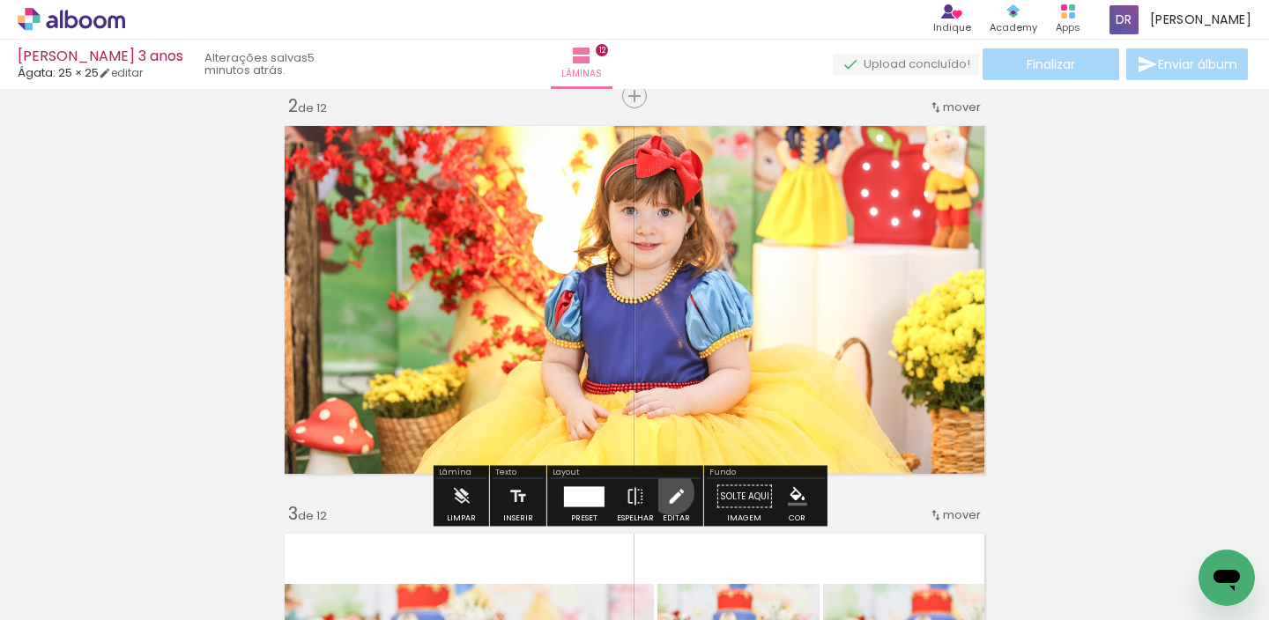
click at [668, 493] on iron-icon at bounding box center [675, 496] width 19 height 35
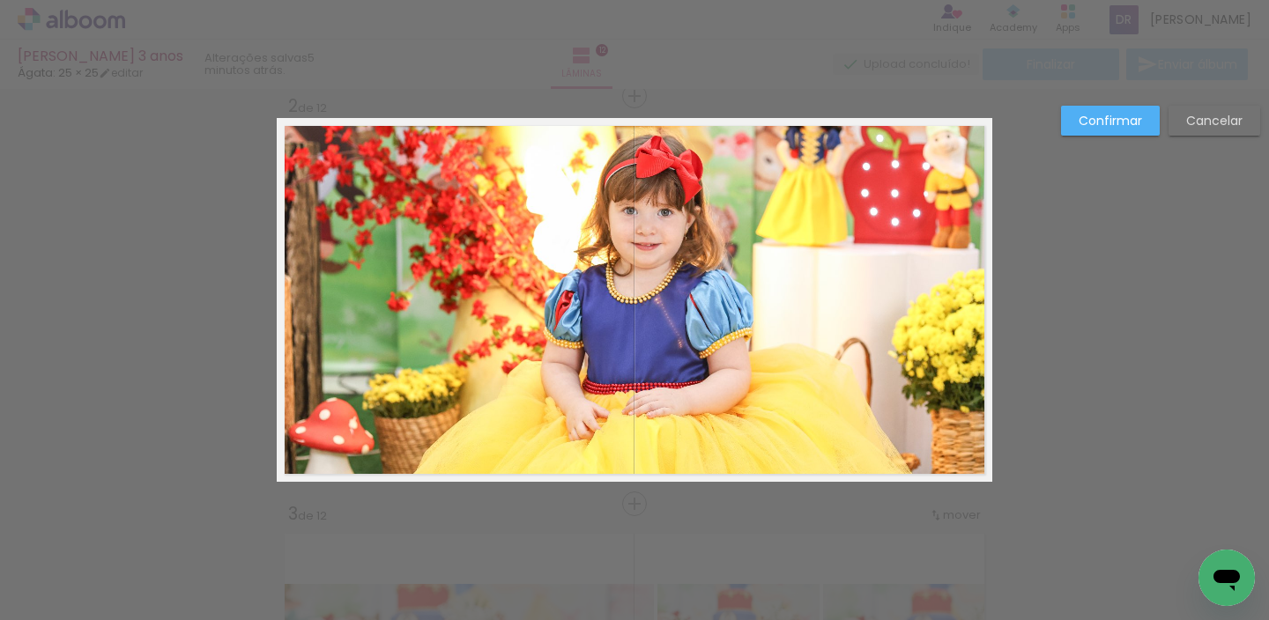
drag, startPoint x: 262, startPoint y: 137, endPoint x: 281, endPoint y: 145, distance: 20.6
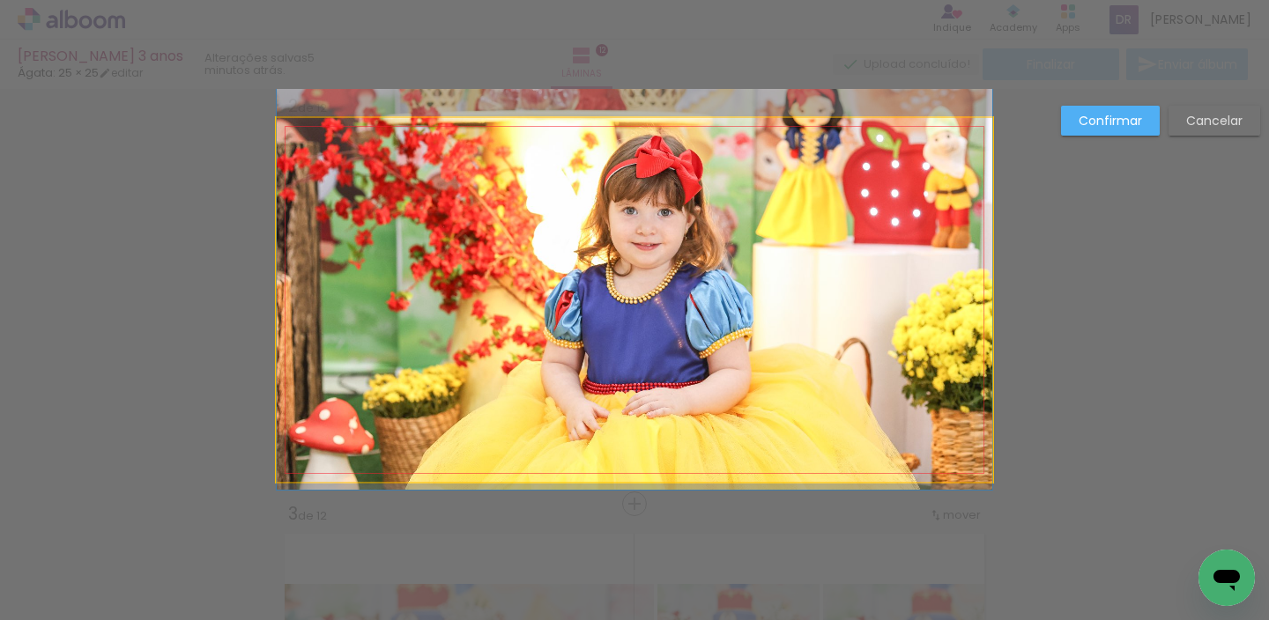
click at [301, 151] on quentale-photo at bounding box center [634, 300] width 715 height 364
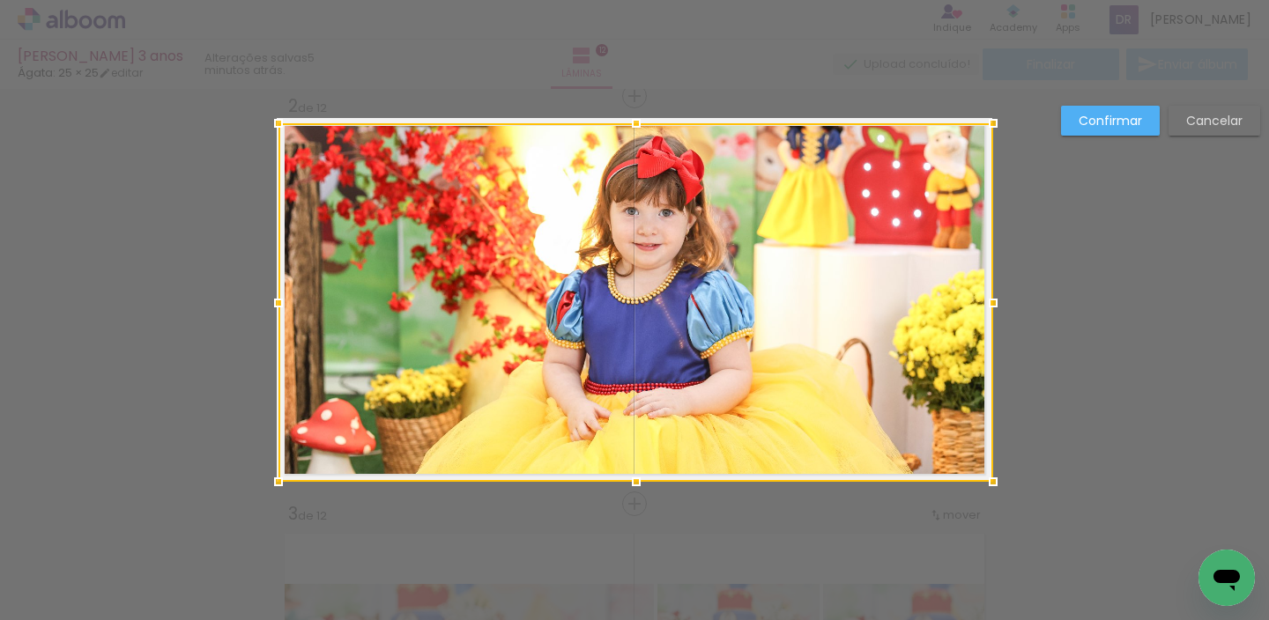
drag, startPoint x: 269, startPoint y: 116, endPoint x: 246, endPoint y: 102, distance: 26.9
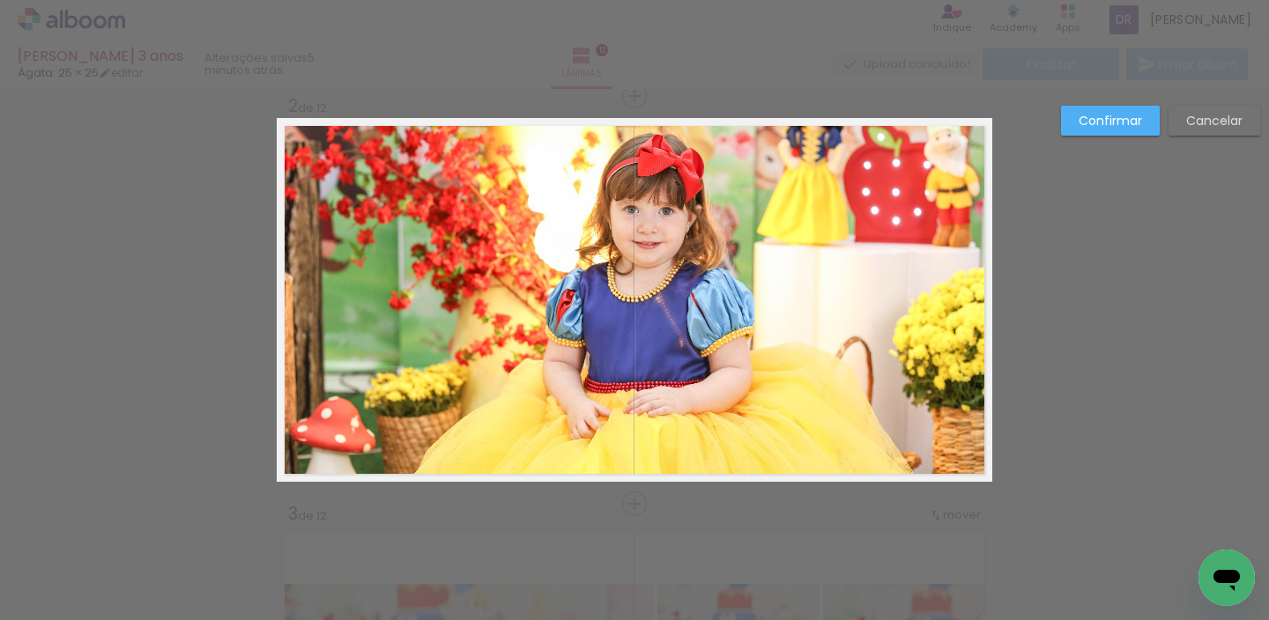
click at [283, 129] on quentale-photo at bounding box center [635, 302] width 715 height 358
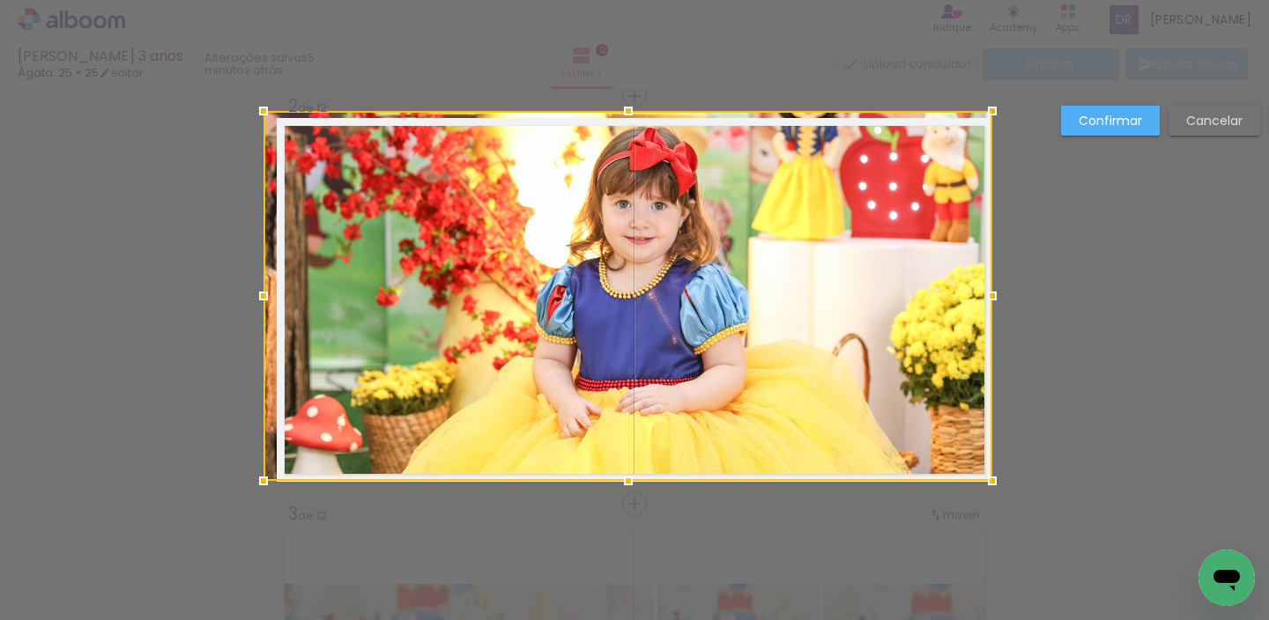
drag, startPoint x: 273, startPoint y: 122, endPoint x: 287, endPoint y: 130, distance: 16.2
click at [287, 130] on div at bounding box center [627, 296] width 729 height 370
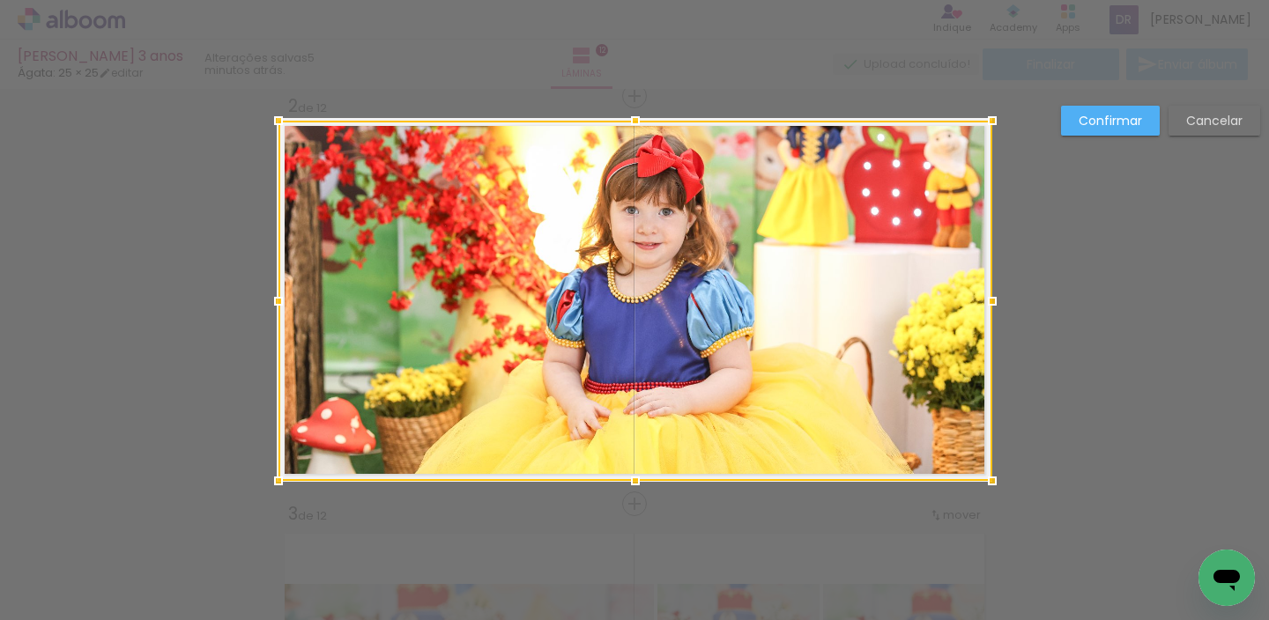
drag, startPoint x: 269, startPoint y: 115, endPoint x: 244, endPoint y: 93, distance: 33.1
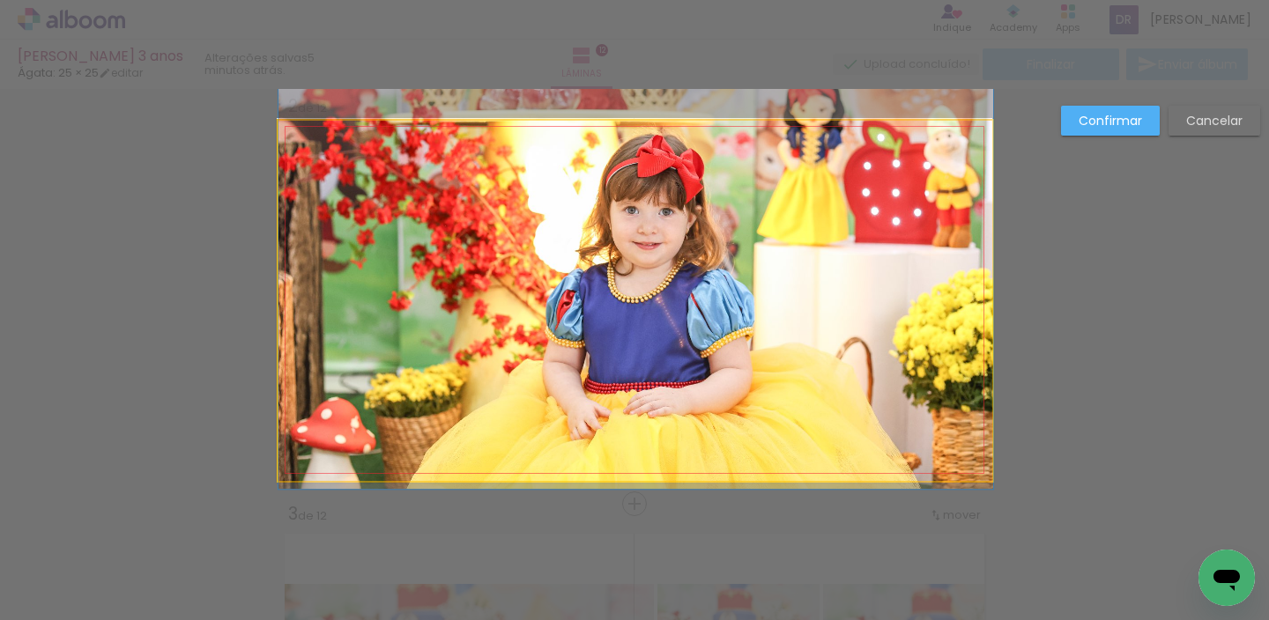
click at [300, 143] on quentale-photo at bounding box center [635, 301] width 715 height 360
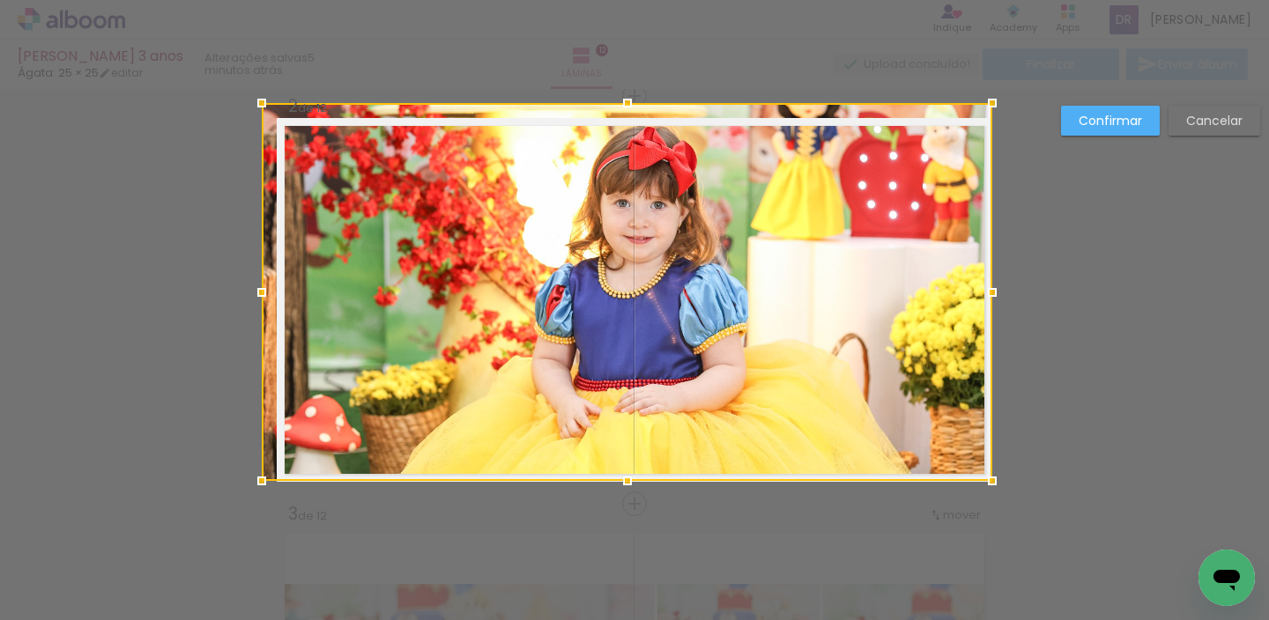
drag, startPoint x: 266, startPoint y: 119, endPoint x: 286, endPoint y: 128, distance: 22.1
click at [286, 128] on div at bounding box center [627, 292] width 730 height 378
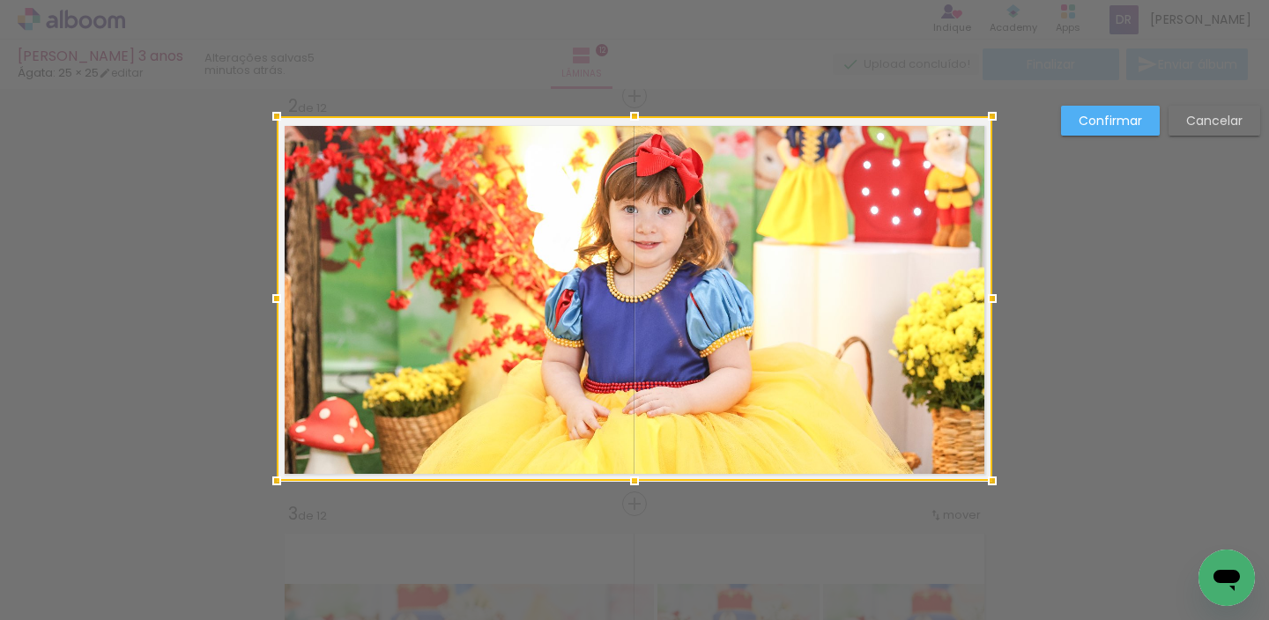
drag, startPoint x: 271, startPoint y: 120, endPoint x: 252, endPoint y: 108, distance: 21.8
click at [259, 108] on div at bounding box center [276, 116] width 35 height 35
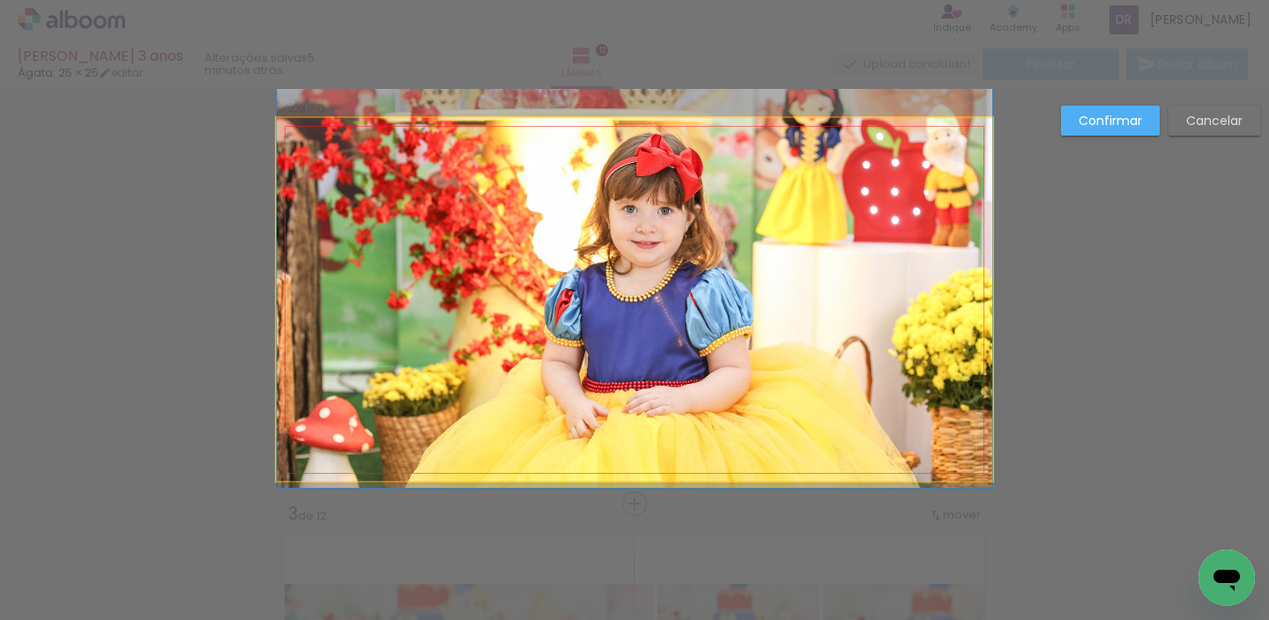
click at [289, 137] on quentale-photo at bounding box center [634, 299] width 715 height 363
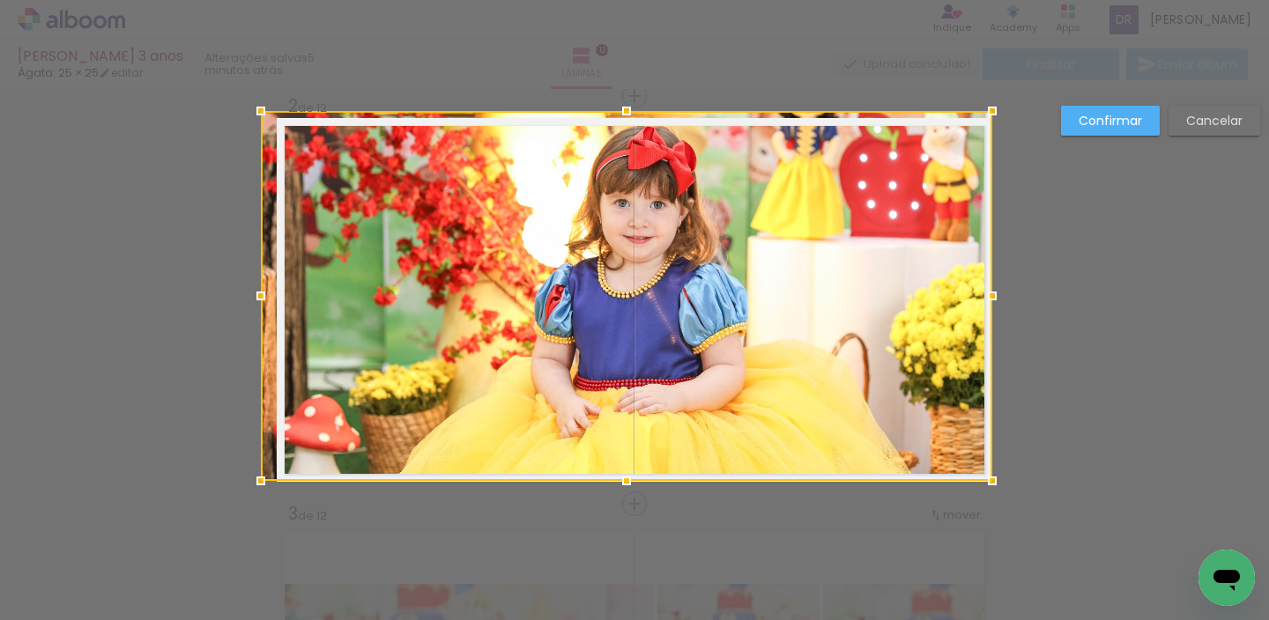
drag, startPoint x: 268, startPoint y: 115, endPoint x: 265, endPoint y: 92, distance: 23.9
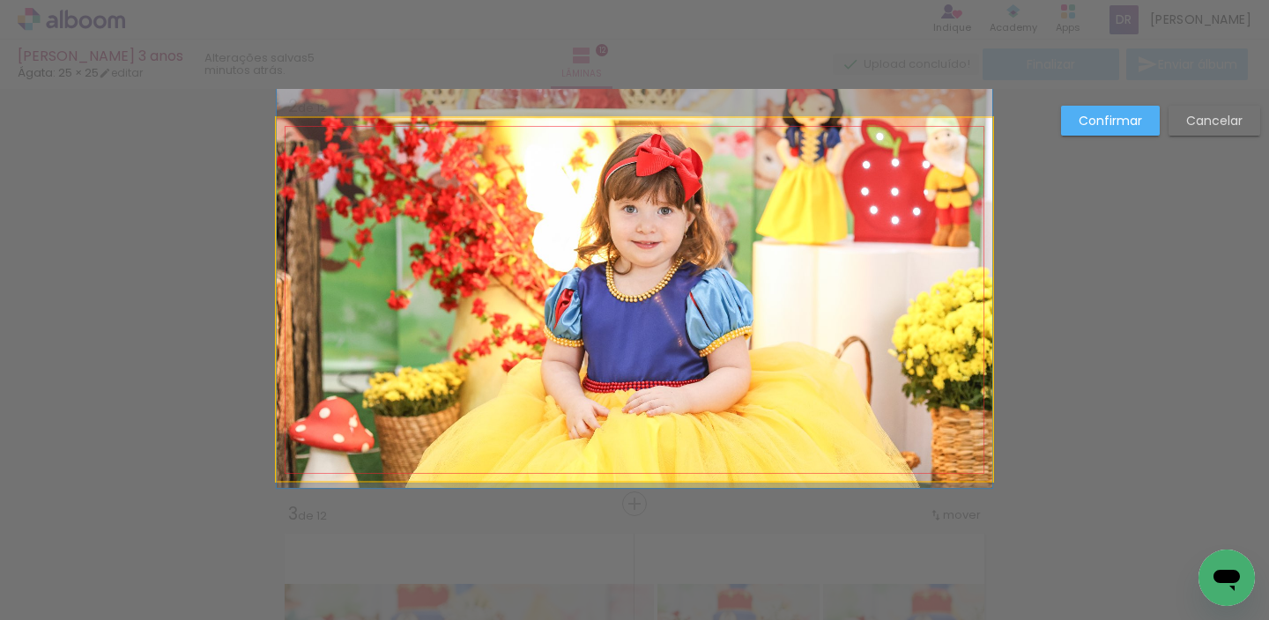
click at [568, 202] on quentale-photo at bounding box center [634, 299] width 715 height 363
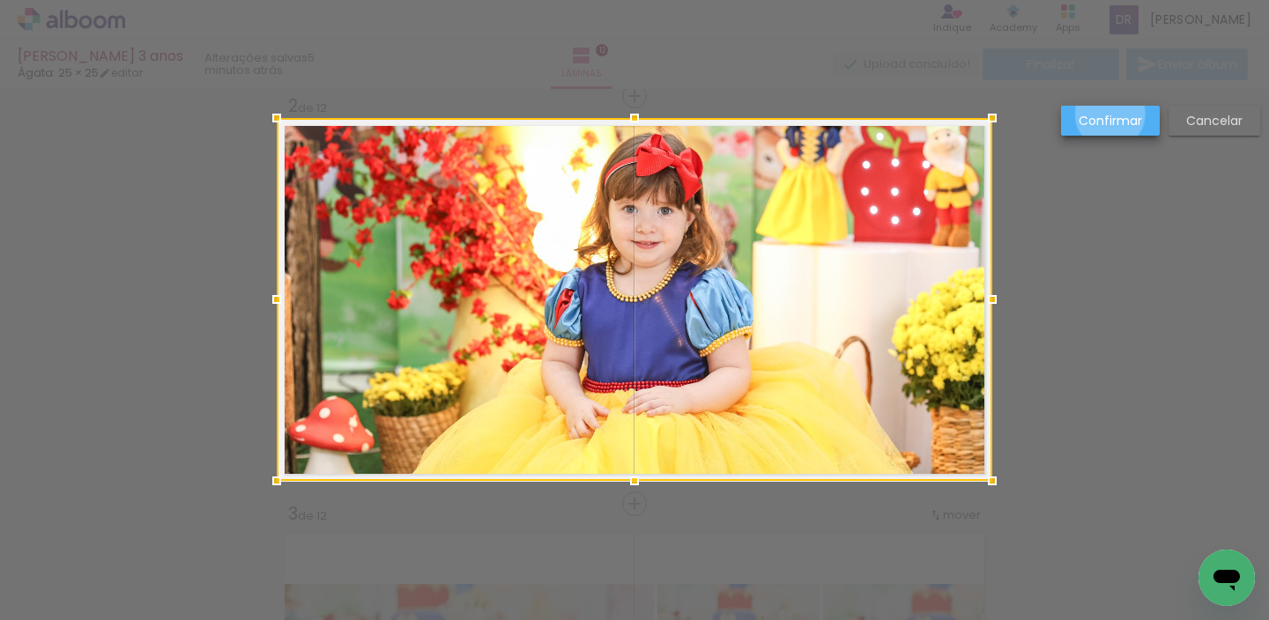
click at [0, 0] on slot "Confirmar" at bounding box center [0, 0] width 0 height 0
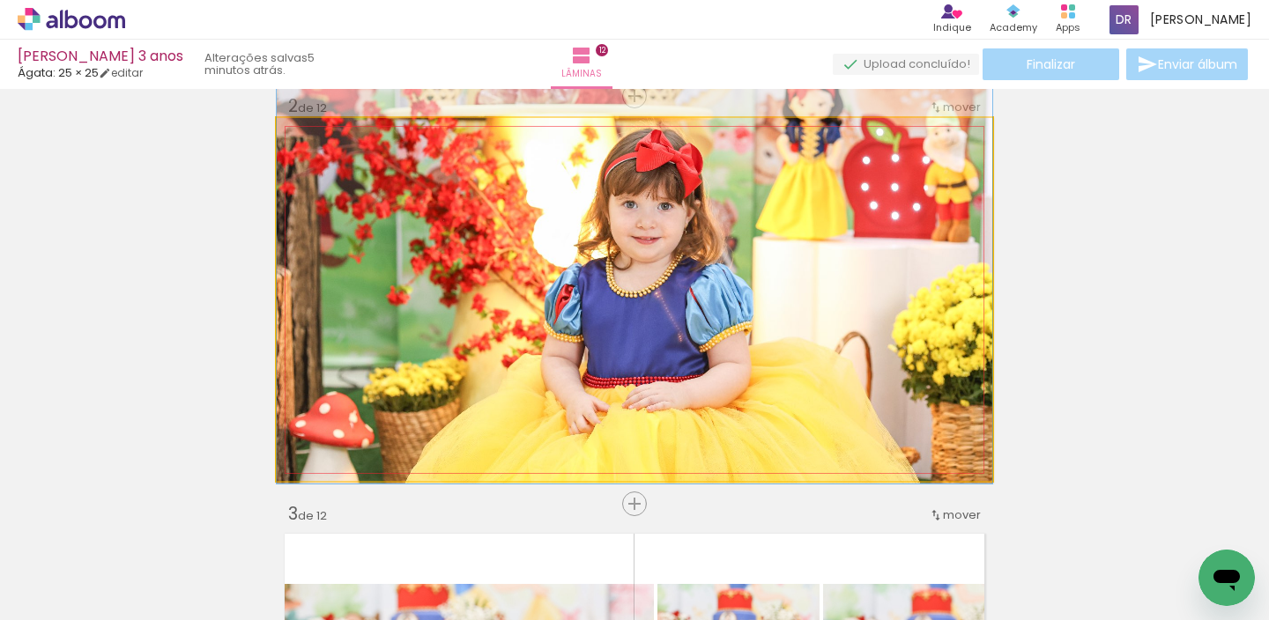
drag, startPoint x: 779, startPoint y: 268, endPoint x: 761, endPoint y: 266, distance: 17.7
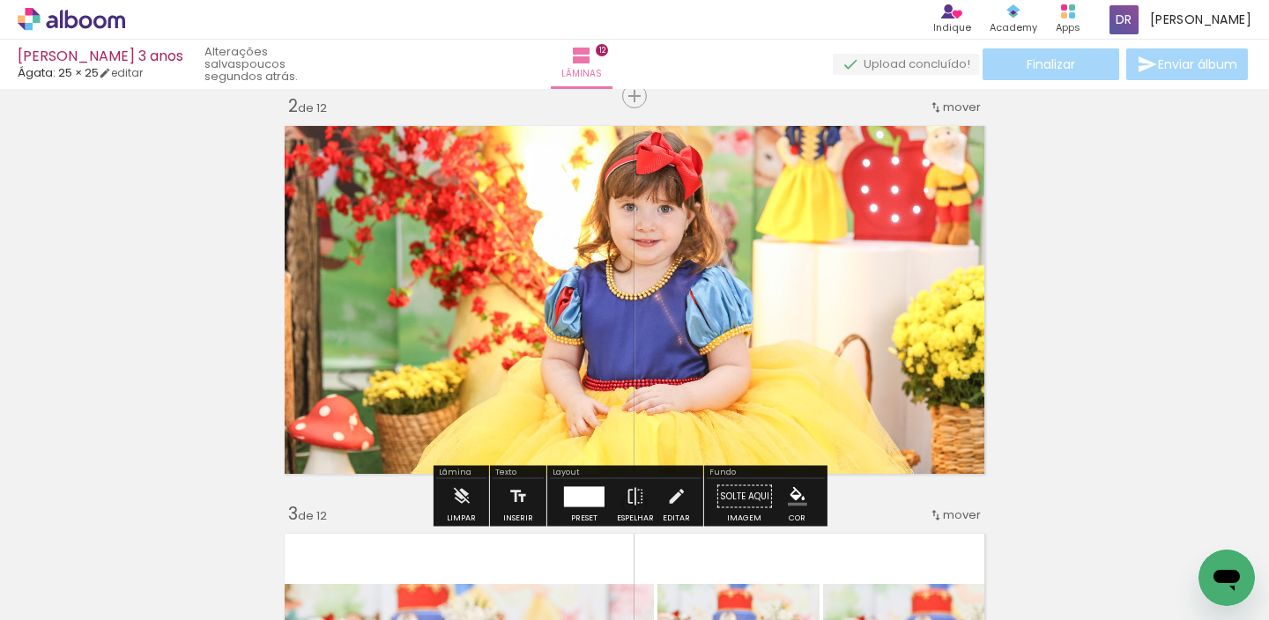
click at [115, 19] on icon at bounding box center [116, 21] width 17 height 13
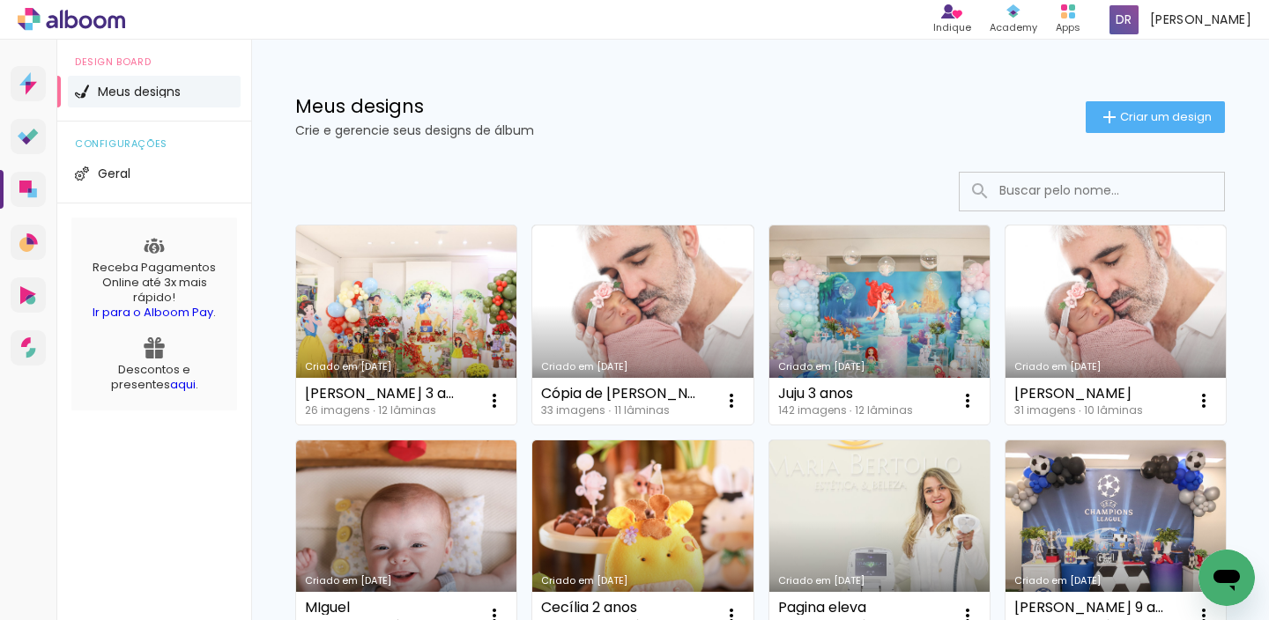
click at [403, 347] on link "Criado em [DATE]" at bounding box center [406, 325] width 220 height 199
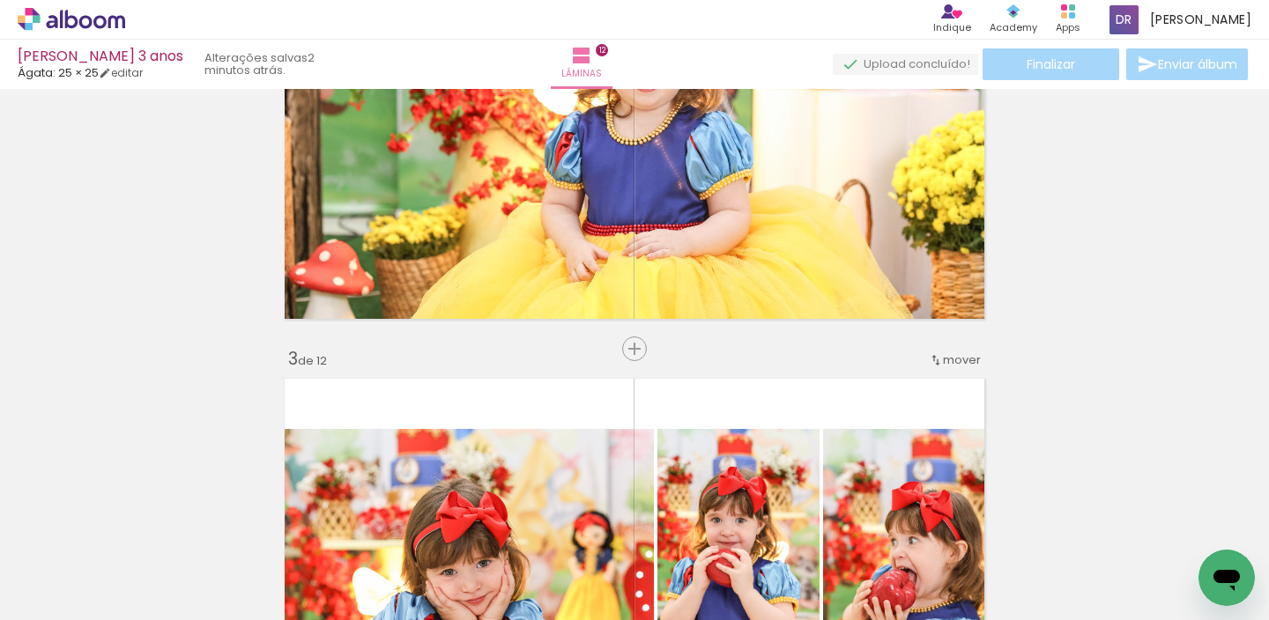
scroll to position [454, 0]
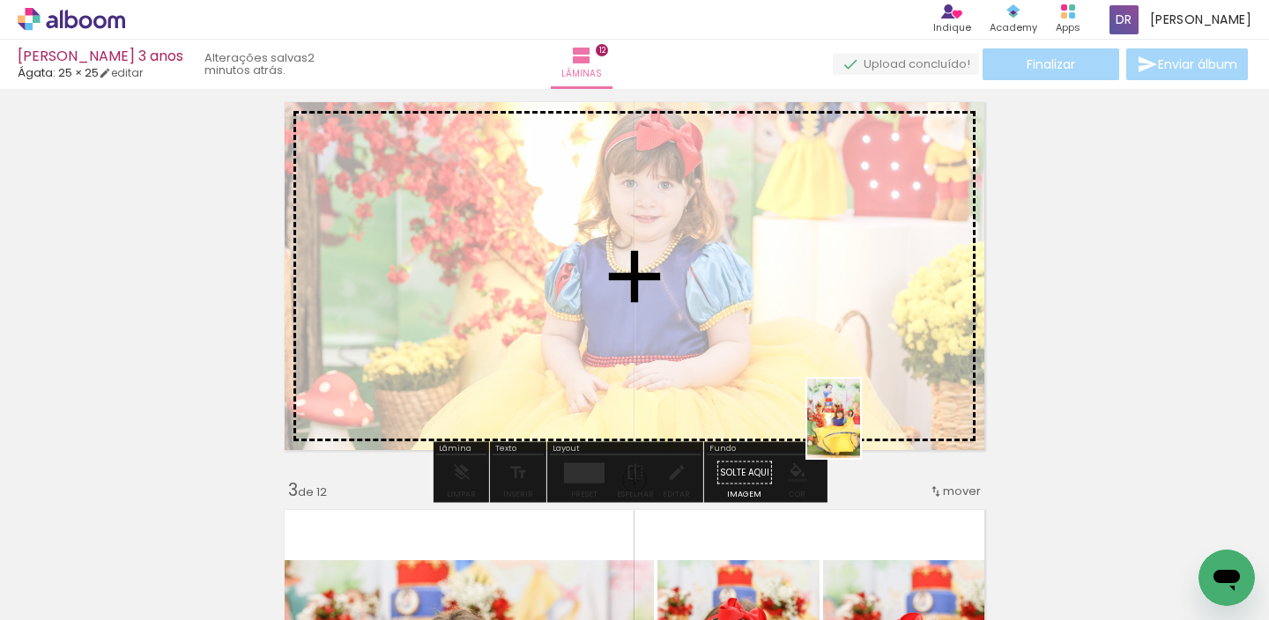
drag, startPoint x: 1023, startPoint y: 565, endPoint x: 858, endPoint y: 429, distance: 213.5
click at [858, 429] on quentale-workspace at bounding box center [634, 310] width 1269 height 620
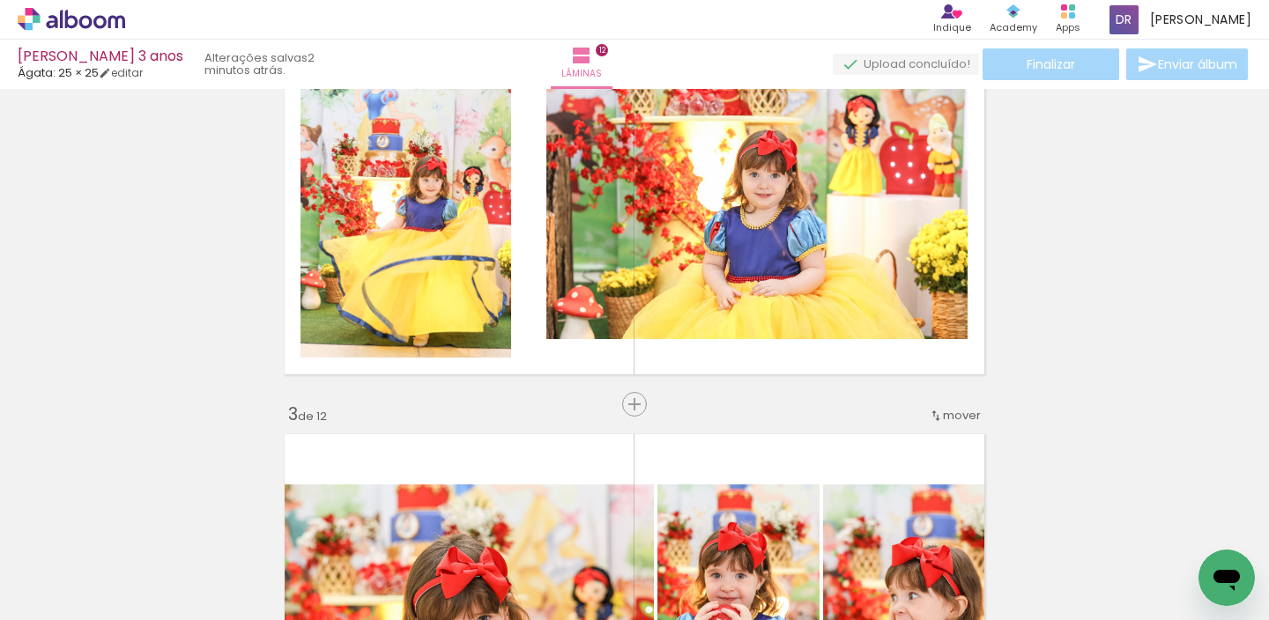
scroll to position [496, 0]
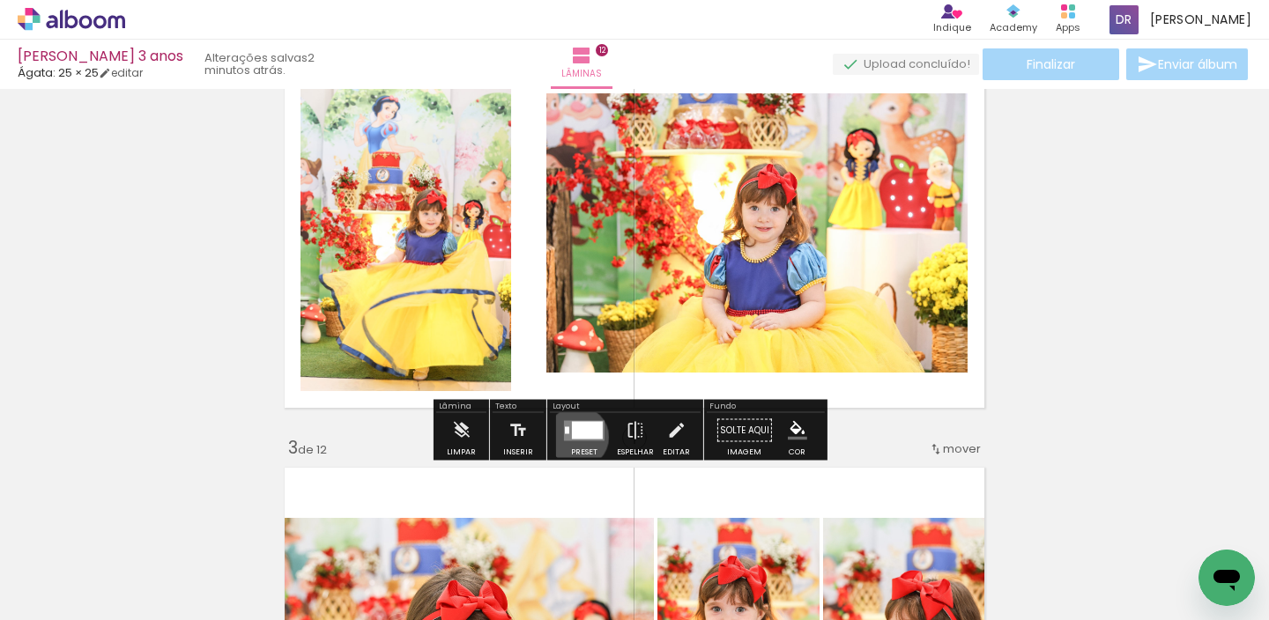
click at [574, 437] on div at bounding box center [587, 430] width 31 height 18
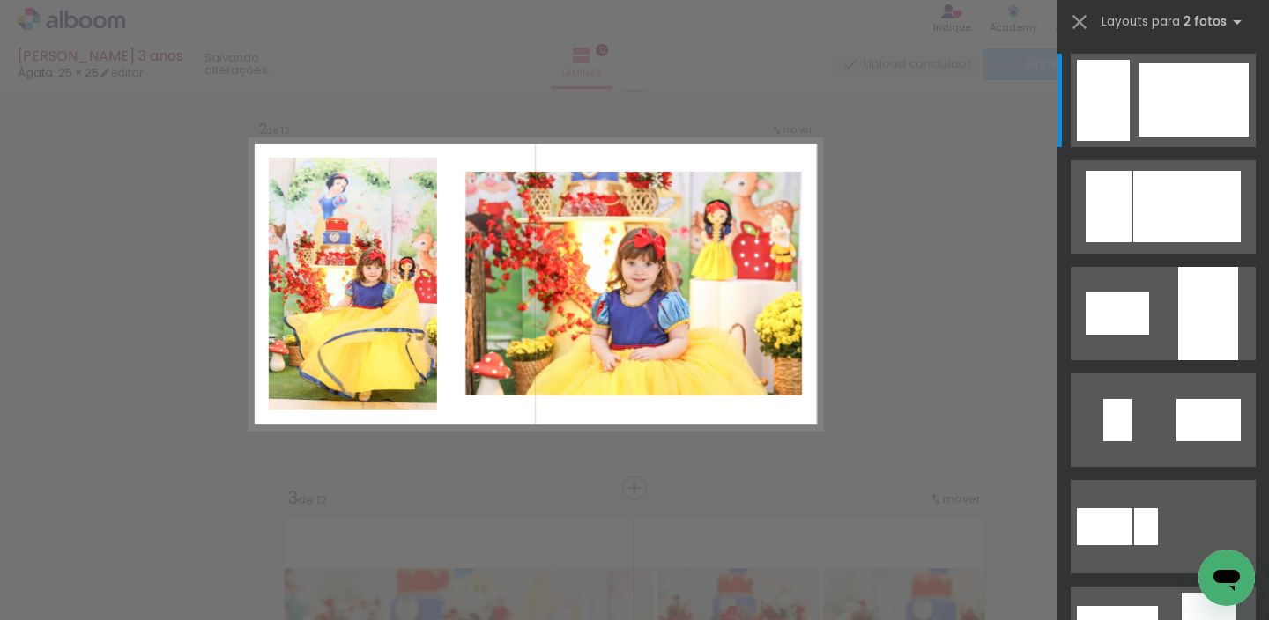
scroll to position [430, 0]
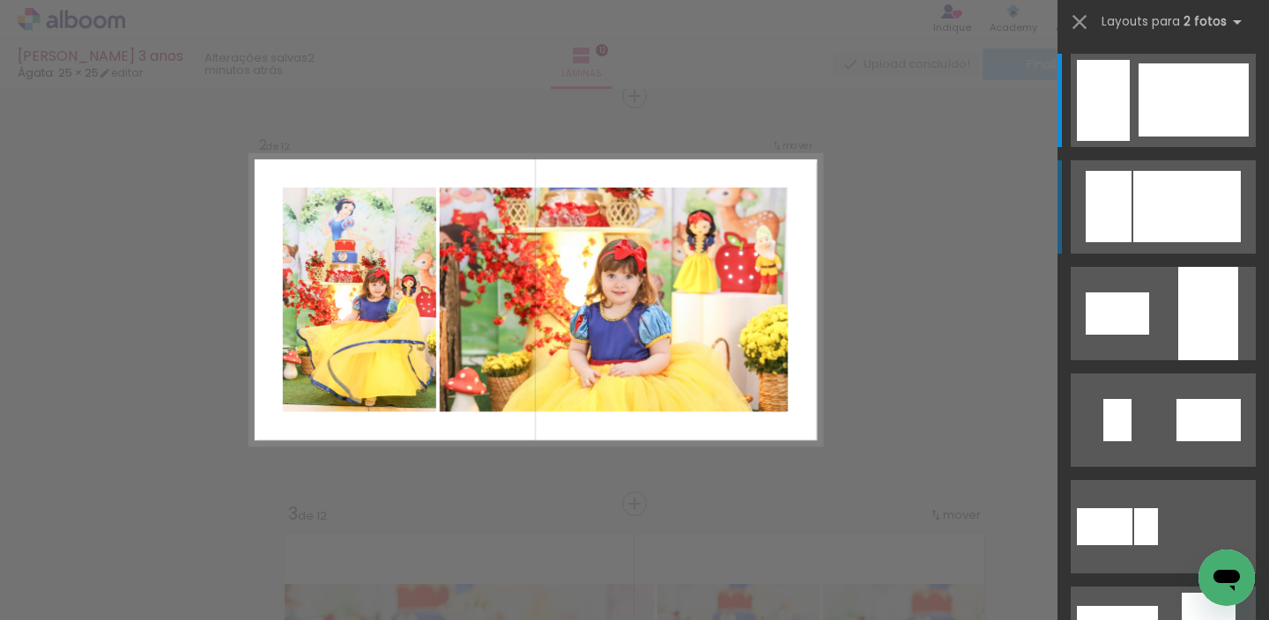
click at [1146, 196] on div at bounding box center [1187, 206] width 108 height 71
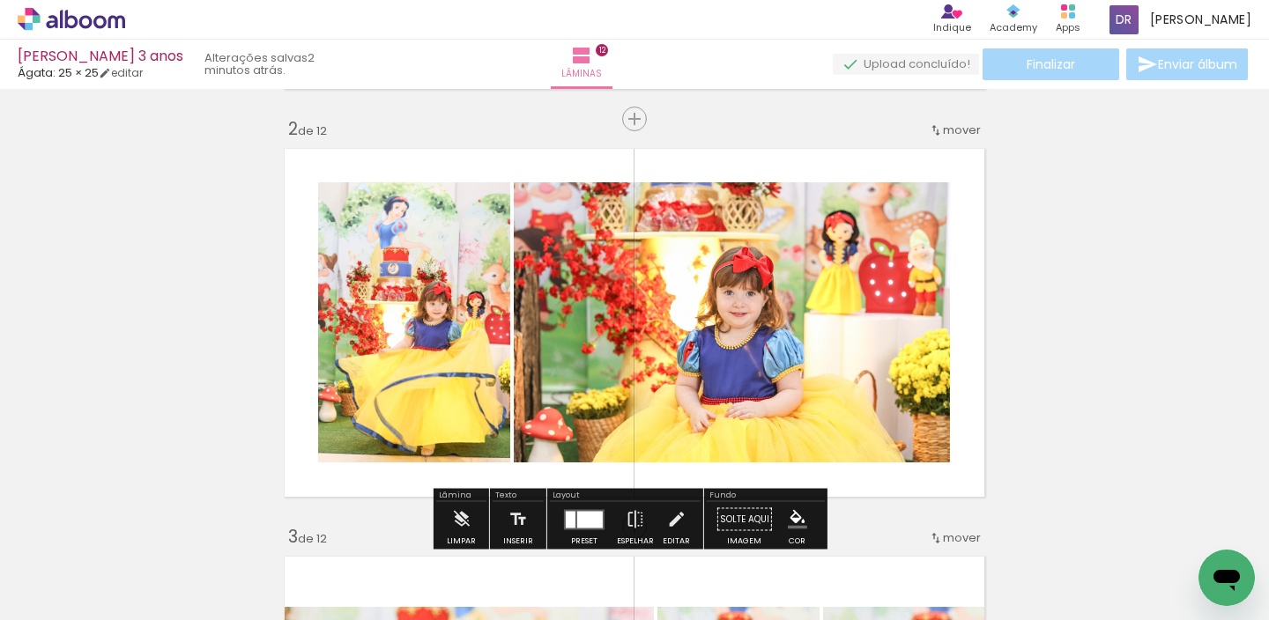
scroll to position [521, 0]
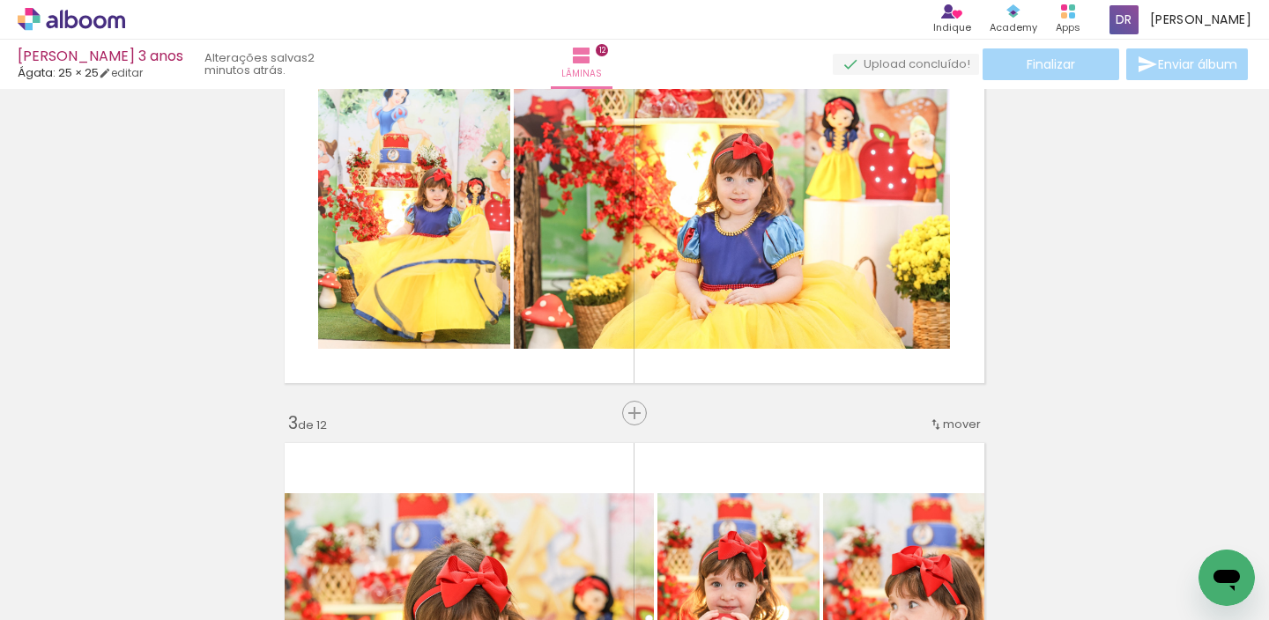
click at [943, 429] on span "mover" at bounding box center [962, 424] width 38 height 17
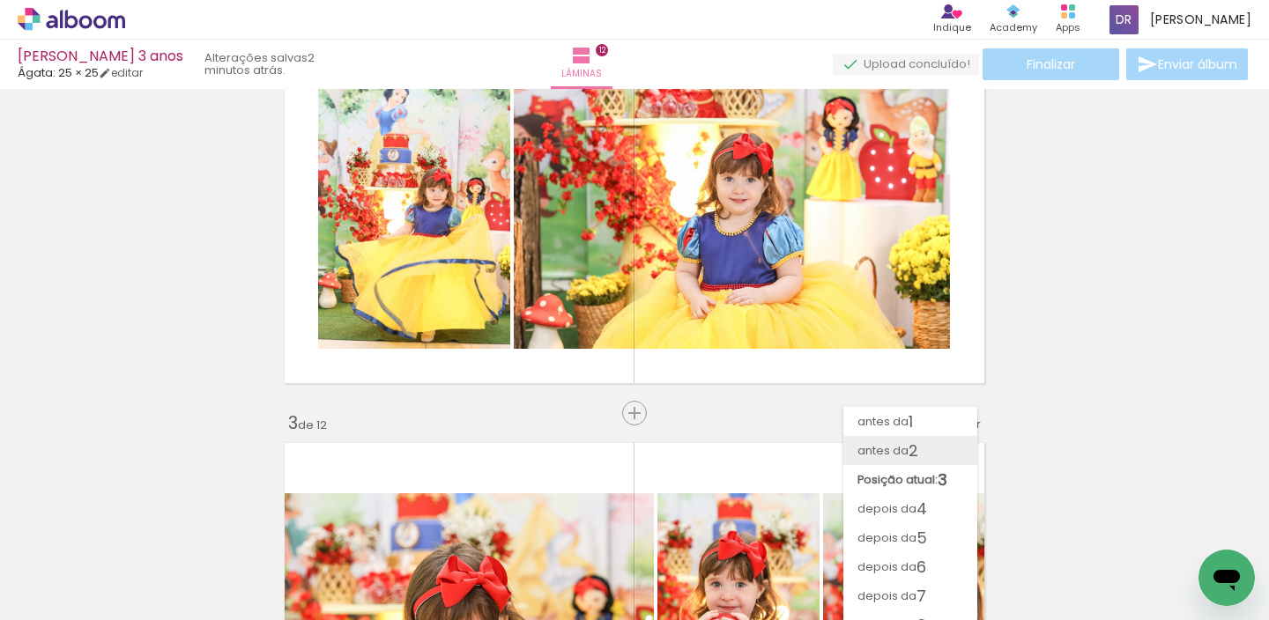
click at [916, 449] on span "2" at bounding box center [913, 450] width 10 height 29
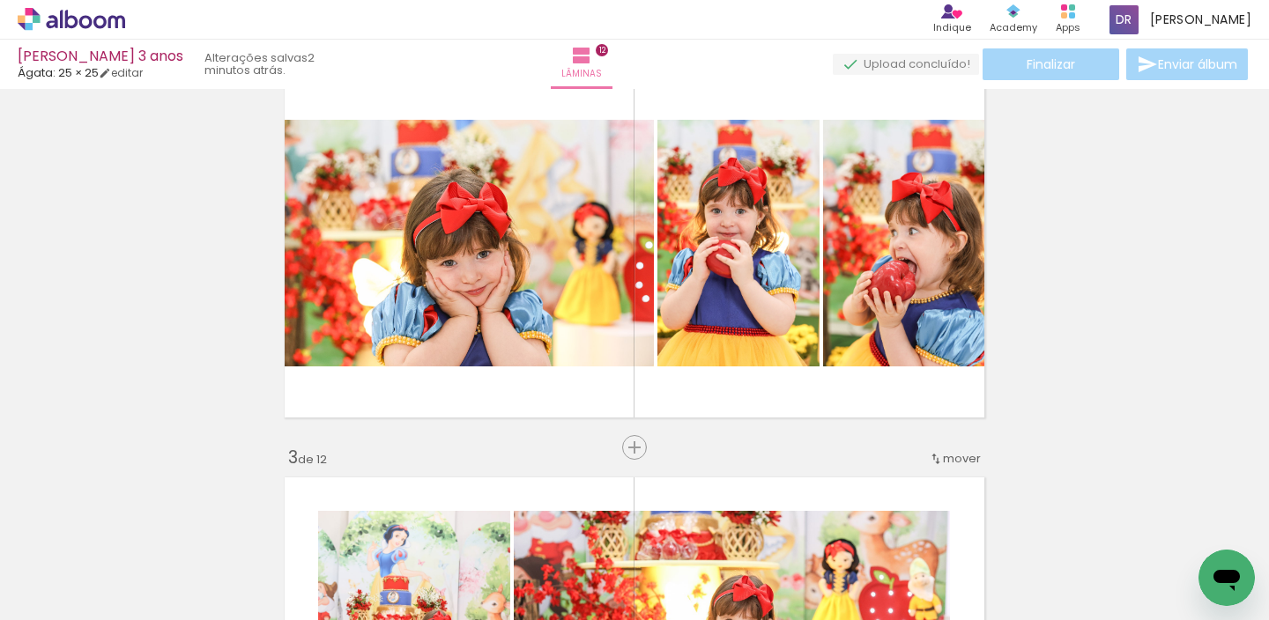
scroll to position [490, 0]
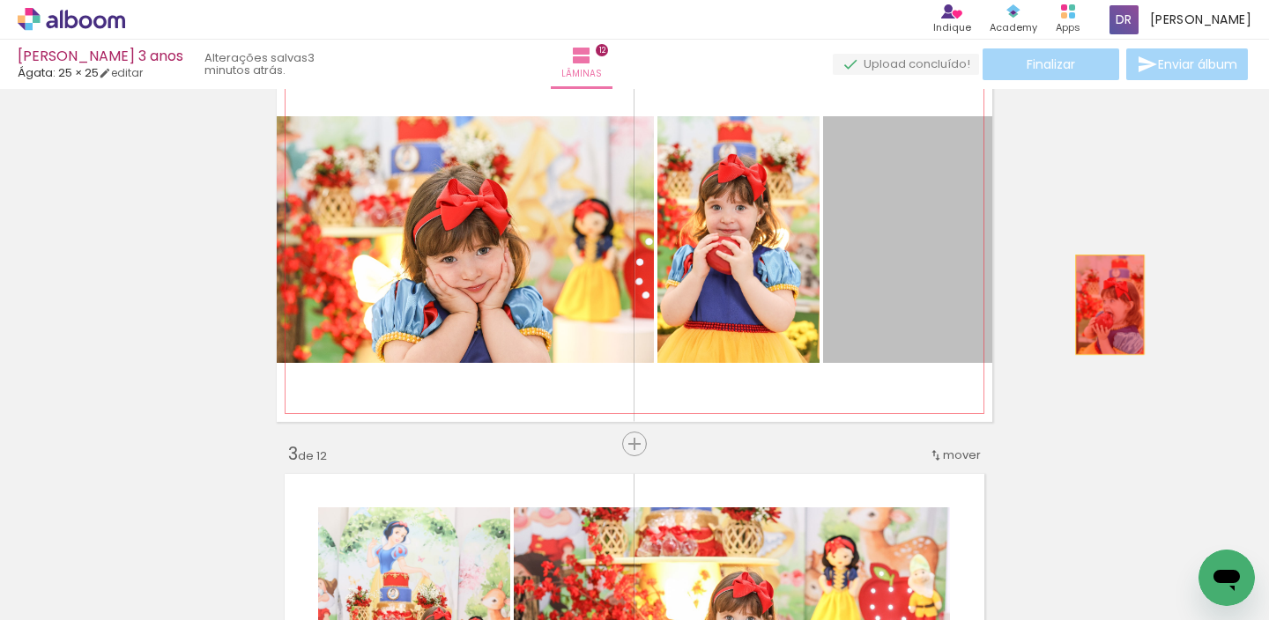
drag, startPoint x: 908, startPoint y: 294, endPoint x: 1103, endPoint y: 305, distance: 195.0
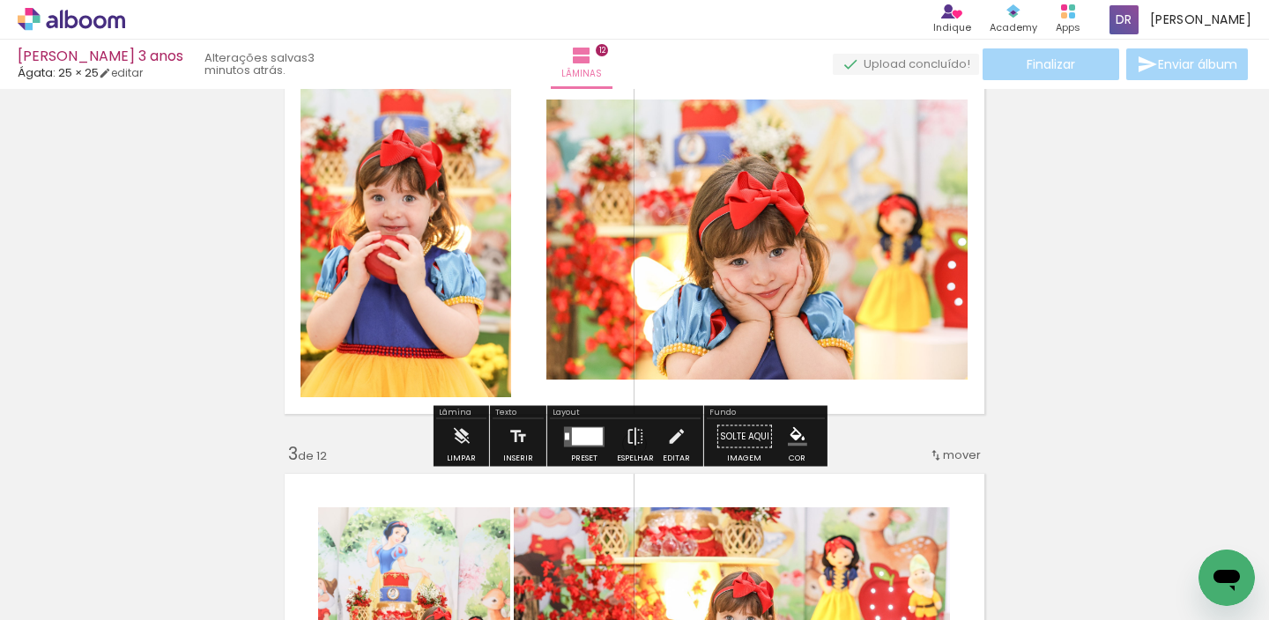
click at [579, 435] on div at bounding box center [587, 436] width 31 height 18
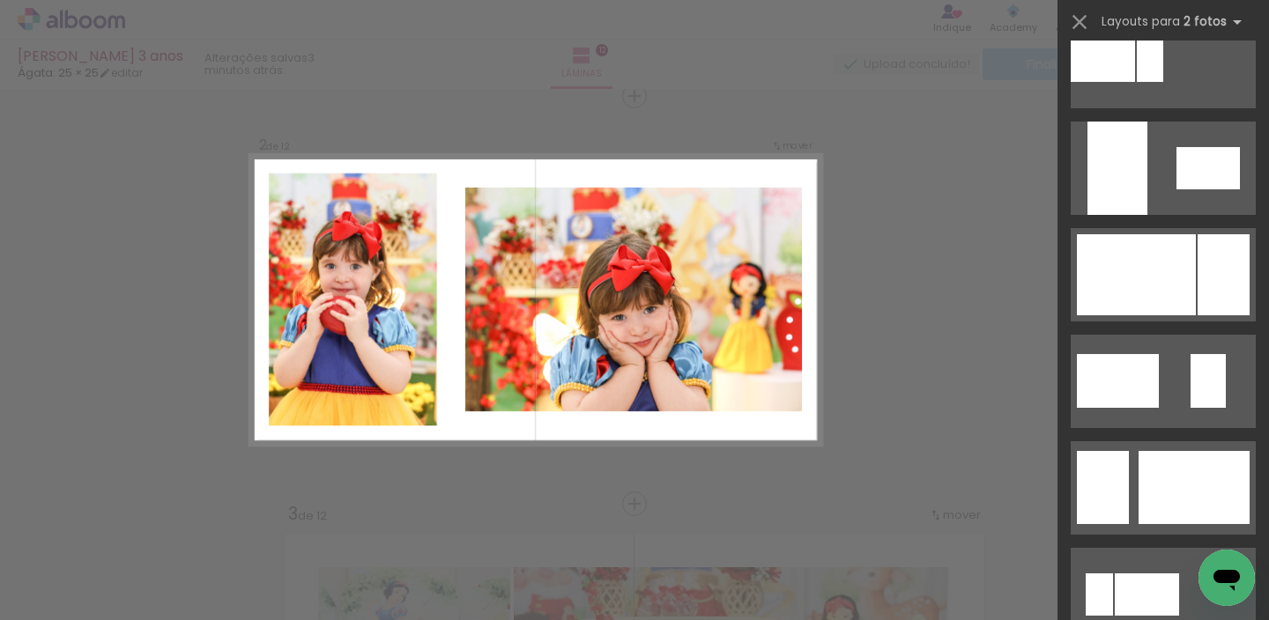
scroll to position [801, 0]
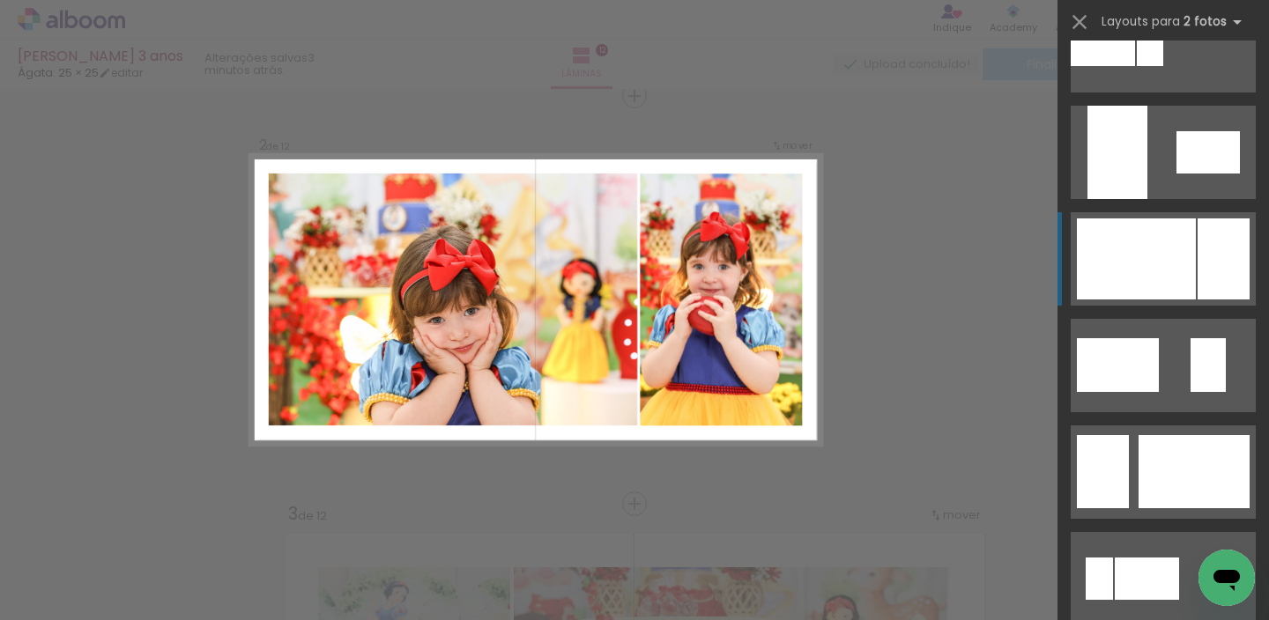
click at [1203, 241] on div at bounding box center [1223, 259] width 52 height 81
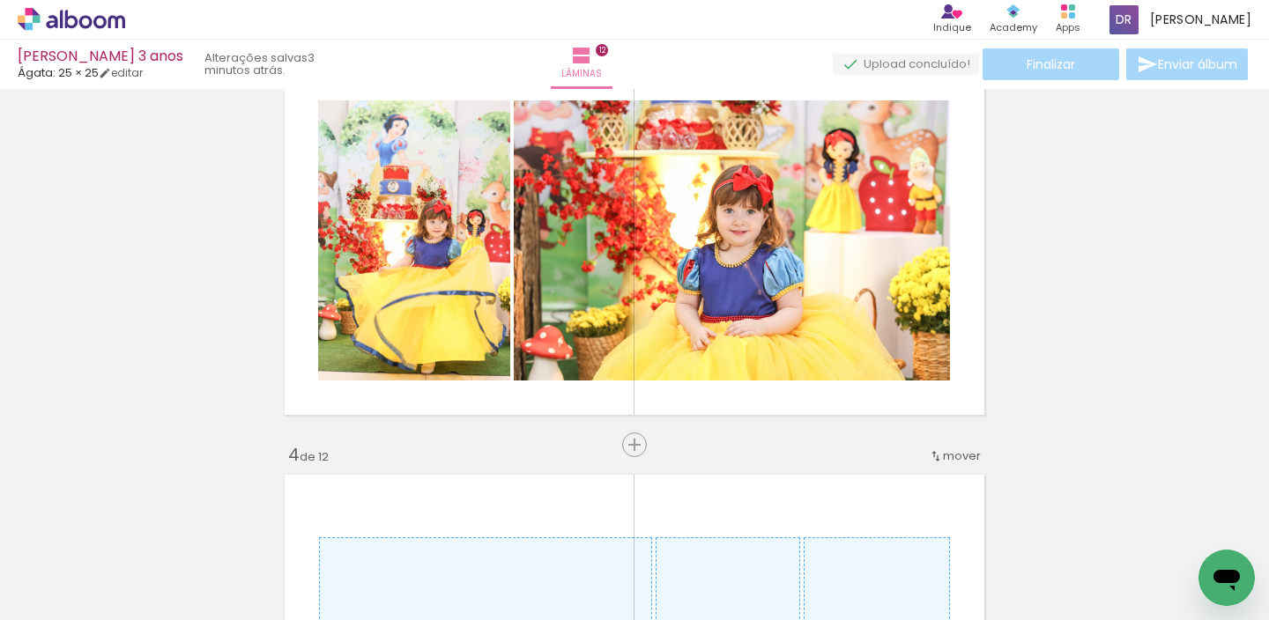
scroll to position [0, 1429]
drag, startPoint x: 1215, startPoint y: 546, endPoint x: 1144, endPoint y: 538, distance: 71.9
click at [1234, 530] on div at bounding box center [1214, 561] width 53 height 79
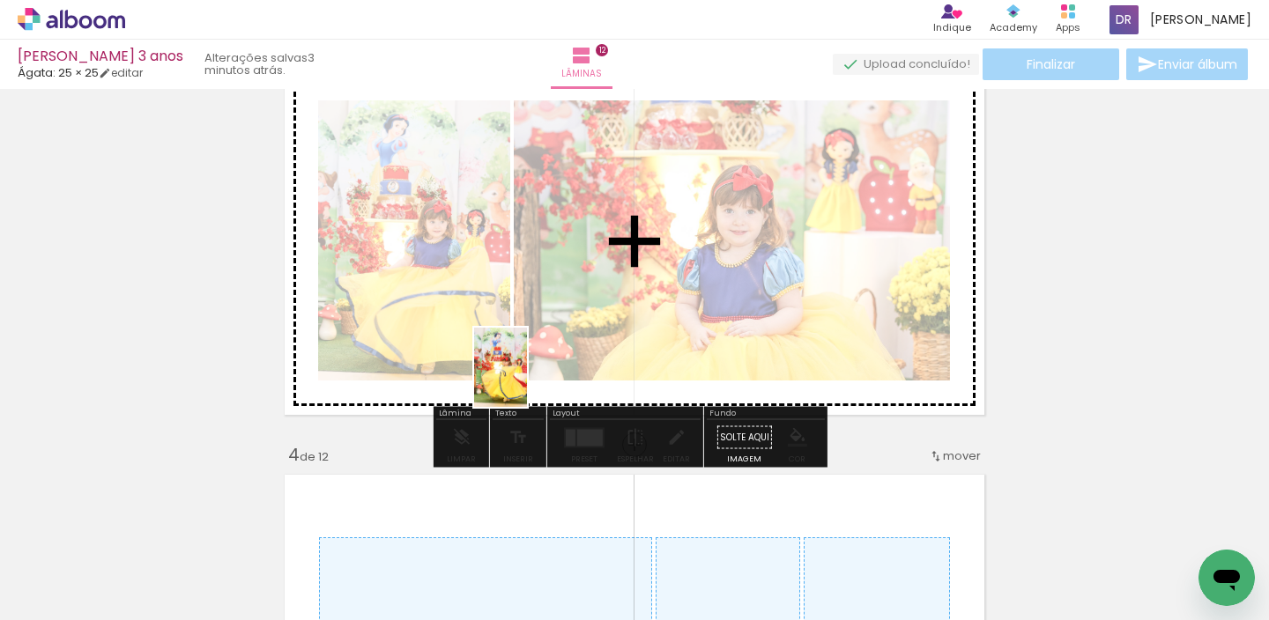
drag, startPoint x: 930, startPoint y: 571, endPoint x: 527, endPoint y: 381, distance: 445.4
click at [527, 381] on quentale-workspace at bounding box center [634, 310] width 1269 height 620
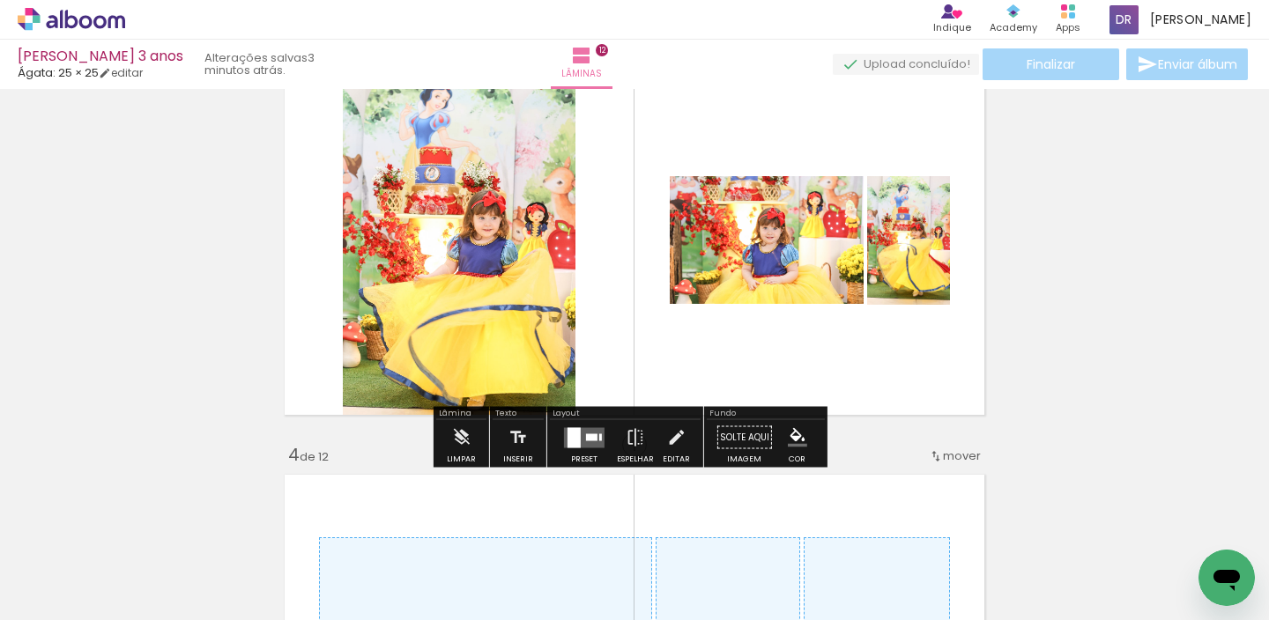
click at [587, 442] on quentale-layouter at bounding box center [584, 437] width 41 height 20
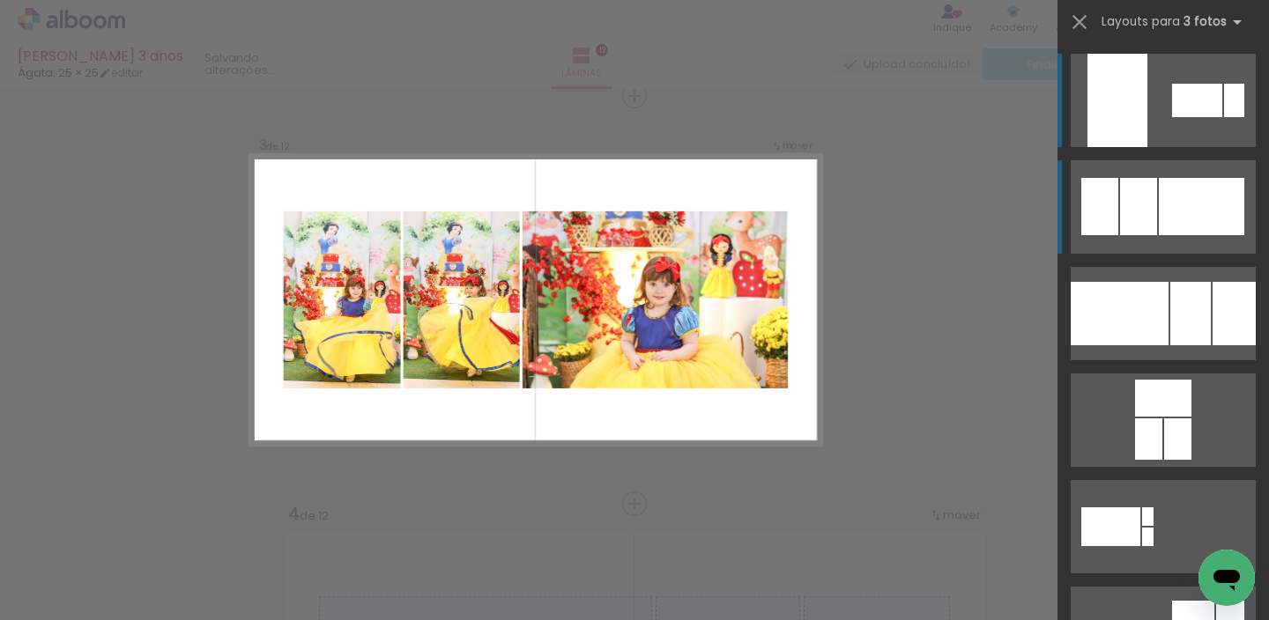
scroll to position [838, 0]
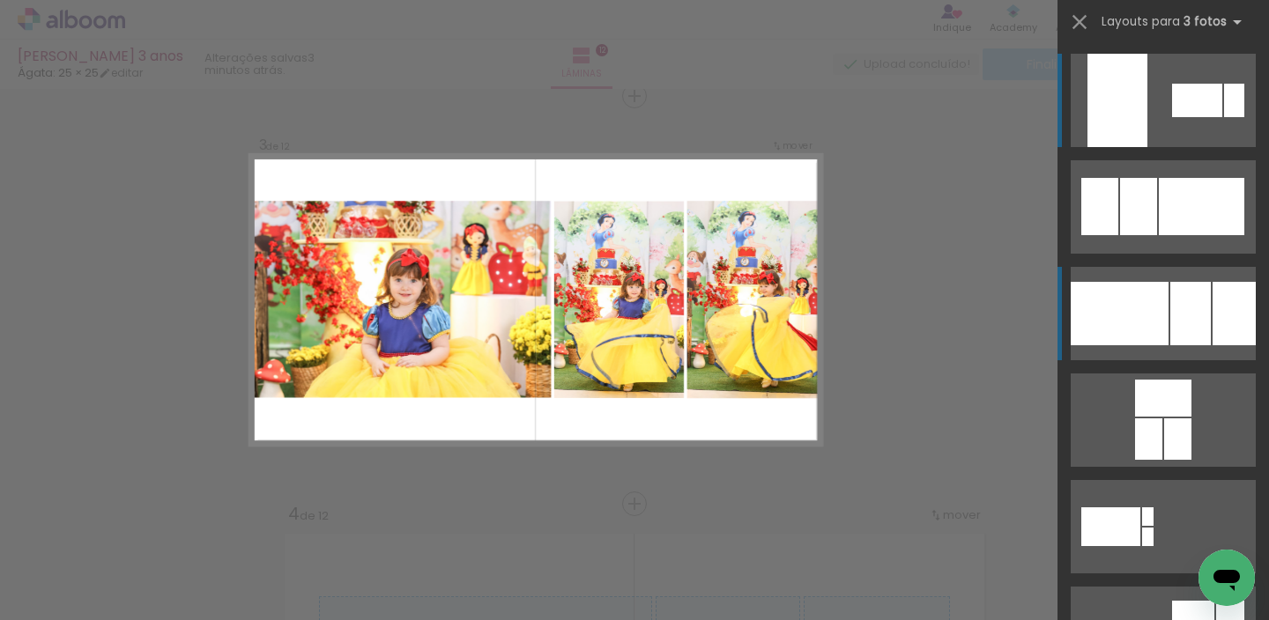
click at [1213, 306] on div at bounding box center [1233, 313] width 43 height 63
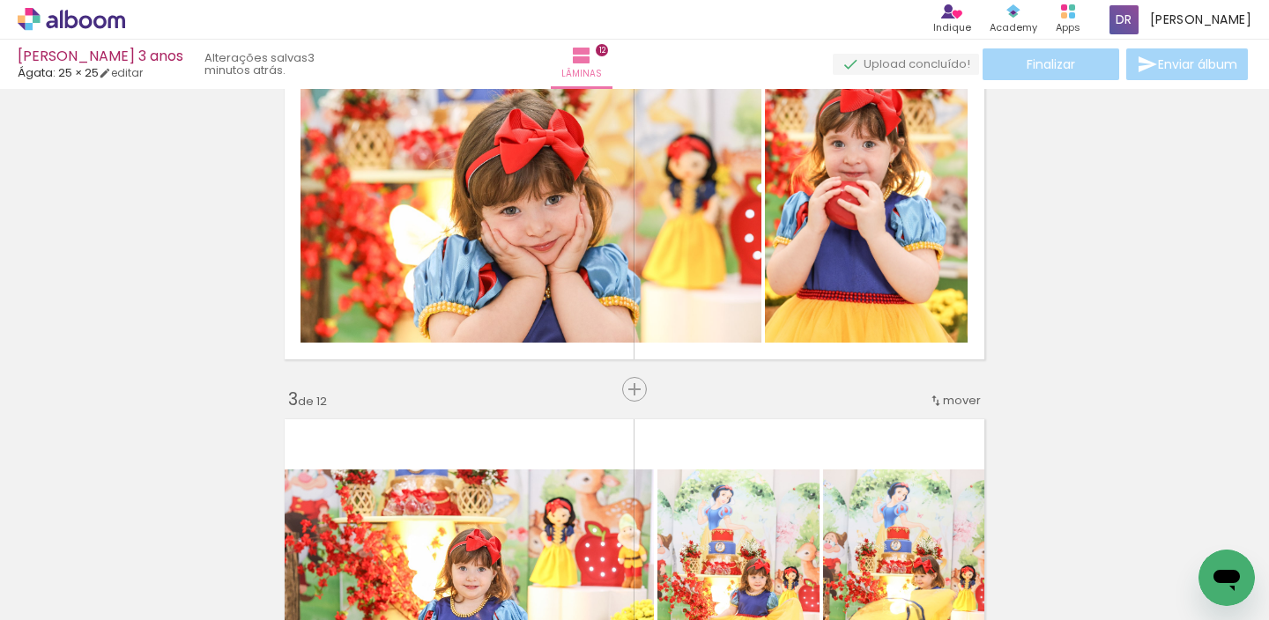
scroll to position [541, 0]
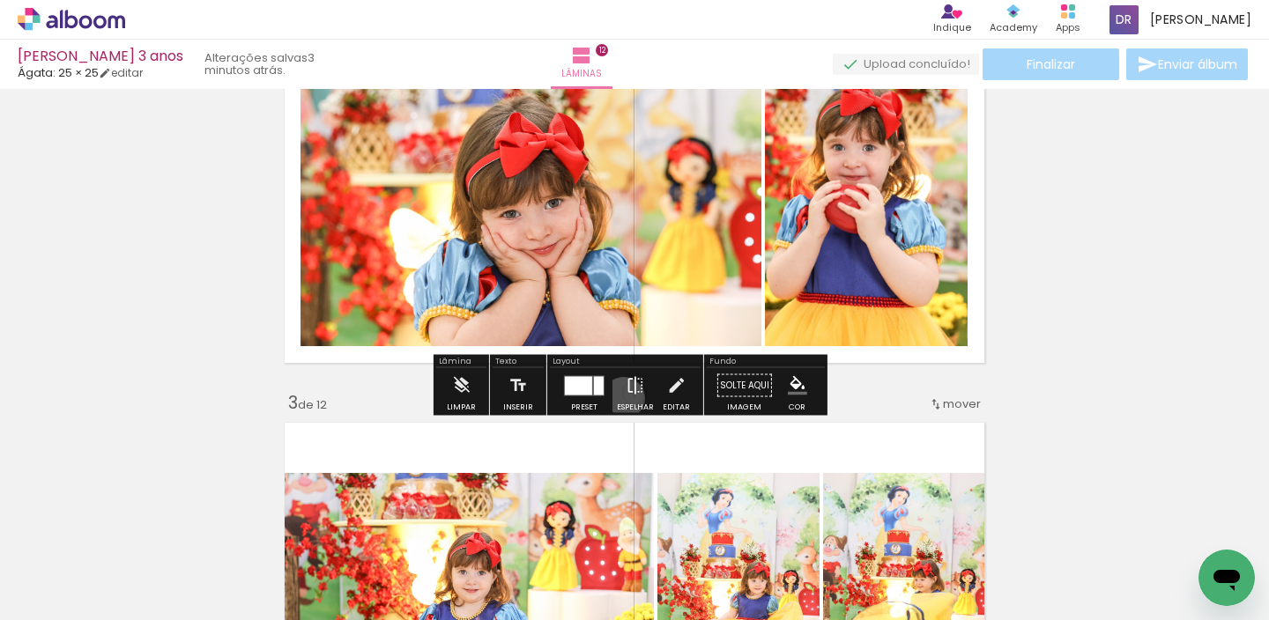
click at [619, 398] on paper-button "Espelhar" at bounding box center [635, 390] width 46 height 45
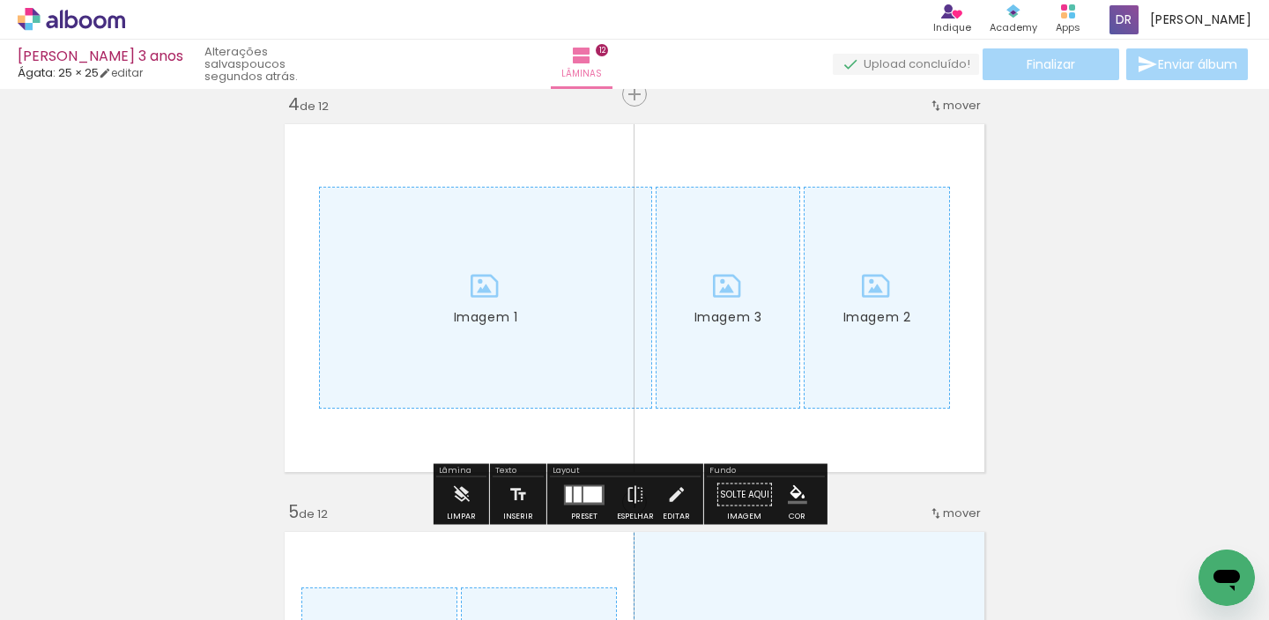
scroll to position [1264, 0]
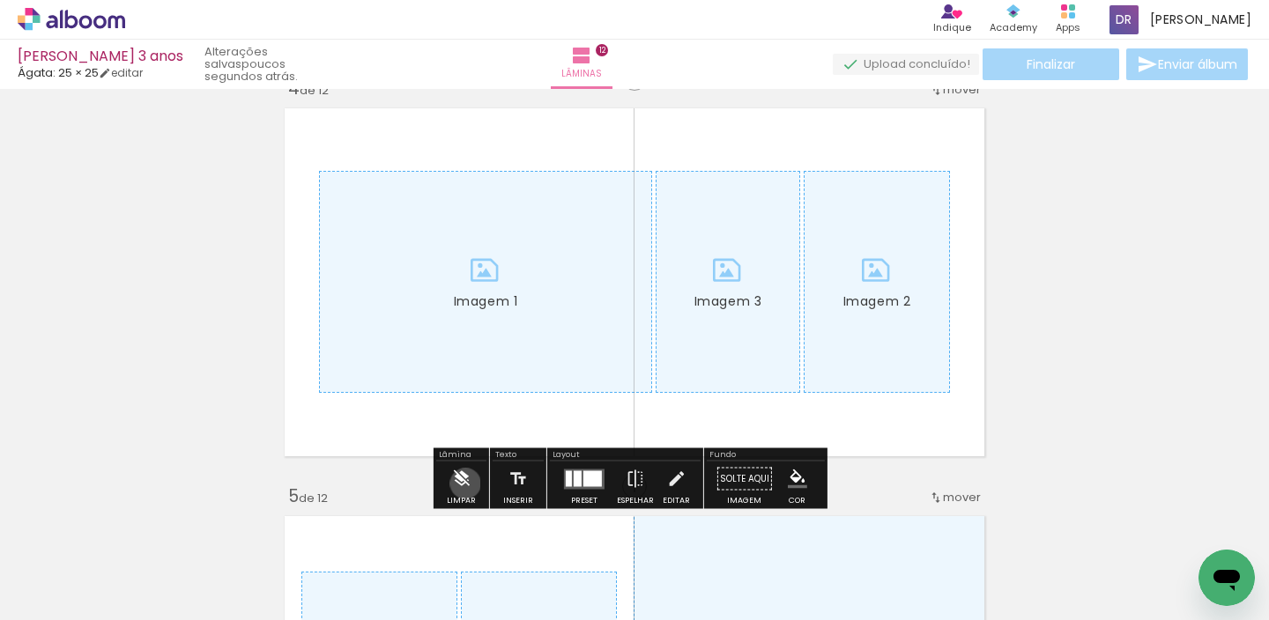
click at [465, 484] on iron-icon at bounding box center [460, 479] width 19 height 35
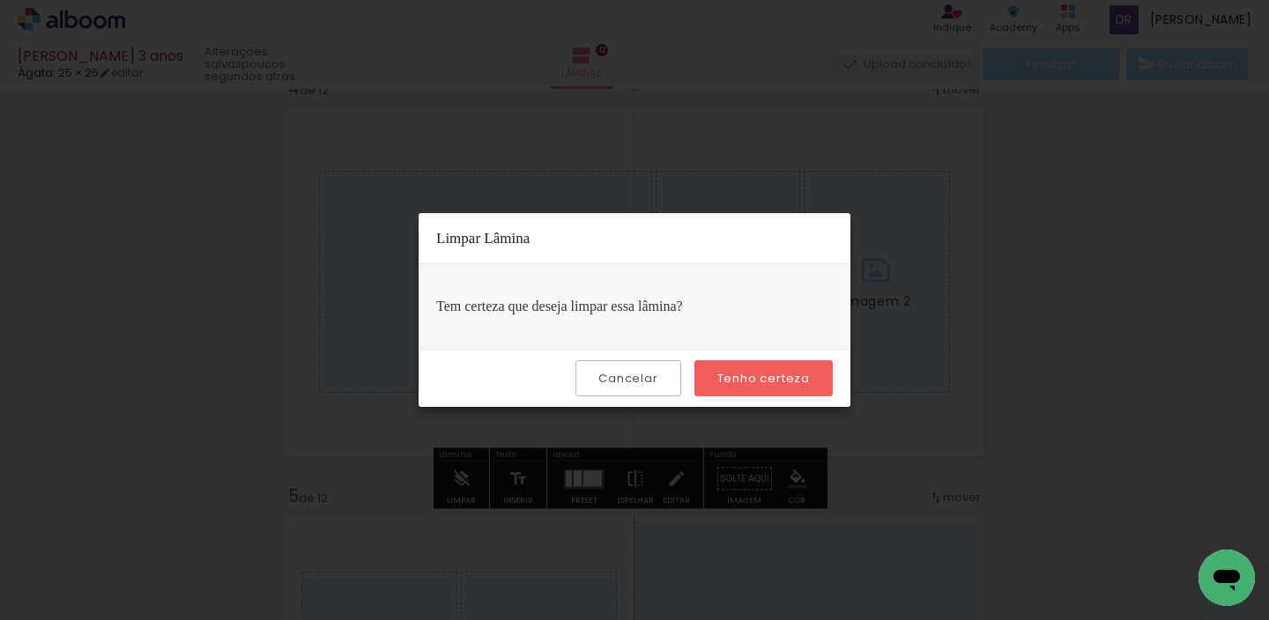
click at [0, 0] on slot "Tenho certeza" at bounding box center [0, 0] width 0 height 0
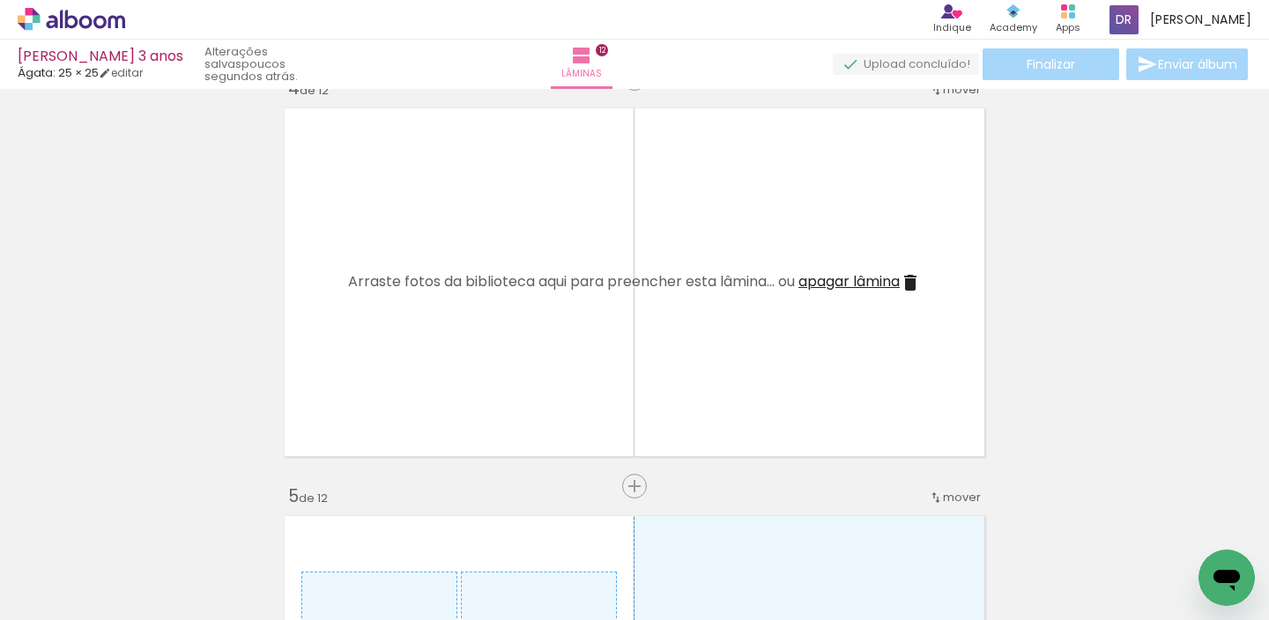
click at [72, 593] on span "Adicionar Fotos" at bounding box center [62, 596] width 53 height 19
click at [0, 0] on input "file" at bounding box center [0, 0] width 0 height 0
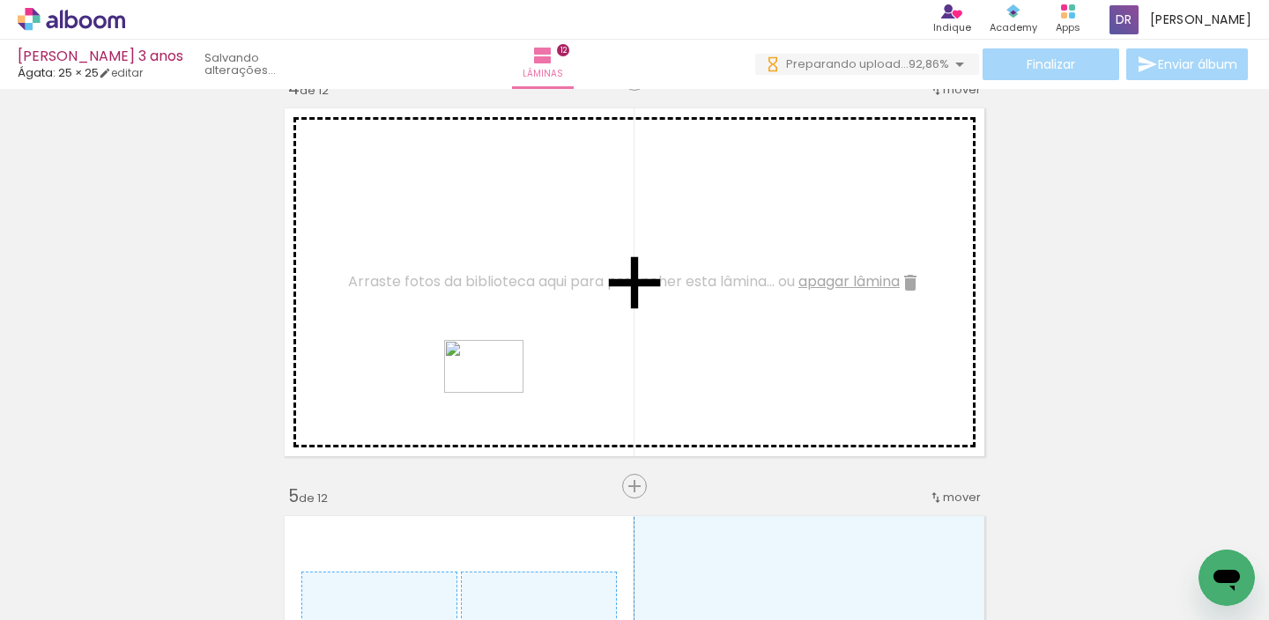
drag, startPoint x: 1130, startPoint y: 581, endPoint x: 497, endPoint y: 393, distance: 659.9
click at [497, 393] on quentale-workspace at bounding box center [634, 310] width 1269 height 620
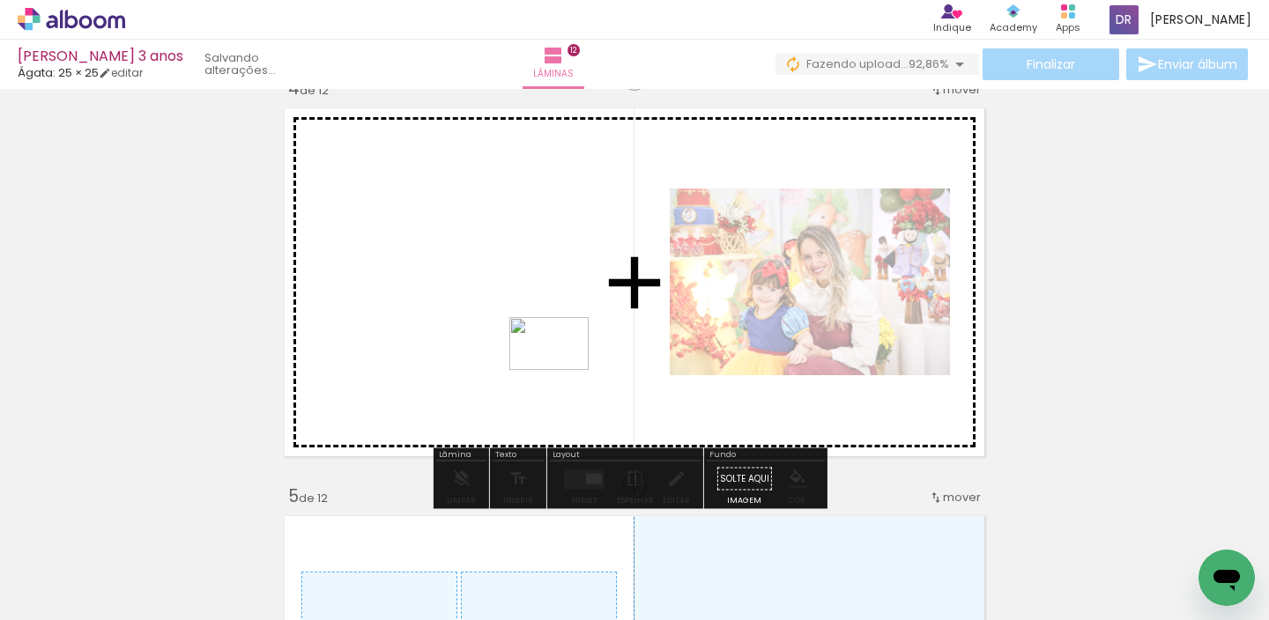
drag, startPoint x: 1205, startPoint y: 545, endPoint x: 553, endPoint y: 368, distance: 675.7
click at [553, 368] on quentale-workspace at bounding box center [634, 310] width 1269 height 620
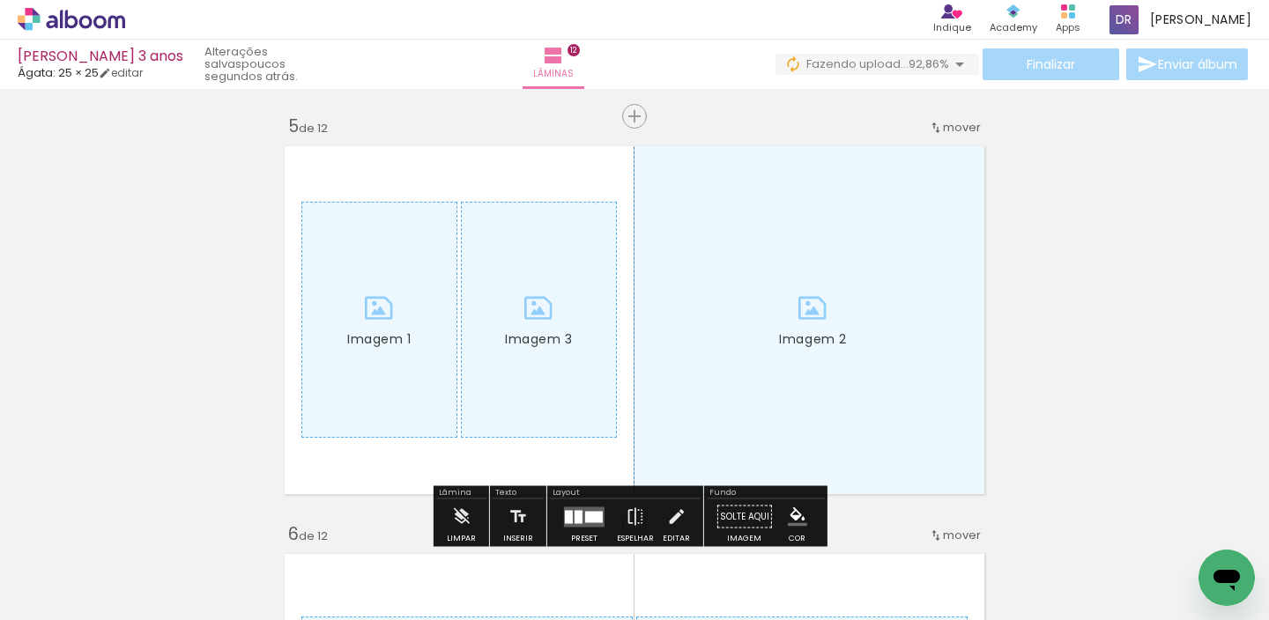
scroll to position [1768, 0]
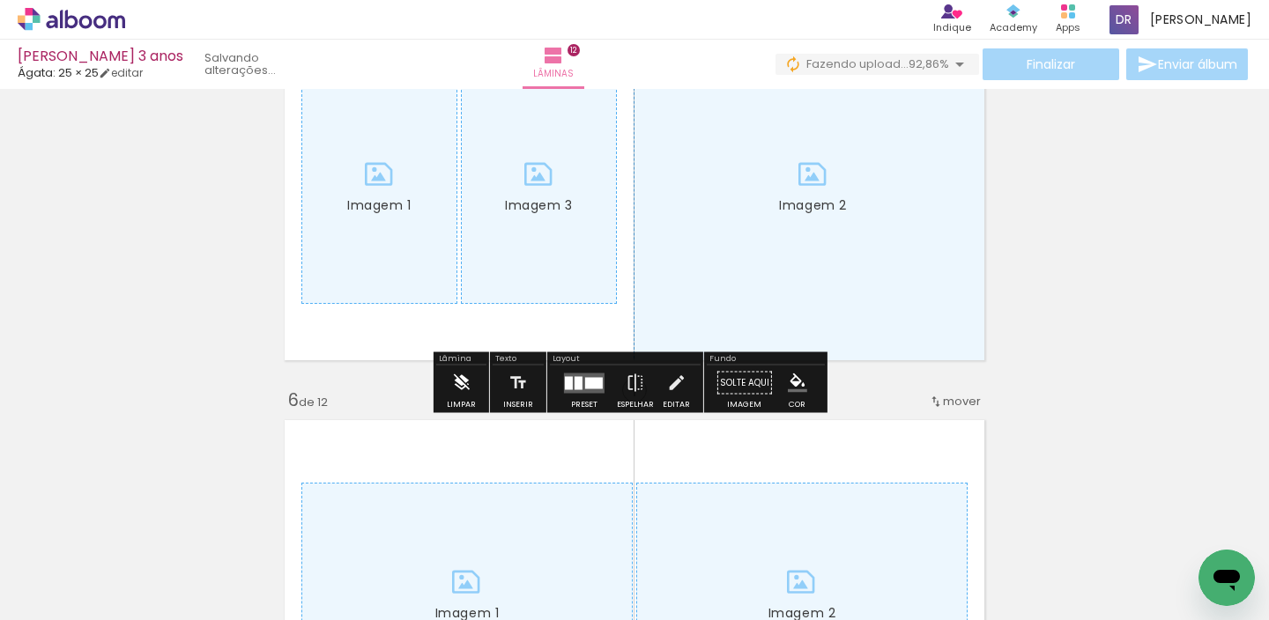
click at [456, 381] on iron-icon at bounding box center [460, 383] width 19 height 35
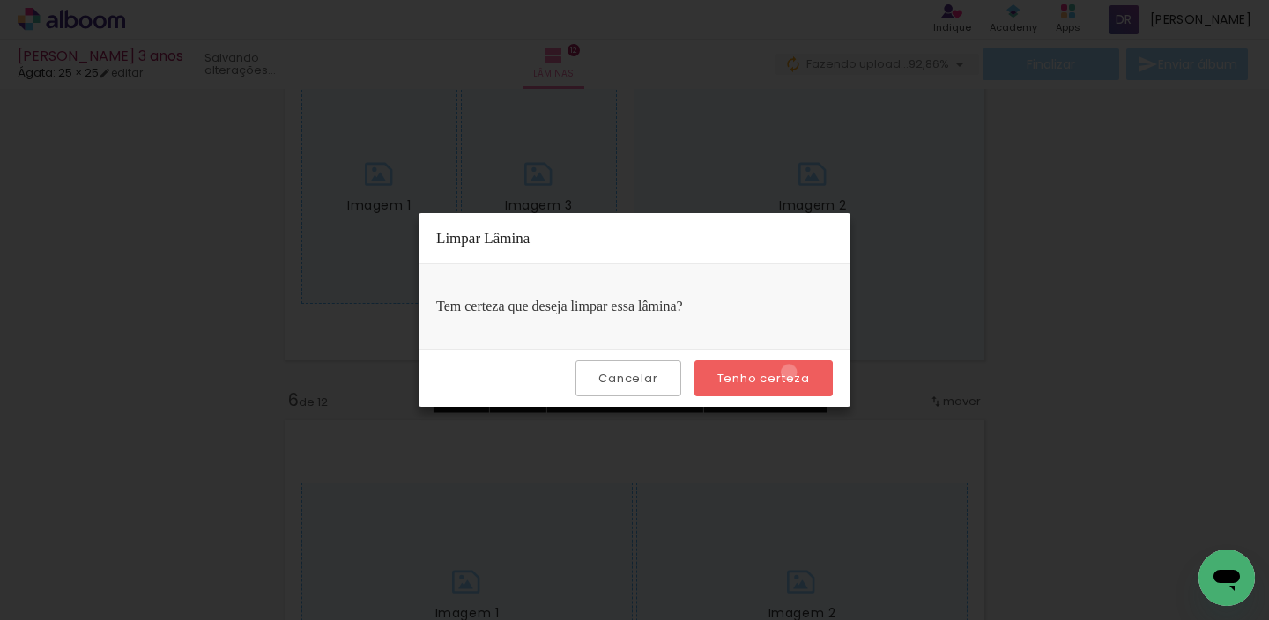
click at [0, 0] on slot "Tenho certeza" at bounding box center [0, 0] width 0 height 0
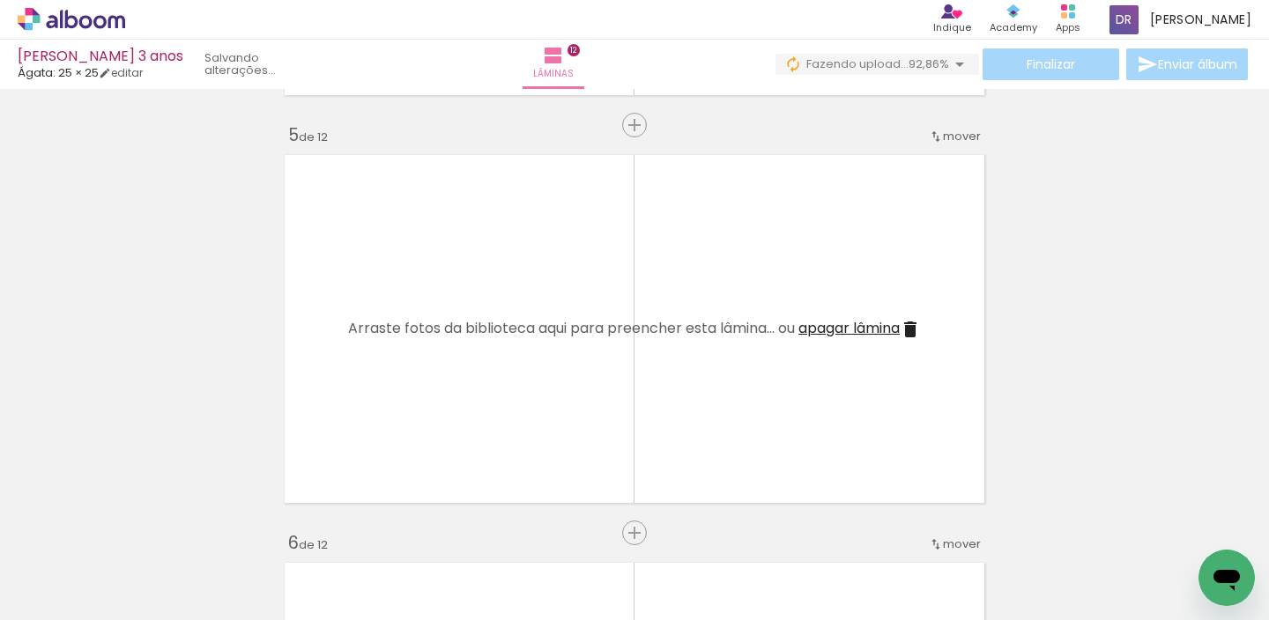
scroll to position [1651, 0]
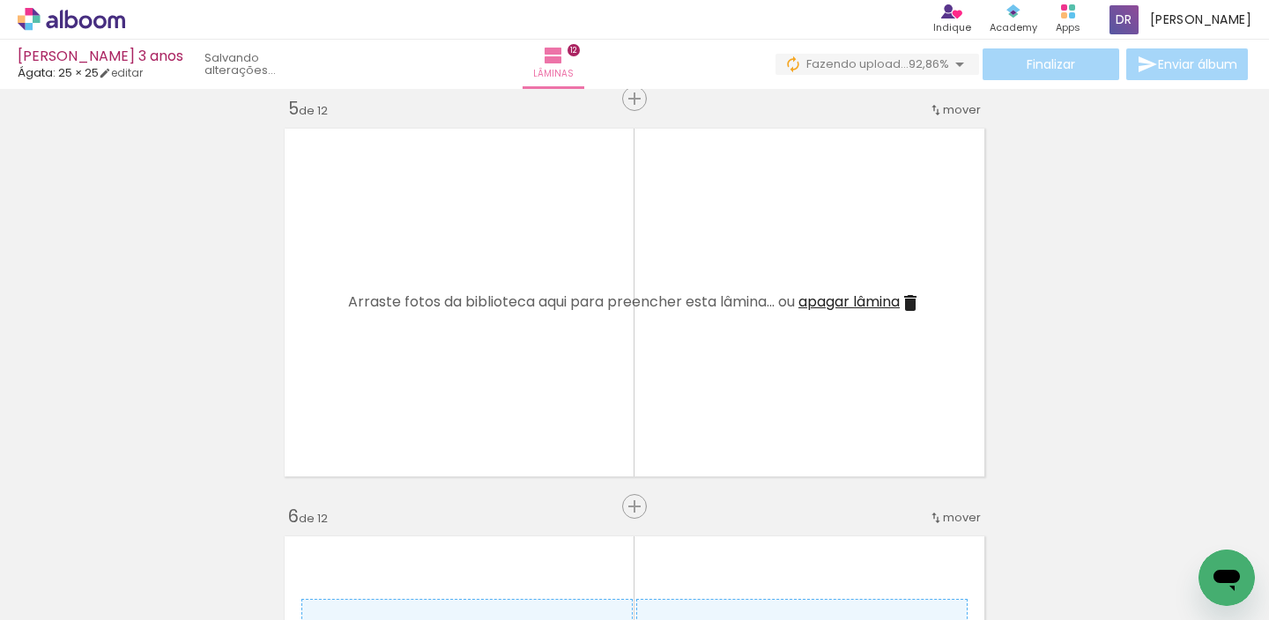
click at [16, 600] on paper-button "Adicionar Fotos" at bounding box center [53, 596] width 85 height 28
click at [0, 0] on input "file" at bounding box center [0, 0] width 0 height 0
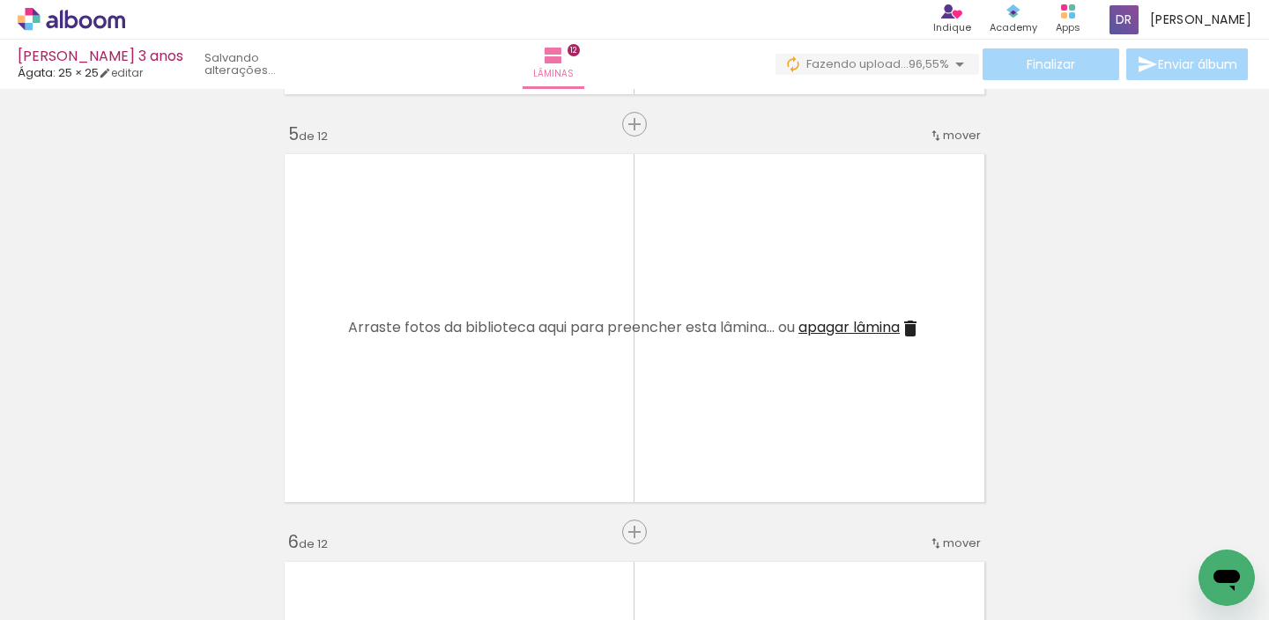
scroll to position [0, 1725]
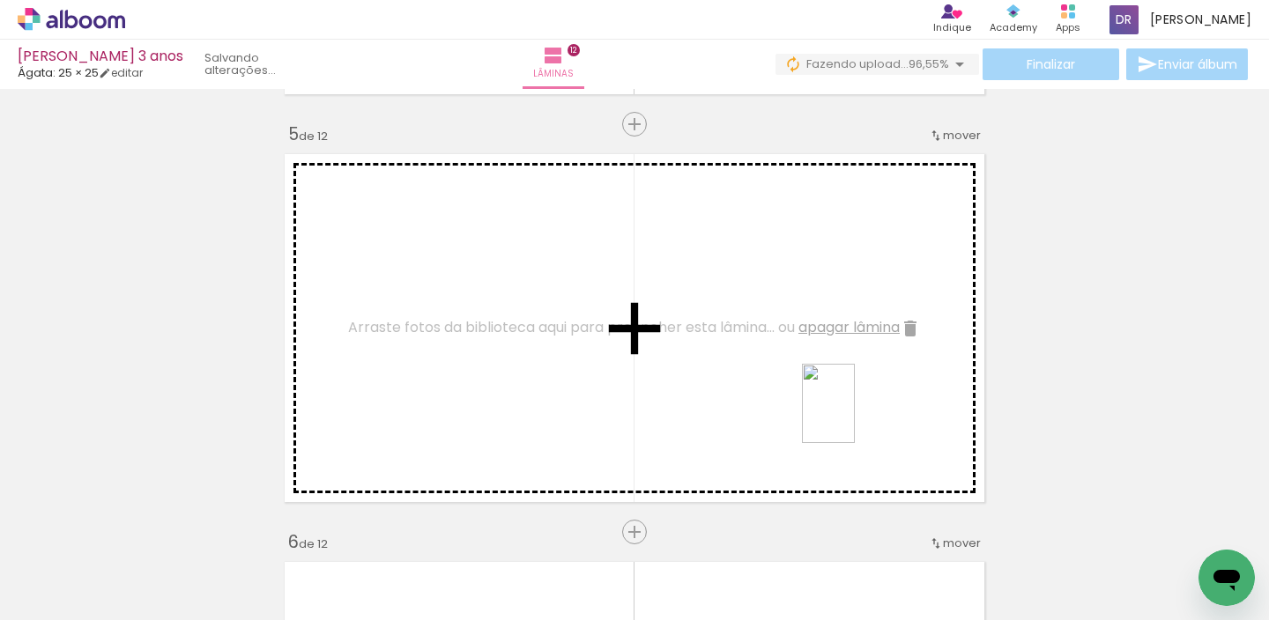
drag, startPoint x: 1231, startPoint y: 539, endPoint x: 855, endPoint y: 417, distance: 395.7
click at [855, 417] on quentale-workspace at bounding box center [634, 310] width 1269 height 620
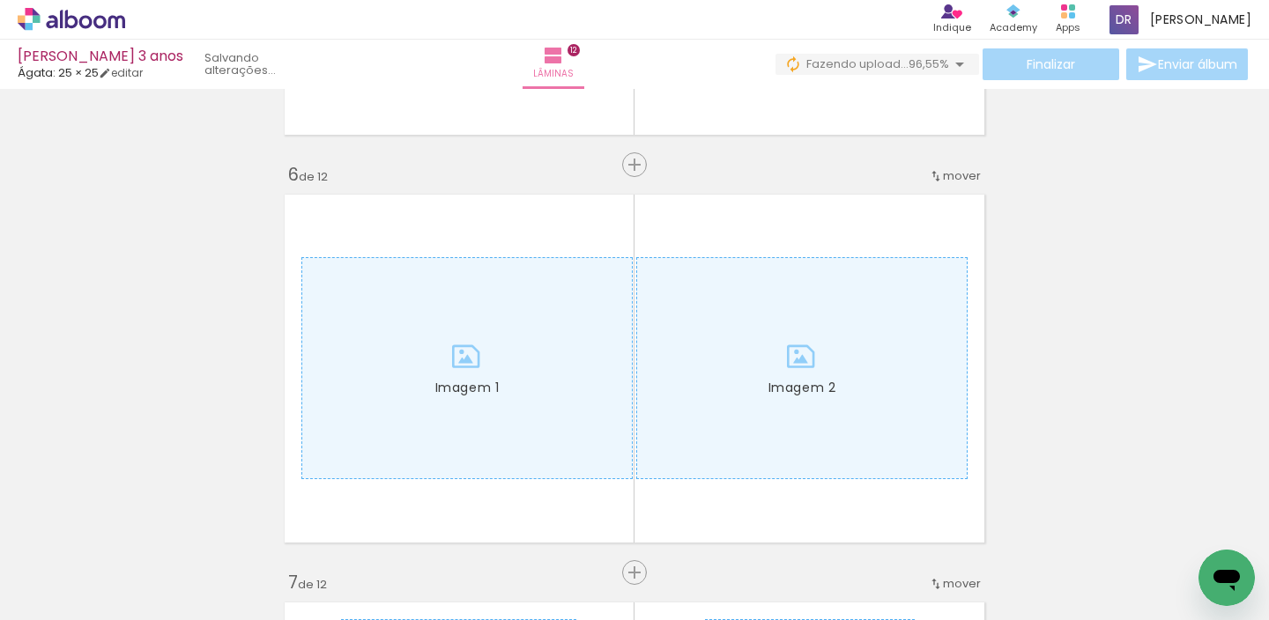
scroll to position [2109, 0]
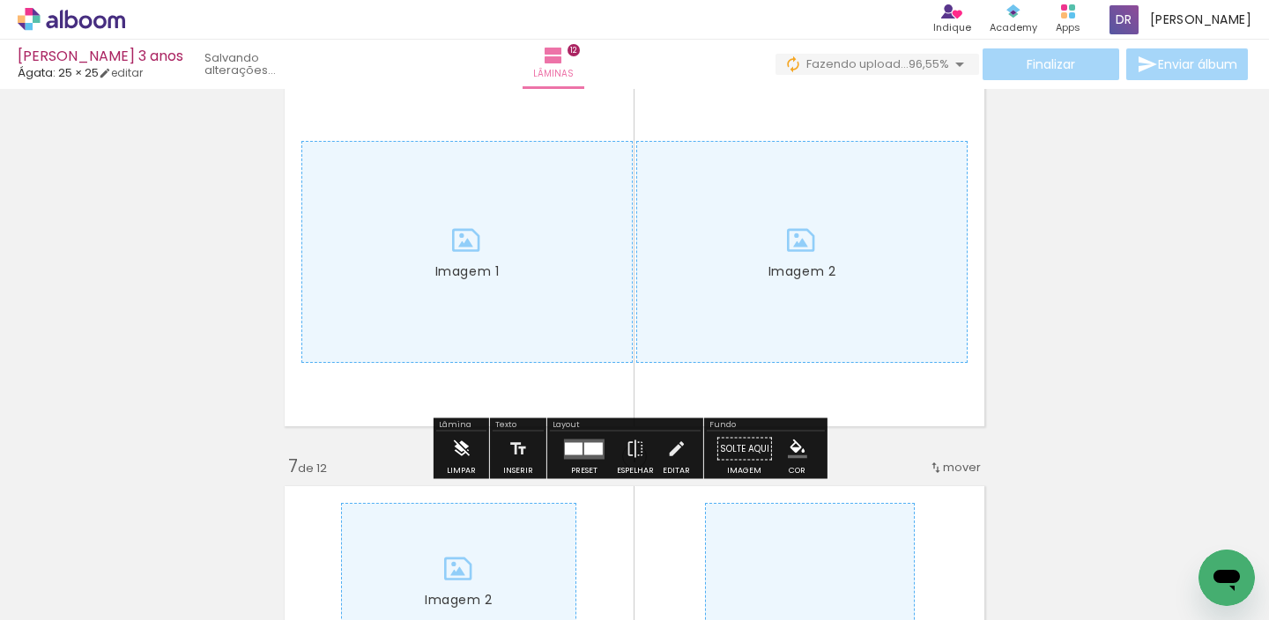
click at [459, 449] on iron-icon at bounding box center [460, 449] width 19 height 35
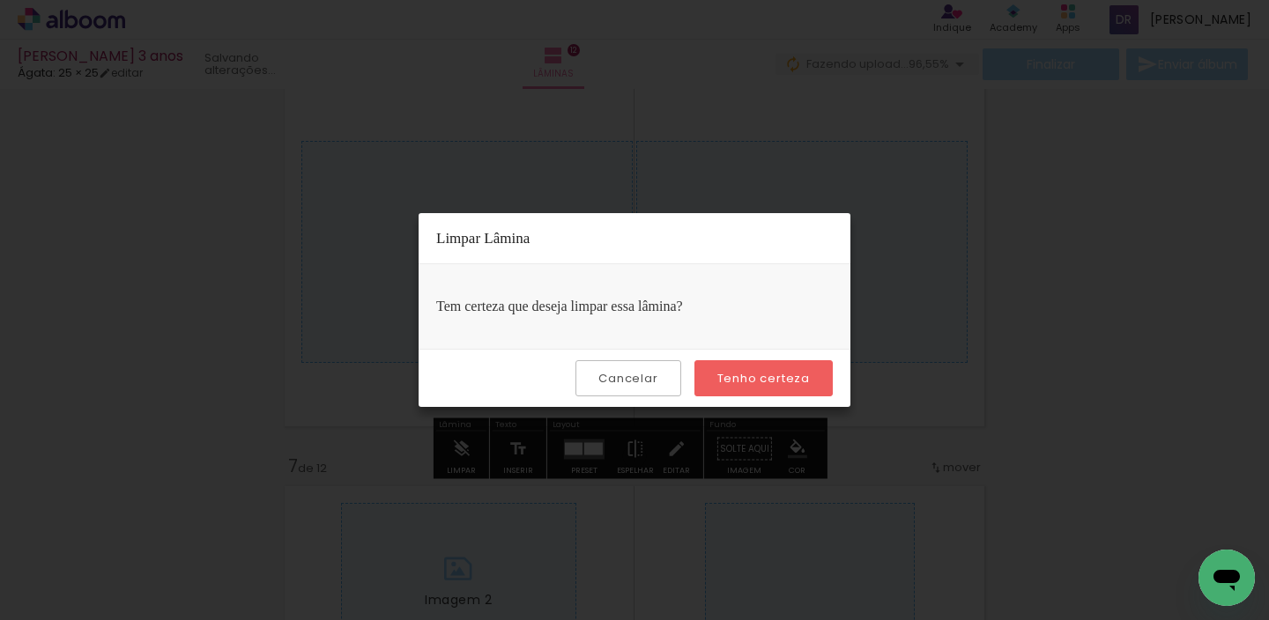
drag, startPoint x: 774, startPoint y: 382, endPoint x: 710, endPoint y: 367, distance: 65.2
click at [0, 0] on slot "Tenho certeza" at bounding box center [0, 0] width 0 height 0
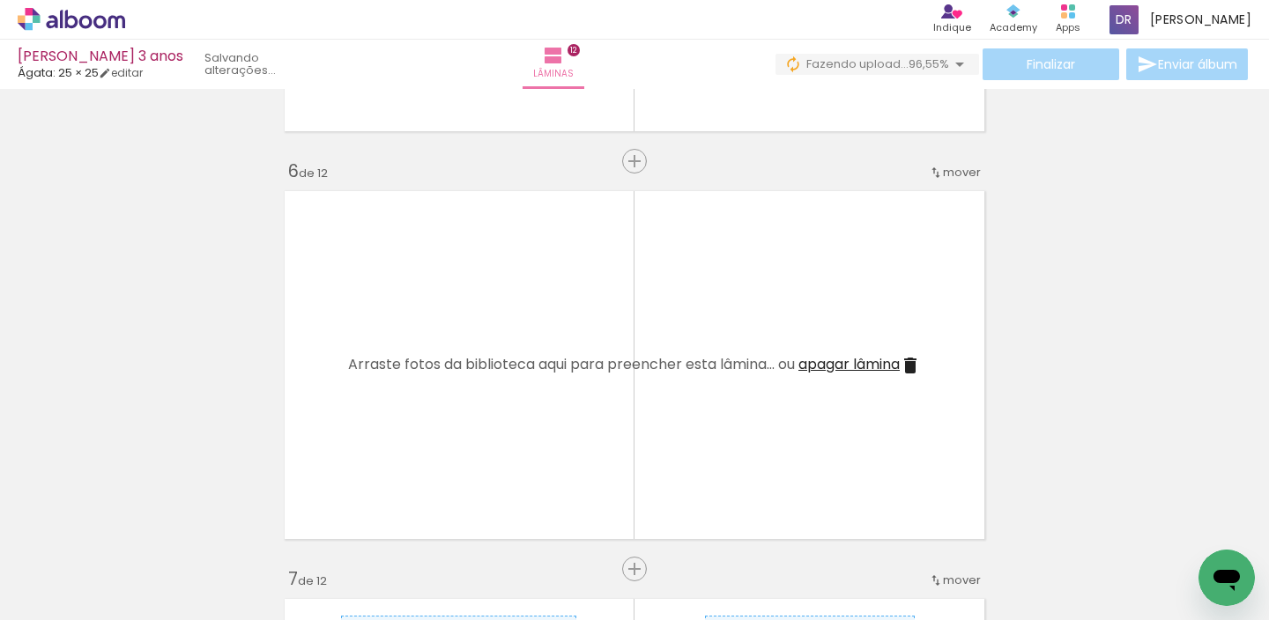
scroll to position [2058, 0]
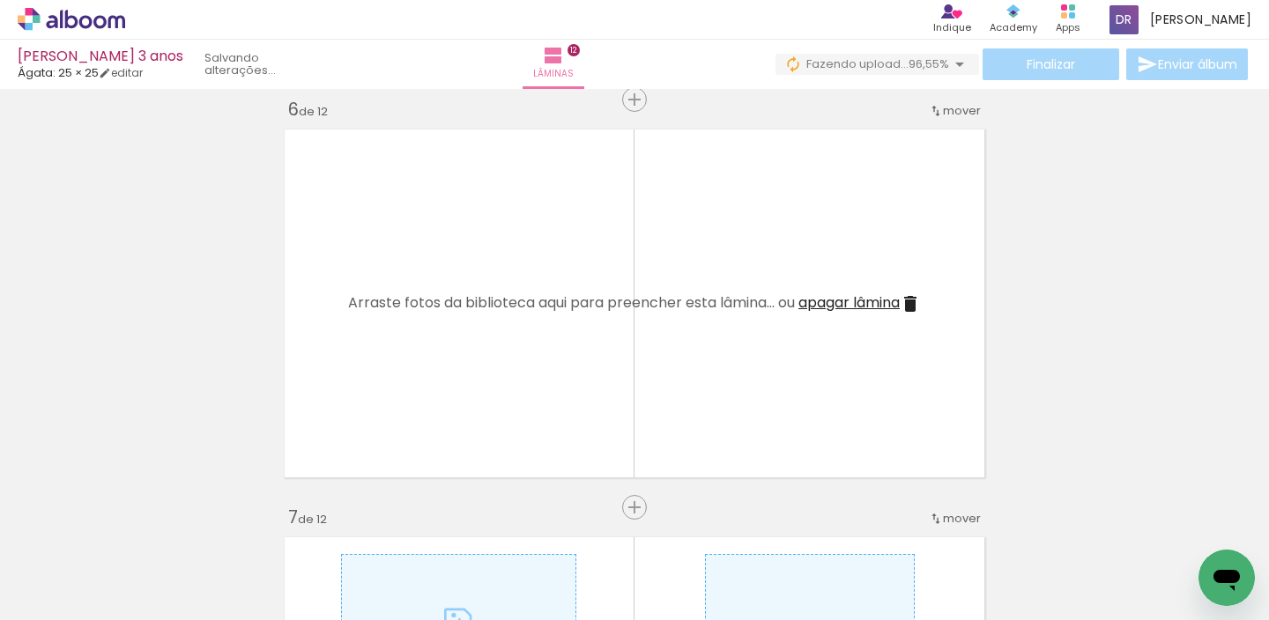
click at [40, 594] on span "Adicionar Fotos" at bounding box center [62, 596] width 53 height 19
click at [0, 0] on input "file" at bounding box center [0, 0] width 0 height 0
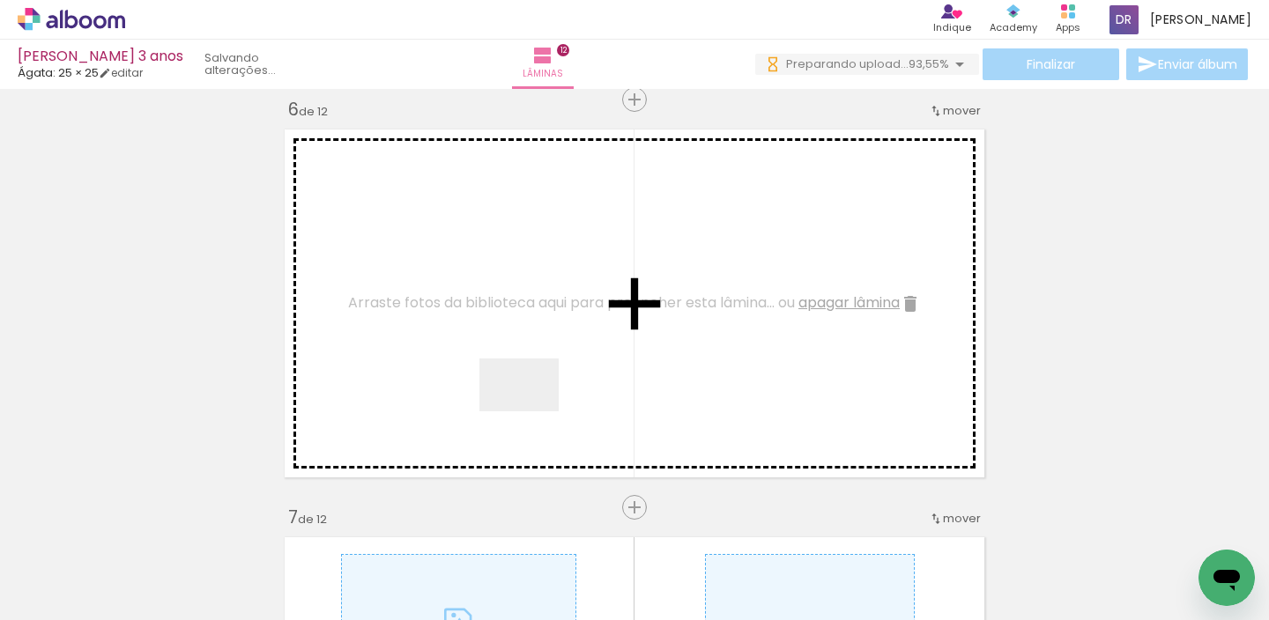
drag, startPoint x: 1145, startPoint y: 570, endPoint x: 532, endPoint y: 411, distance: 633.5
click at [532, 411] on quentale-workspace at bounding box center [634, 310] width 1269 height 620
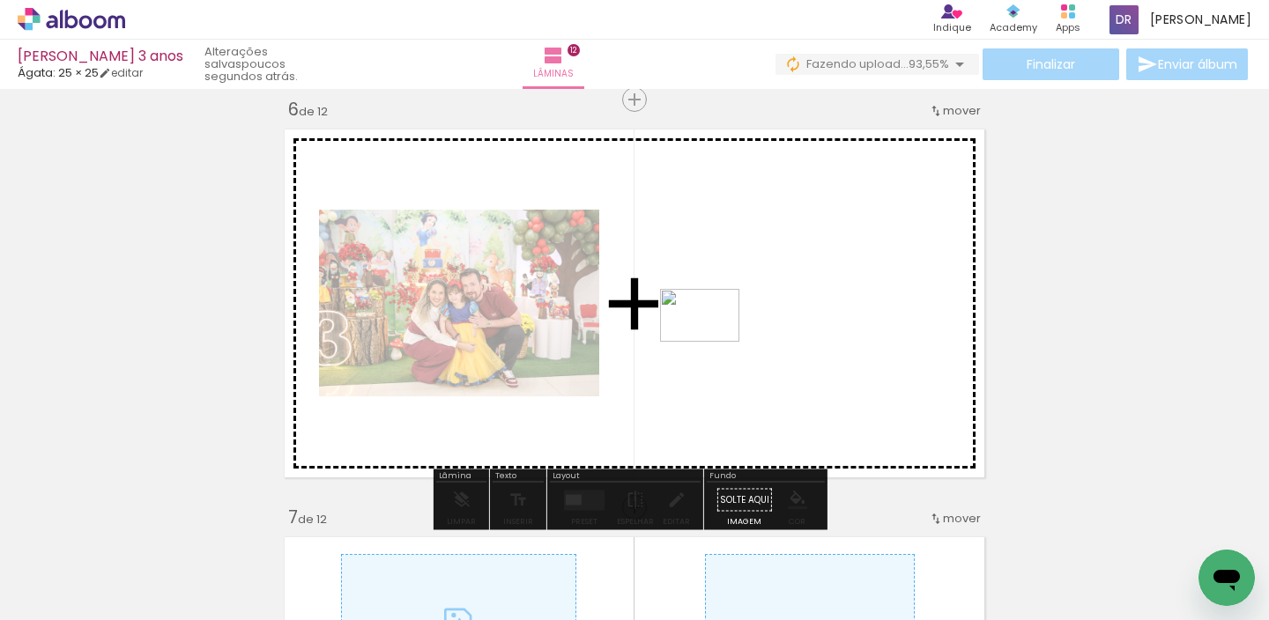
drag, startPoint x: 1197, startPoint y: 538, endPoint x: 713, endPoint y: 342, distance: 522.6
click at [713, 342] on quentale-workspace at bounding box center [634, 310] width 1269 height 620
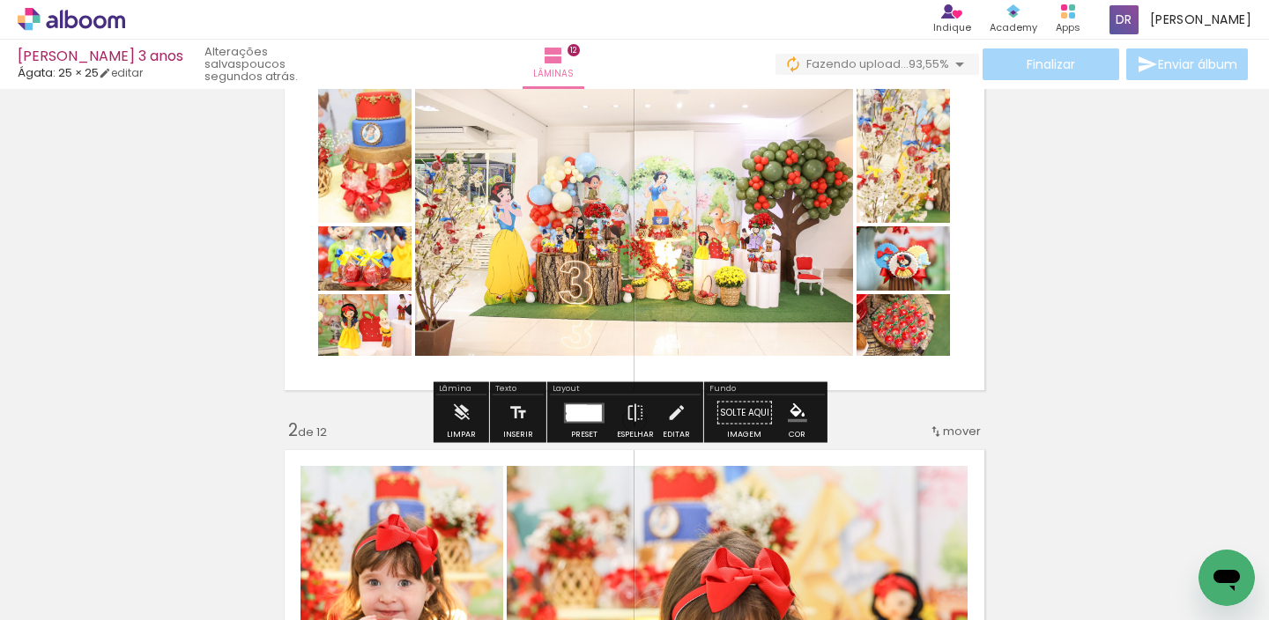
scroll to position [0, 0]
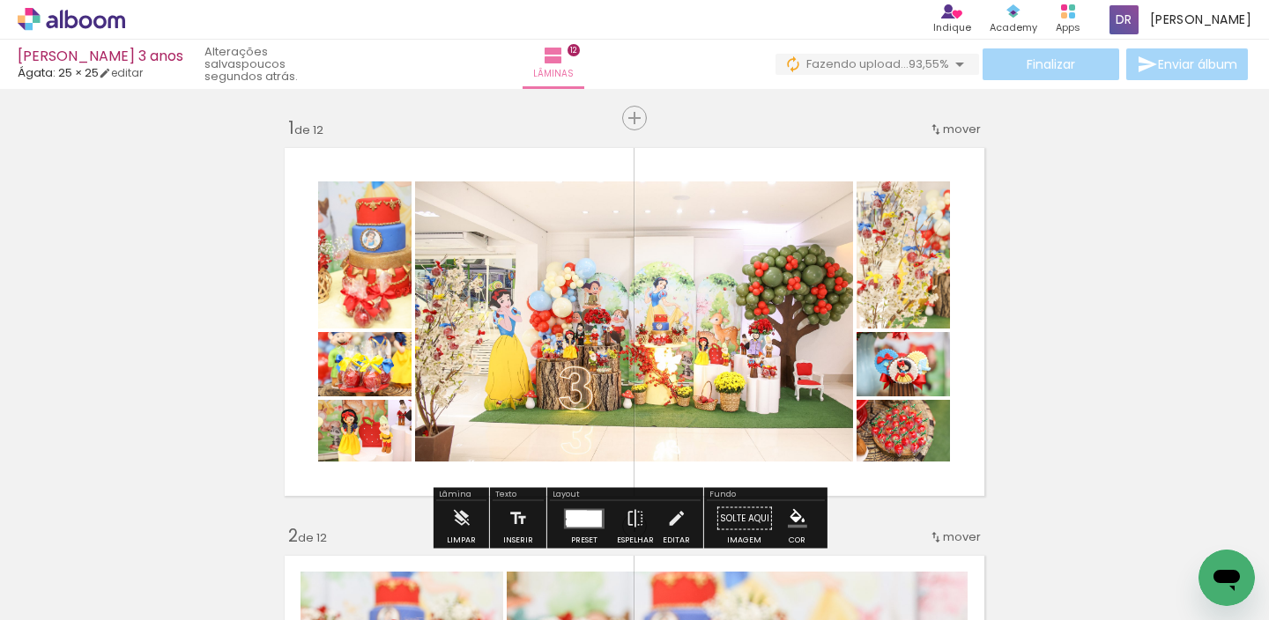
click at [66, 3] on div "› Editor de álbum Indique Indique e ganhe Conteúdo que inspira Academy Produtos…" at bounding box center [634, 20] width 1269 height 40
click at [76, 19] on icon at bounding box center [71, 19] width 13 height 19
